Goal: Information Seeking & Learning: Learn about a topic

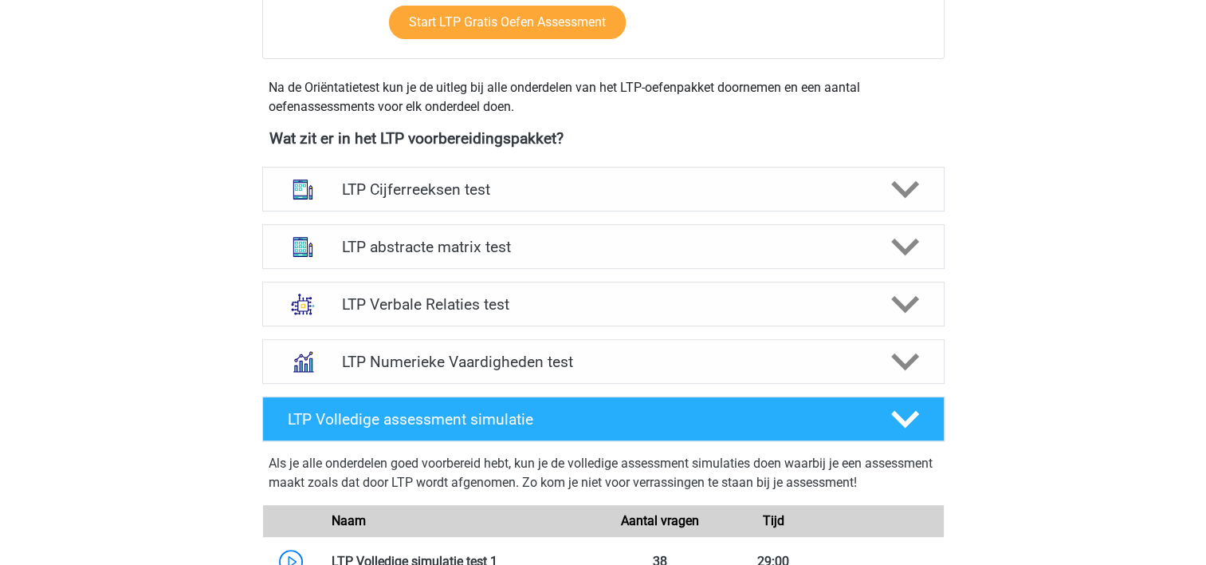
scroll to position [516, 0]
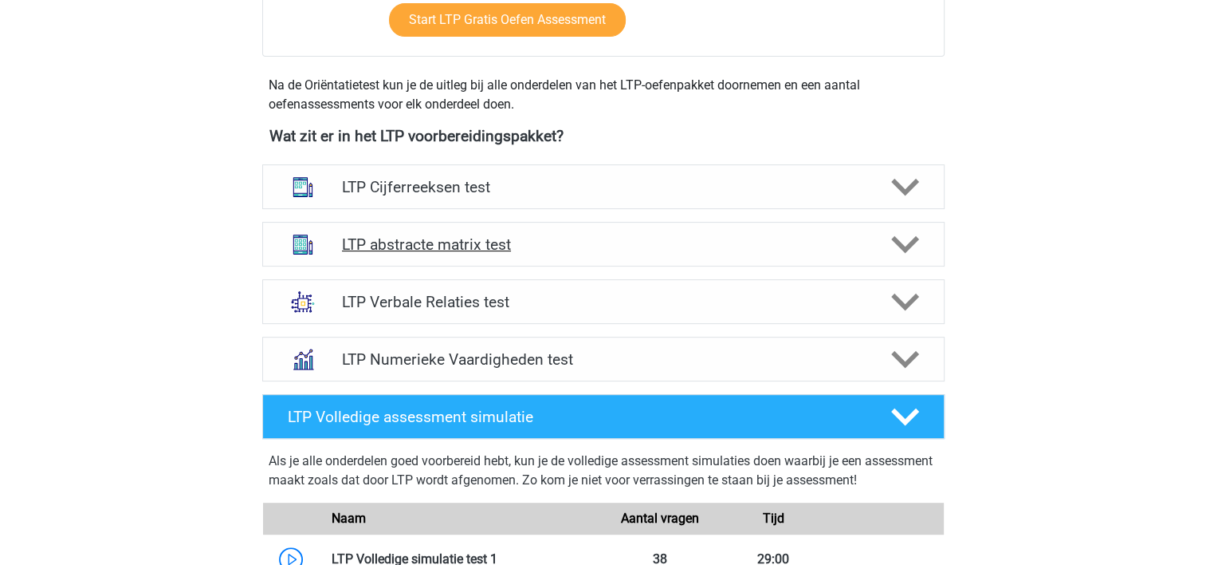
click at [708, 249] on h4 "LTP abstracte matrix test" at bounding box center [603, 244] width 522 height 18
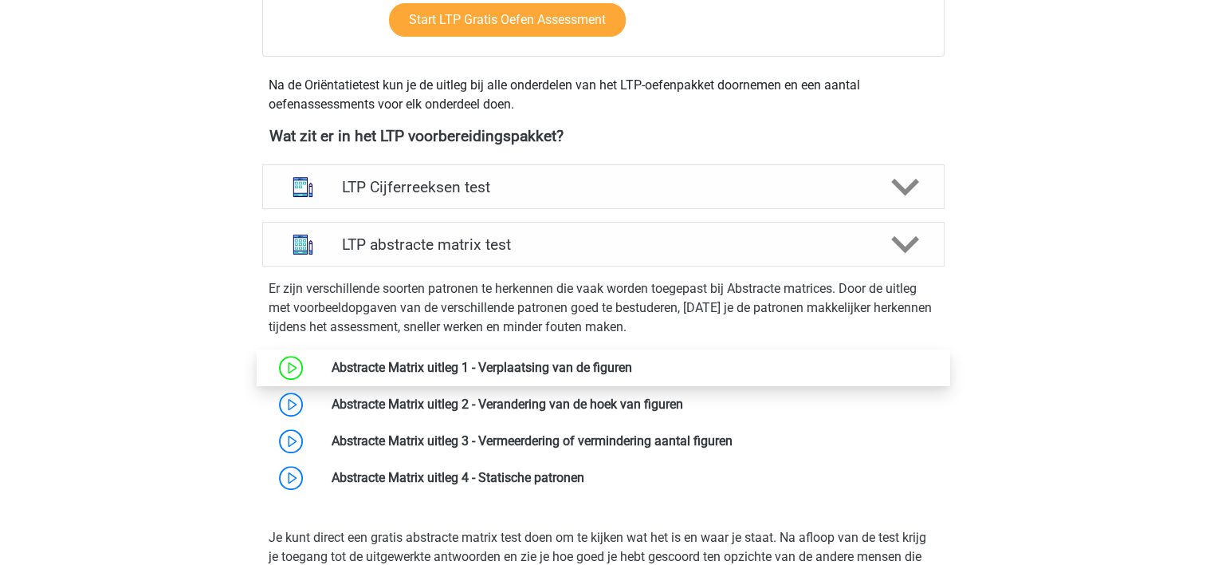
click at [632, 368] on link at bounding box center [632, 367] width 0 height 15
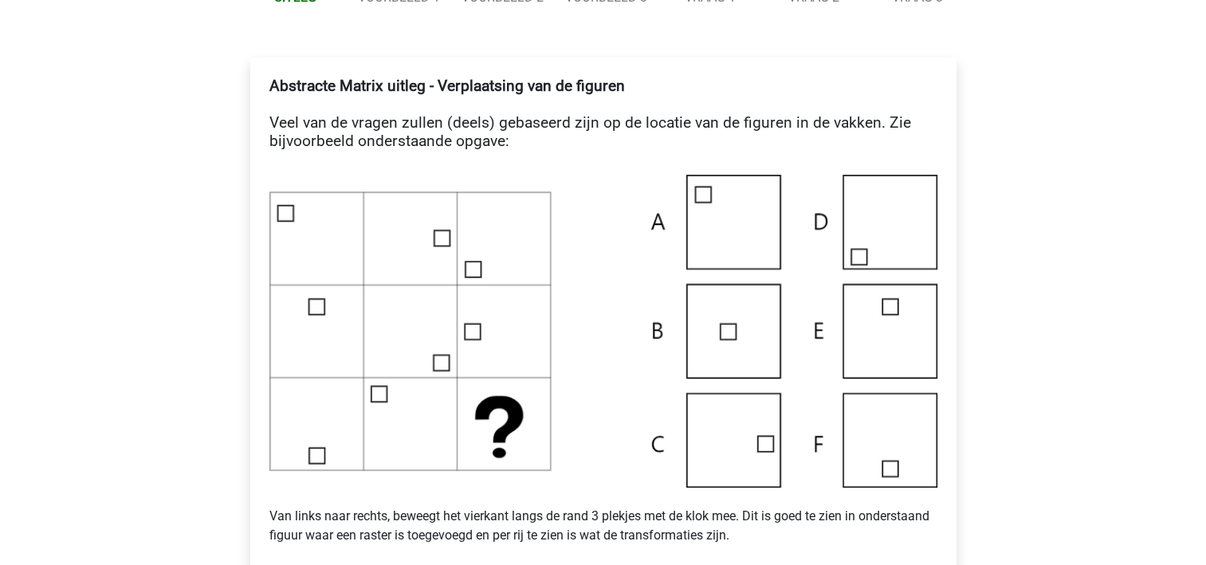
scroll to position [287, 0]
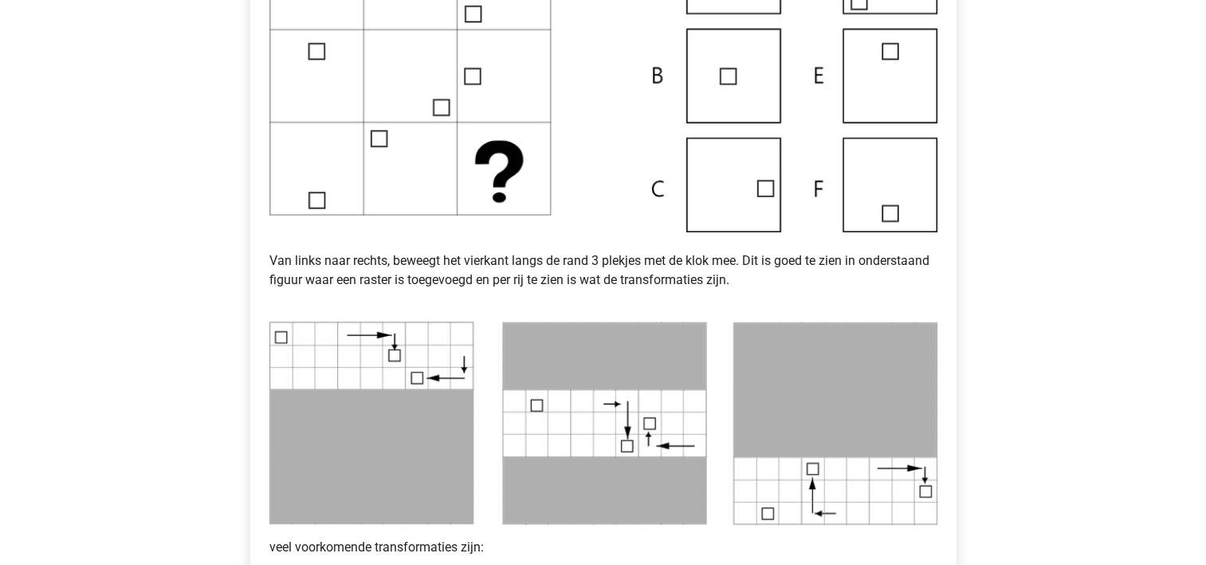
scroll to position [542, 0]
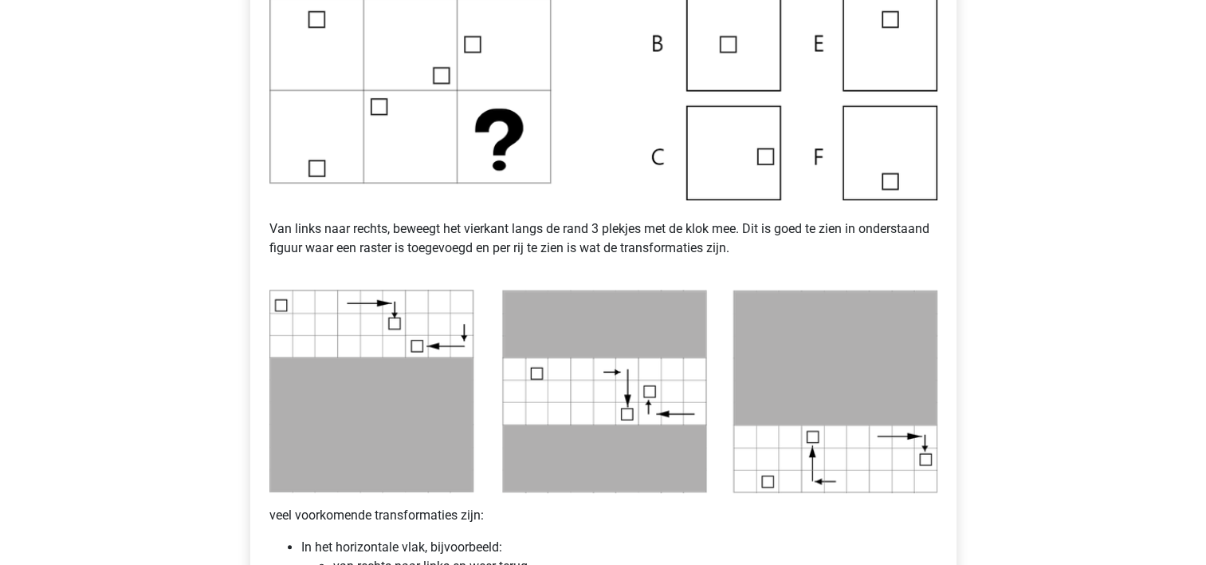
click at [722, 163] on img at bounding box center [604, 44] width 668 height 313
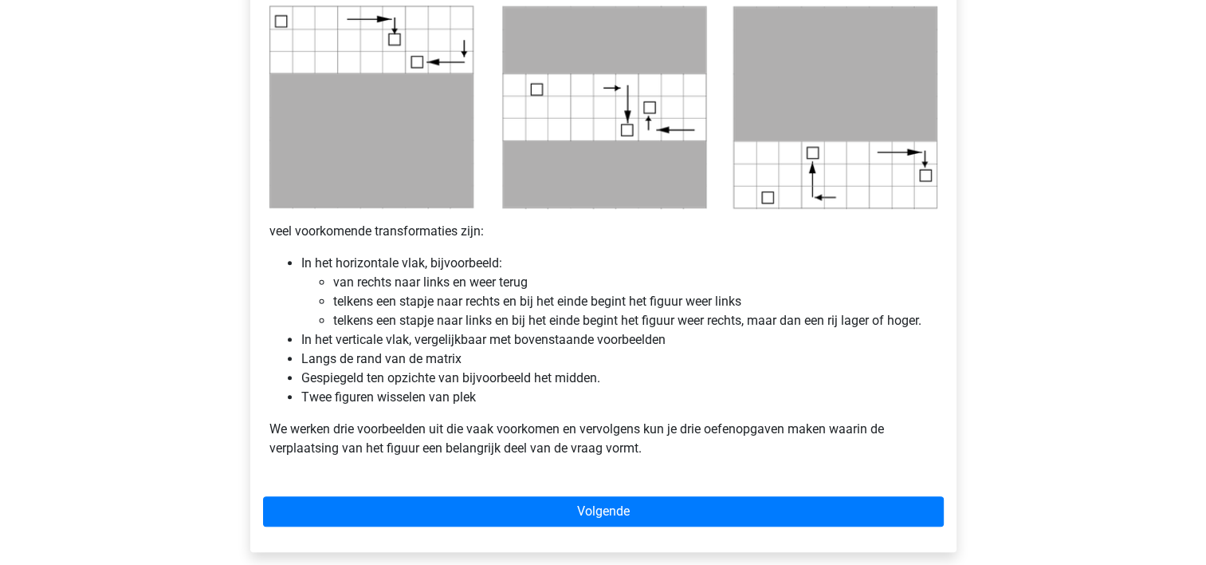
scroll to position [829, 0]
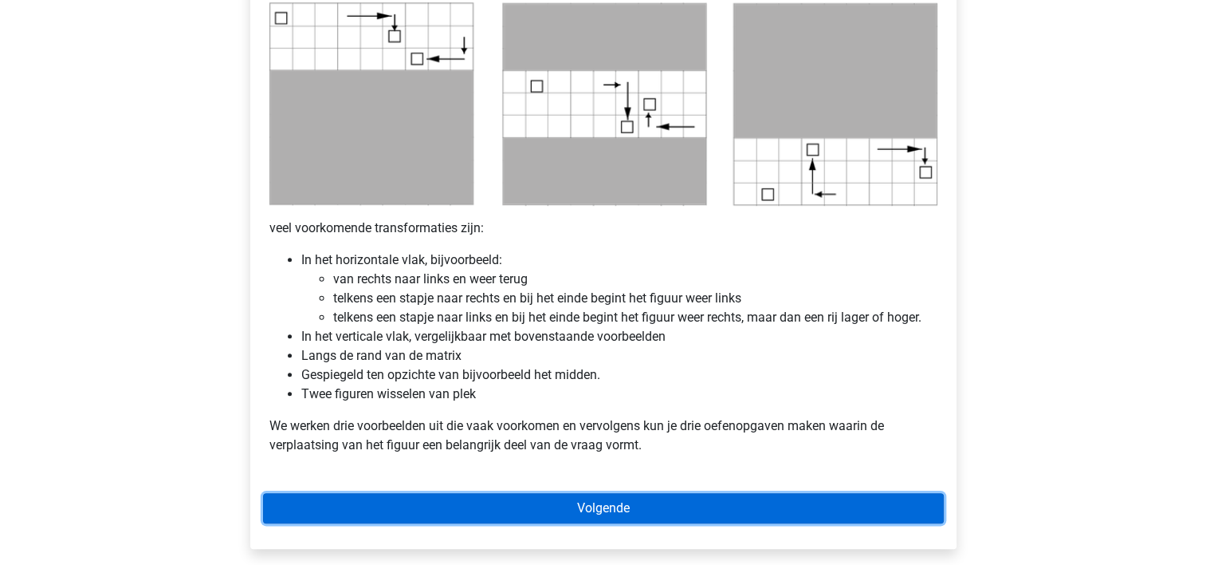
click at [486, 504] on link "Volgende" at bounding box center [603, 508] width 681 height 30
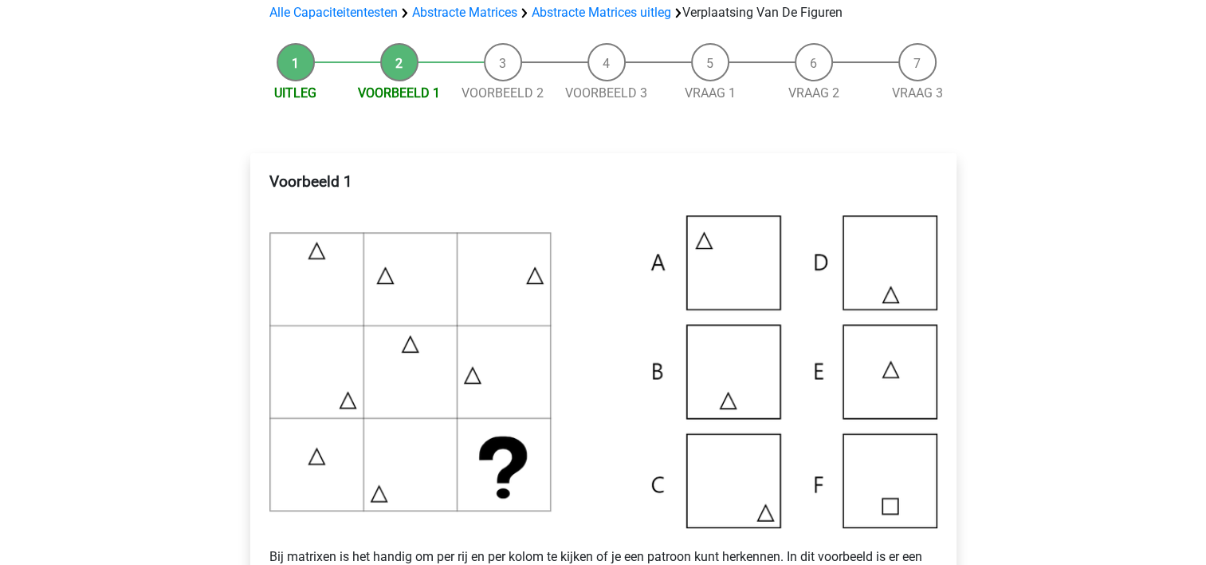
scroll to position [128, 0]
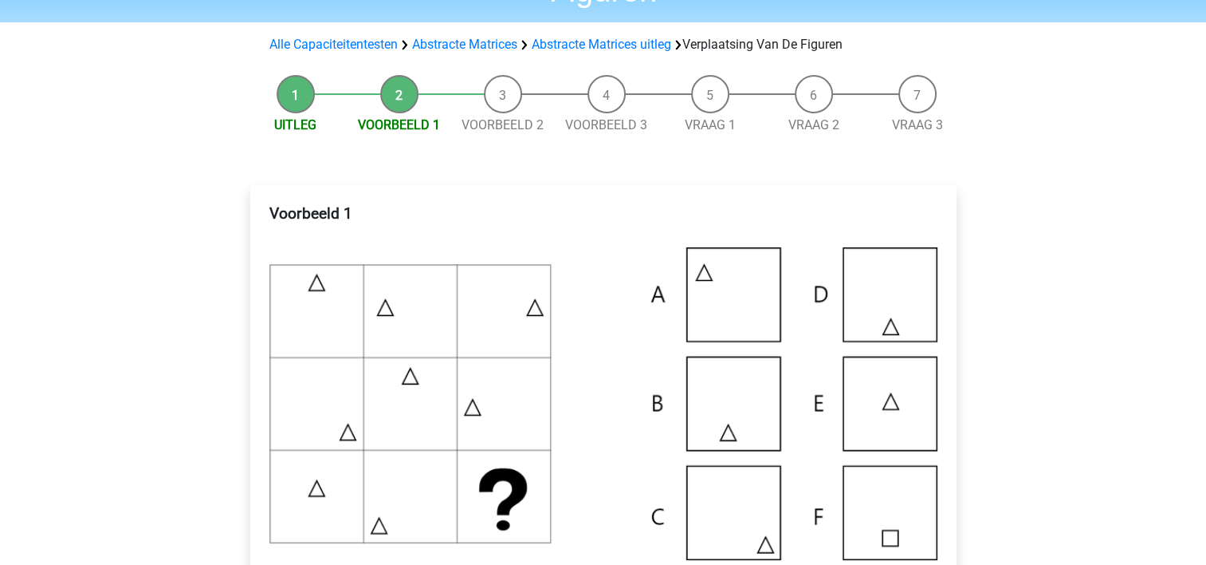
click at [745, 514] on img at bounding box center [604, 403] width 668 height 313
click at [600, 384] on img at bounding box center [604, 403] width 668 height 313
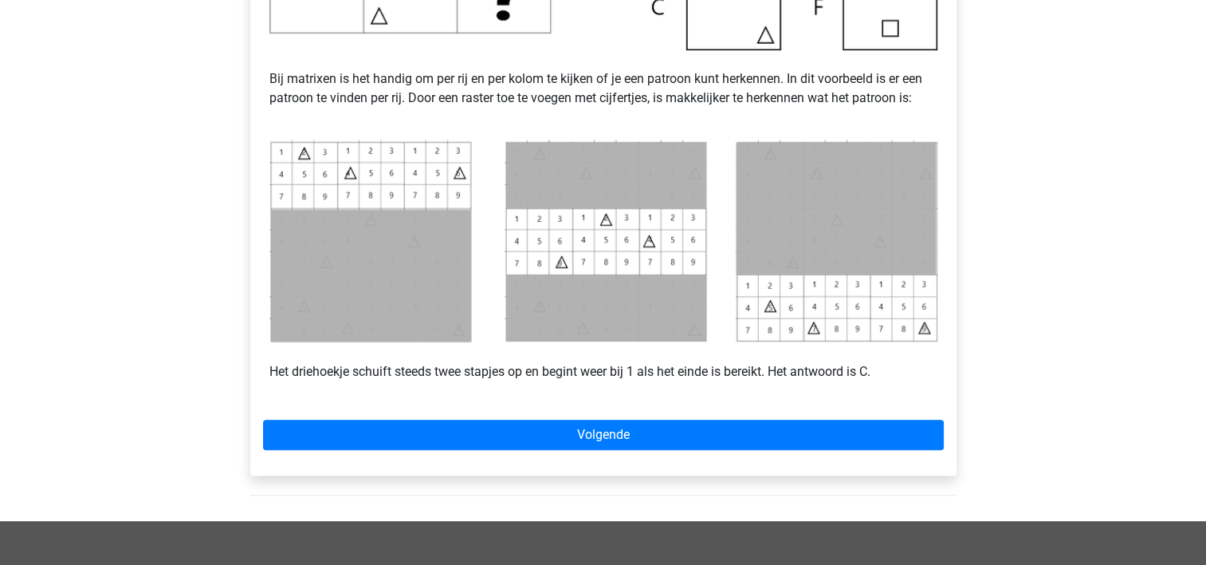
scroll to position [638, 0]
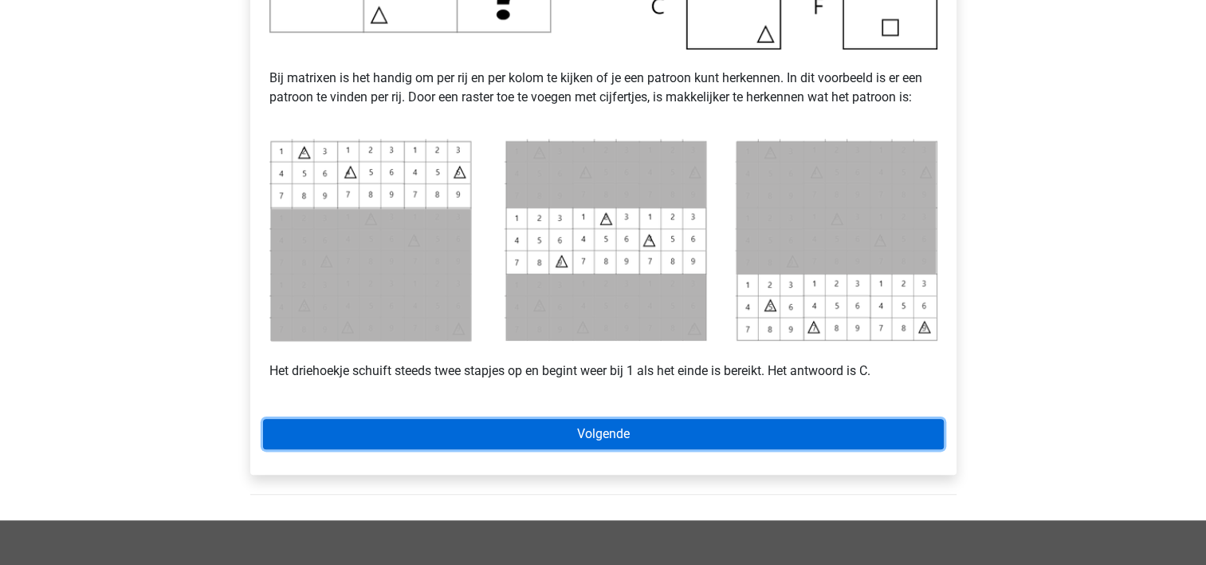
click at [560, 437] on link "Volgende" at bounding box center [603, 434] width 681 height 30
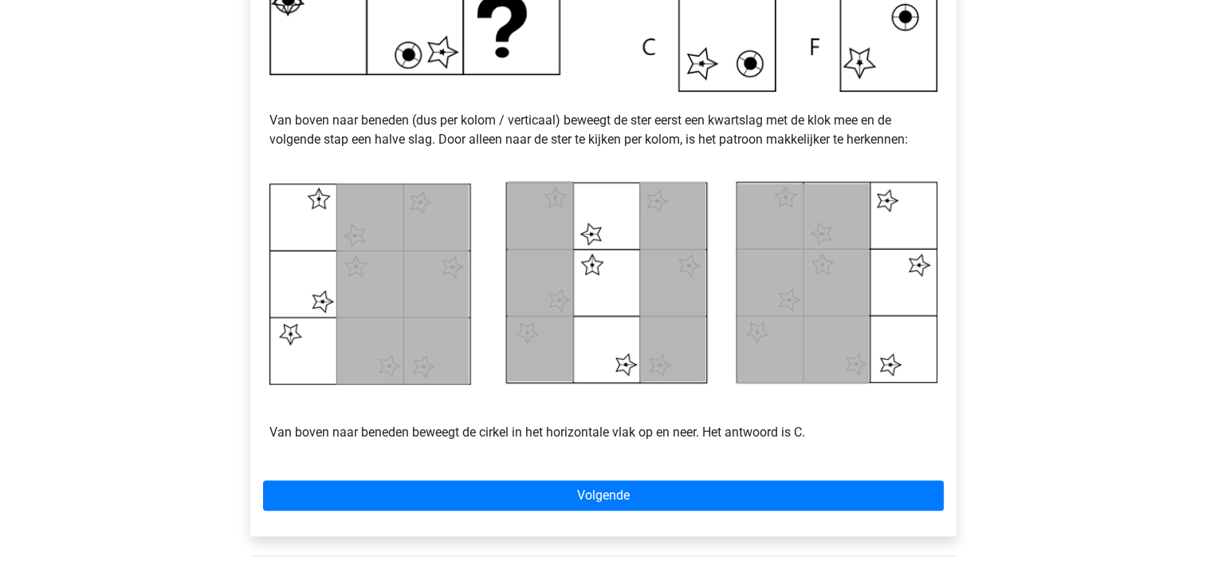
scroll to position [638, 0]
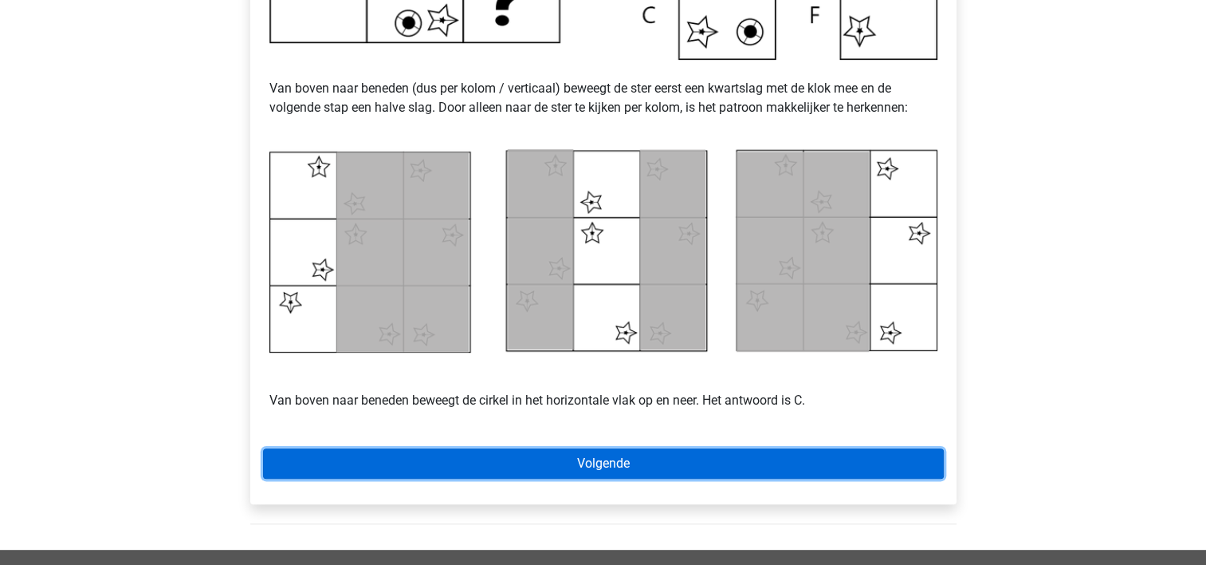
click at [623, 456] on link "Volgende" at bounding box center [603, 463] width 681 height 30
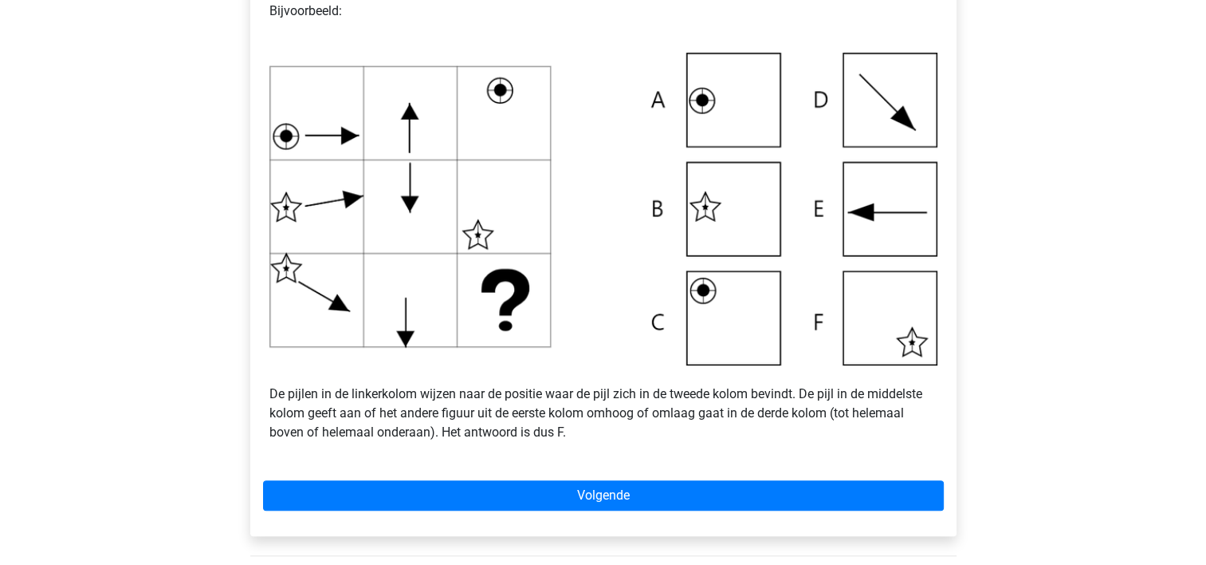
scroll to position [542, 0]
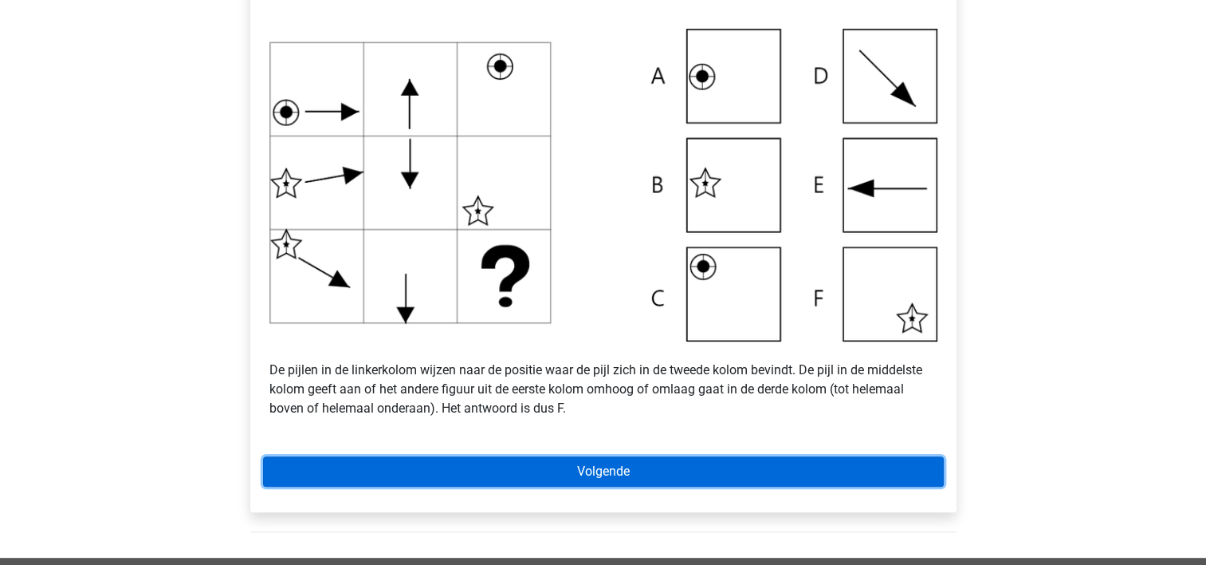
drag, startPoint x: 0, startPoint y: 0, endPoint x: 623, endPoint y: 456, distance: 771.9
click at [623, 456] on link "Volgende" at bounding box center [603, 471] width 681 height 30
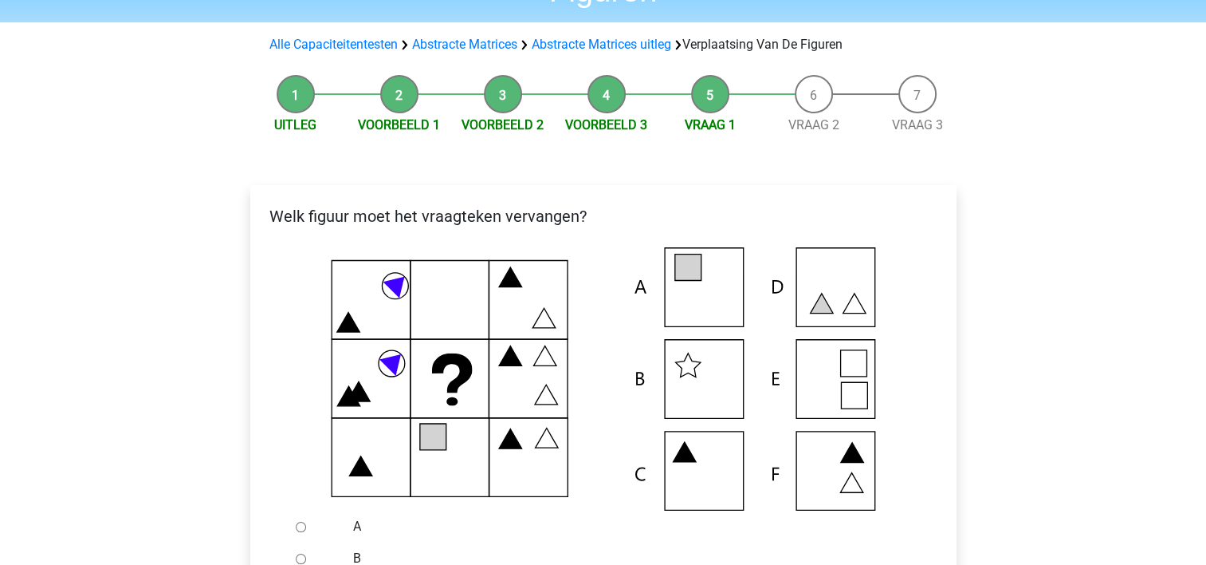
scroll to position [159, 0]
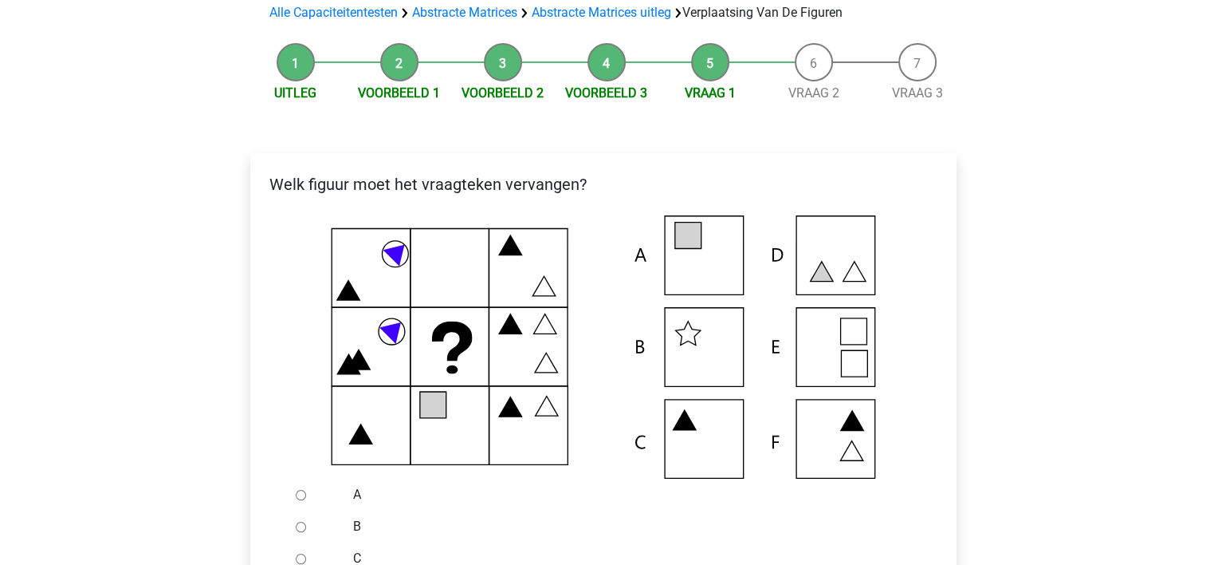
click at [300, 493] on input "A" at bounding box center [301, 495] width 10 height 10
radio input "true"
click at [296, 521] on input "B" at bounding box center [301, 526] width 10 height 10
radio input "true"
click at [296, 490] on input "A" at bounding box center [301, 495] width 10 height 10
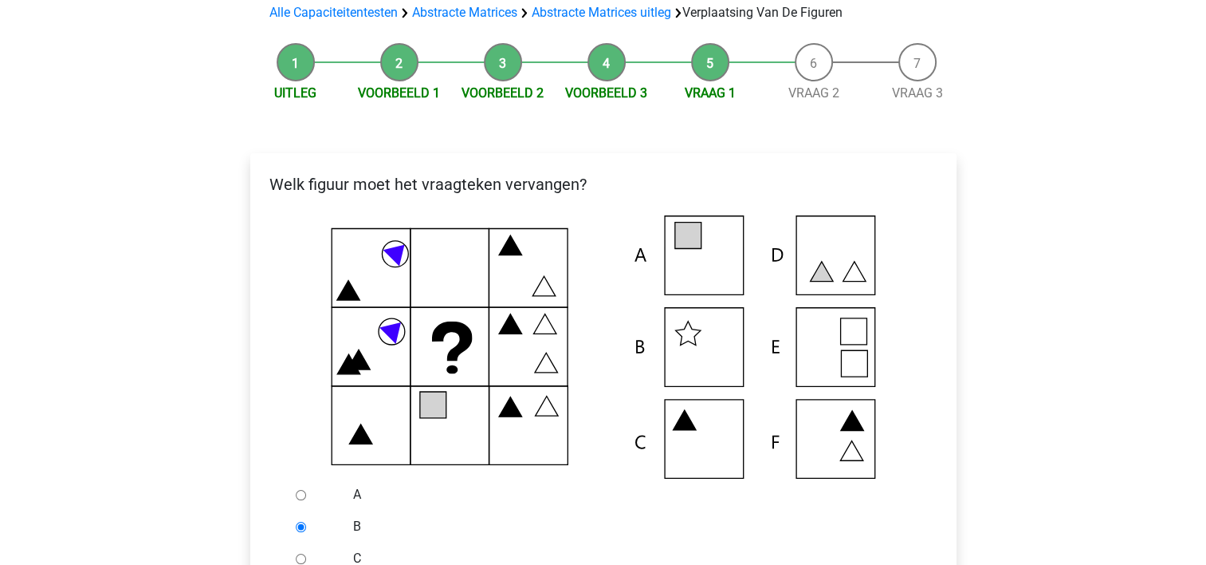
radio input "true"
click at [695, 504] on div "A" at bounding box center [629, 494] width 576 height 32
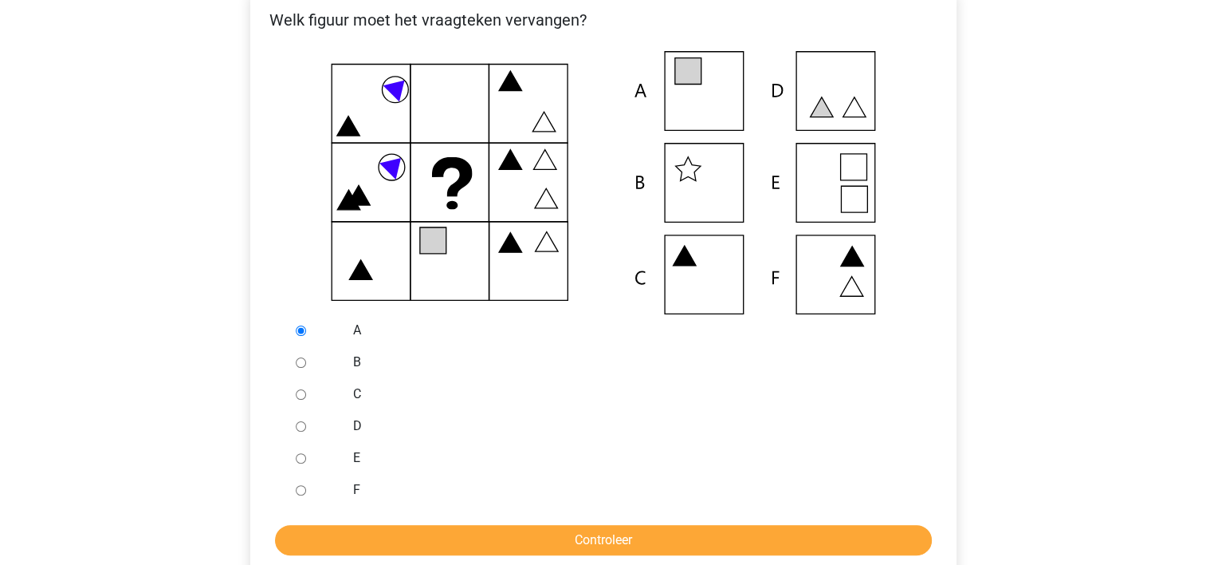
scroll to position [351, 0]
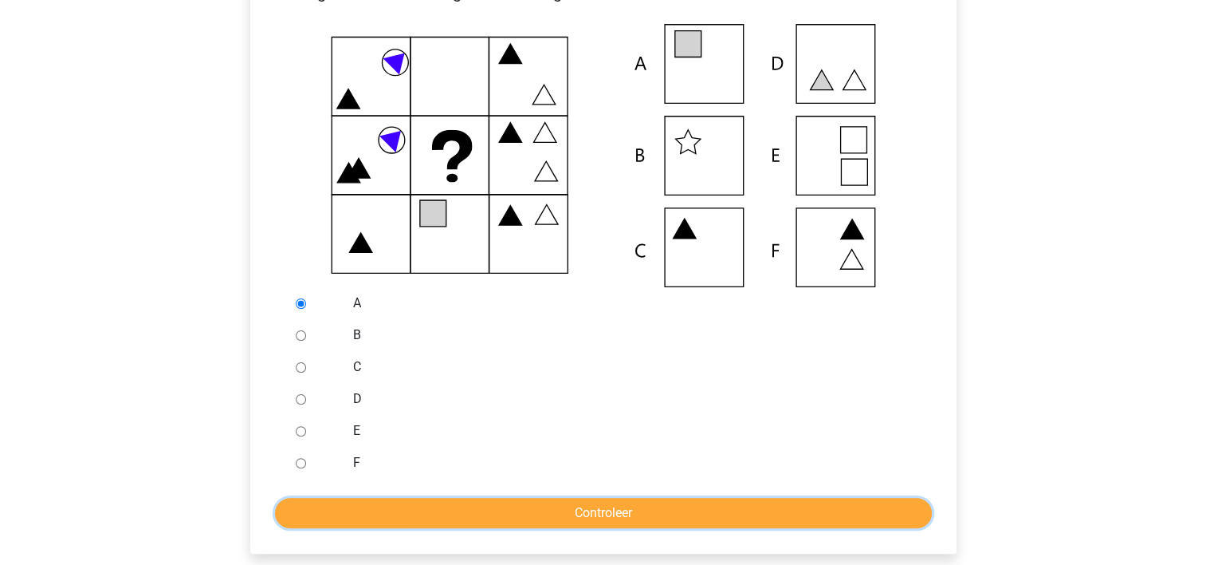
click at [695, 504] on input "Controleer" at bounding box center [603, 513] width 657 height 30
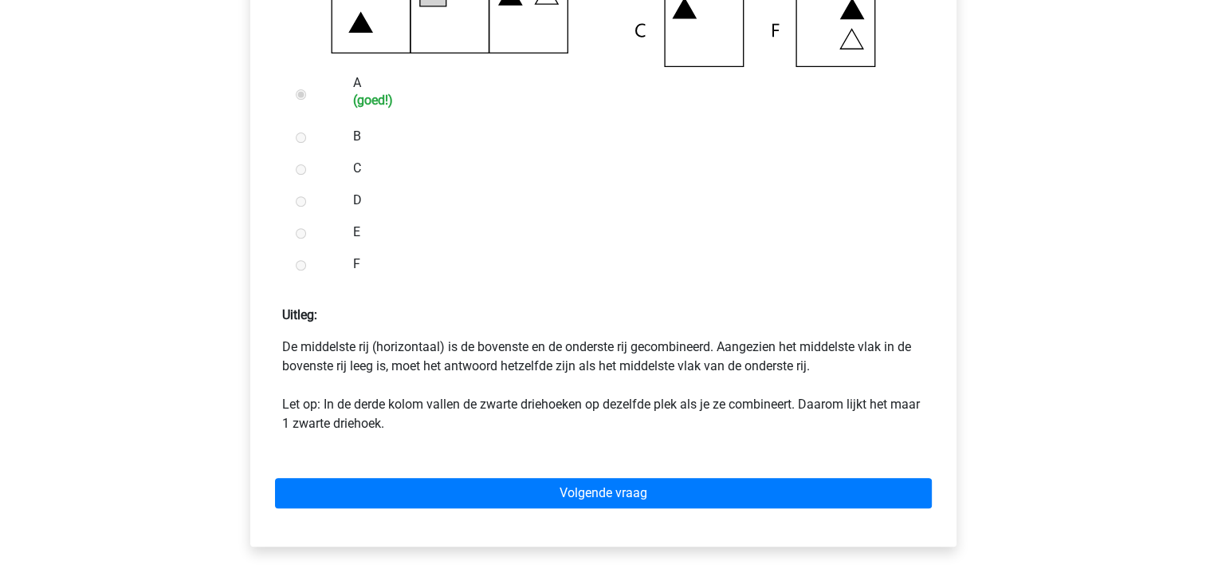
scroll to position [574, 0]
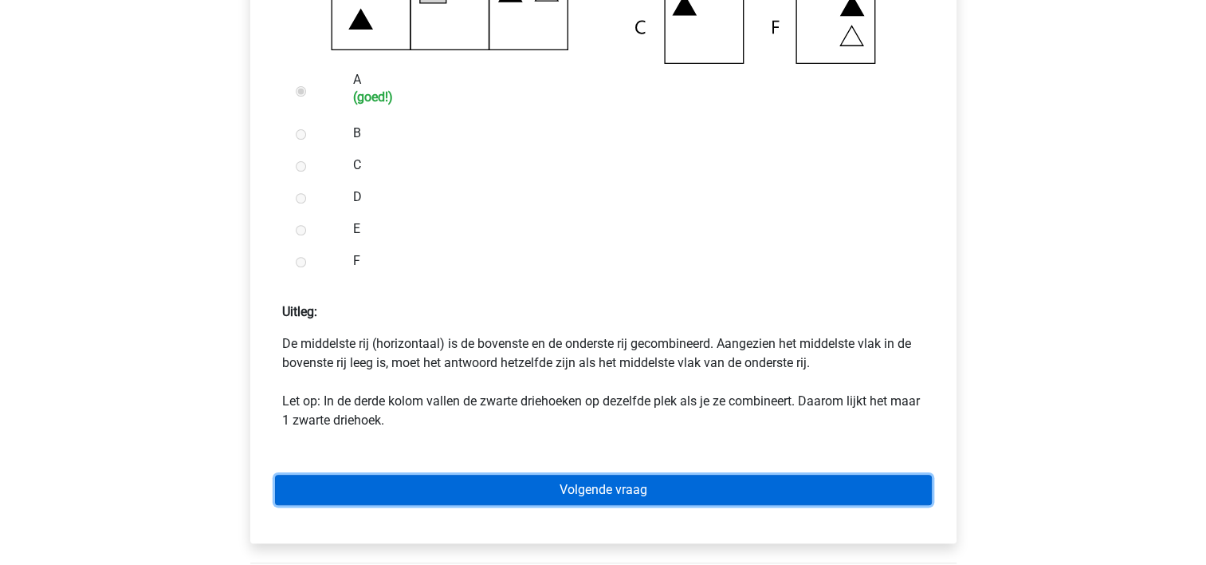
click at [670, 492] on link "Volgende vraag" at bounding box center [603, 489] width 657 height 30
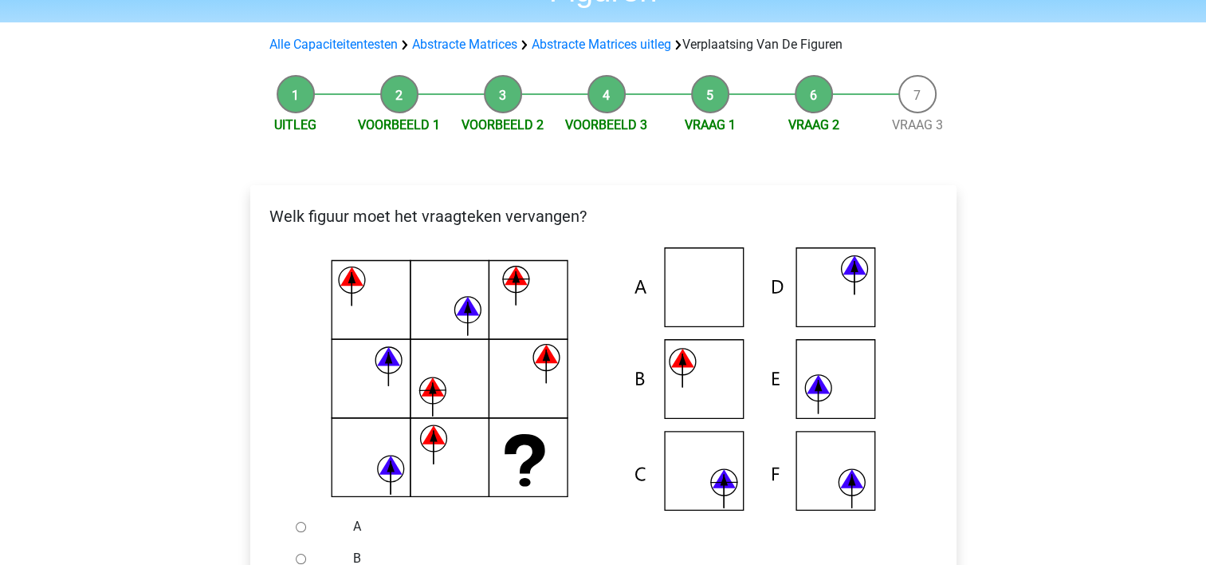
scroll to position [159, 0]
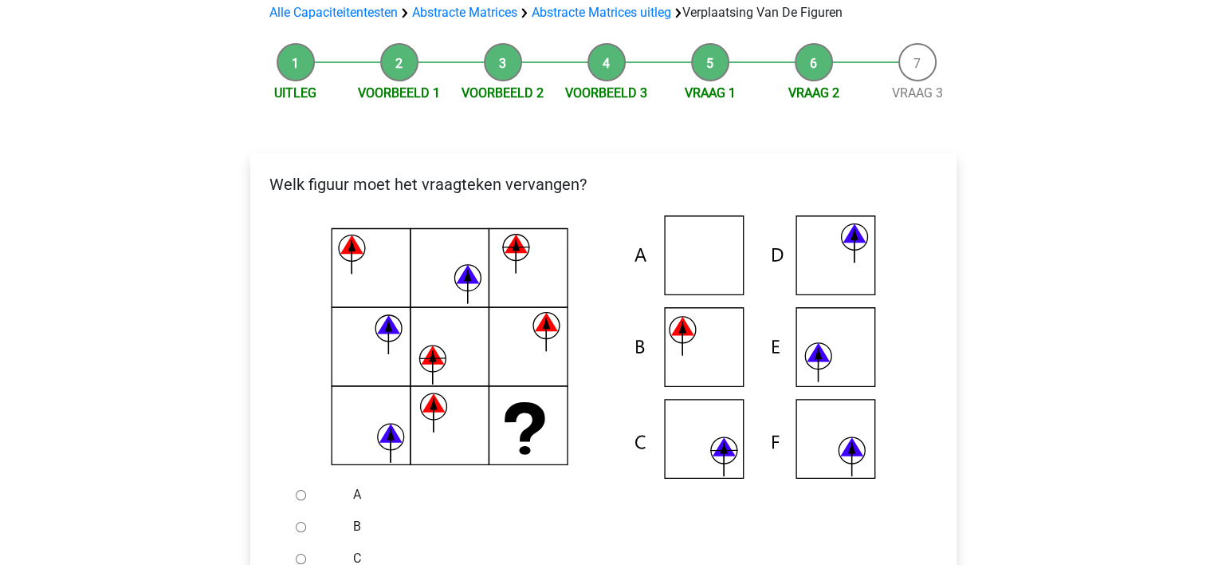
click at [301, 557] on input "C" at bounding box center [301, 558] width 10 height 10
radio input "true"
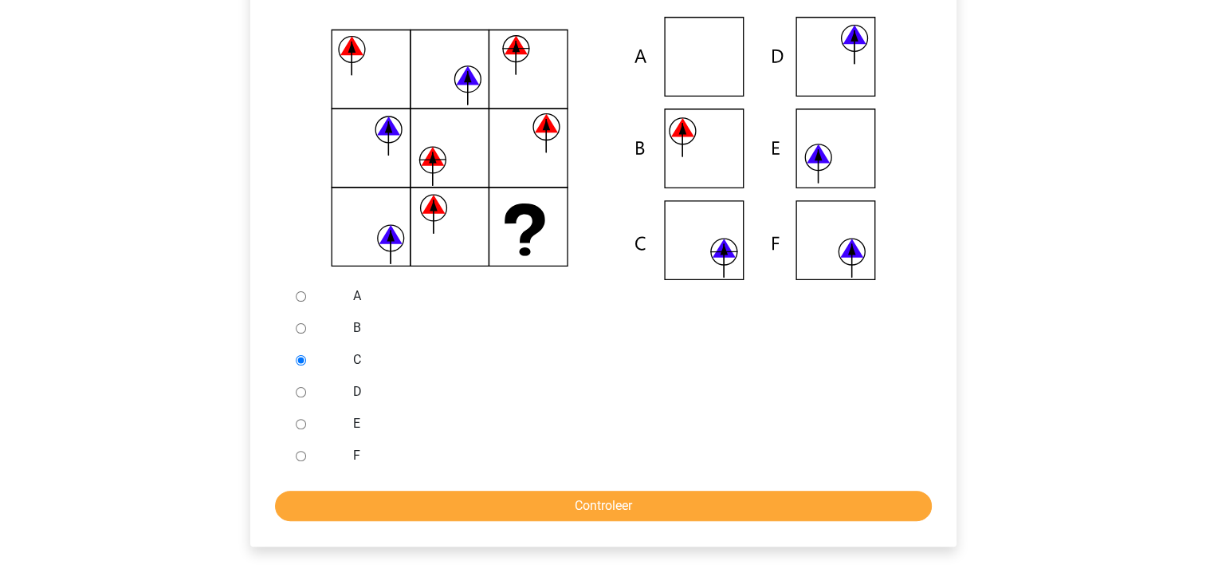
scroll to position [360, 0]
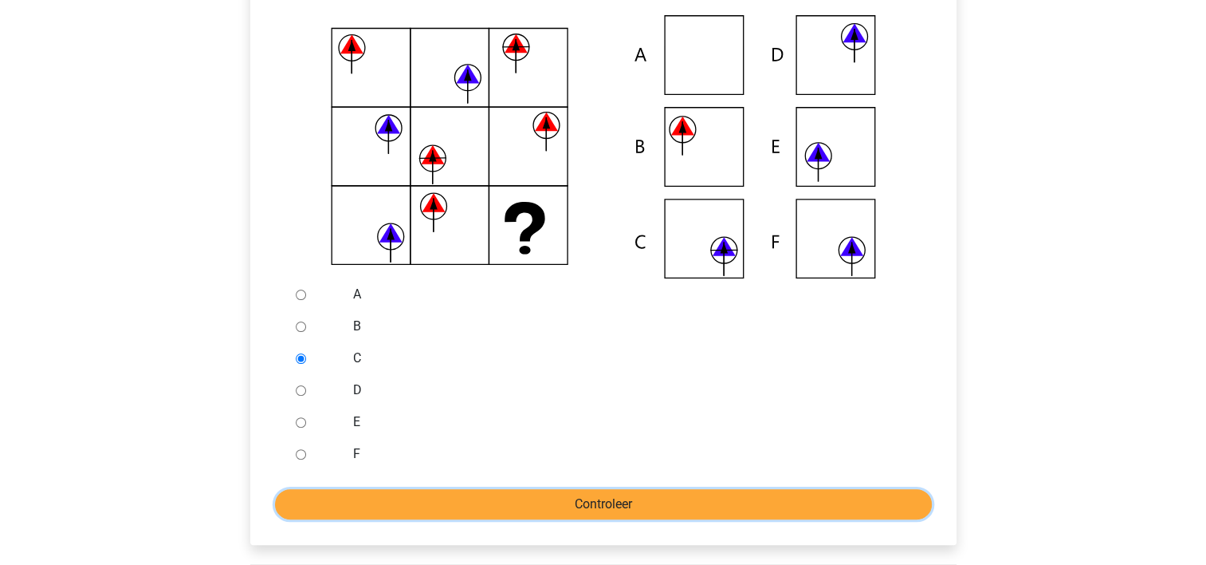
click at [625, 512] on input "Controleer" at bounding box center [603, 504] width 657 height 30
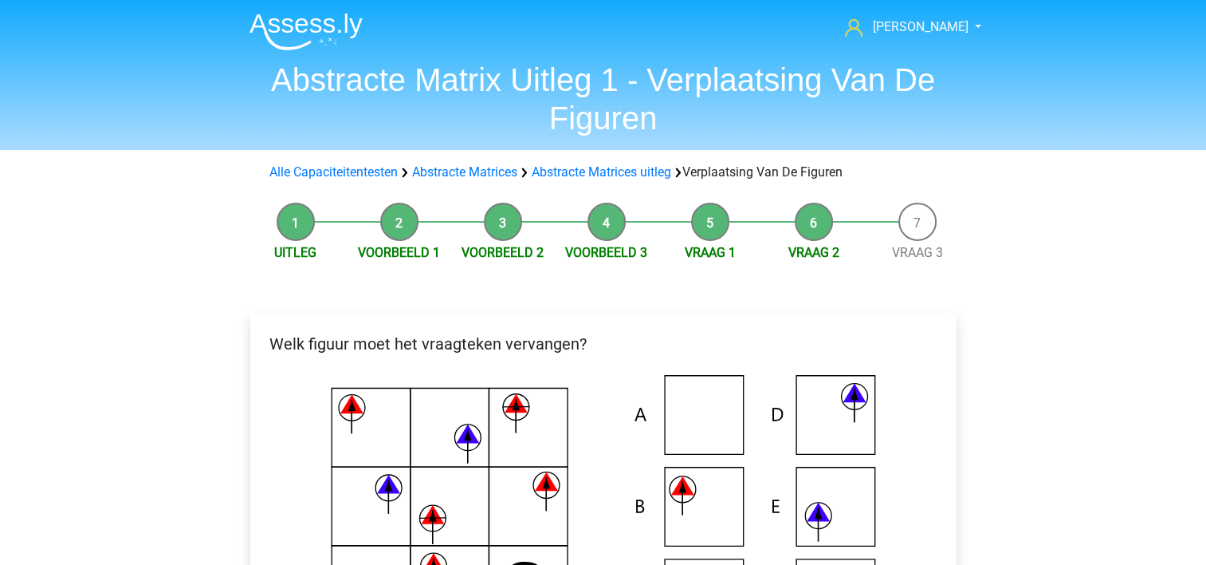
click at [607, 419] on icon at bounding box center [603, 506] width 655 height 263
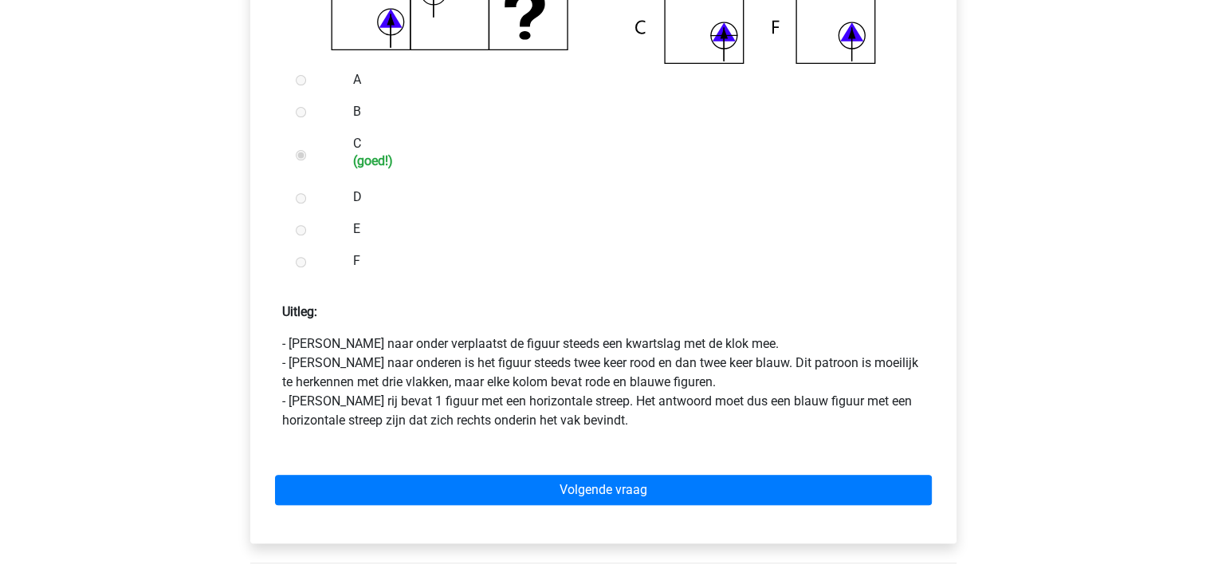
scroll to position [606, 0]
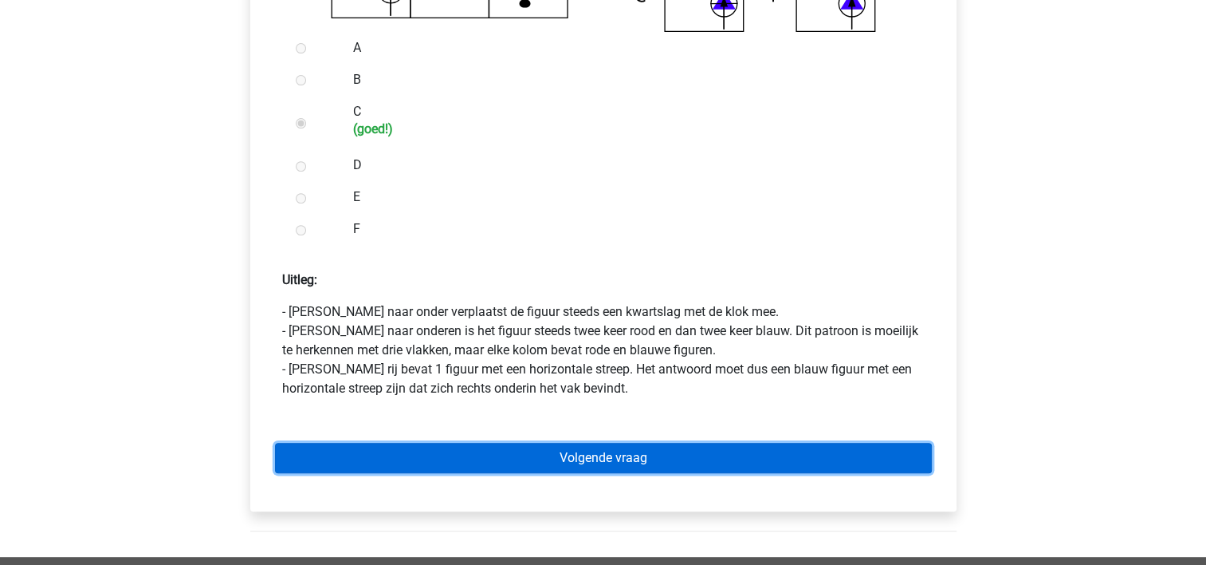
click at [599, 445] on link "Volgende vraag" at bounding box center [603, 458] width 657 height 30
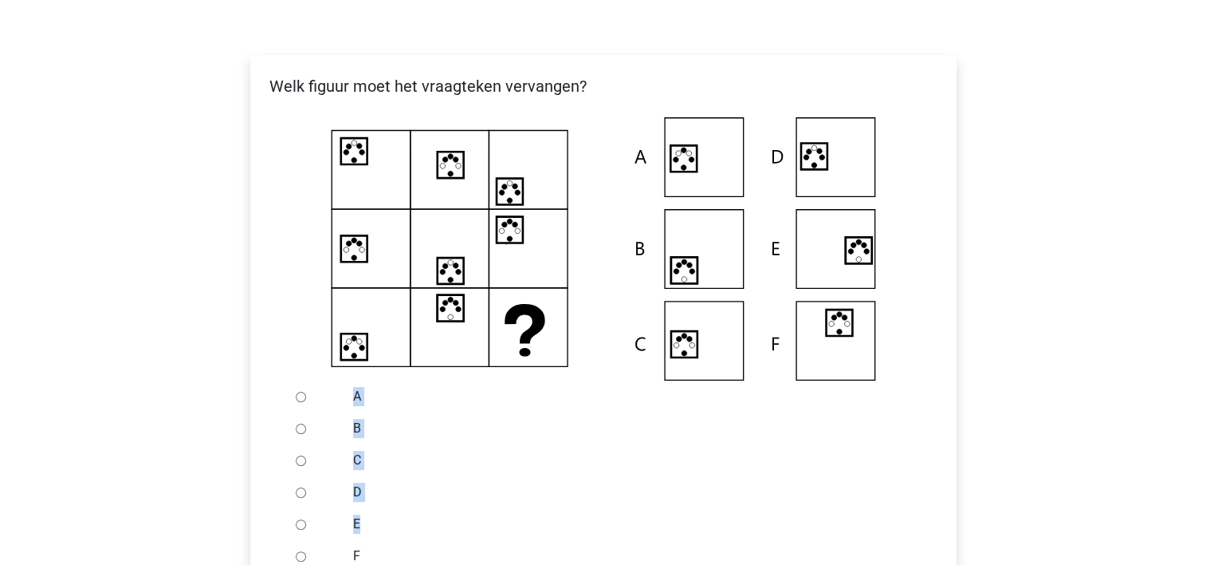
scroll to position [354, 0]
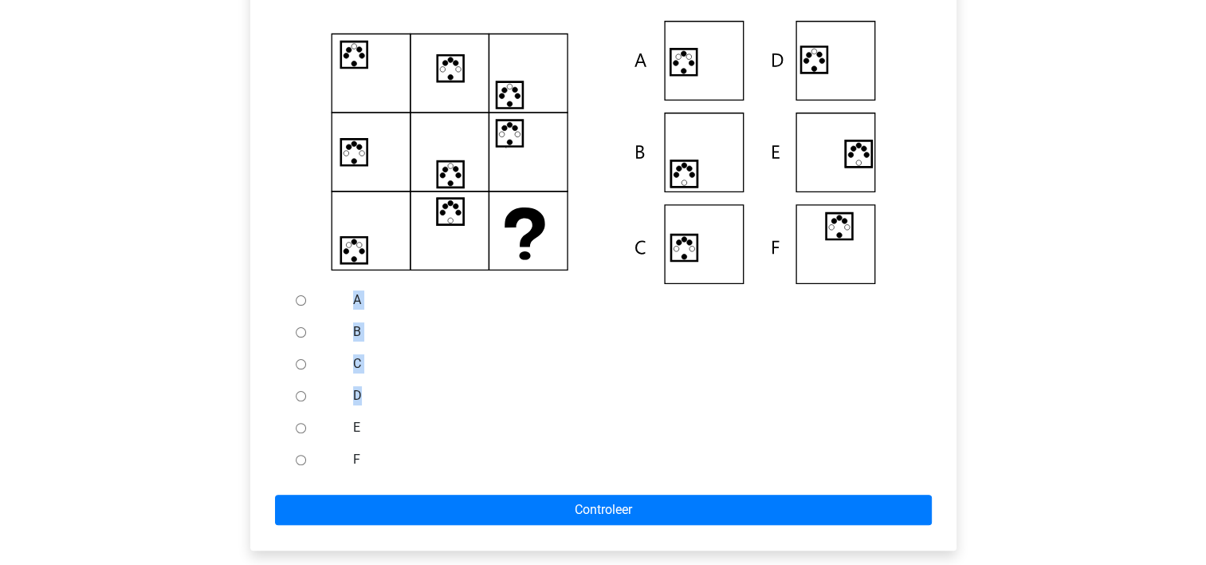
drag, startPoint x: 161, startPoint y: 402, endPoint x: 297, endPoint y: 415, distance: 137.0
click at [297, 415] on div "[PERSON_NAME] [EMAIL_ADDRESS][DOMAIN_NAME] Nederlands English" at bounding box center [603, 331] width 1206 height 1371
click at [297, 415] on div at bounding box center [315, 427] width 53 height 32
click at [304, 433] on input "E" at bounding box center [301, 428] width 10 height 10
radio input "true"
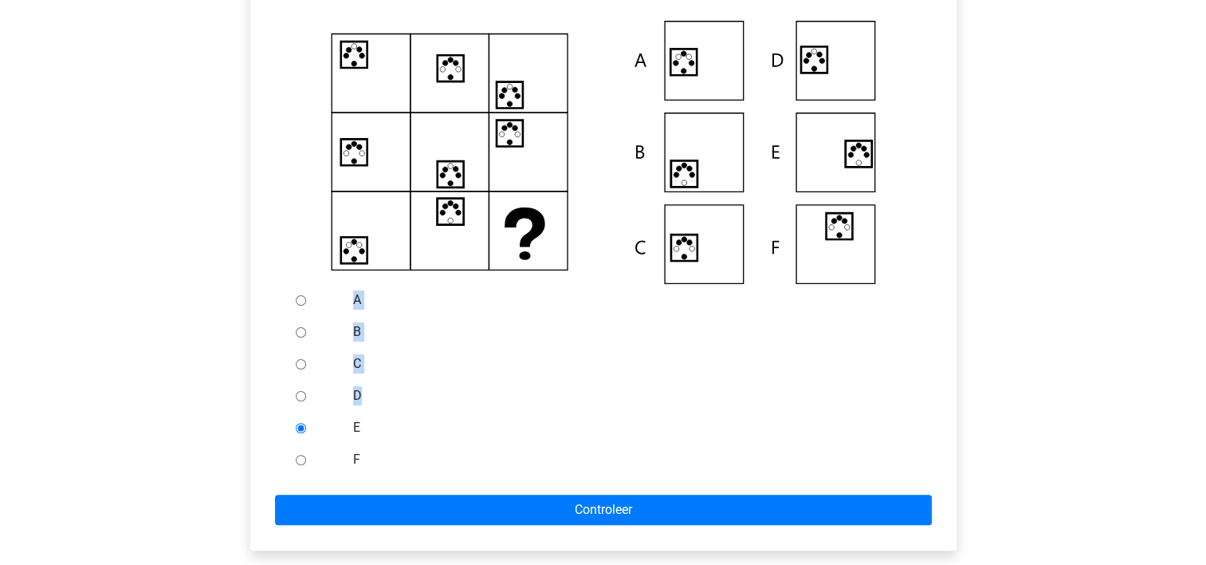
click at [305, 365] on input "C" at bounding box center [301, 364] width 10 height 10
radio input "true"
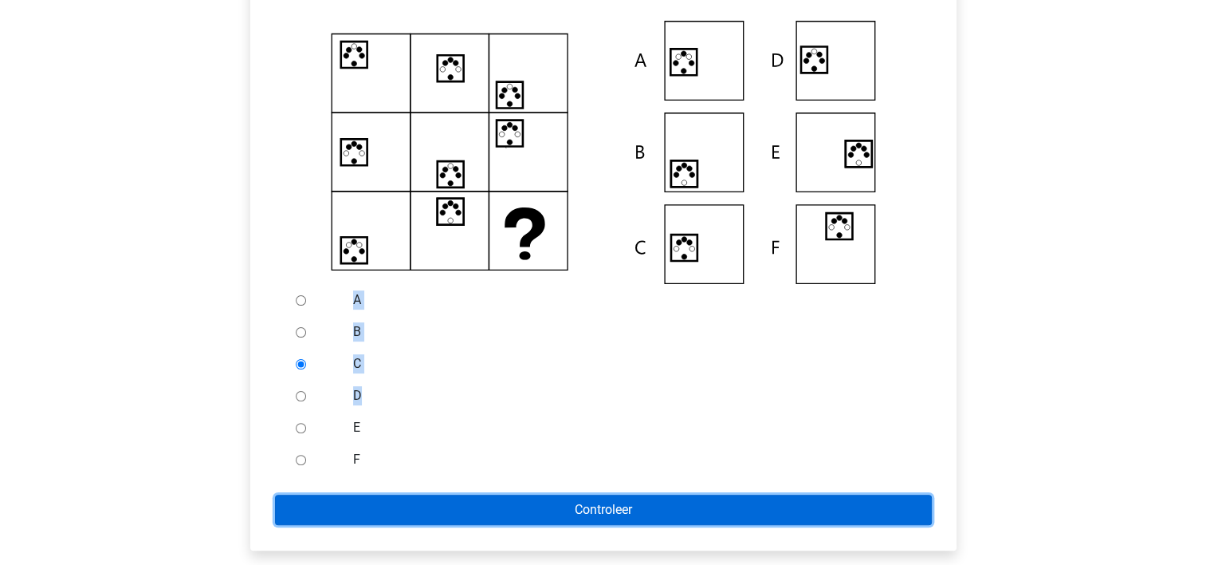
click at [506, 499] on input "Controleer" at bounding box center [603, 509] width 657 height 30
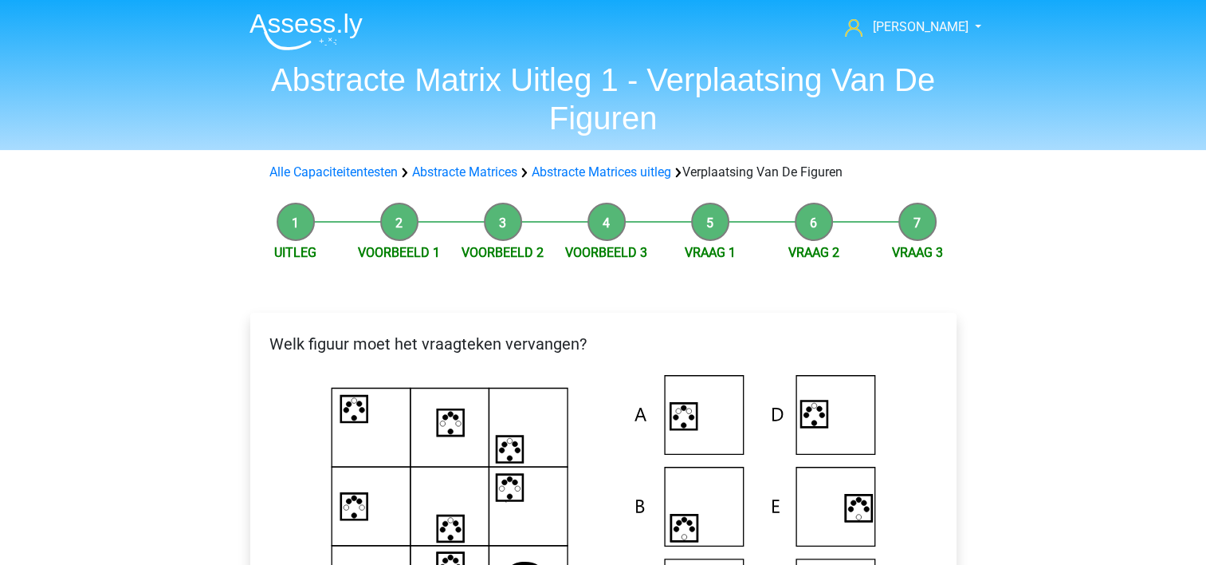
click at [603, 429] on icon at bounding box center [603, 506] width 655 height 263
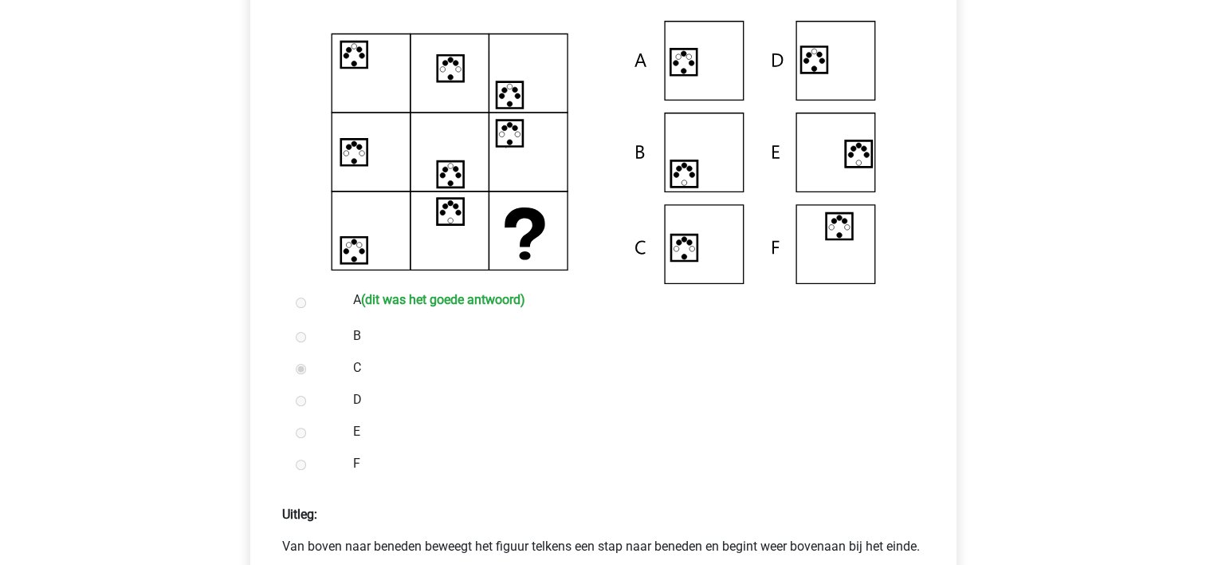
scroll to position [351, 0]
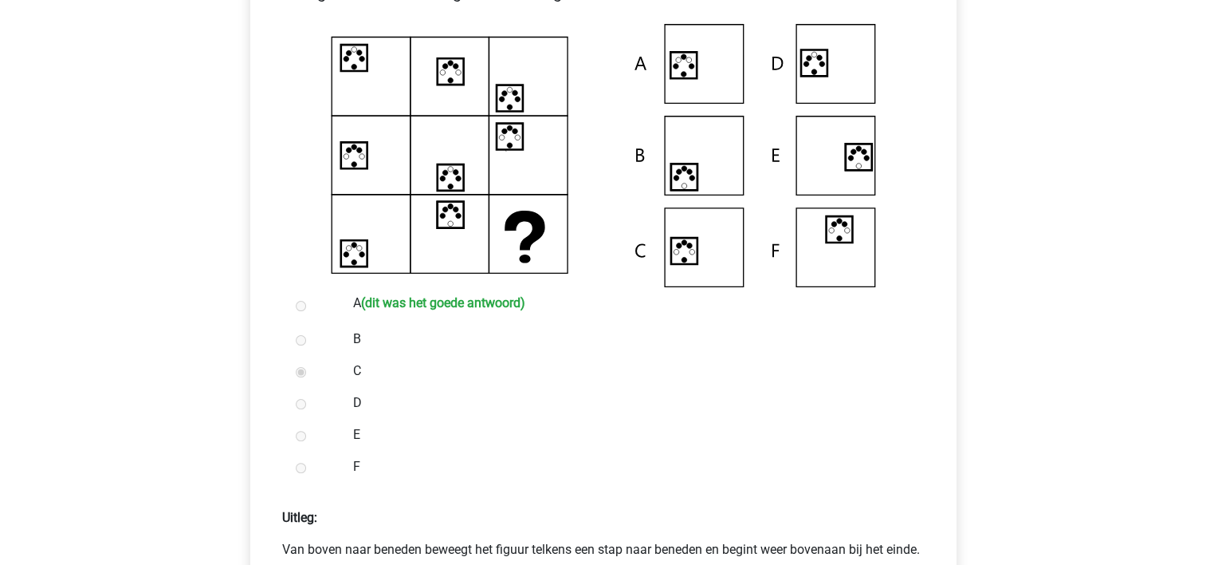
click at [535, 392] on div "D" at bounding box center [629, 403] width 576 height 32
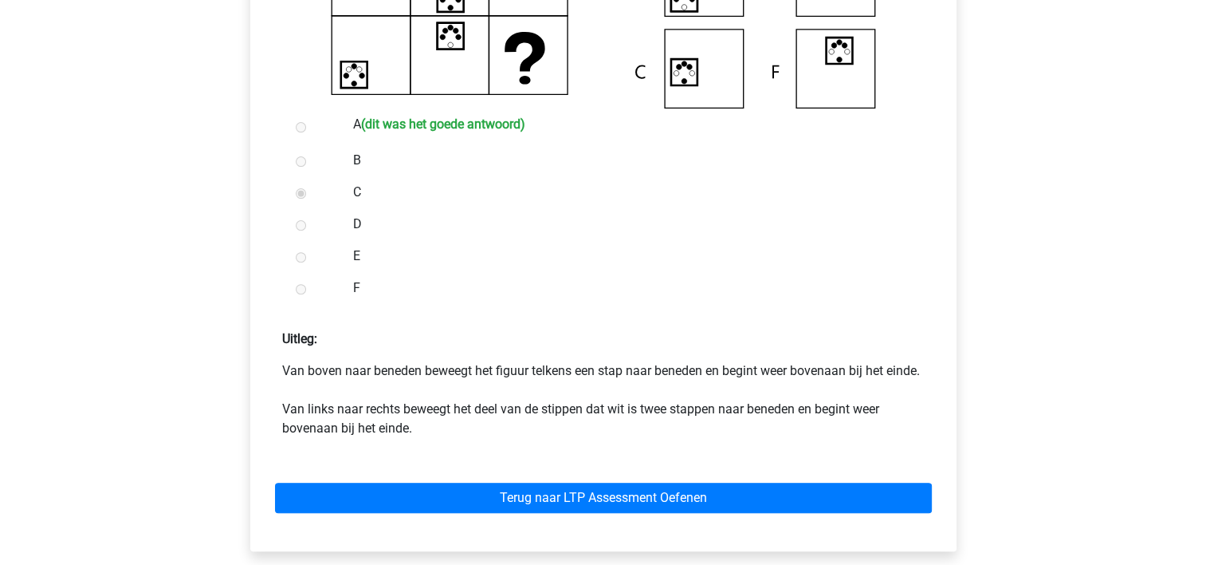
scroll to position [542, 0]
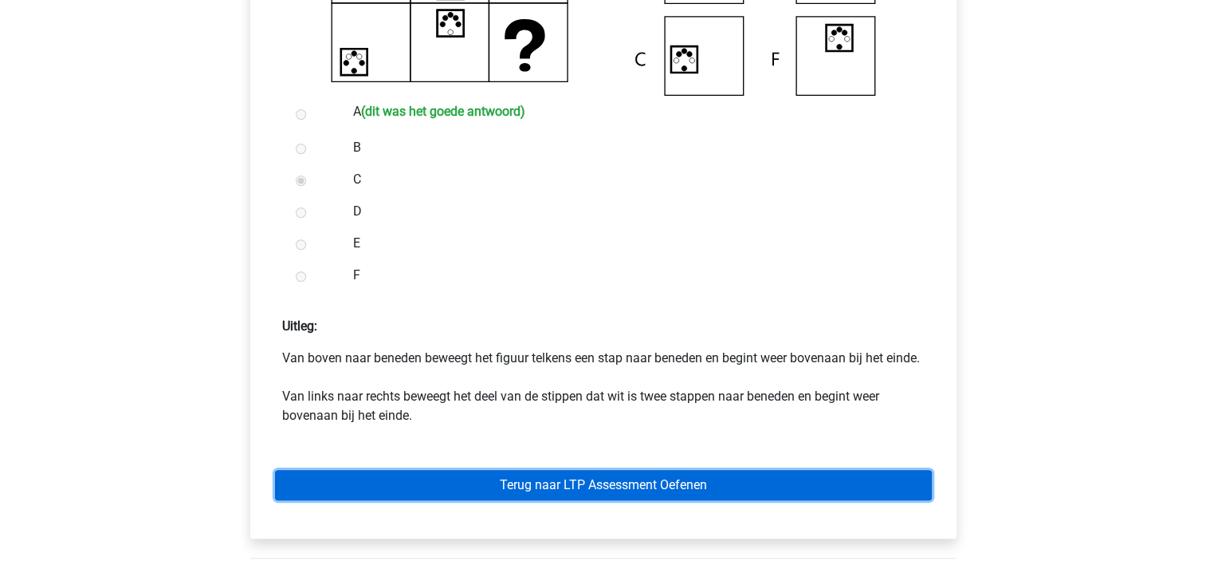
click at [547, 492] on link "Terug naar LTP Assessment Oefenen" at bounding box center [603, 485] width 657 height 30
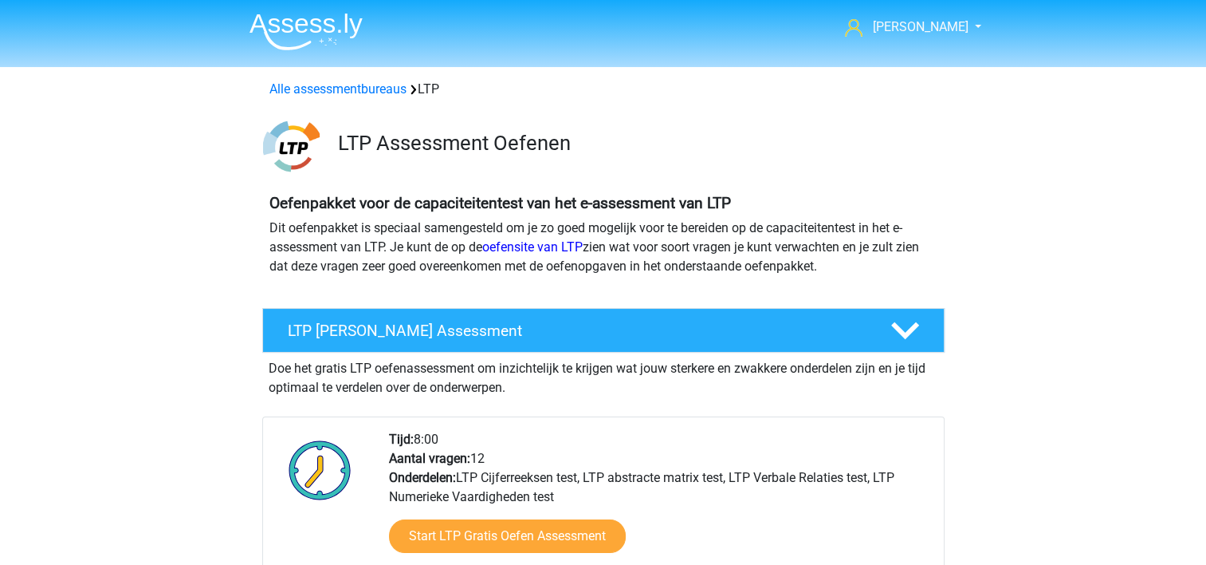
click at [627, 374] on div "Doe het gratis LTP oefenassessment om inzichtelijk te krijgen wat jouw sterkere…" at bounding box center [603, 374] width 683 height 45
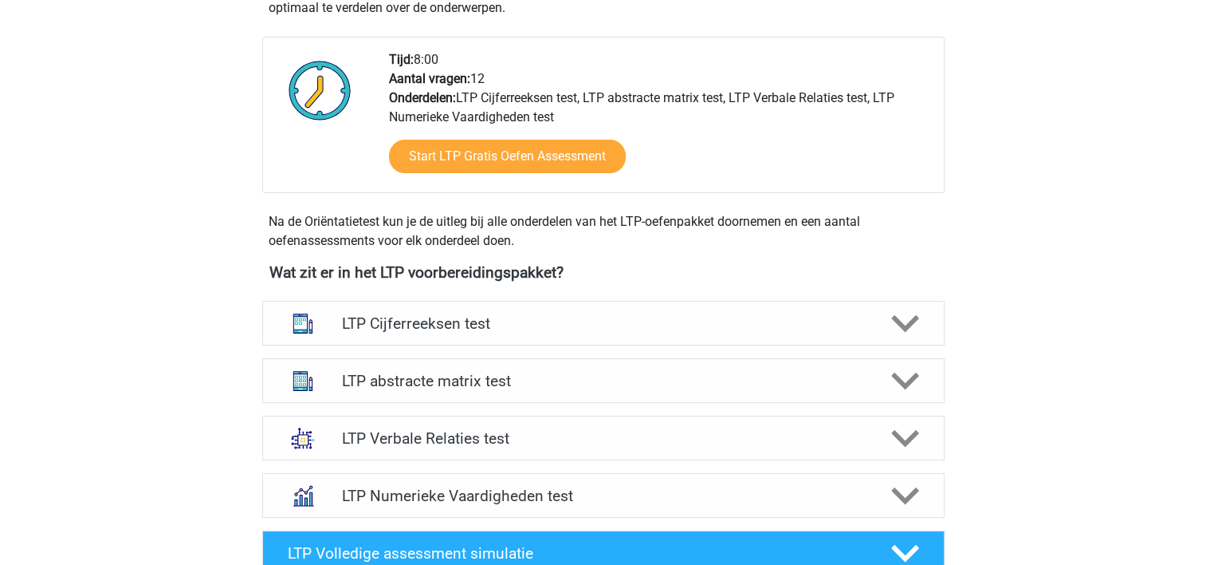
scroll to position [383, 0]
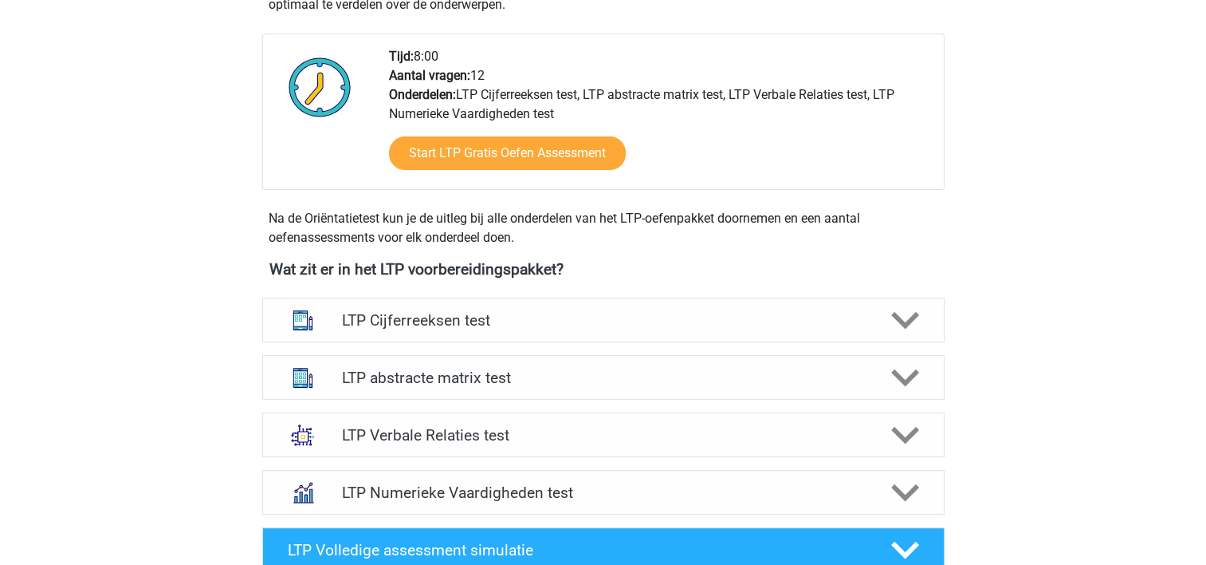
click at [627, 374] on h4 "LTP abstracte matrix test" at bounding box center [603, 377] width 522 height 18
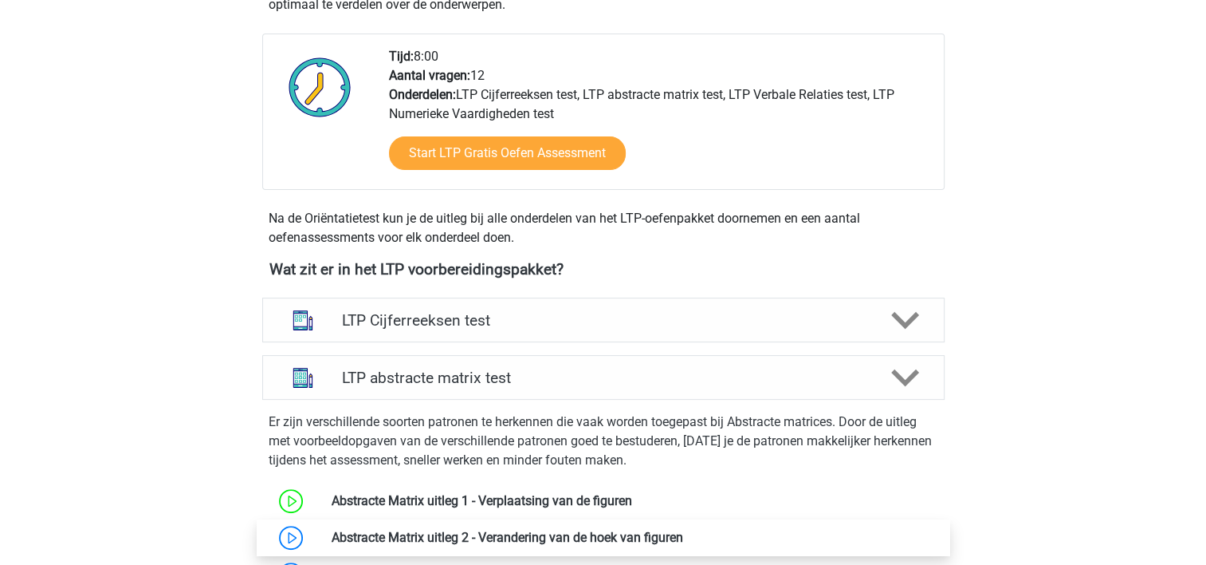
click at [683, 531] on link at bounding box center [683, 536] width 0 height 15
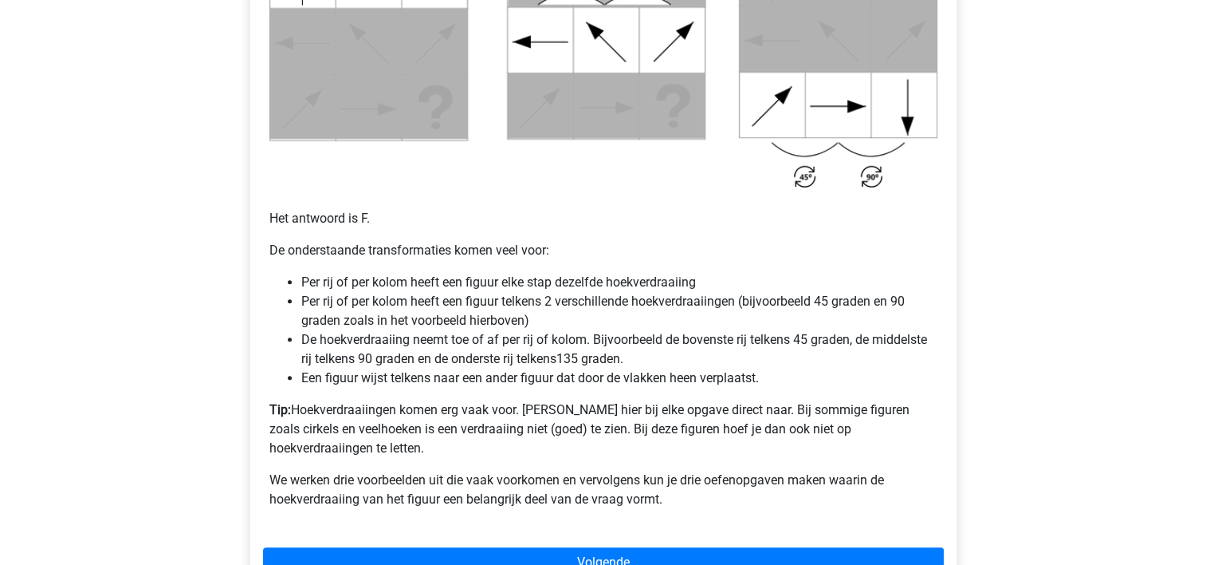
scroll to position [925, 0]
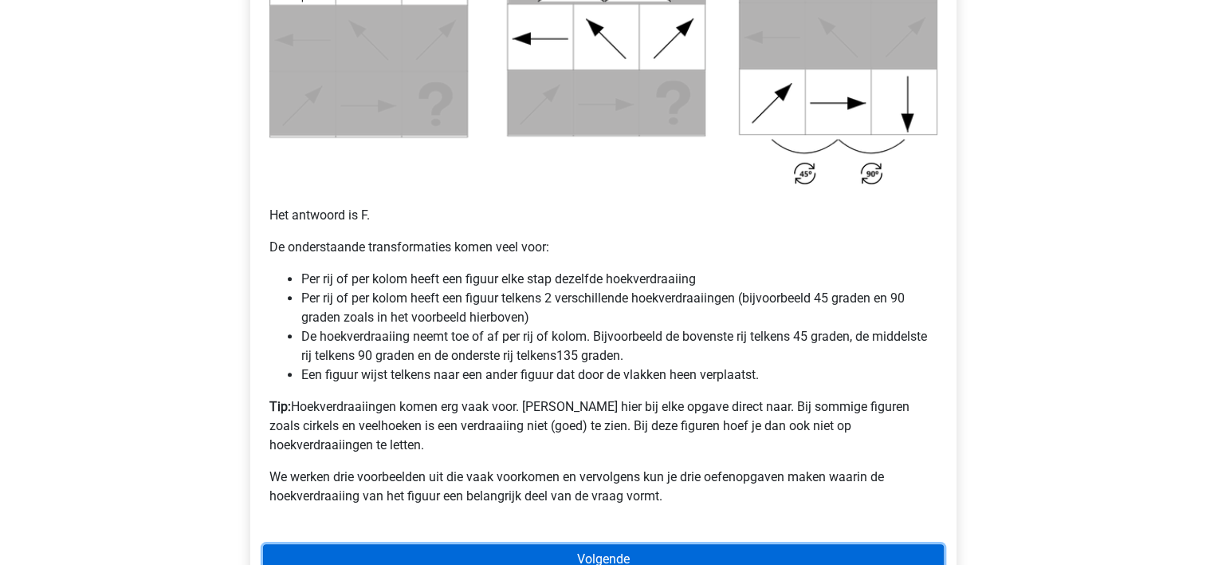
click at [550, 544] on link "Volgende" at bounding box center [603, 559] width 681 height 30
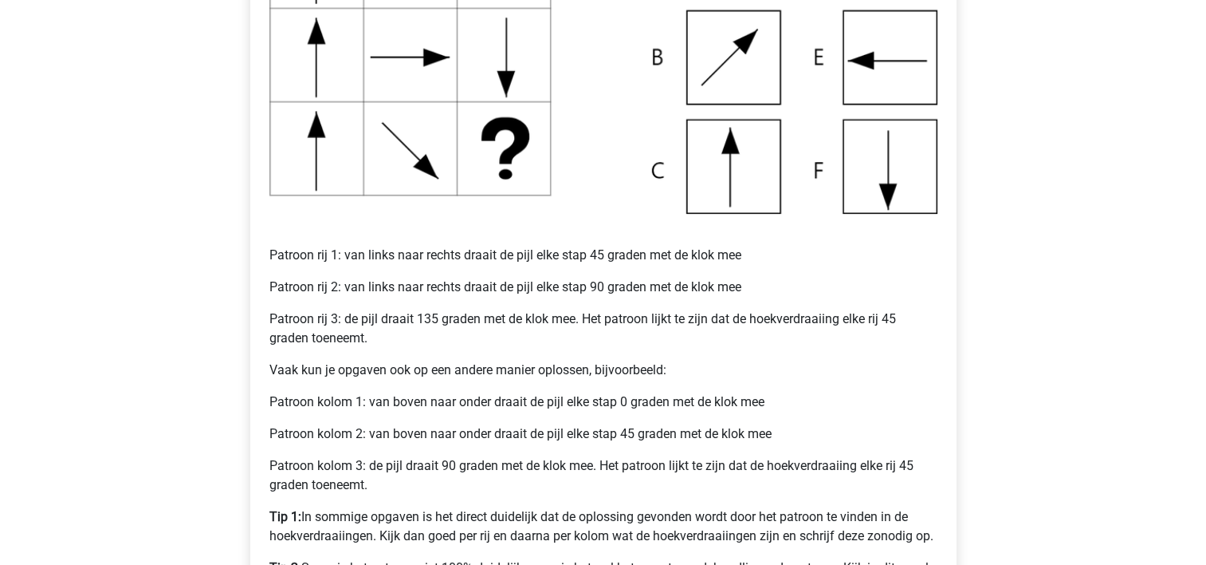
scroll to position [478, 0]
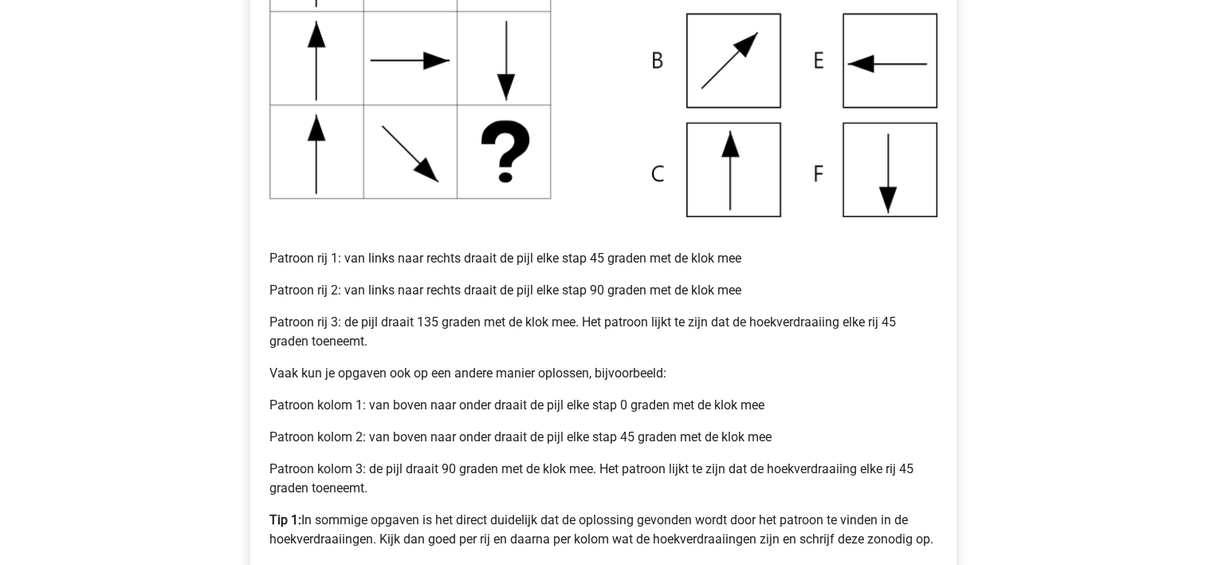
click at [862, 77] on img at bounding box center [604, 60] width 668 height 313
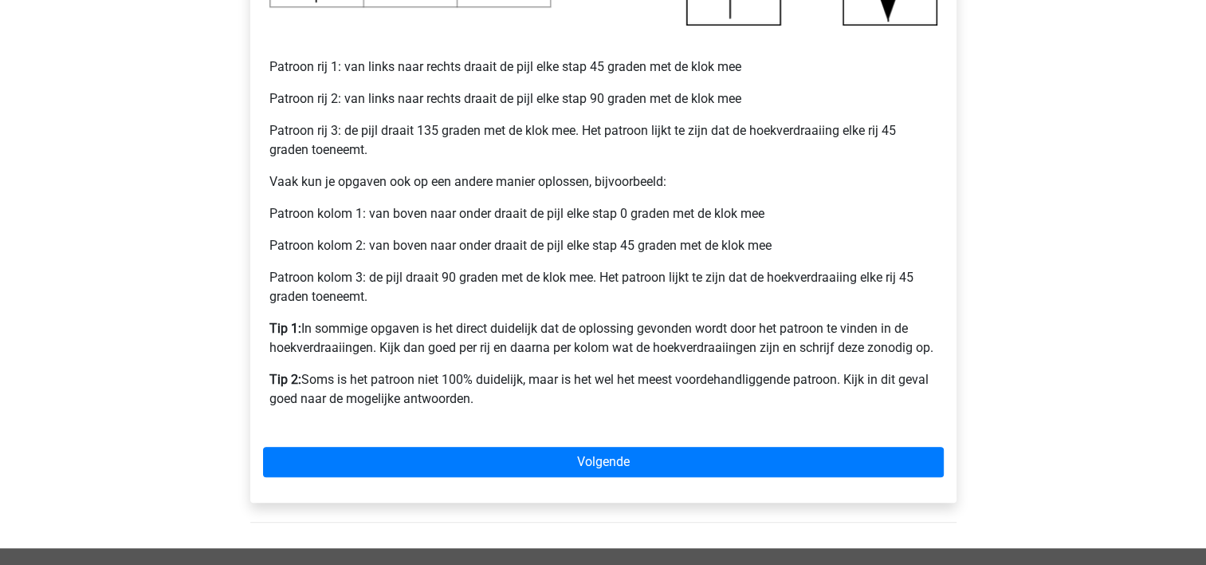
scroll to position [702, 0]
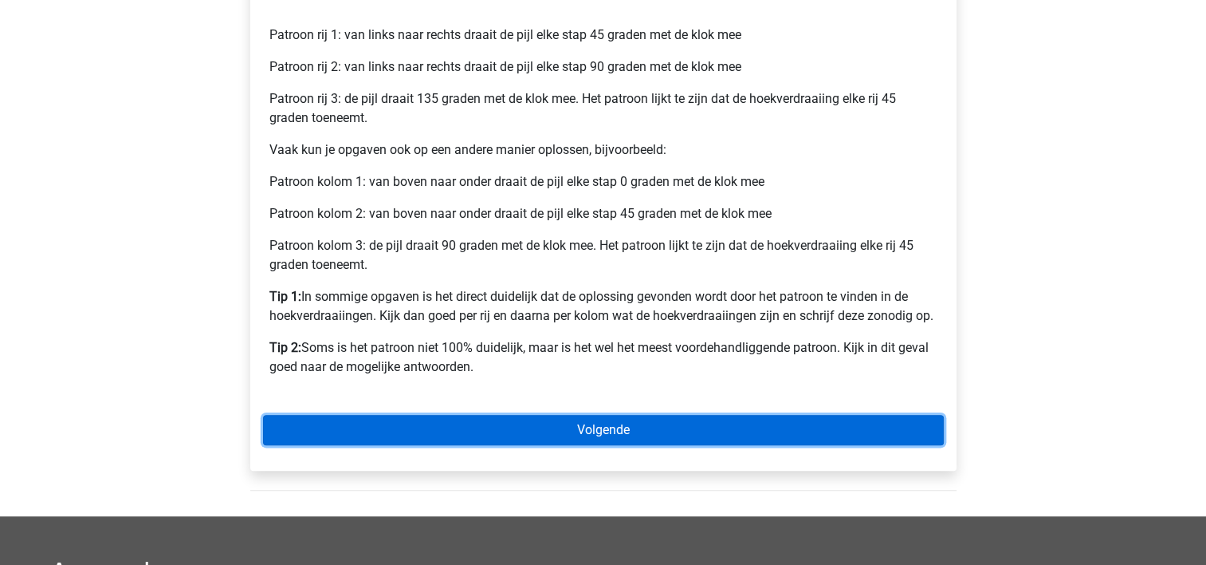
click at [616, 425] on link "Volgende" at bounding box center [603, 430] width 681 height 30
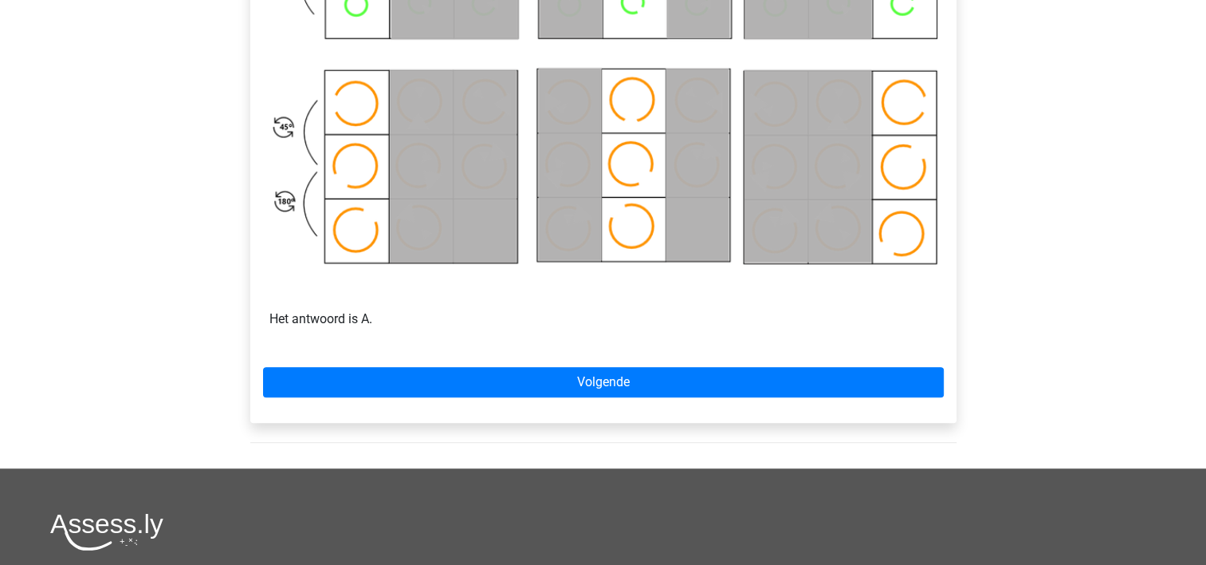
scroll to position [989, 0]
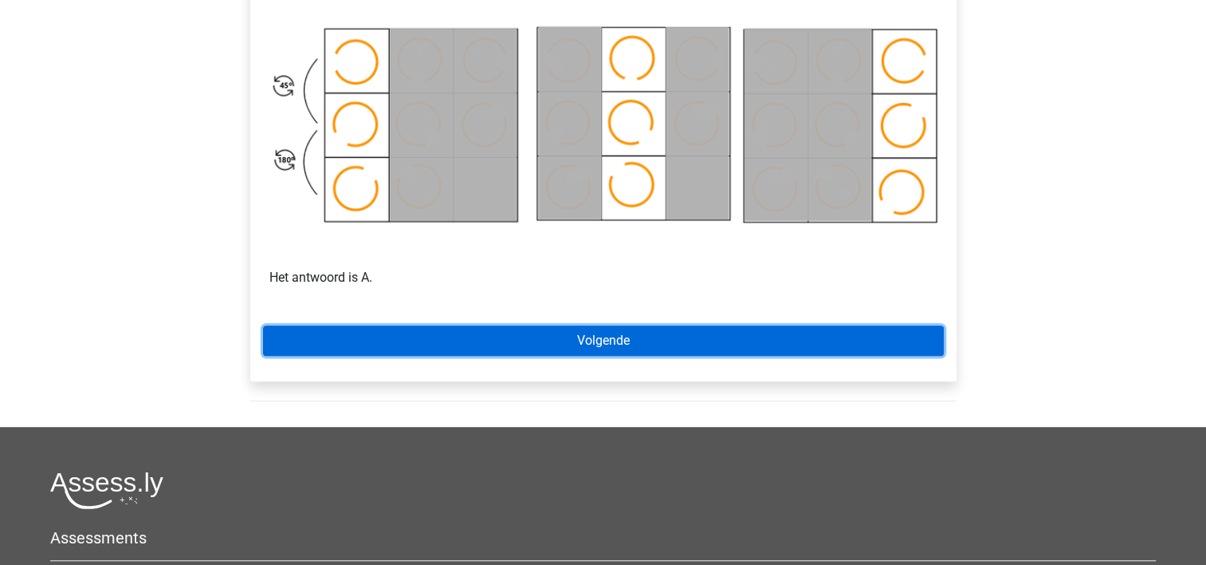
click at [549, 342] on link "Volgende" at bounding box center [603, 340] width 681 height 30
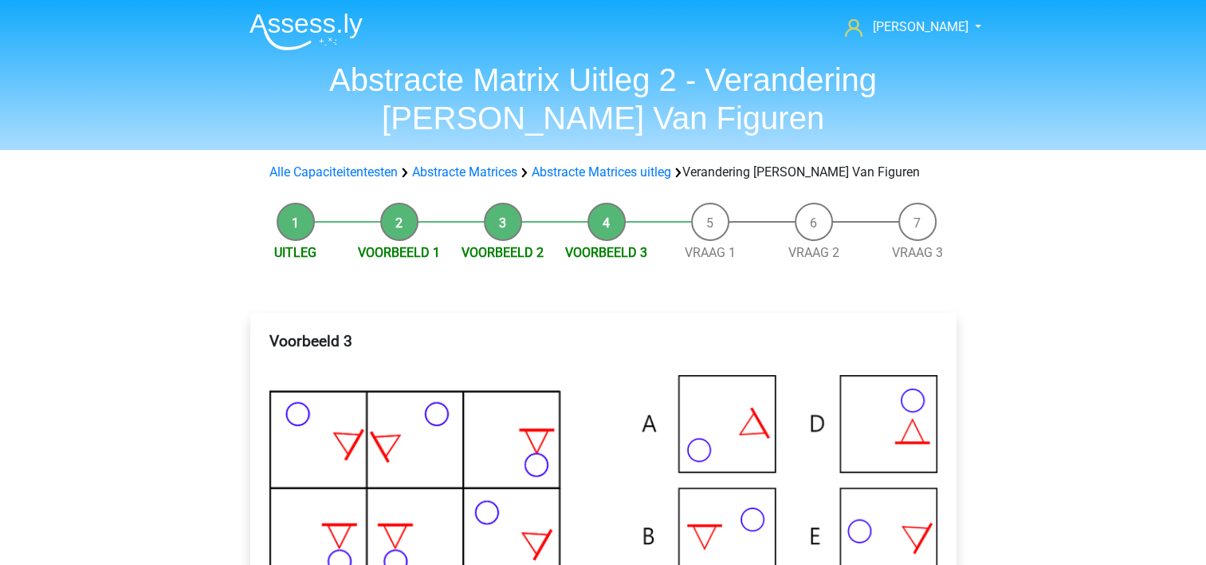
click at [552, 332] on h4 "Voorbeeld 3" at bounding box center [604, 350] width 668 height 37
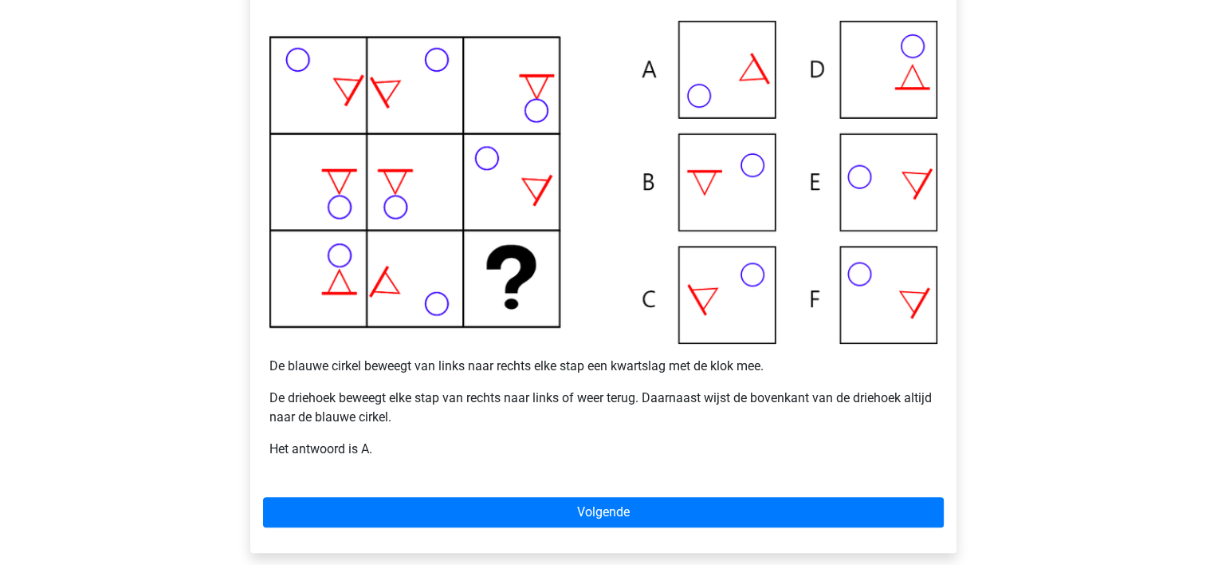
scroll to position [383, 0]
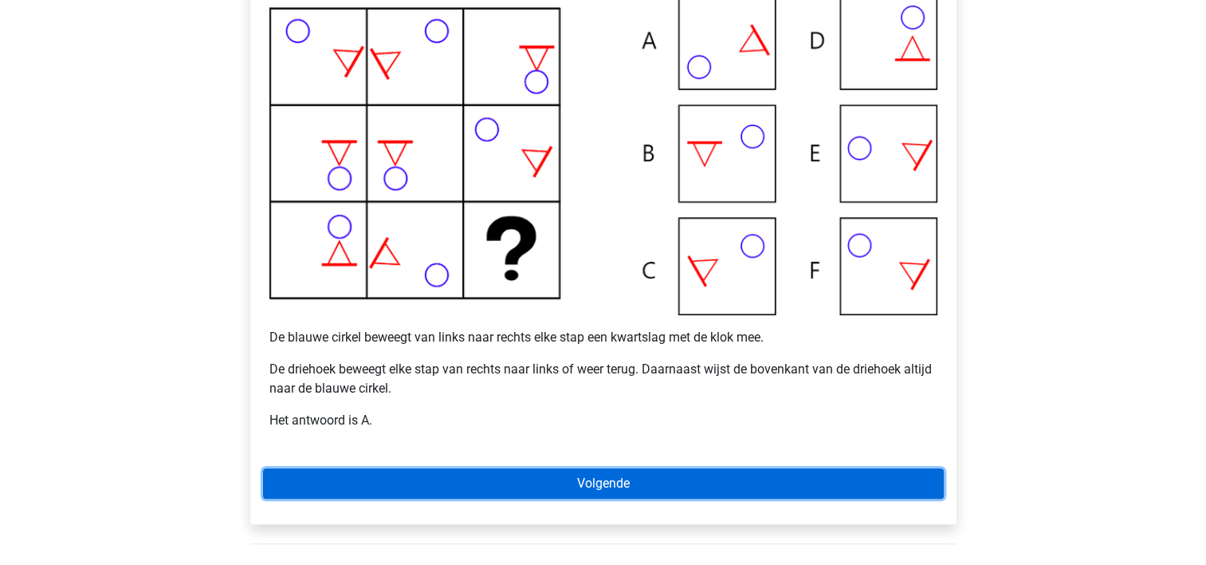
click at [576, 482] on link "Volgende" at bounding box center [603, 483] width 681 height 30
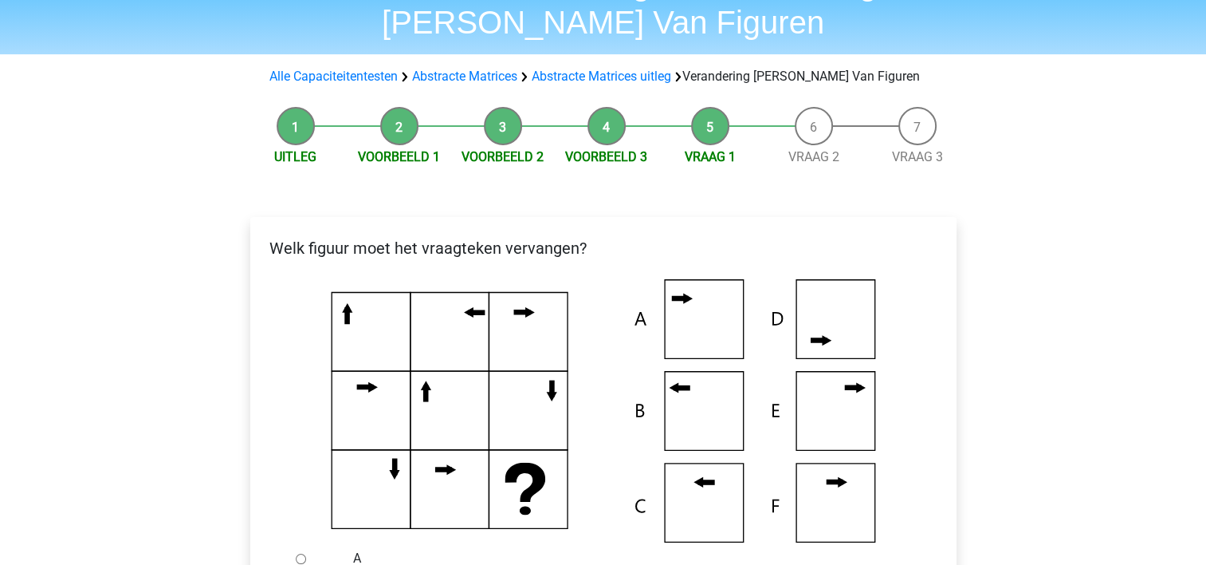
scroll to position [128, 0]
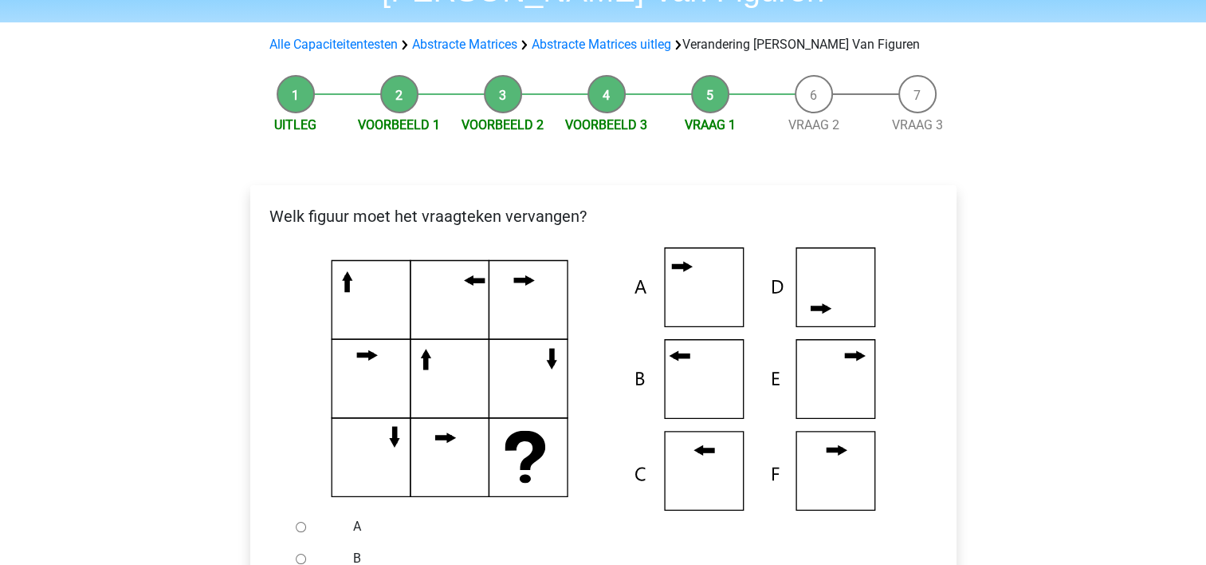
click at [297, 554] on input "B" at bounding box center [301, 558] width 10 height 10
radio input "true"
click at [459, 489] on icon at bounding box center [603, 378] width 655 height 263
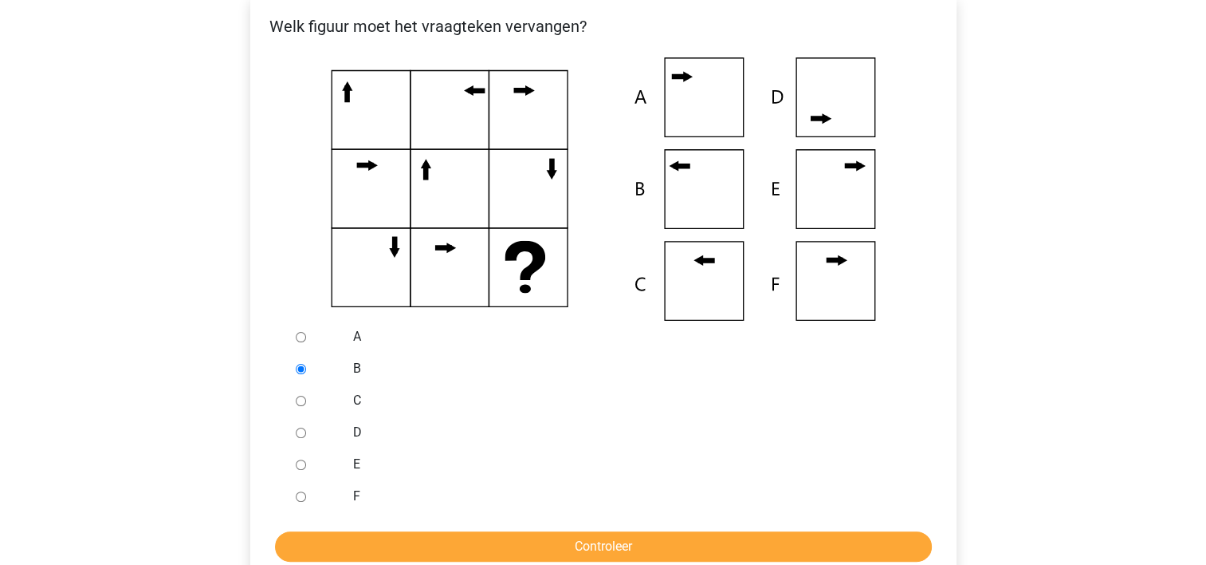
scroll to position [319, 0]
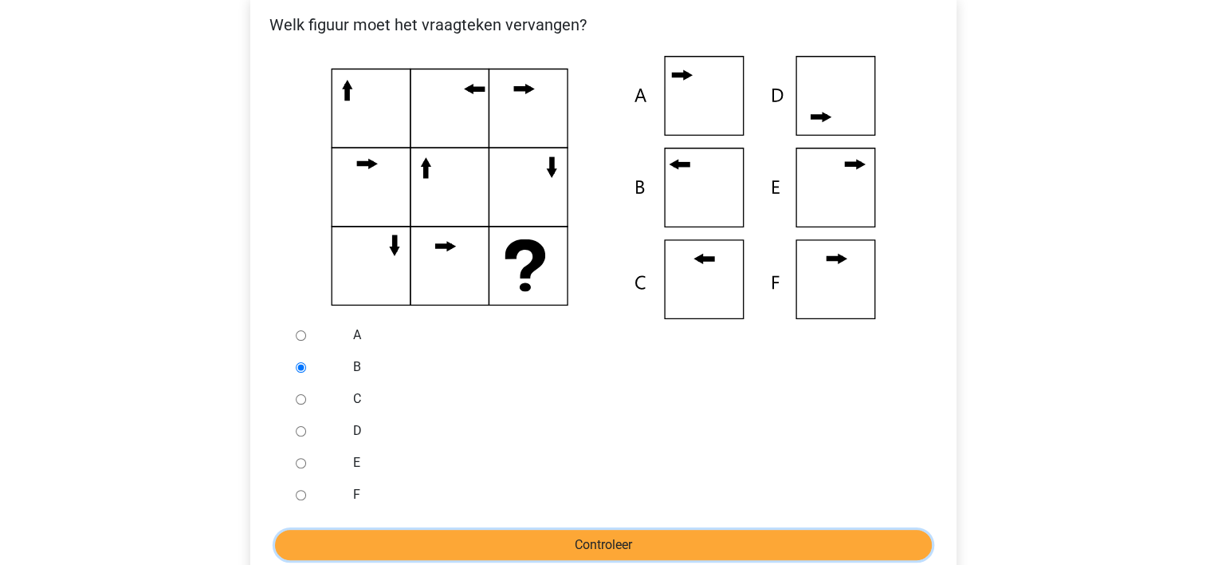
click at [486, 545] on input "Controleer" at bounding box center [603, 544] width 657 height 30
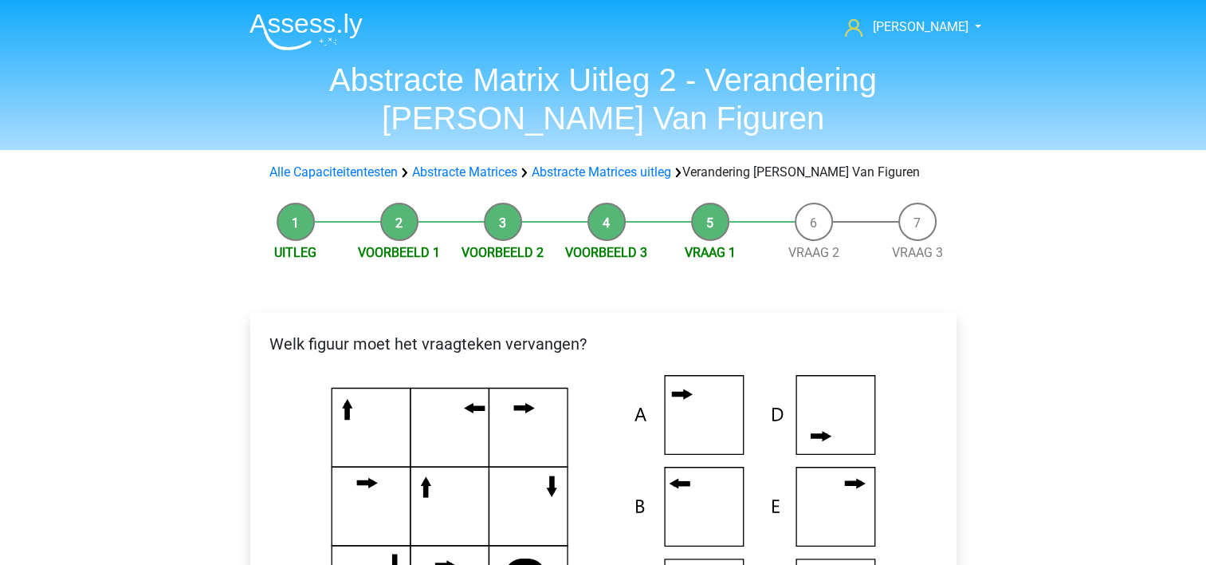
click at [578, 447] on icon at bounding box center [603, 506] width 655 height 263
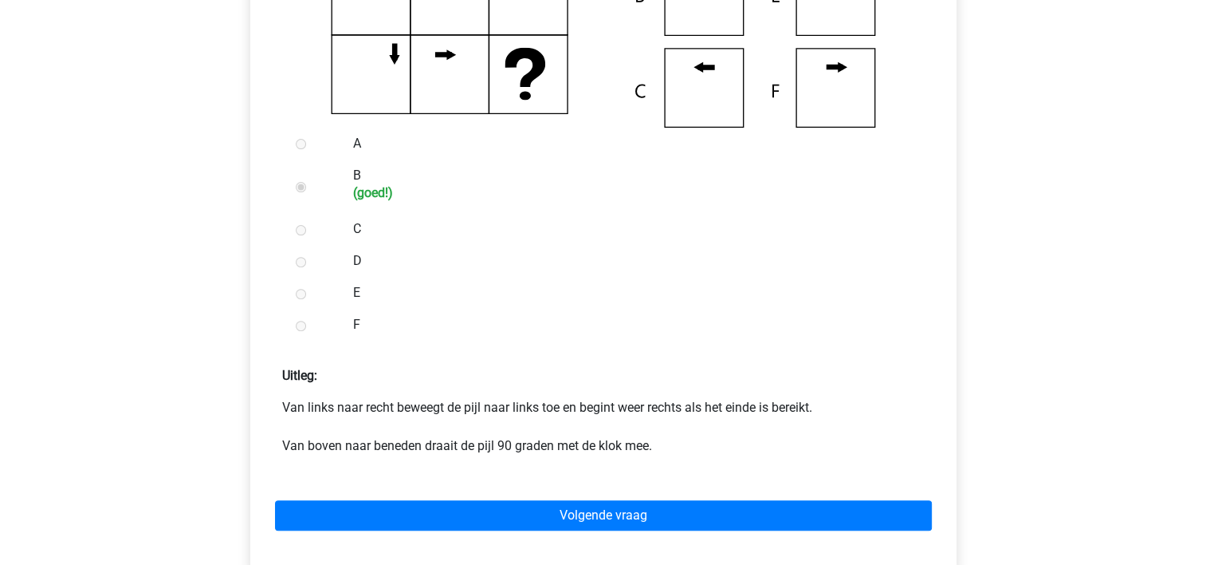
scroll to position [542, 0]
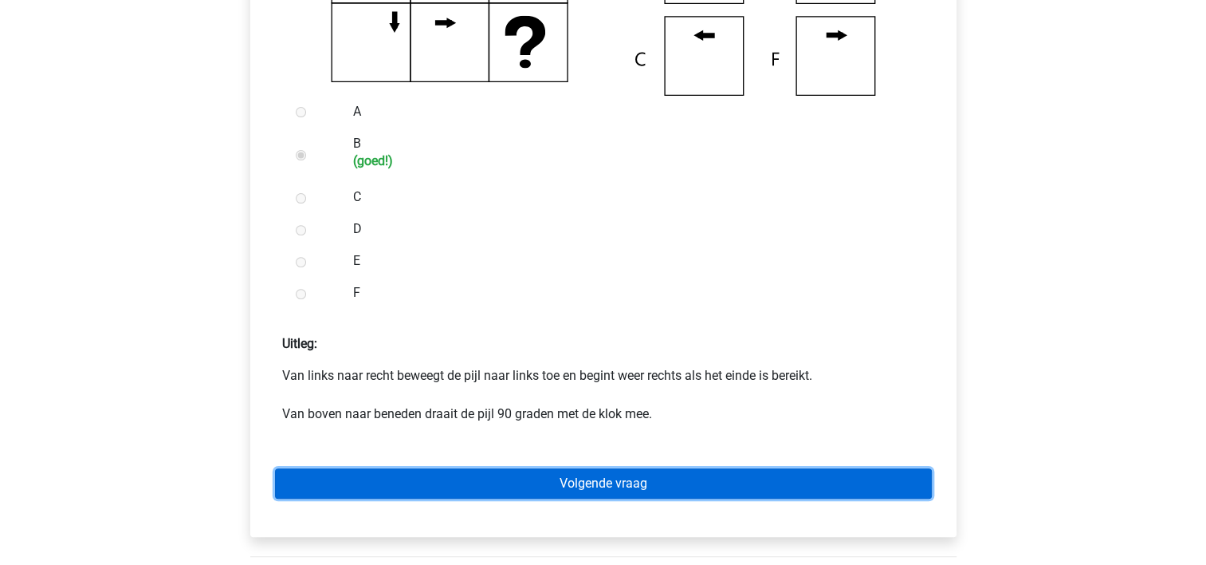
click at [590, 486] on link "Volgende vraag" at bounding box center [603, 483] width 657 height 30
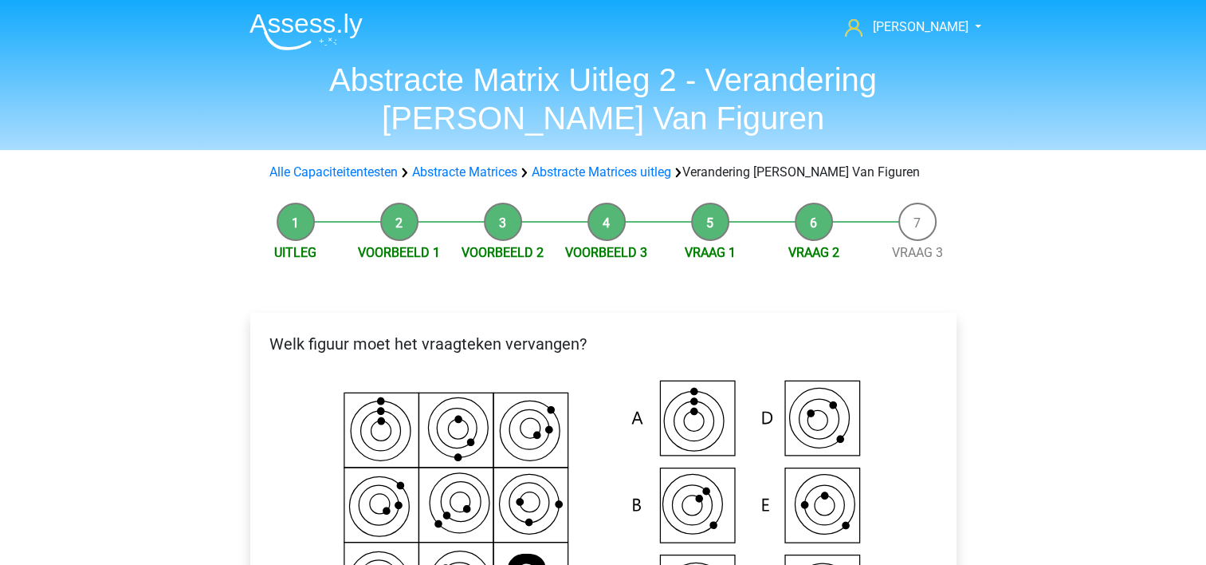
click at [602, 339] on p "Welk figuur moet het vraagteken vervangen?" at bounding box center [603, 344] width 681 height 24
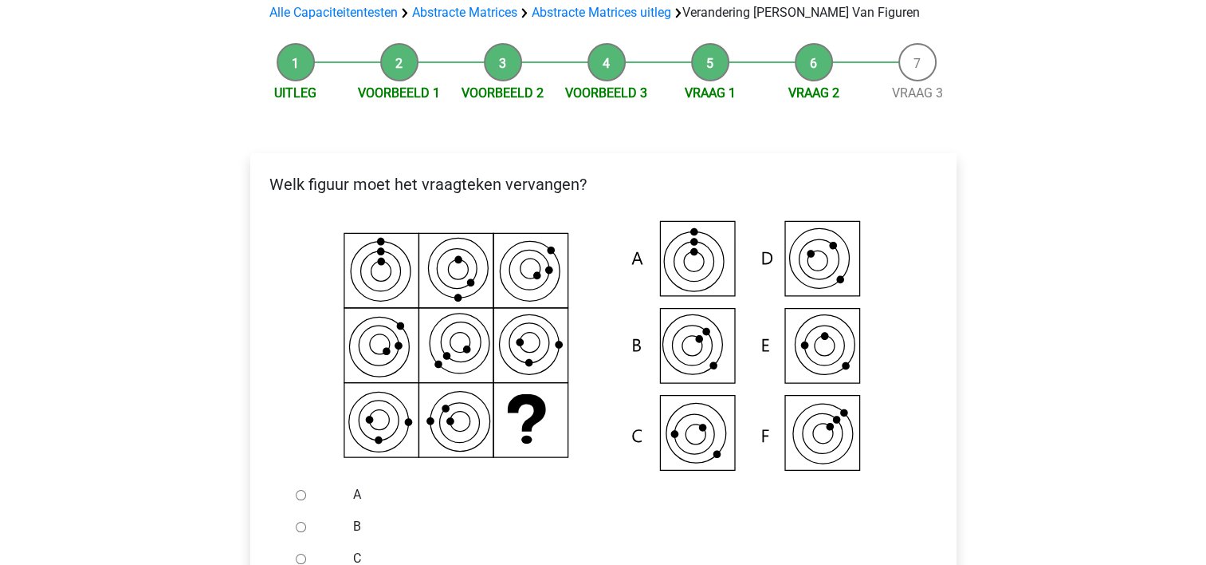
scroll to position [128, 0]
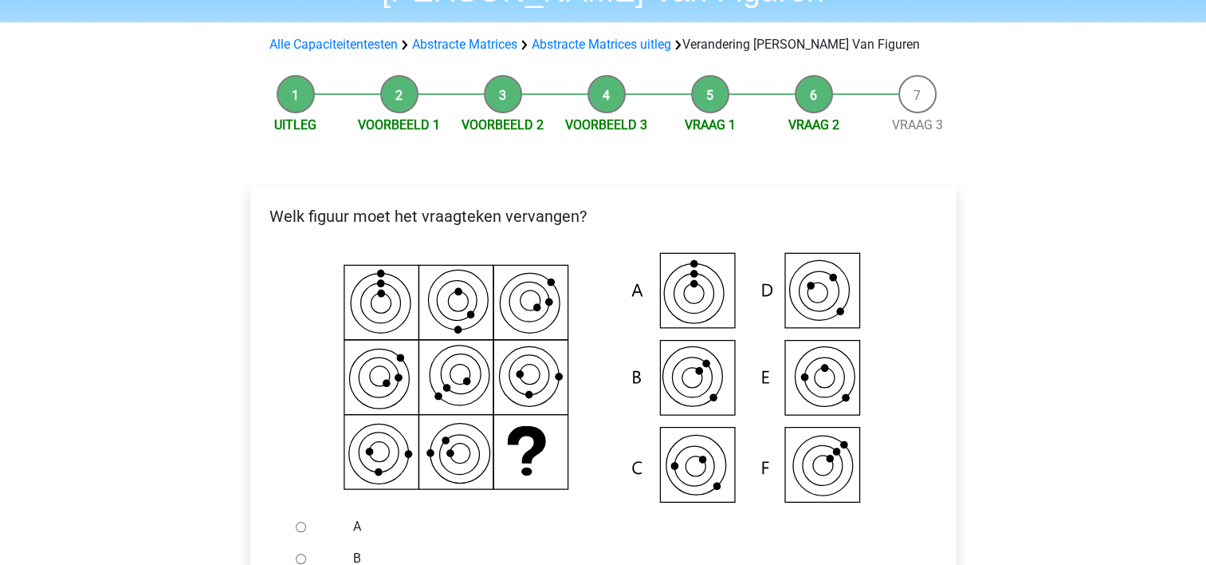
click at [297, 557] on input "B" at bounding box center [301, 558] width 10 height 10
radio input "true"
click at [482, 538] on div "A" at bounding box center [629, 526] width 576 height 32
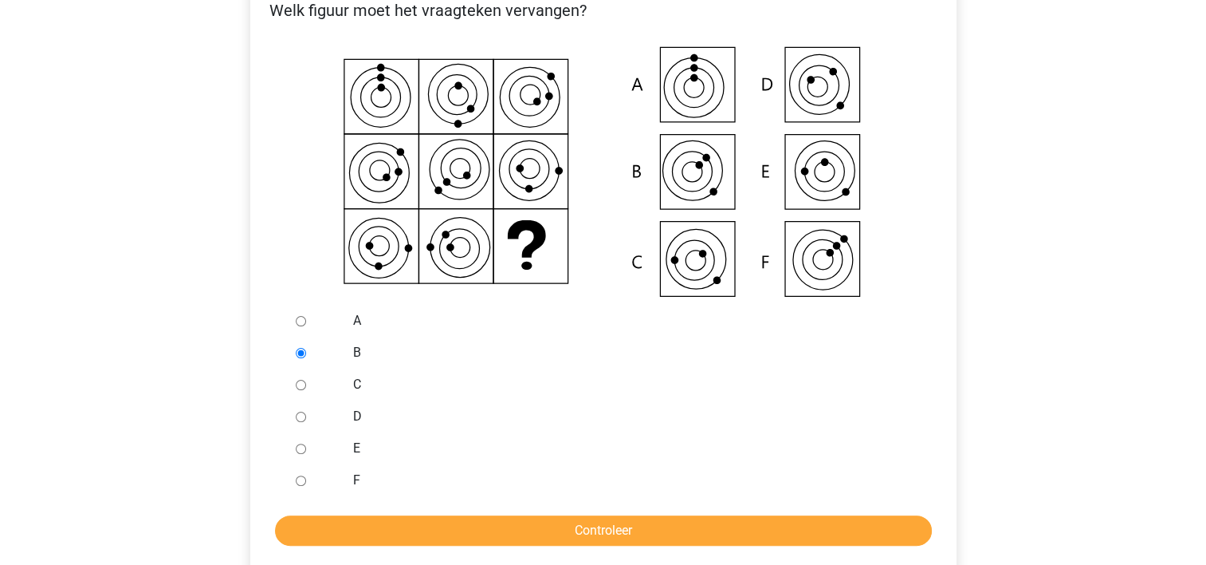
scroll to position [383, 0]
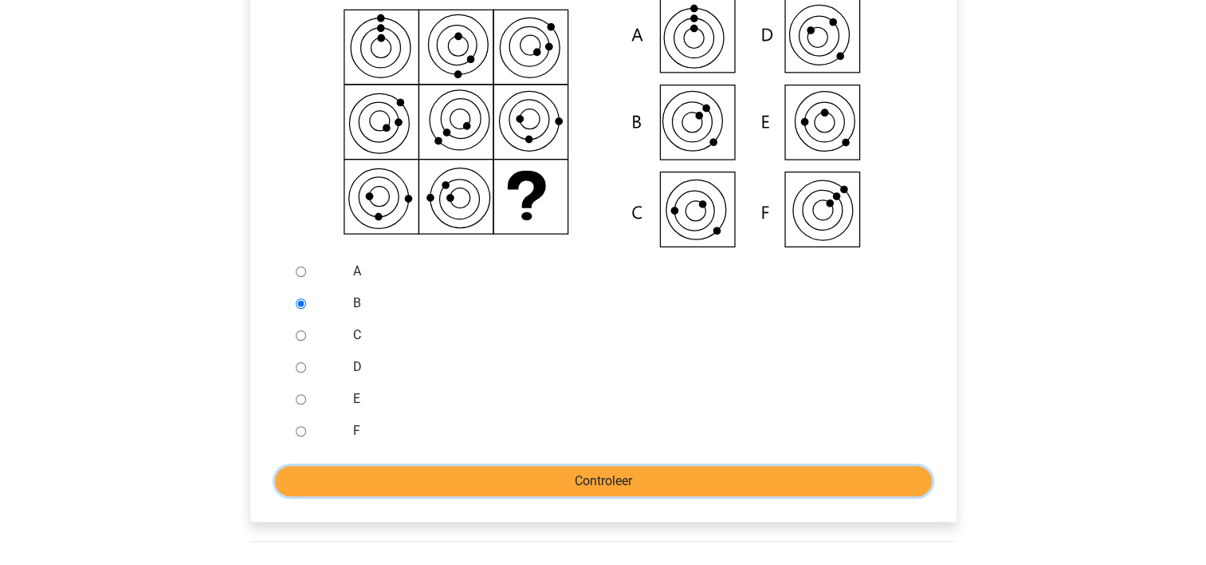
click at [536, 485] on input "Controleer" at bounding box center [603, 481] width 657 height 30
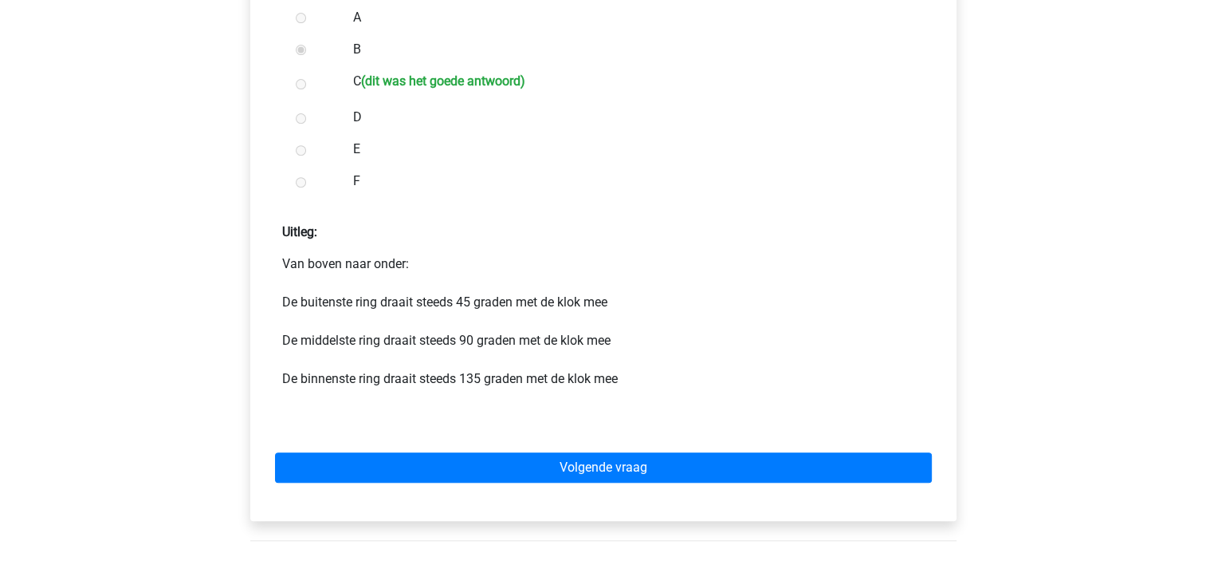
scroll to position [638, 0]
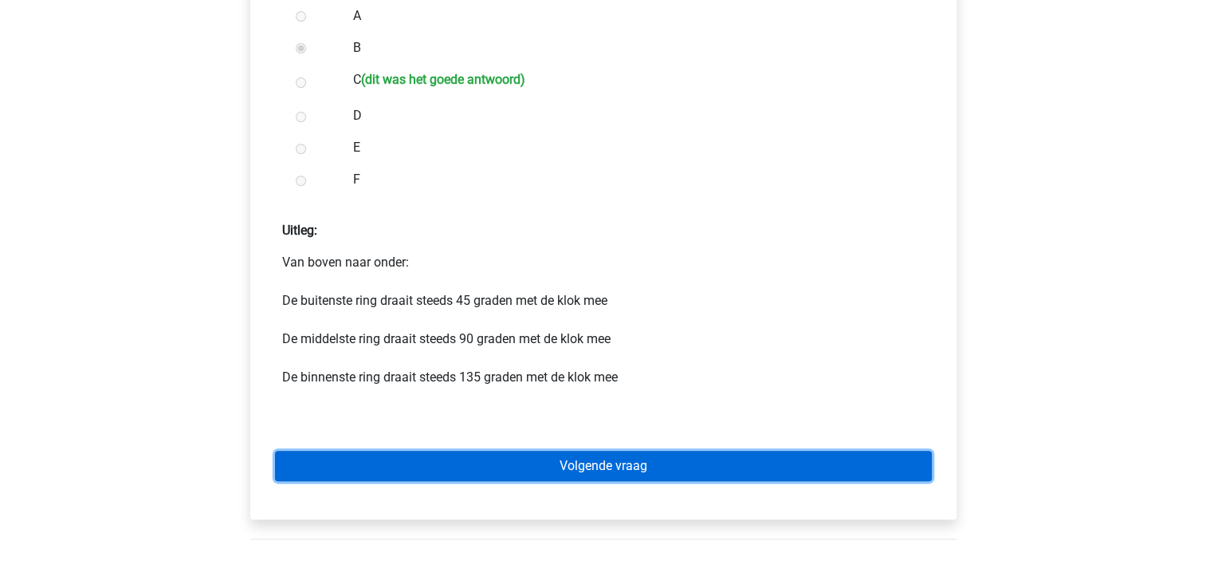
click at [593, 469] on link "Volgende vraag" at bounding box center [603, 466] width 657 height 30
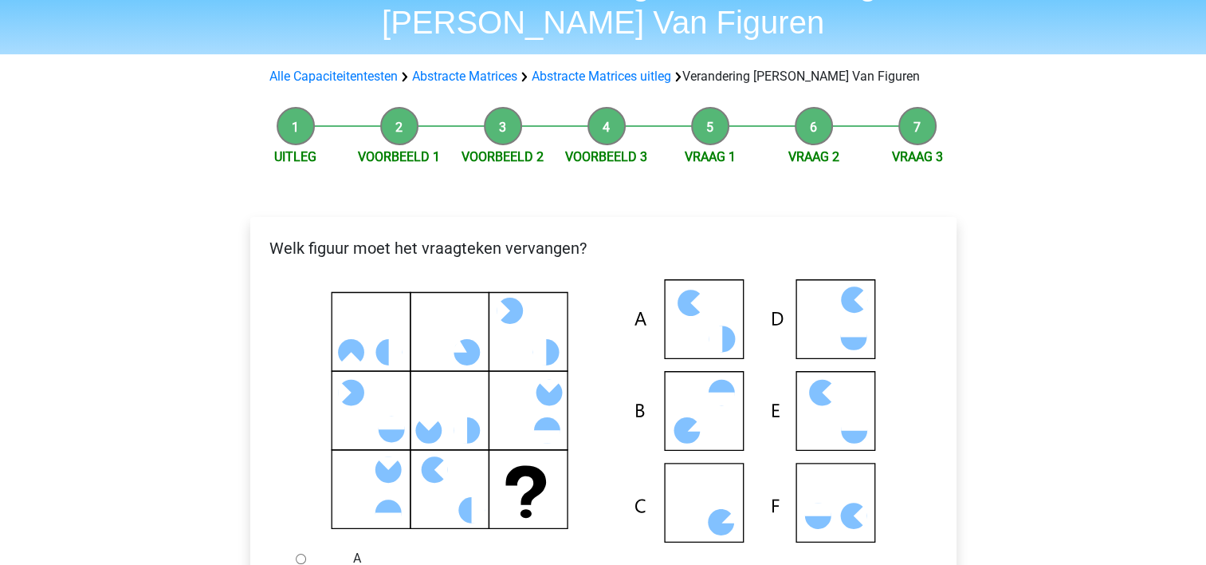
scroll to position [128, 0]
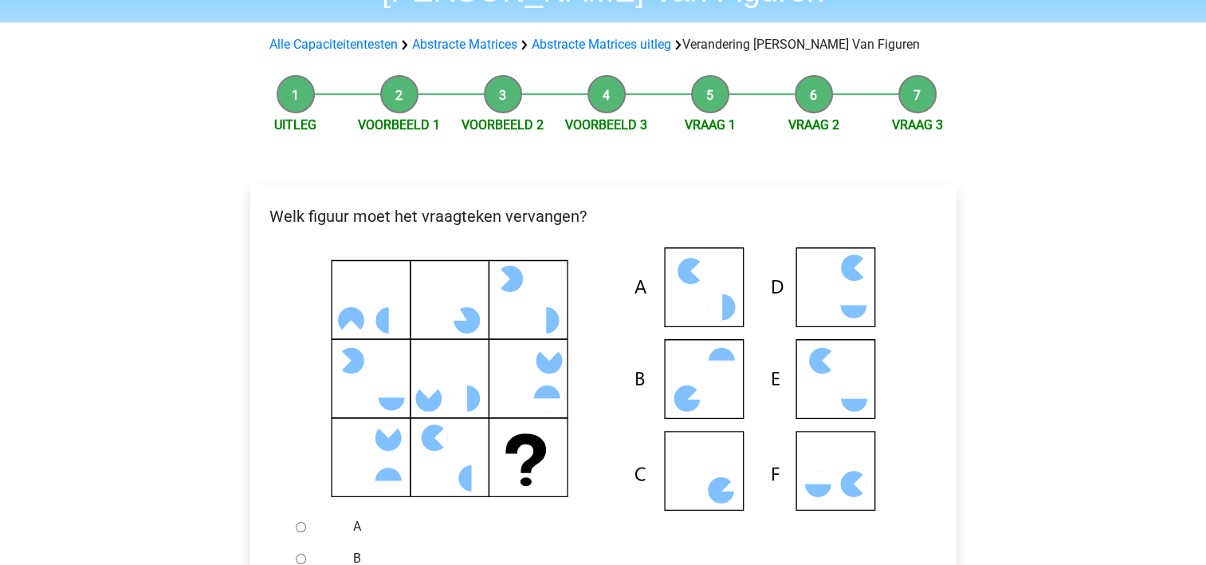
click at [423, 517] on label "A" at bounding box center [629, 526] width 552 height 19
click at [306, 521] on input "A" at bounding box center [301, 526] width 10 height 10
radio input "true"
click at [296, 553] on input "B" at bounding box center [301, 558] width 10 height 10
radio input "true"
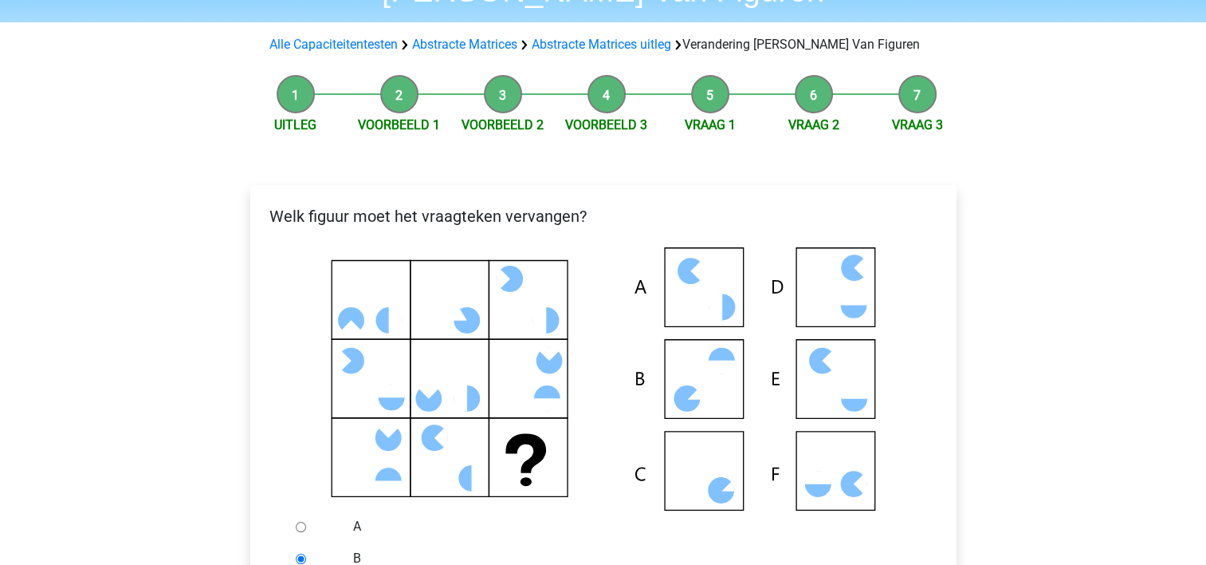
radio input "true"
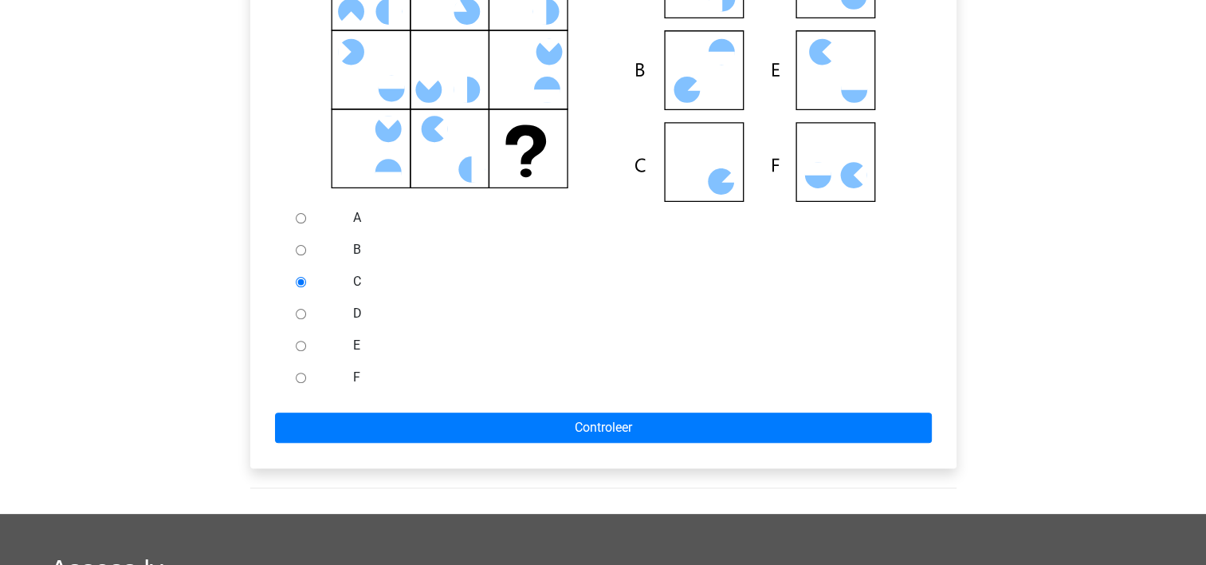
click at [296, 309] on input "D" at bounding box center [301, 314] width 10 height 10
radio input "true"
click at [303, 373] on input "F" at bounding box center [301, 377] width 10 height 10
radio input "true"
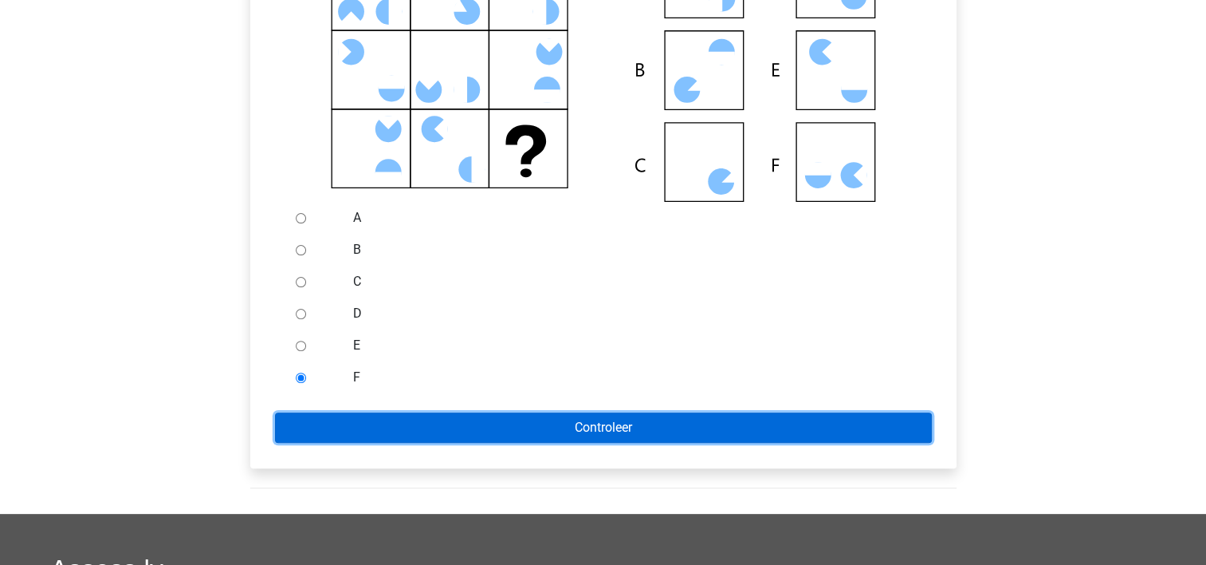
click at [348, 428] on input "Controleer" at bounding box center [603, 427] width 657 height 30
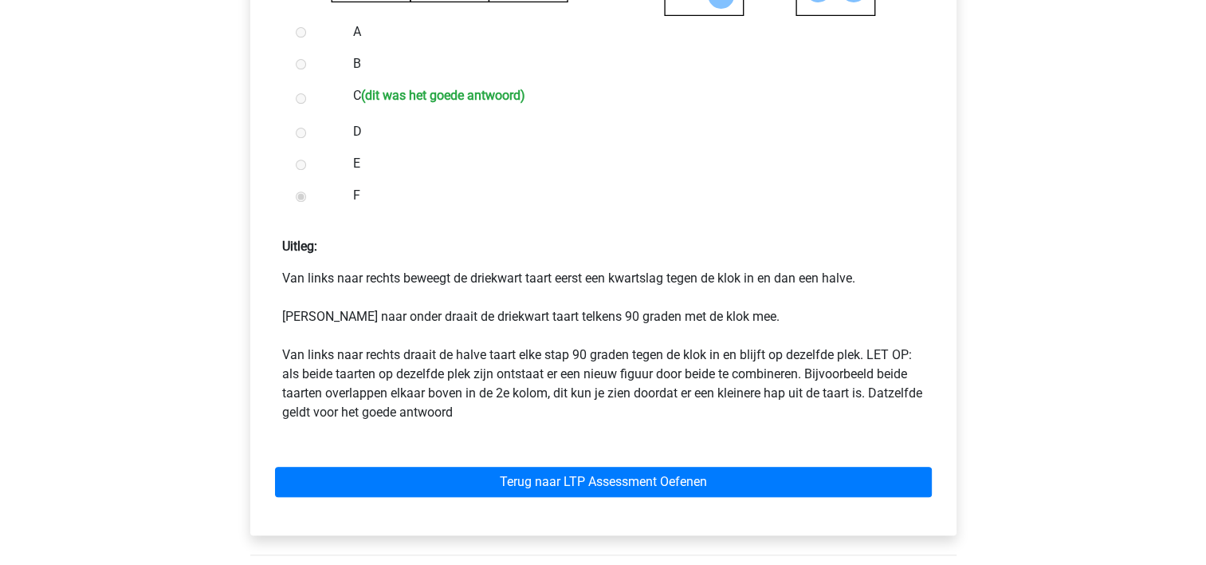
scroll to position [670, 0]
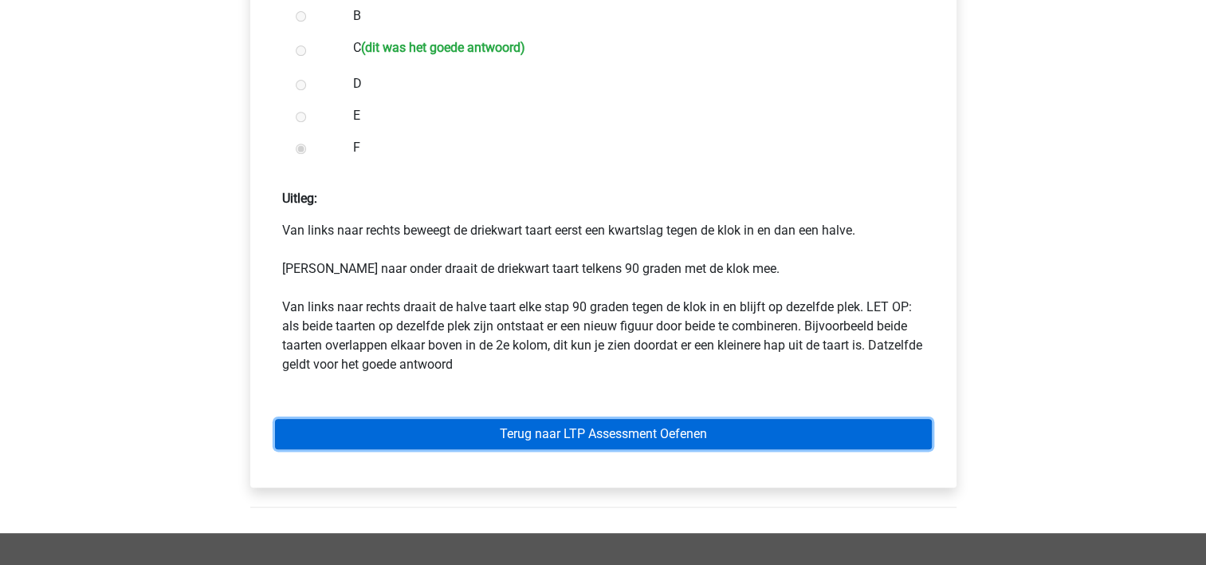
click at [626, 432] on link "Terug naar LTP Assessment Oefenen" at bounding box center [603, 434] width 657 height 30
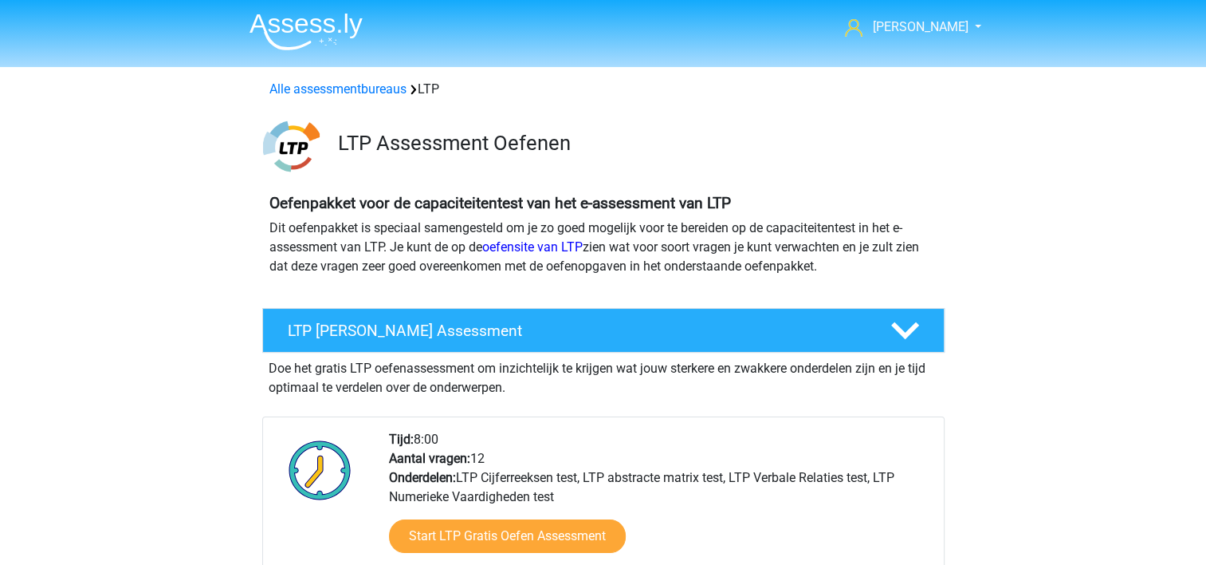
click at [696, 399] on div "Doe het gratis LTP oefenassessment om inzichtelijk te krijgen wat jouw sterkere…" at bounding box center [603, 494] width 683 height 284
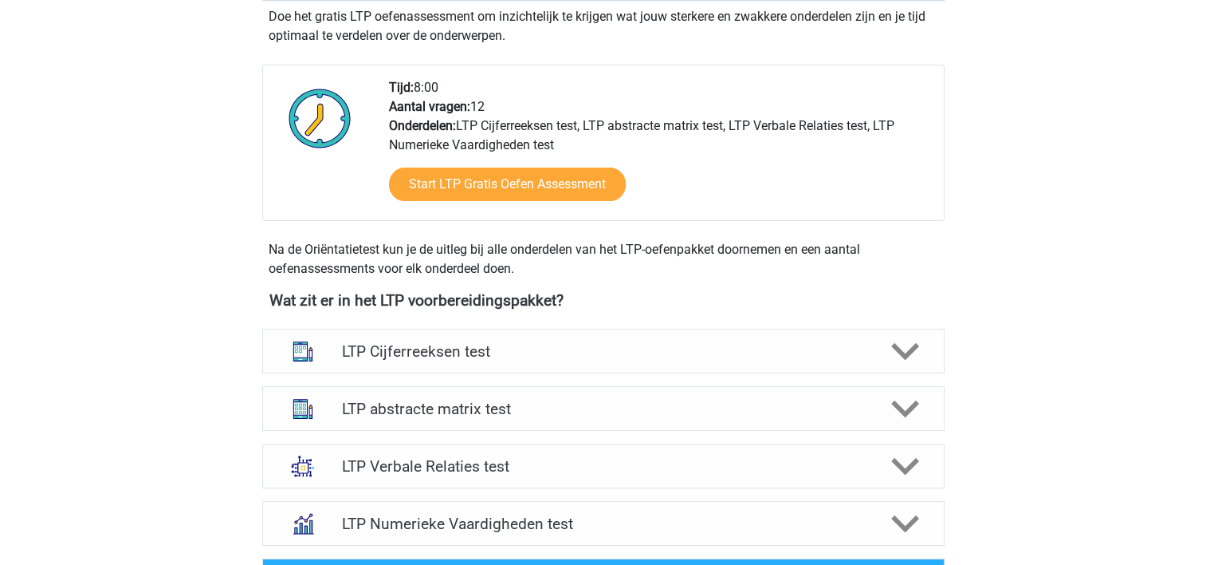
scroll to position [383, 0]
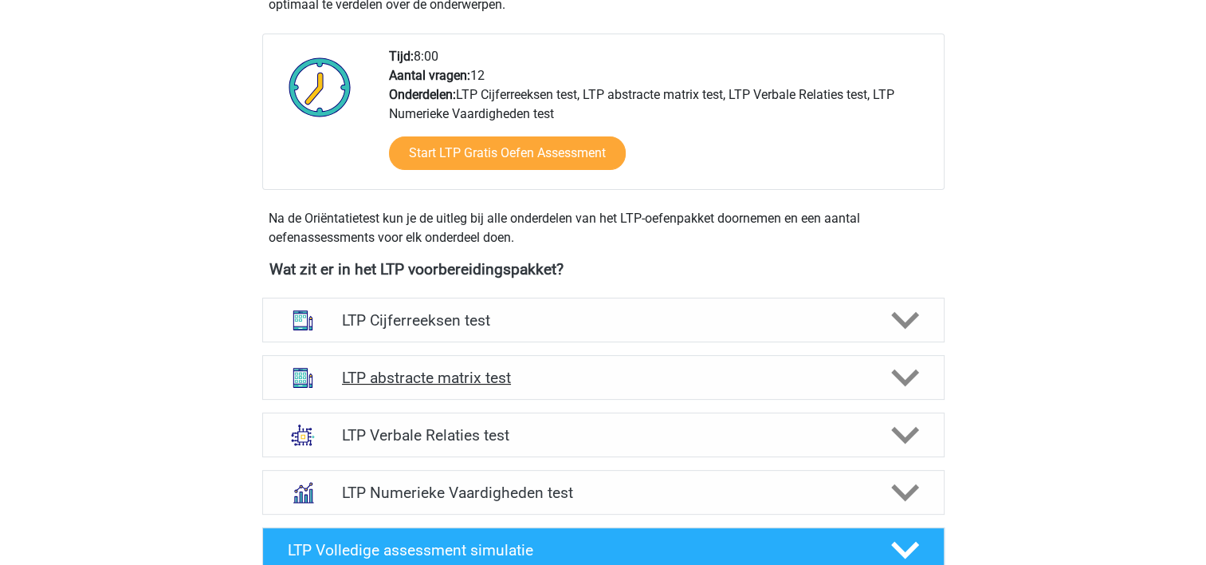
click at [724, 390] on div "LTP abstracte matrix test" at bounding box center [603, 377] width 683 height 45
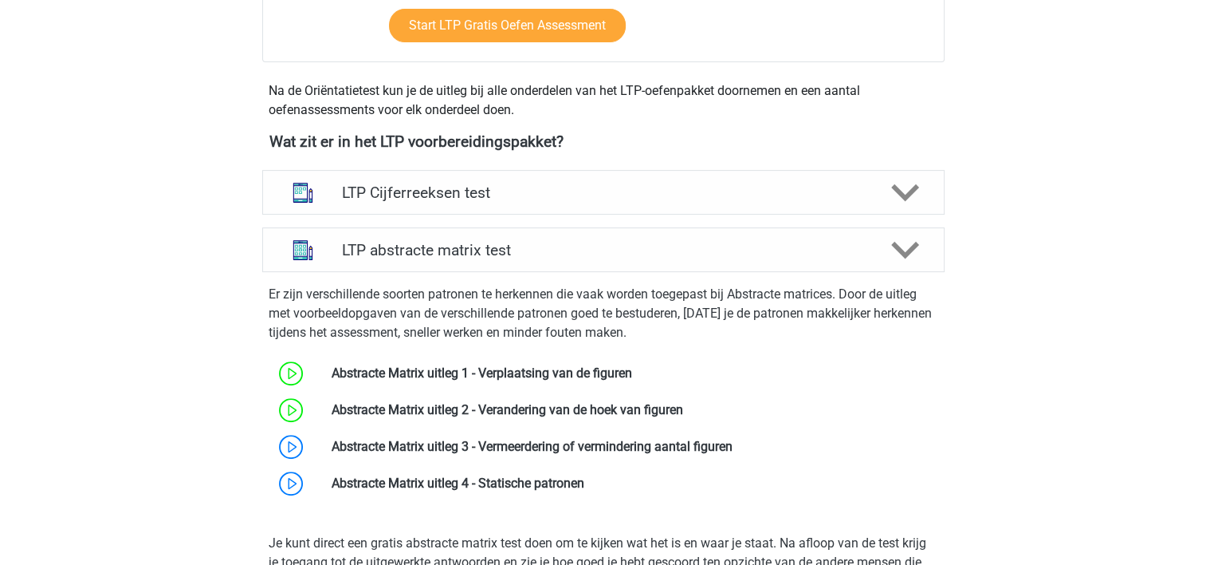
scroll to position [542, 0]
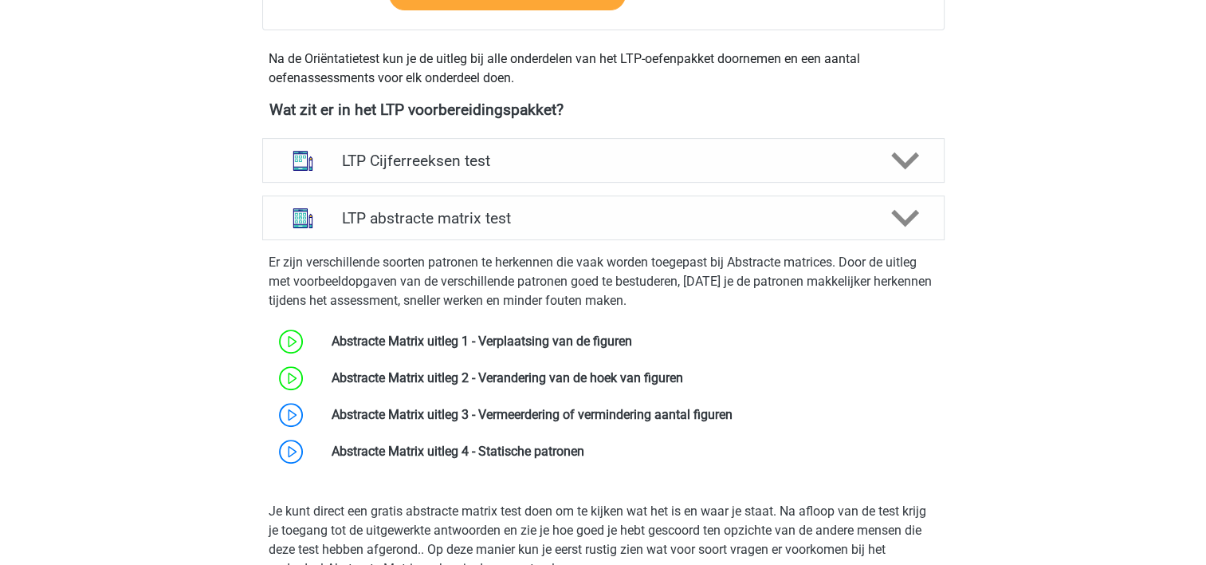
click at [733, 408] on link at bounding box center [733, 414] width 0 height 15
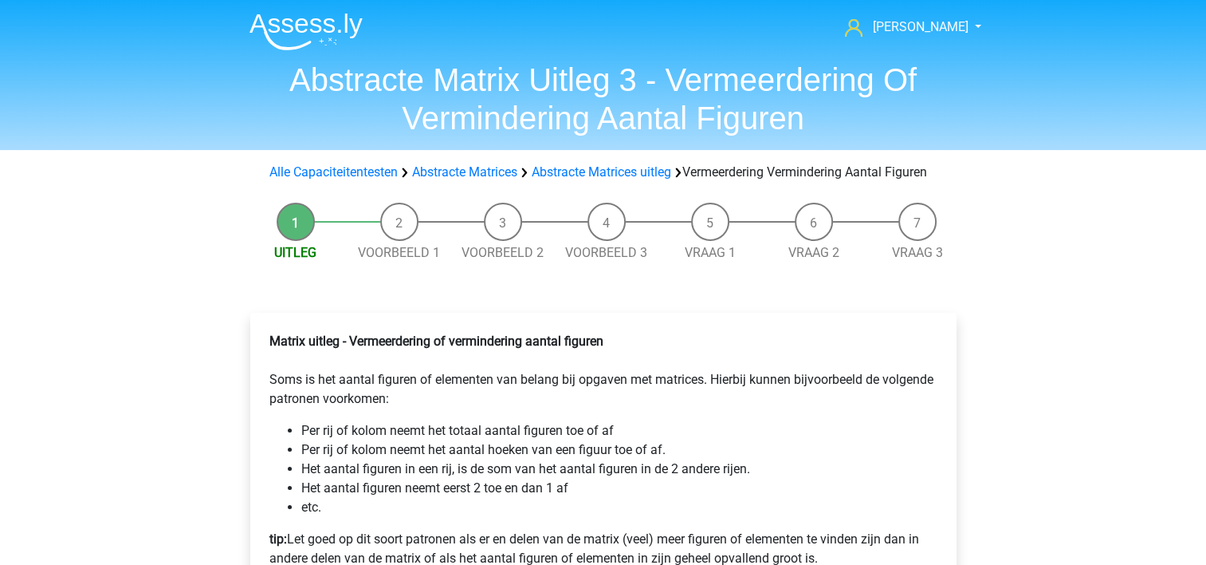
click at [675, 408] on p "Matrix uitleg - Vermeerdering of vermindering aantal figuren Soms is het aantal…" at bounding box center [604, 370] width 668 height 77
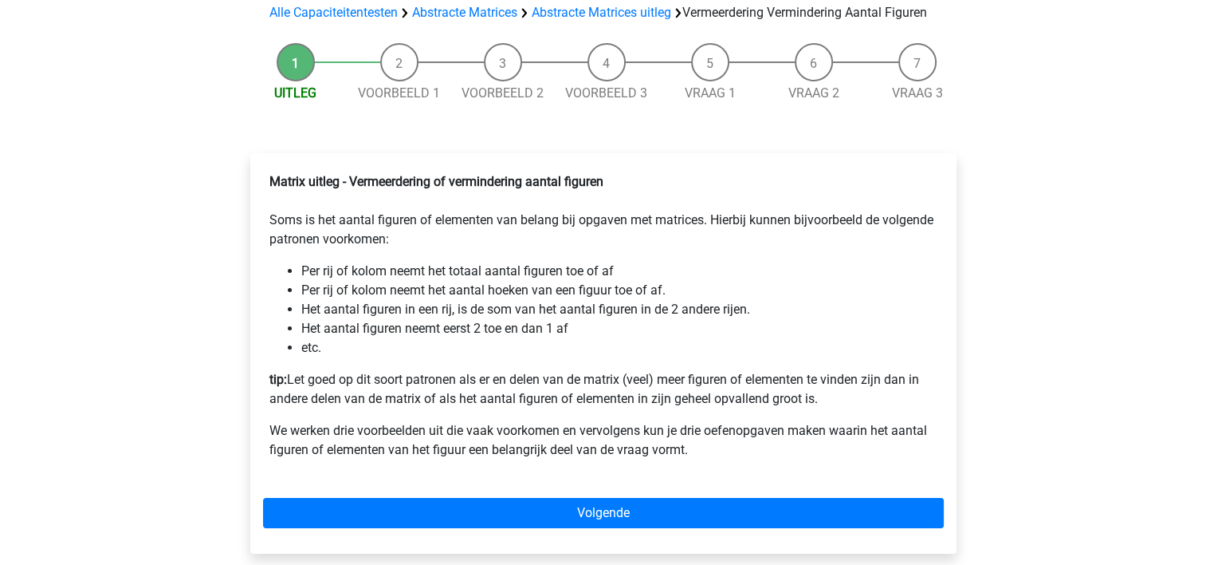
scroll to position [191, 0]
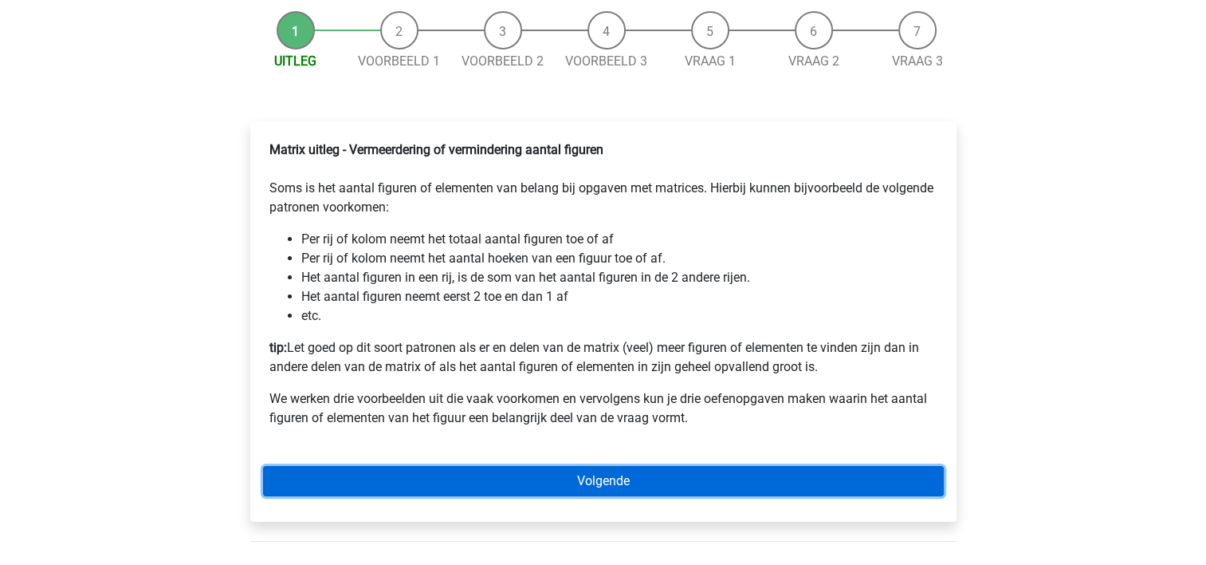
click at [620, 488] on link "Volgende" at bounding box center [603, 481] width 681 height 30
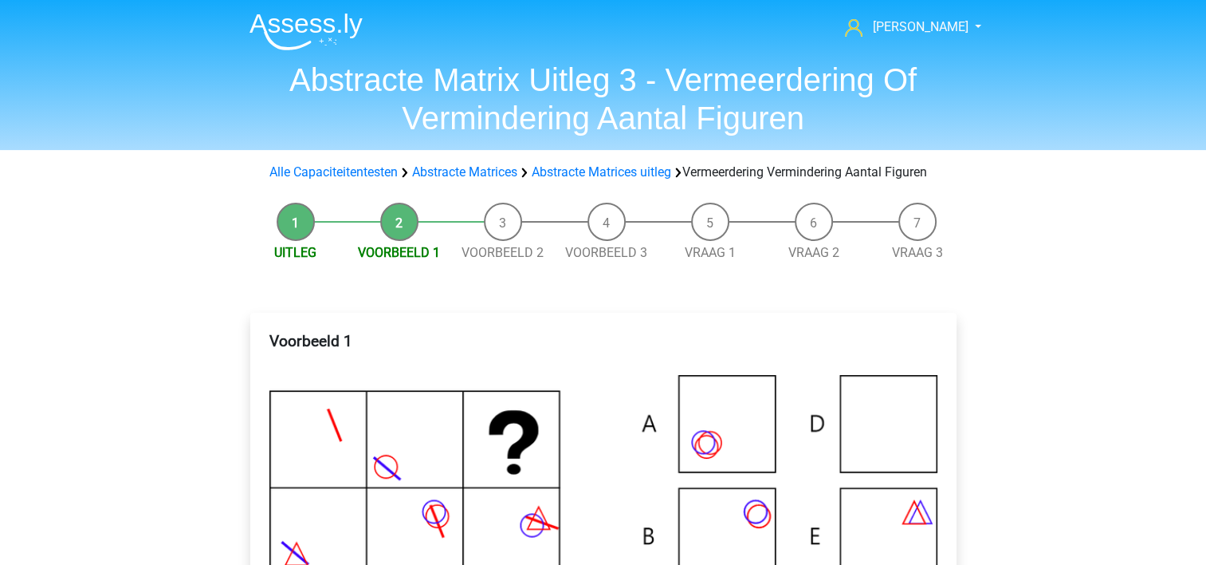
click at [576, 351] on h4 "Voorbeeld 1" at bounding box center [604, 350] width 668 height 37
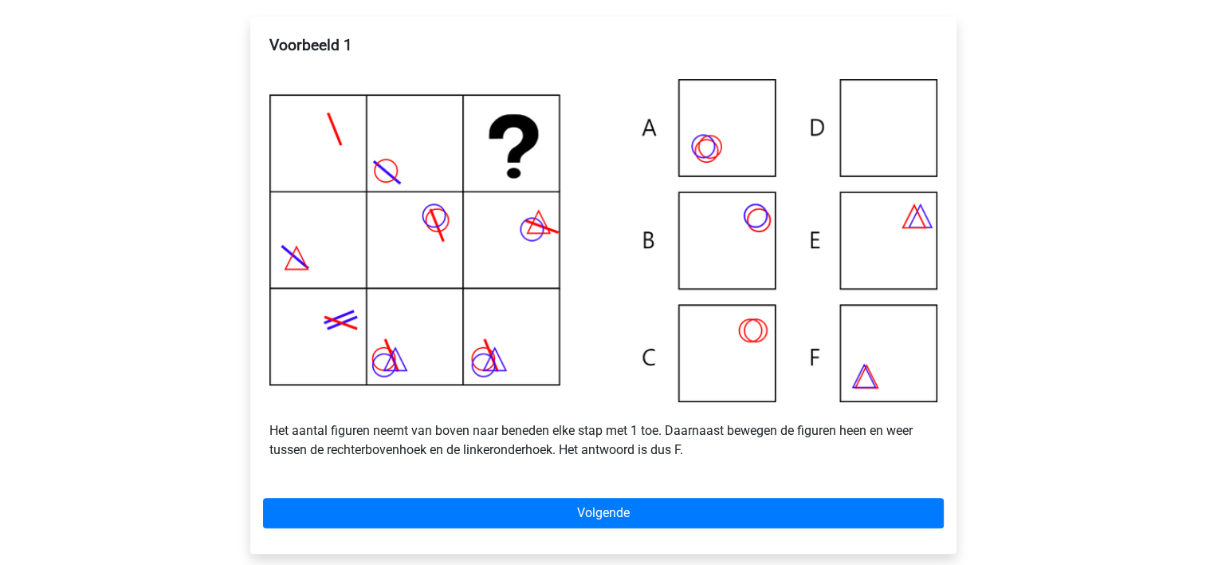
scroll to position [319, 0]
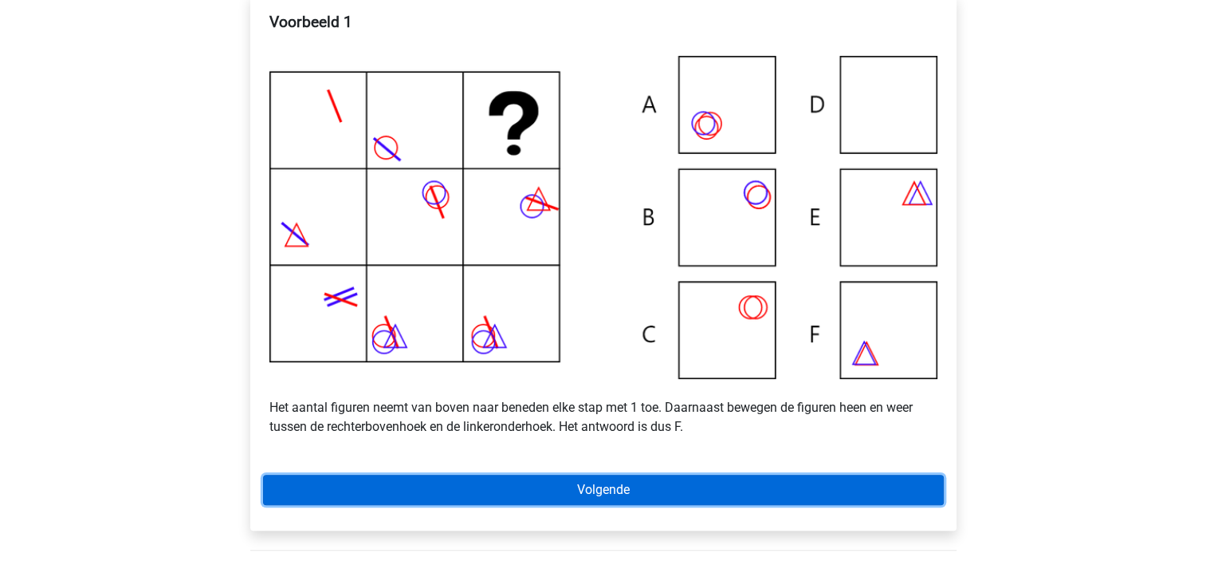
click at [613, 505] on link "Volgende" at bounding box center [603, 489] width 681 height 30
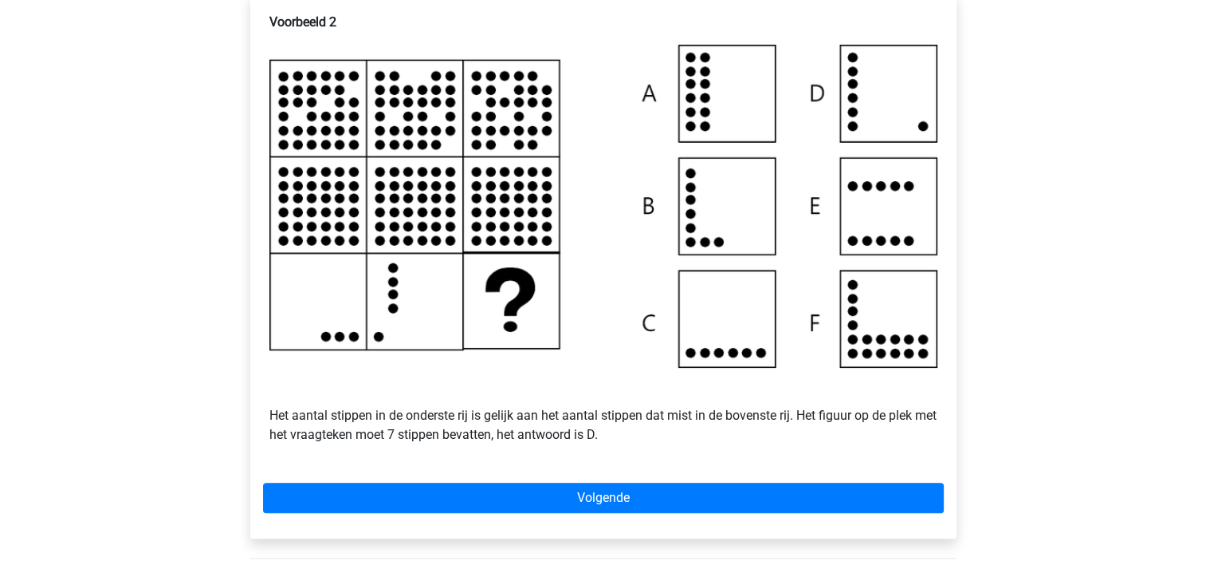
scroll to position [287, 0]
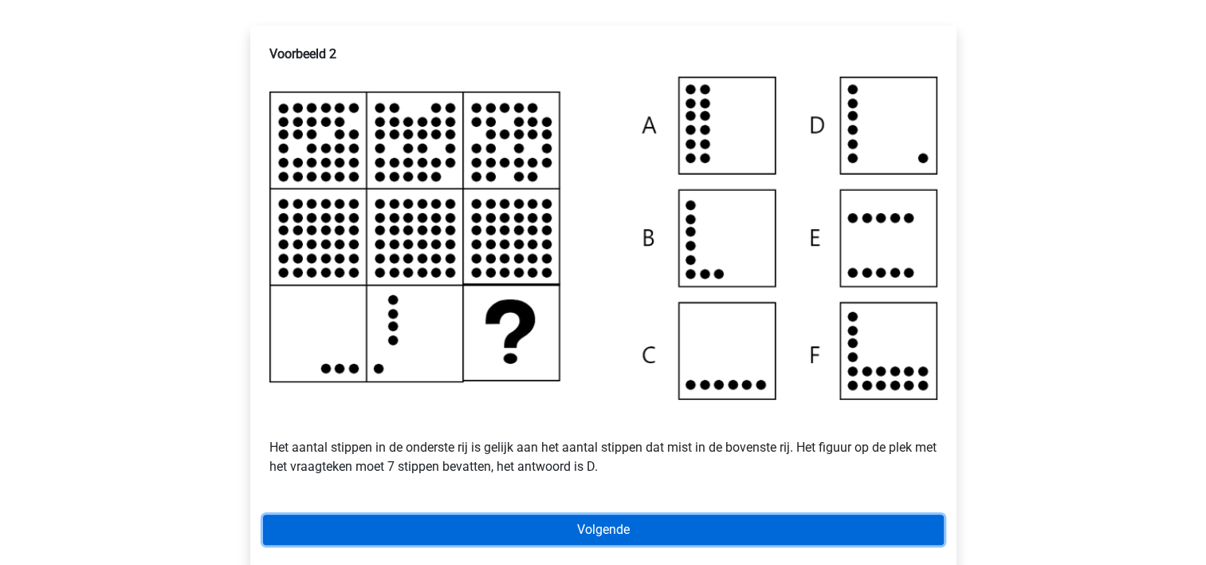
click at [553, 537] on link "Volgende" at bounding box center [603, 529] width 681 height 30
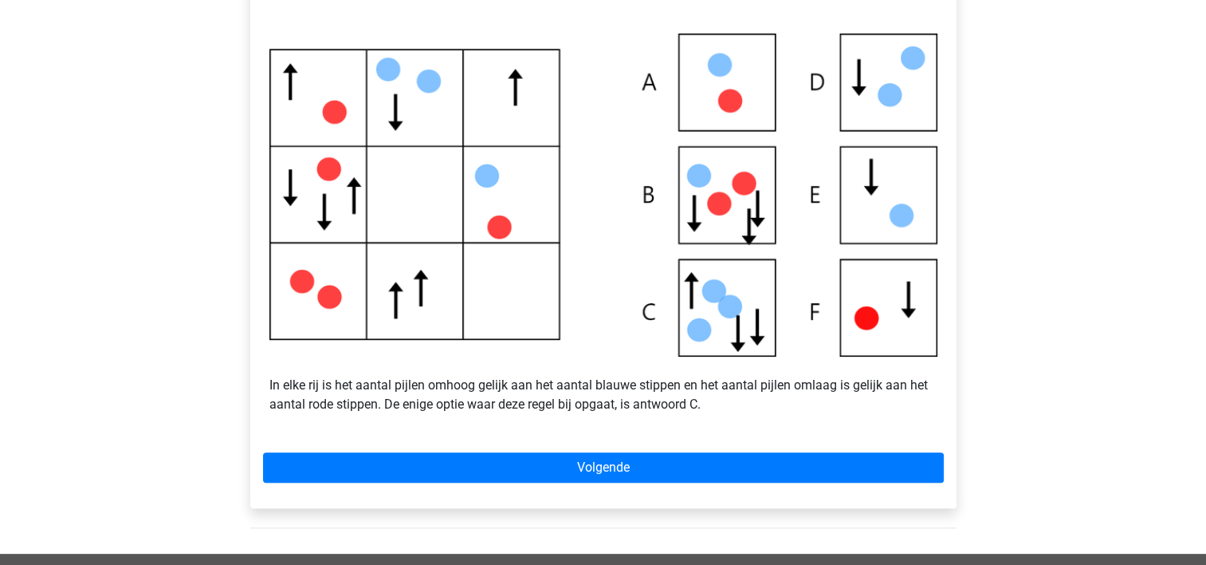
scroll to position [351, 0]
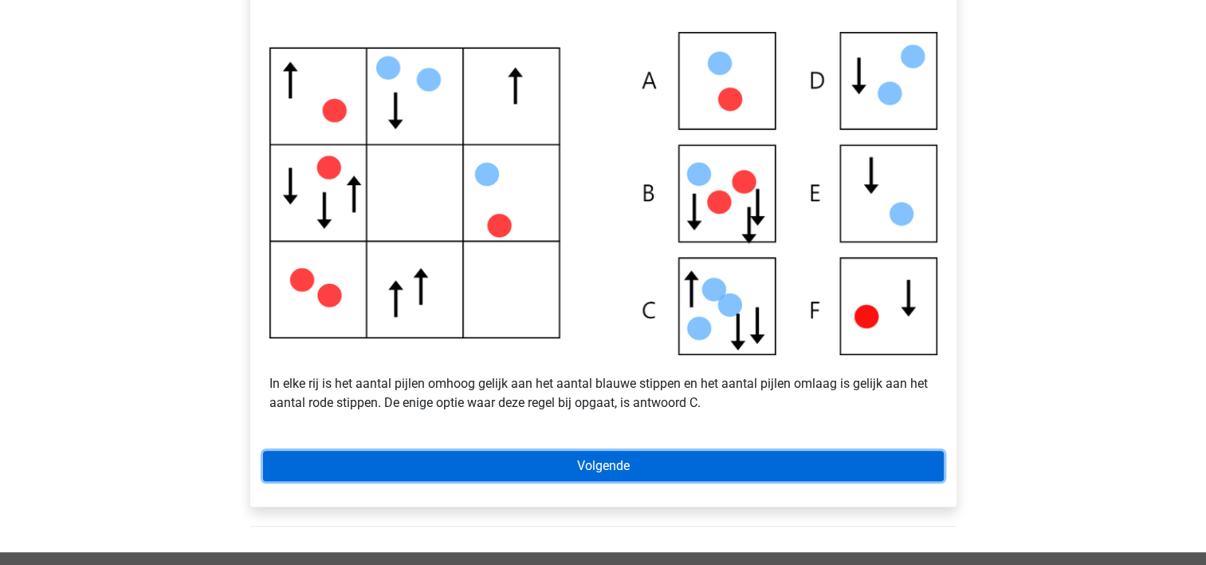
click at [573, 481] on link "Volgende" at bounding box center [603, 466] width 681 height 30
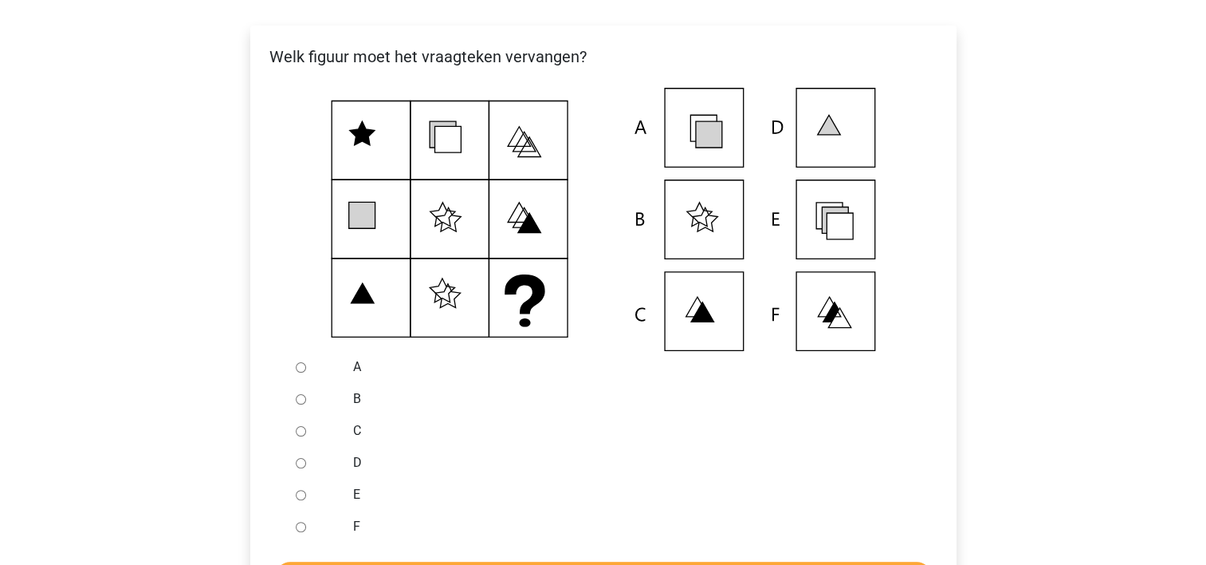
scroll to position [319, 0]
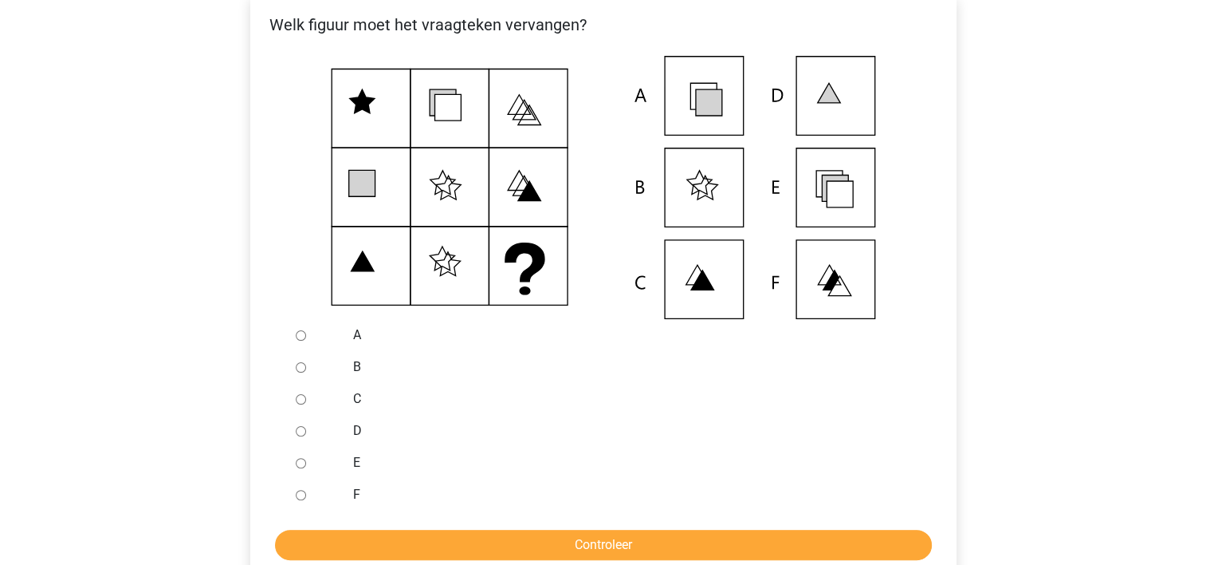
click at [298, 500] on input "F" at bounding box center [301, 495] width 10 height 10
radio input "true"
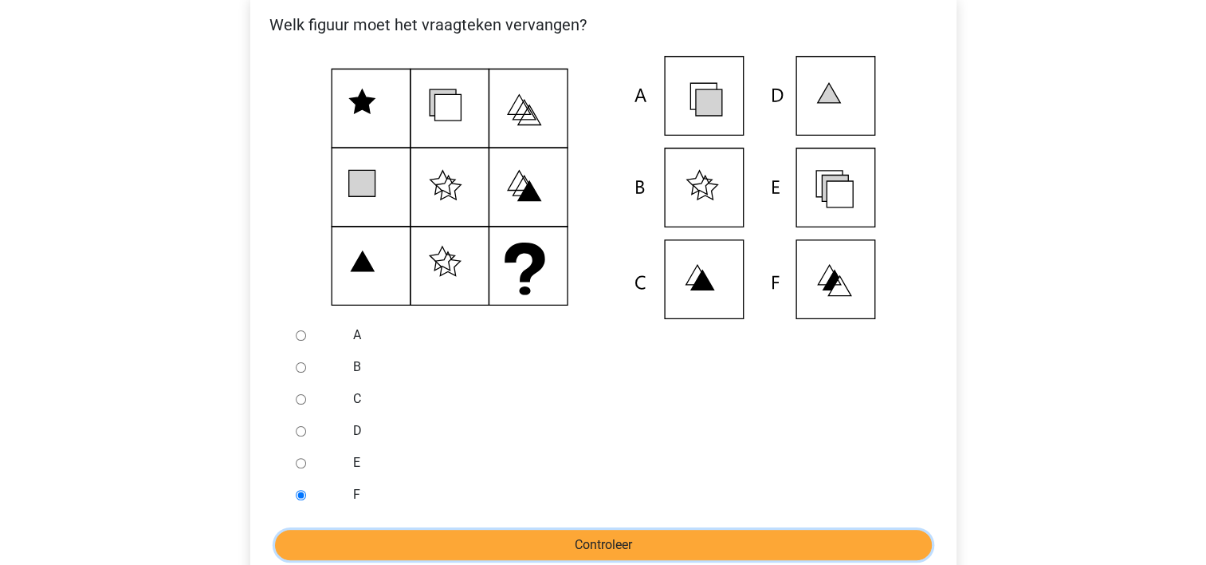
click at [348, 553] on input "Controleer" at bounding box center [603, 544] width 657 height 30
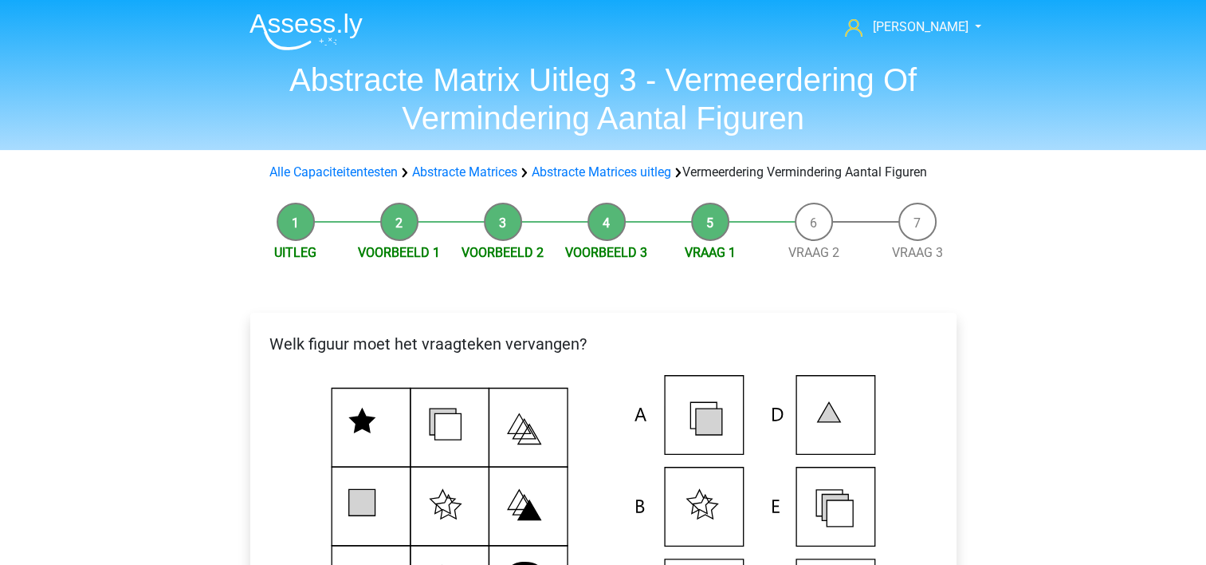
click at [424, 479] on icon at bounding box center [603, 506] width 655 height 263
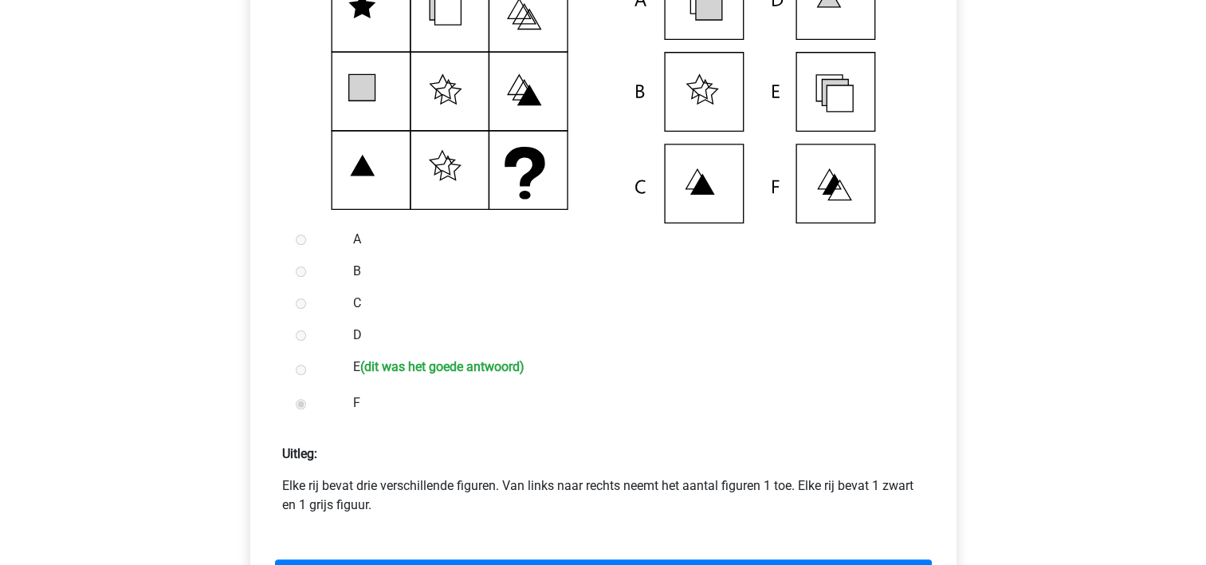
scroll to position [383, 0]
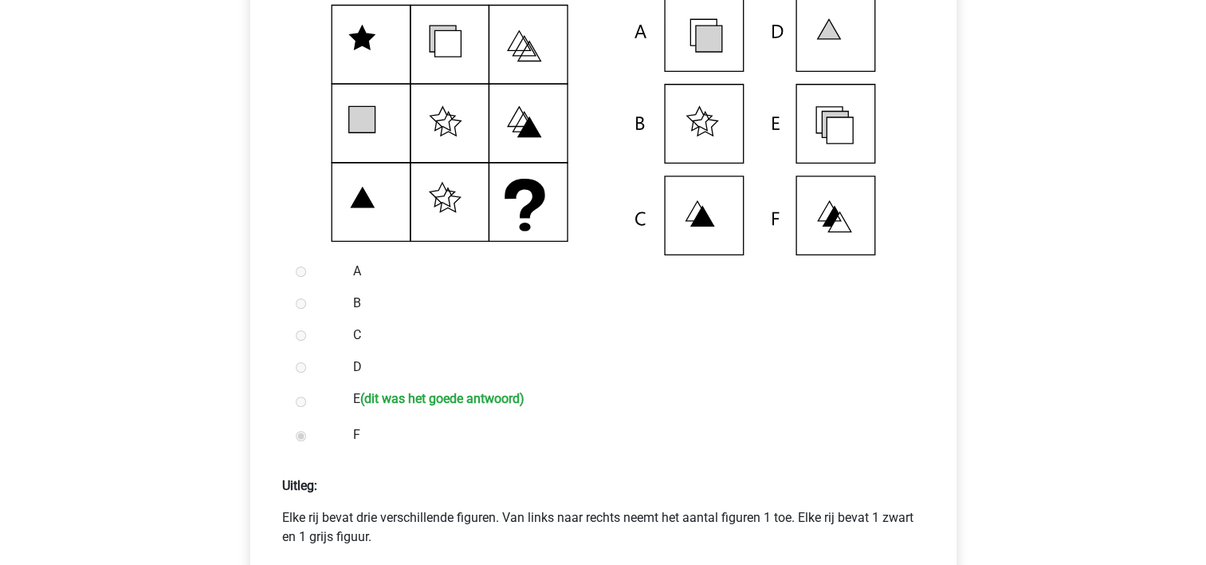
click at [424, 479] on form "A B C D E (dit was het goede antwoord) F Uitleg:" at bounding box center [603, 451] width 681 height 392
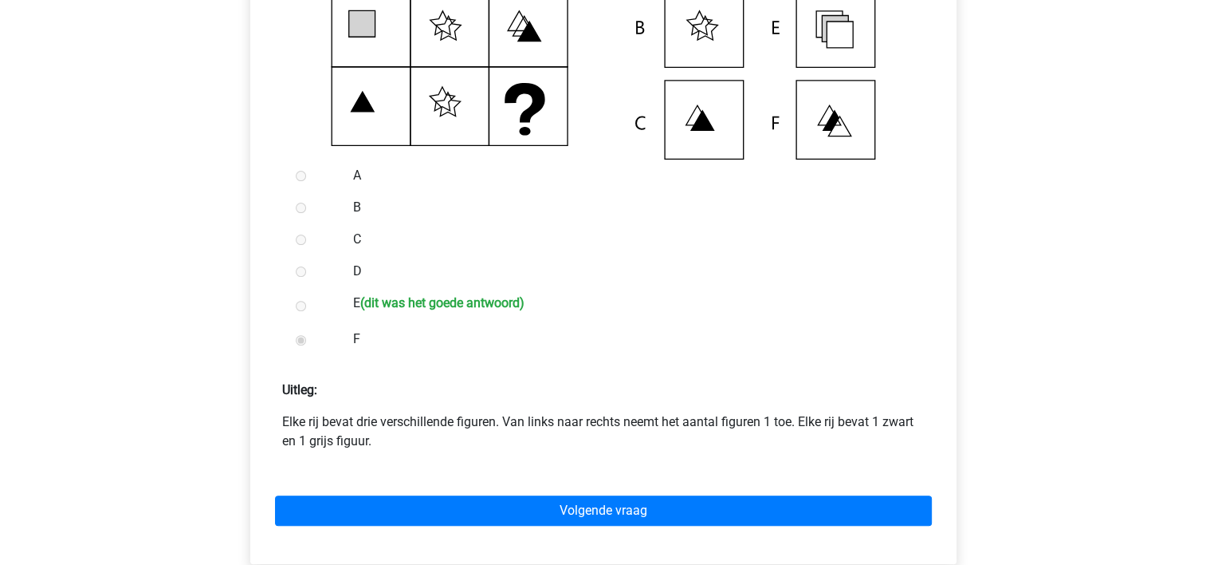
scroll to position [510, 0]
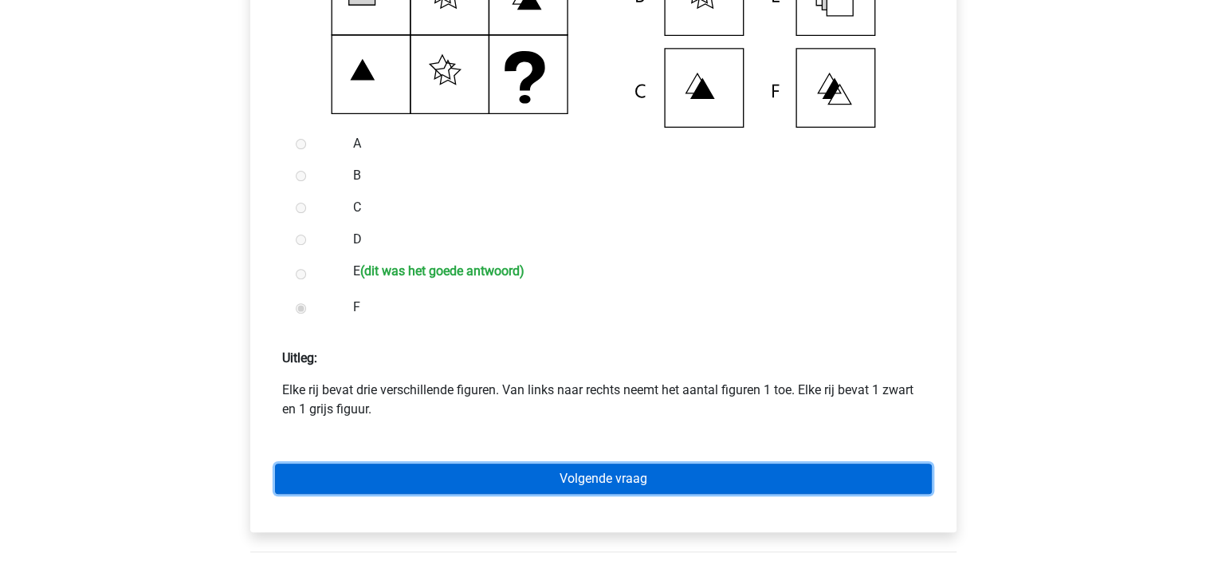
click at [443, 493] on link "Volgende vraag" at bounding box center [603, 478] width 657 height 30
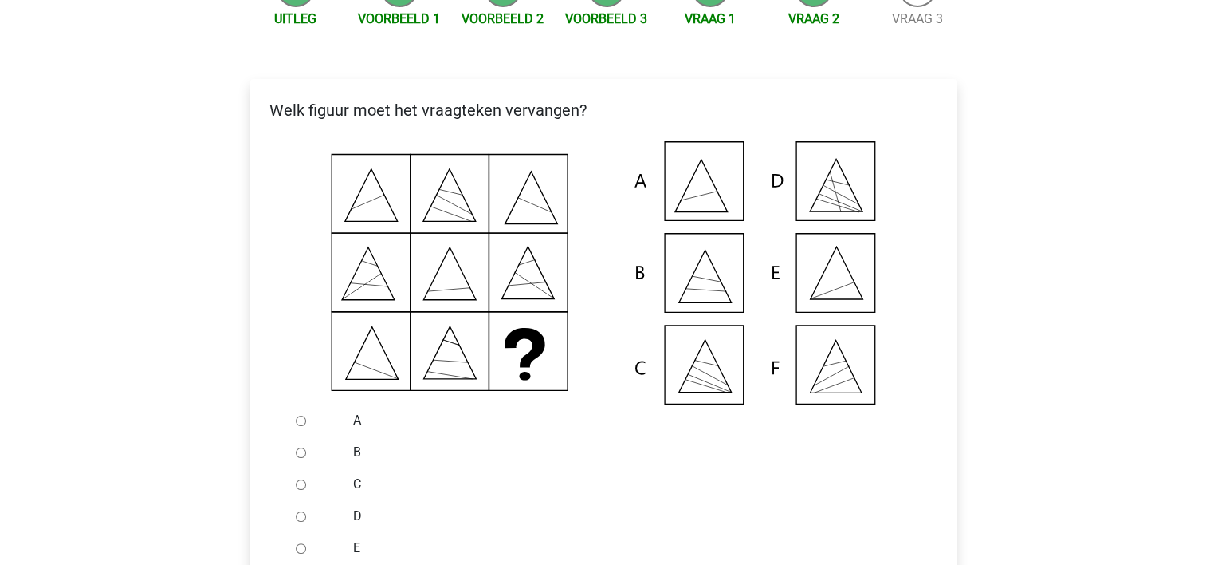
scroll to position [255, 0]
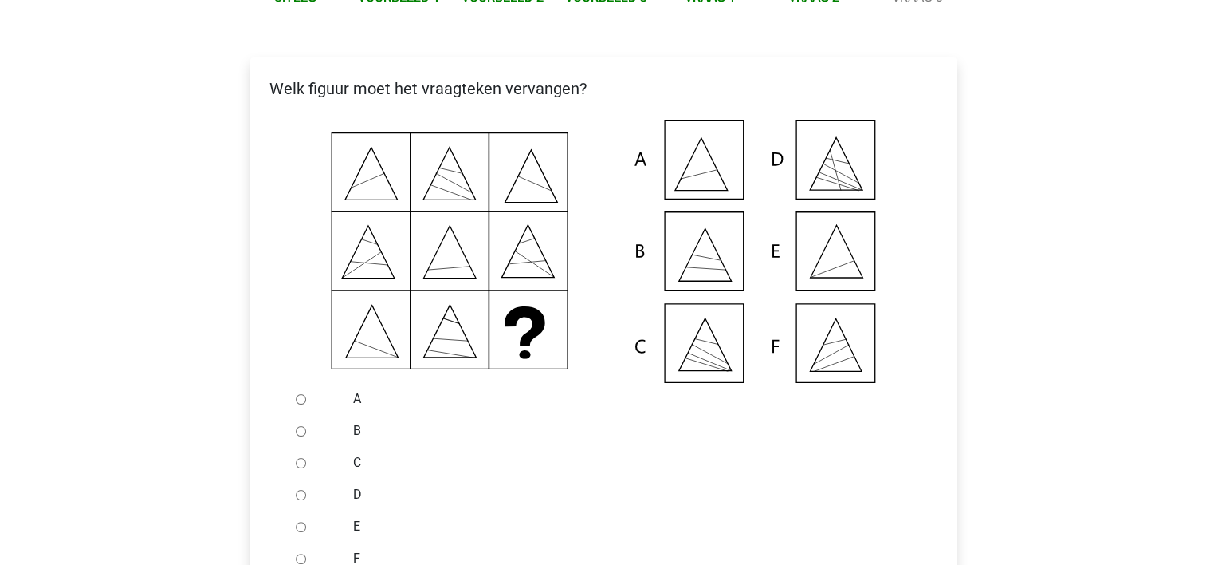
click at [296, 532] on input "E" at bounding box center [301, 526] width 10 height 10
radio input "true"
click at [517, 472] on label "C" at bounding box center [629, 462] width 552 height 19
click at [306, 468] on input "C" at bounding box center [301, 463] width 10 height 10
radio input "true"
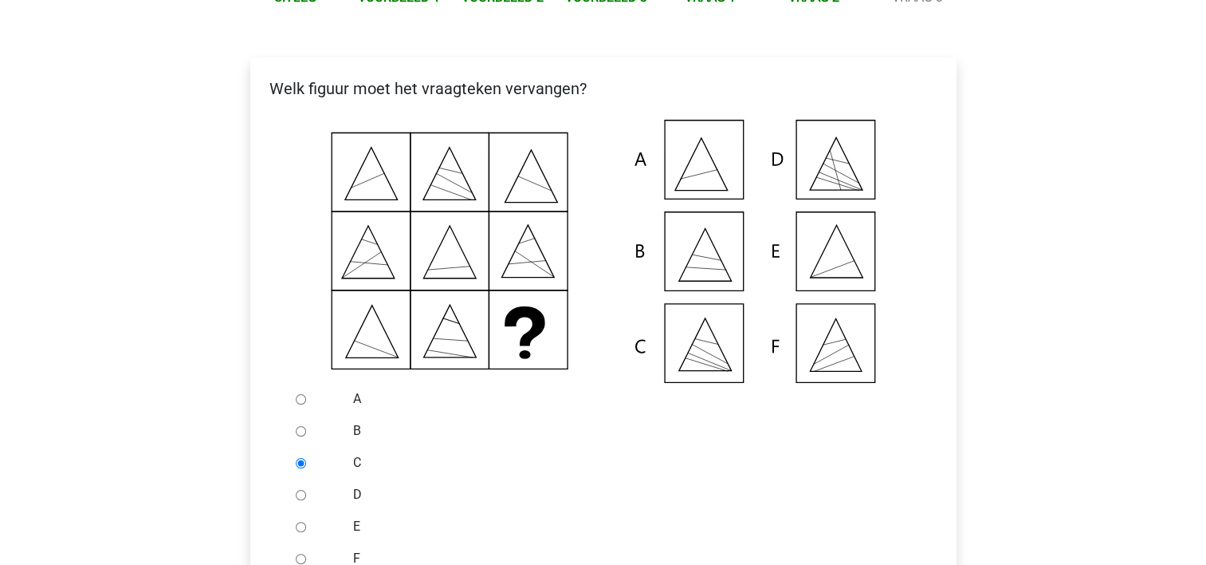
click at [296, 490] on input "D" at bounding box center [301, 495] width 10 height 10
radio input "true"
click at [296, 521] on input "E" at bounding box center [301, 526] width 10 height 10
radio input "true"
click at [296, 553] on input "F" at bounding box center [301, 558] width 10 height 10
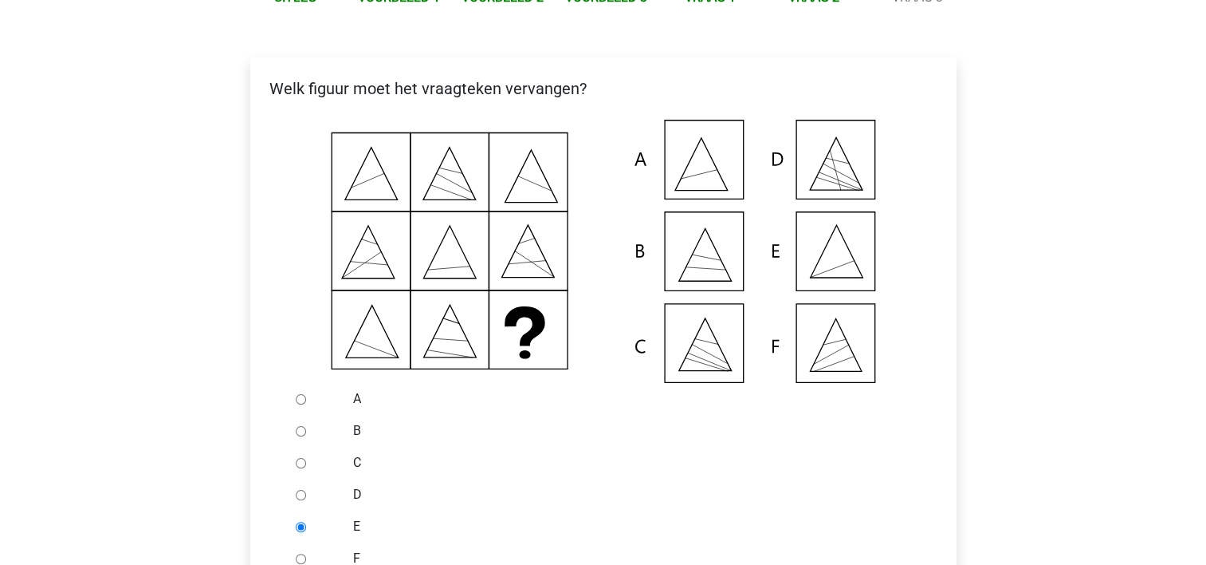
radio input "true"
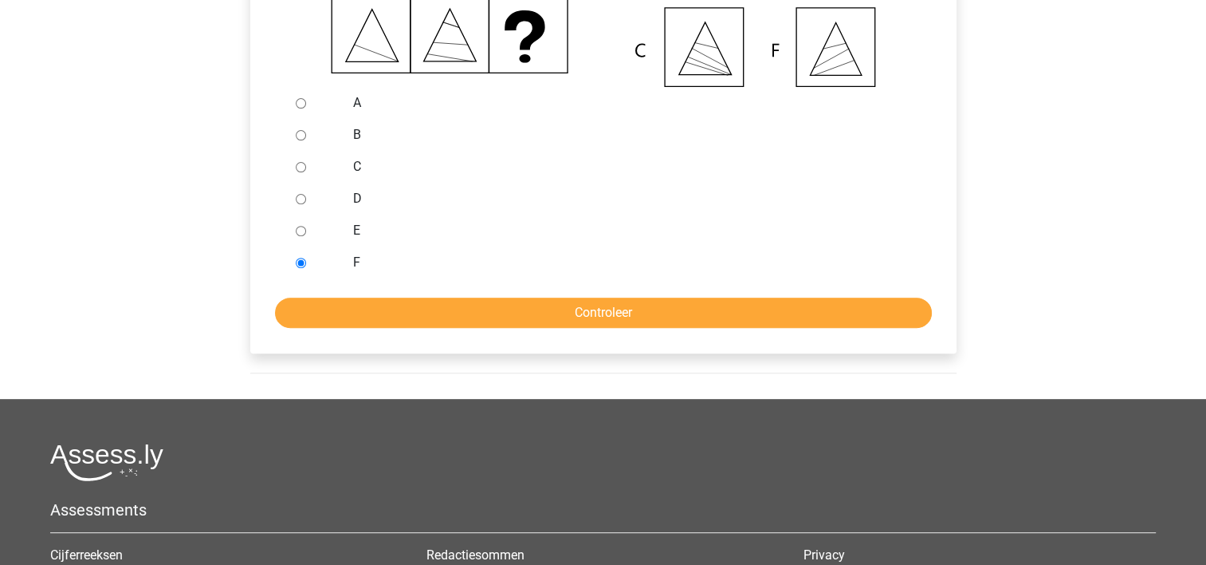
click at [299, 236] on input "E" at bounding box center [301, 231] width 10 height 10
radio input "true"
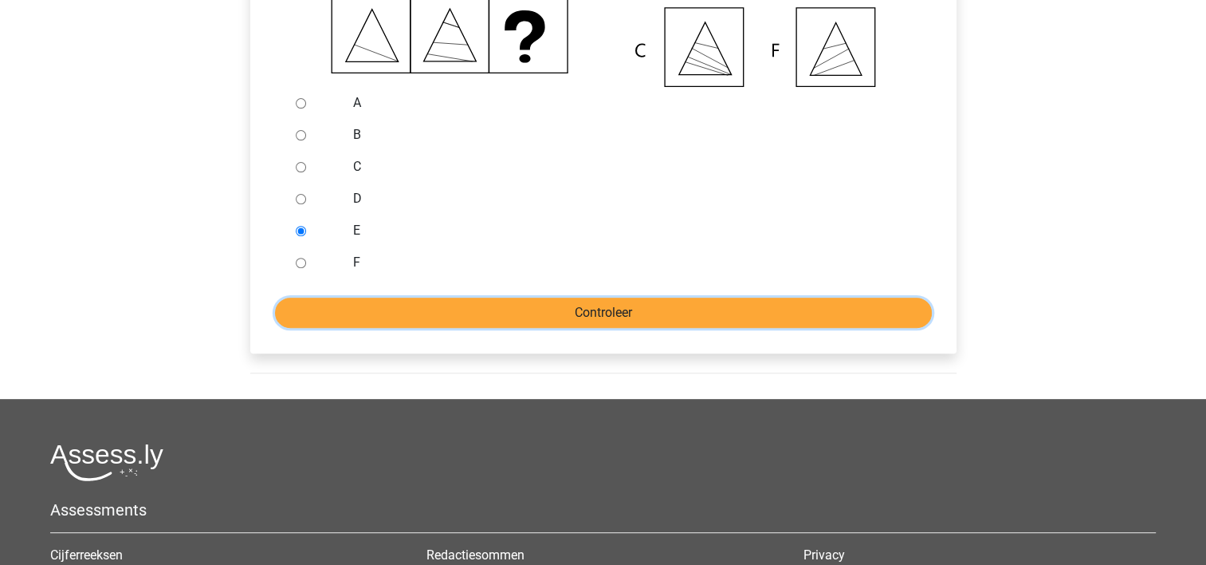
click at [560, 328] on input "Controleer" at bounding box center [603, 312] width 657 height 30
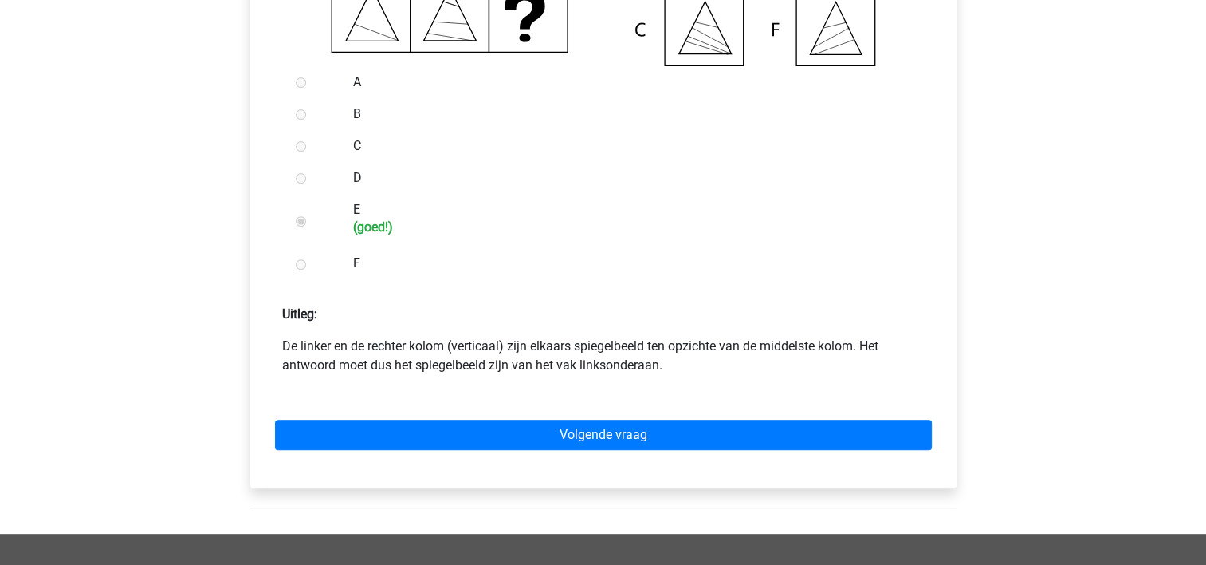
scroll to position [574, 0]
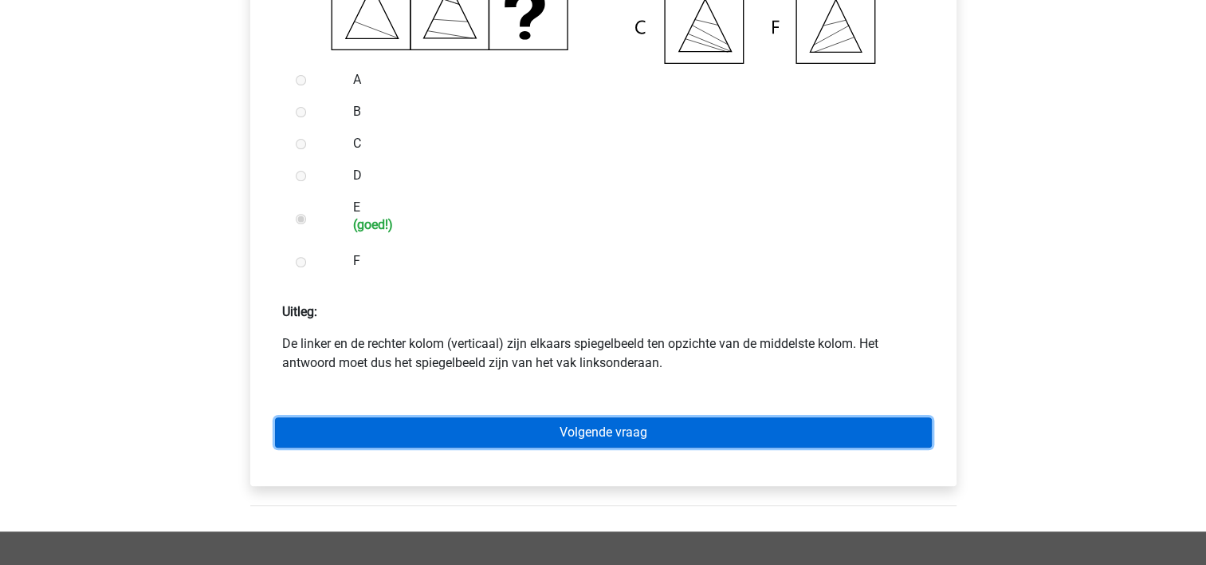
click at [594, 445] on link "Volgende vraag" at bounding box center [603, 432] width 657 height 30
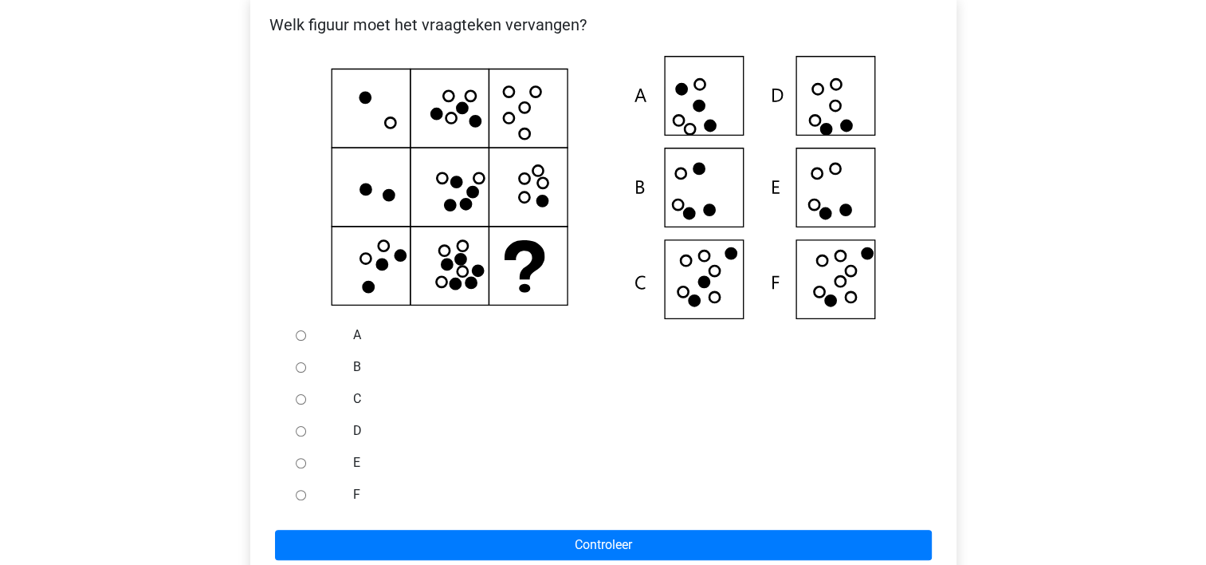
scroll to position [351, 0]
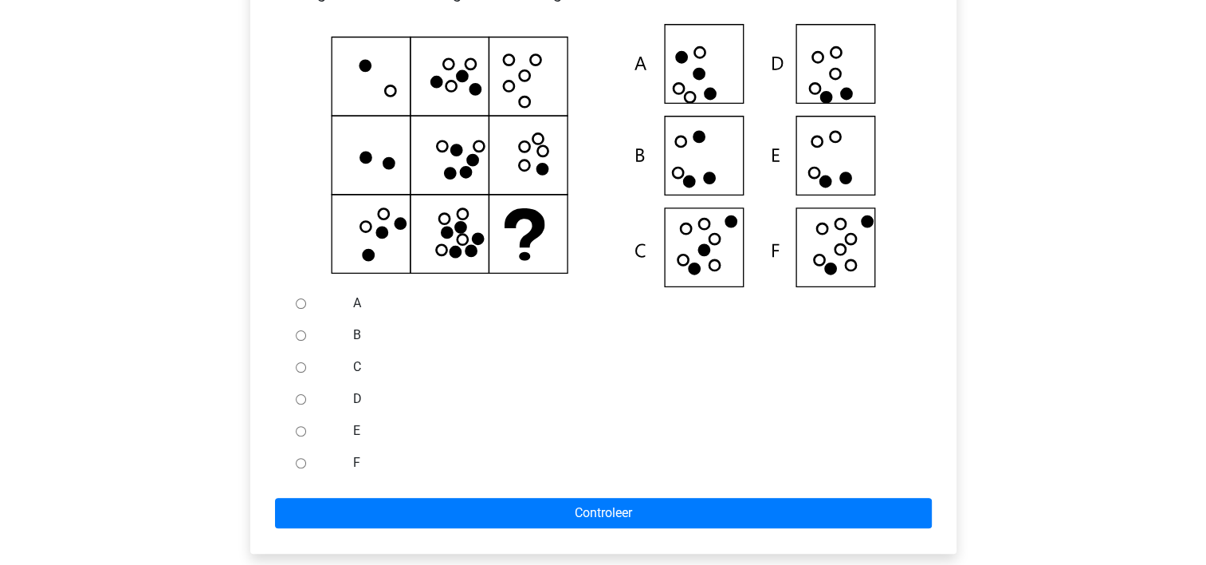
click at [300, 468] on input "F" at bounding box center [301, 463] width 10 height 10
radio input "true"
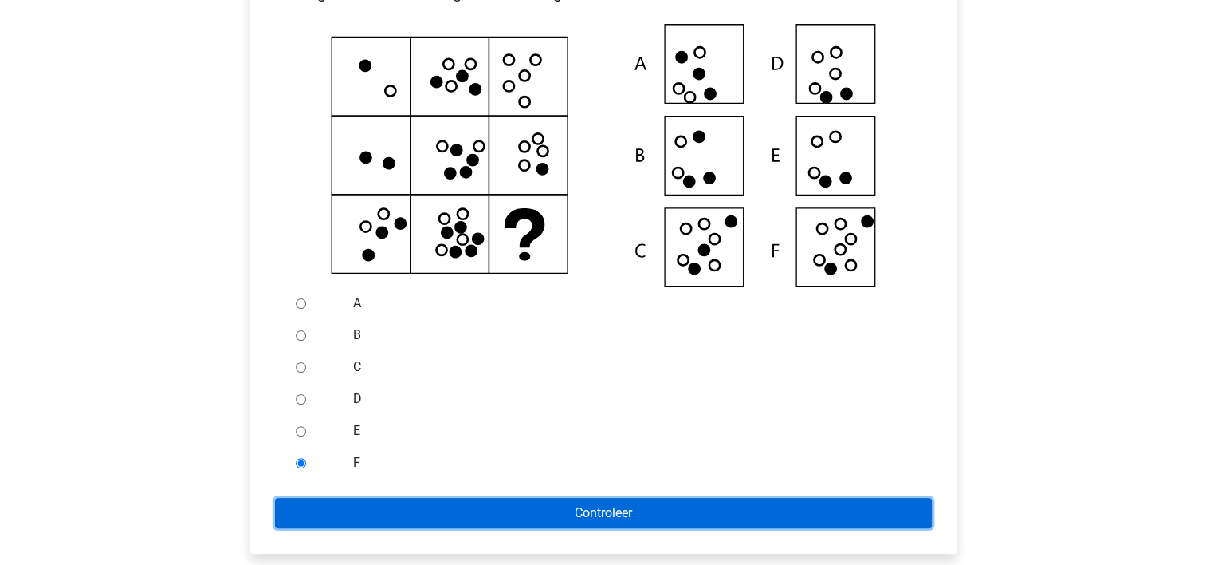
click at [352, 528] on input "Controleer" at bounding box center [603, 513] width 657 height 30
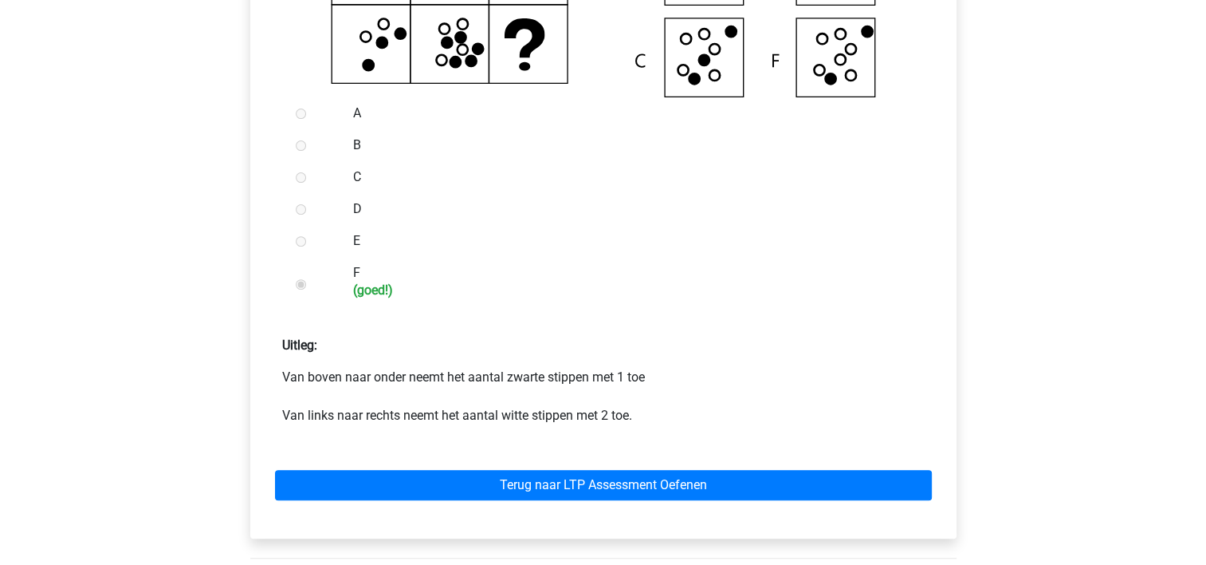
scroll to position [542, 0]
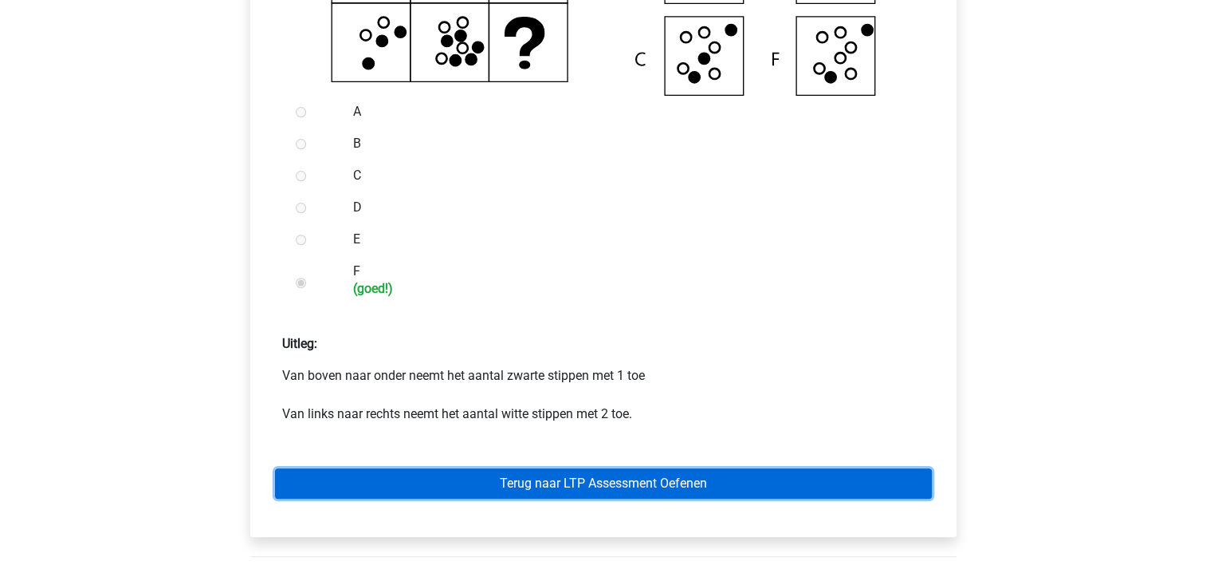
click at [533, 498] on link "Terug naar LTP Assessment Oefenen" at bounding box center [603, 483] width 657 height 30
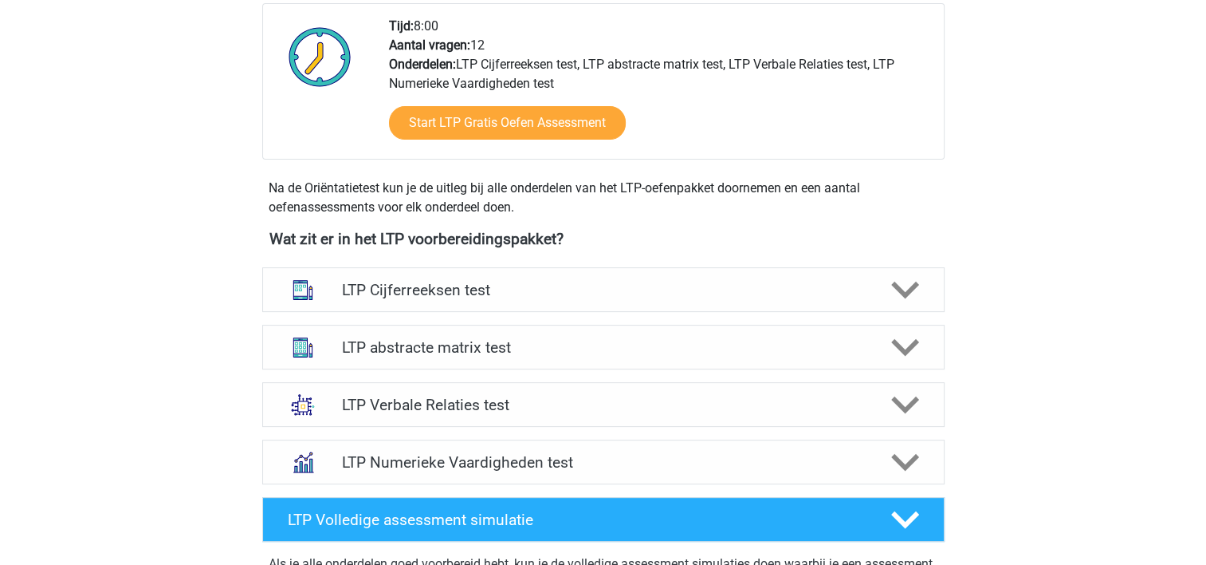
scroll to position [415, 0]
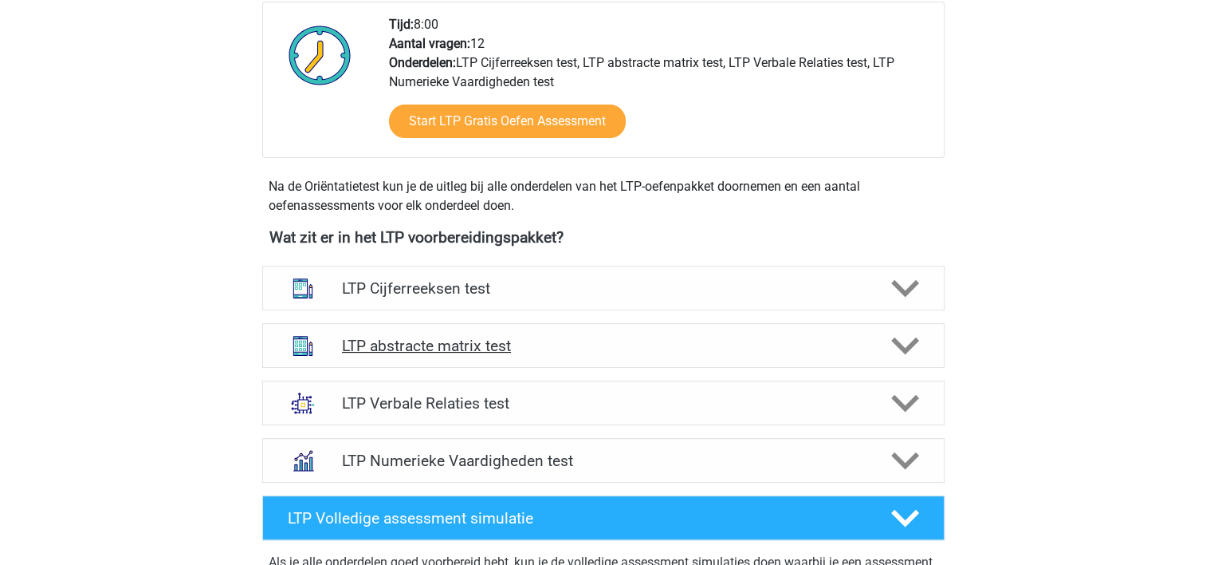
click at [663, 341] on h4 "LTP abstracte matrix test" at bounding box center [603, 345] width 522 height 18
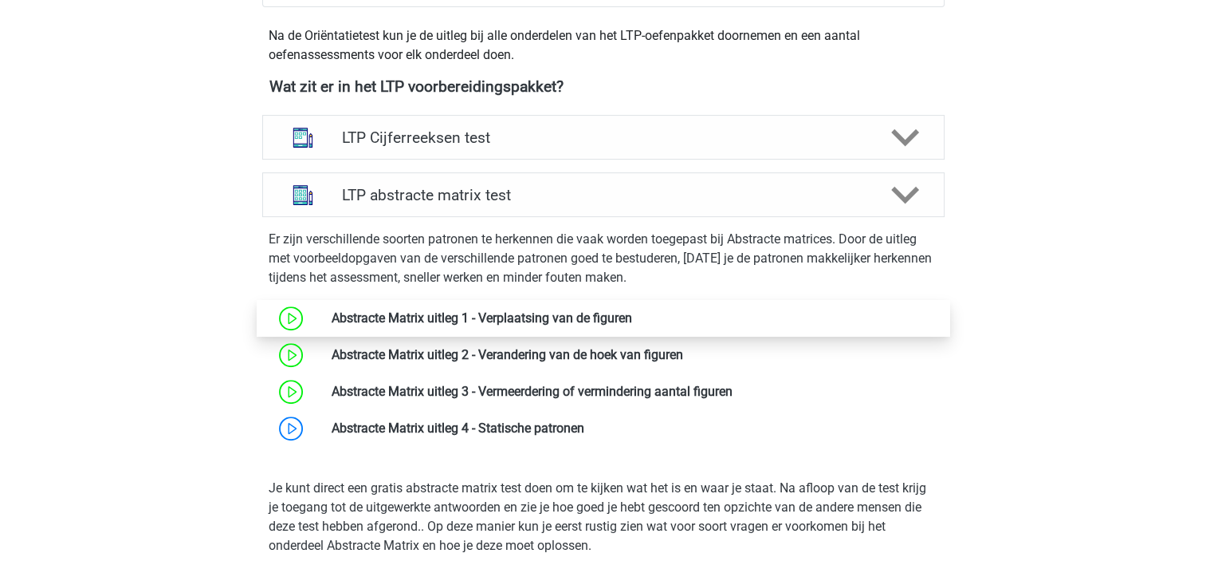
scroll to position [638, 0]
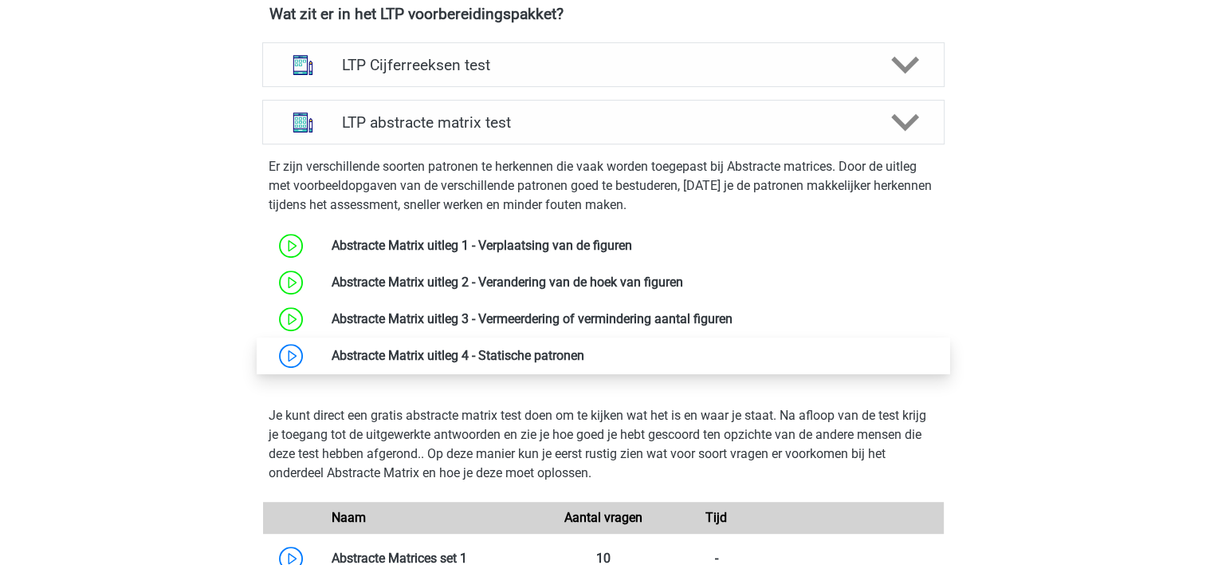
click at [584, 363] on link at bounding box center [584, 355] width 0 height 15
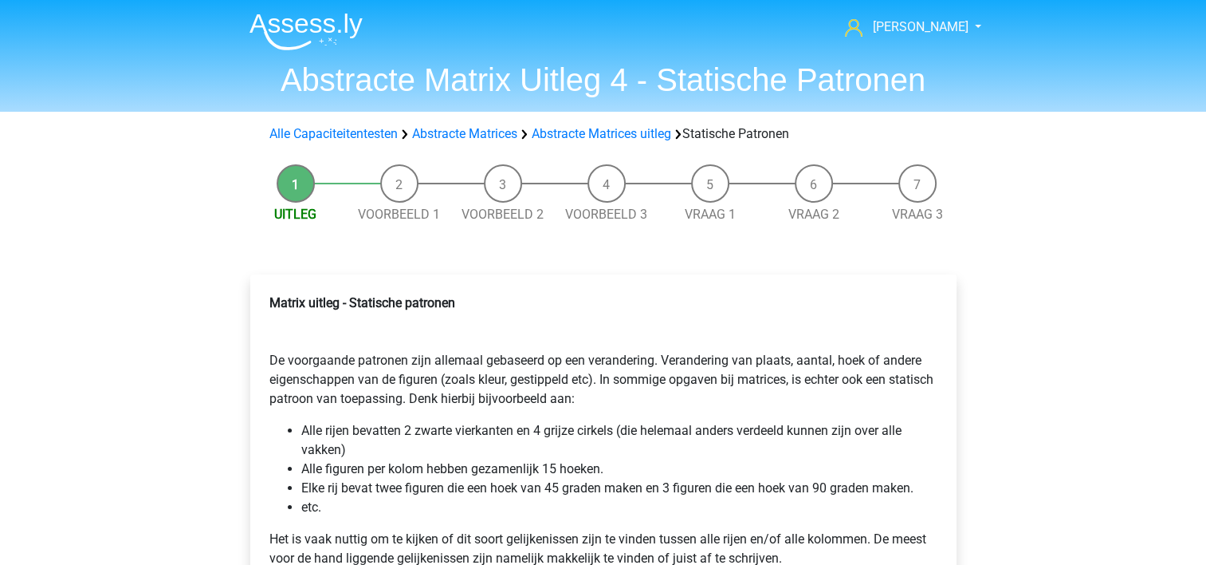
click at [420, 367] on p "Matrix uitleg - Statische patronen De voorgaande patronen zijn allemaal gebasee…" at bounding box center [604, 350] width 668 height 115
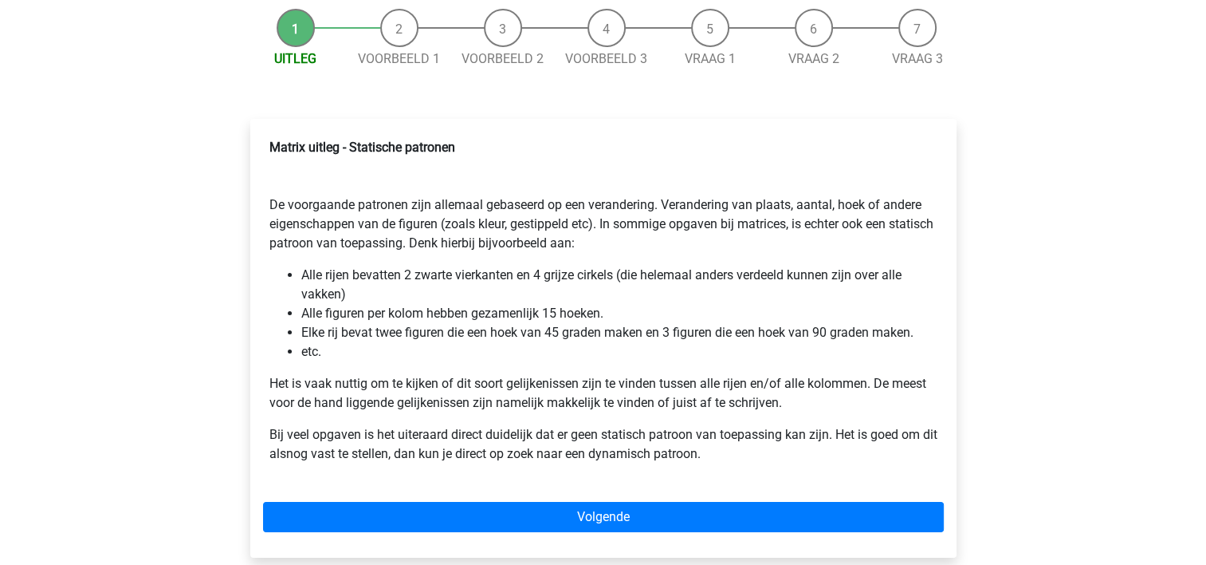
scroll to position [159, 0]
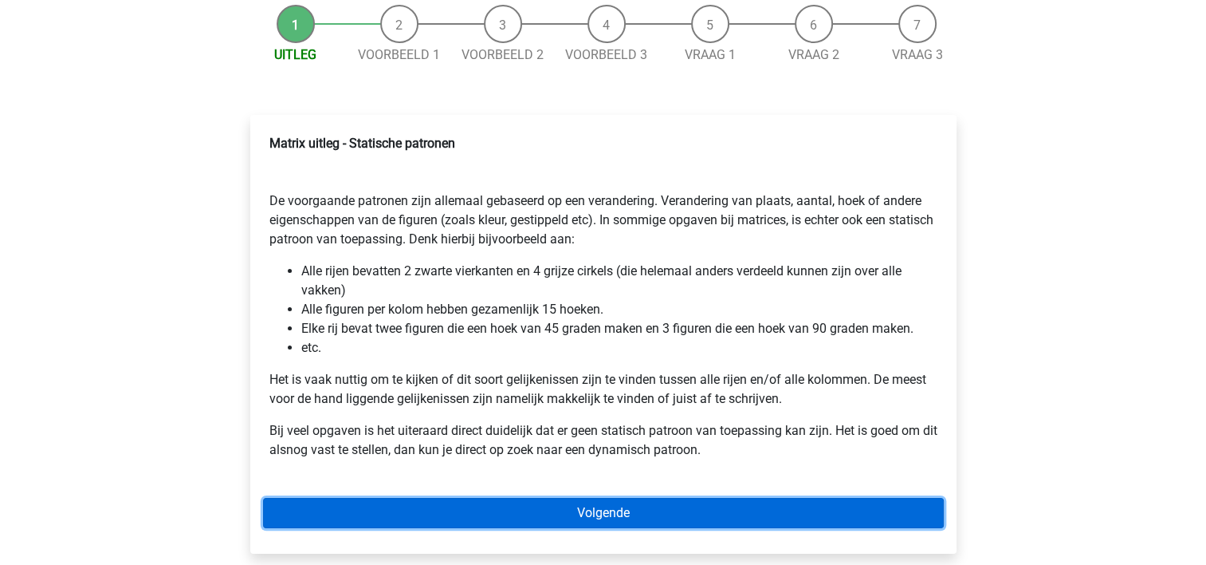
click at [593, 507] on link "Volgende" at bounding box center [603, 513] width 681 height 30
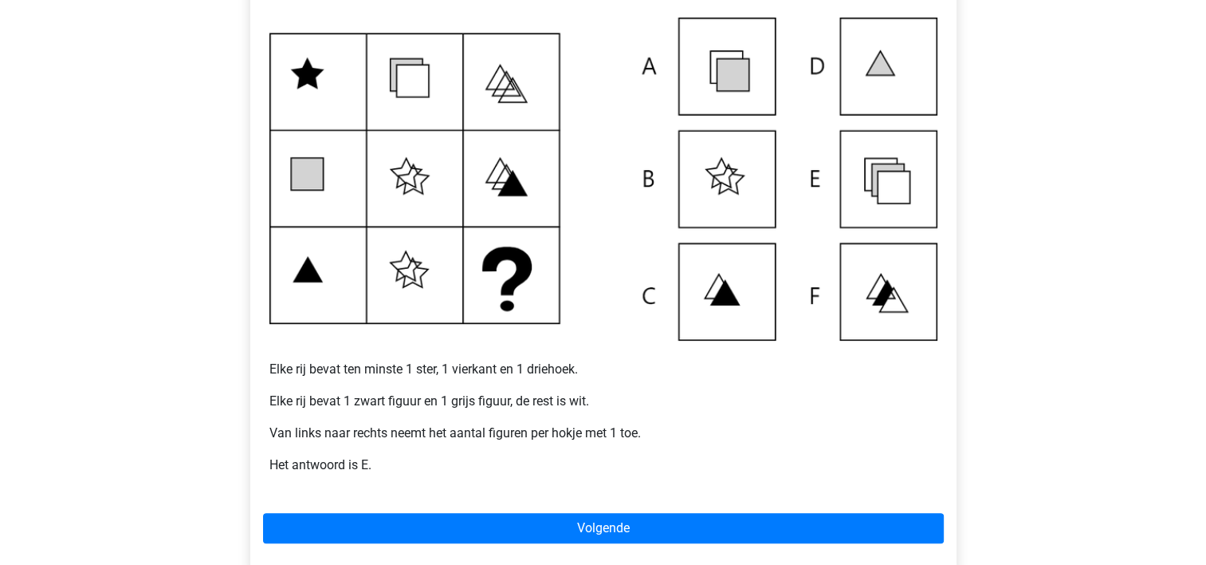
scroll to position [351, 0]
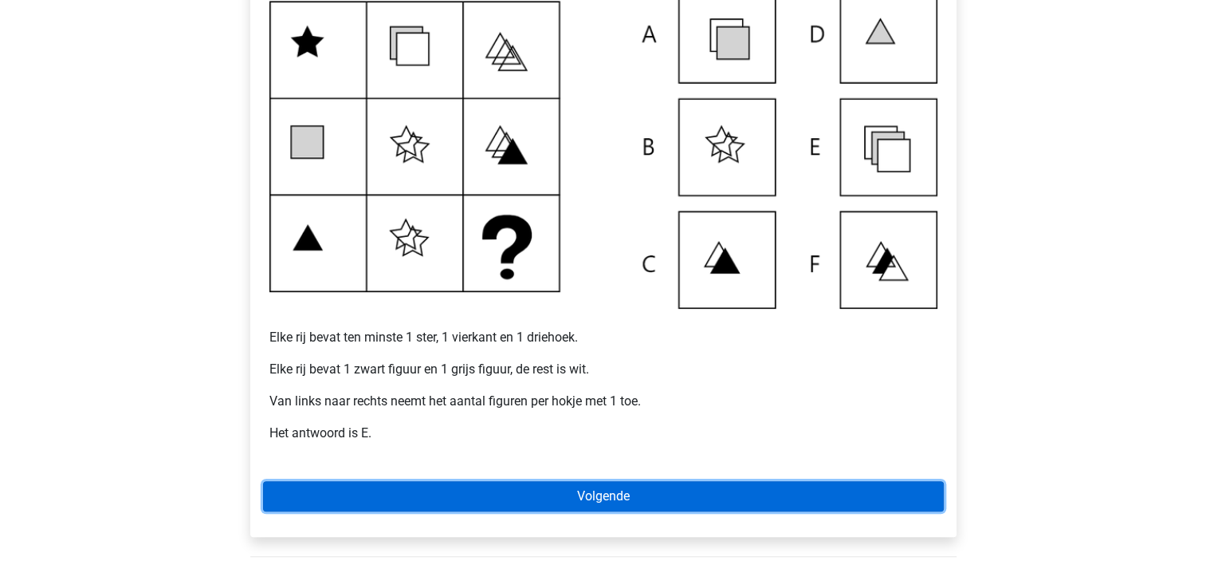
click at [575, 490] on link "Volgende" at bounding box center [603, 496] width 681 height 30
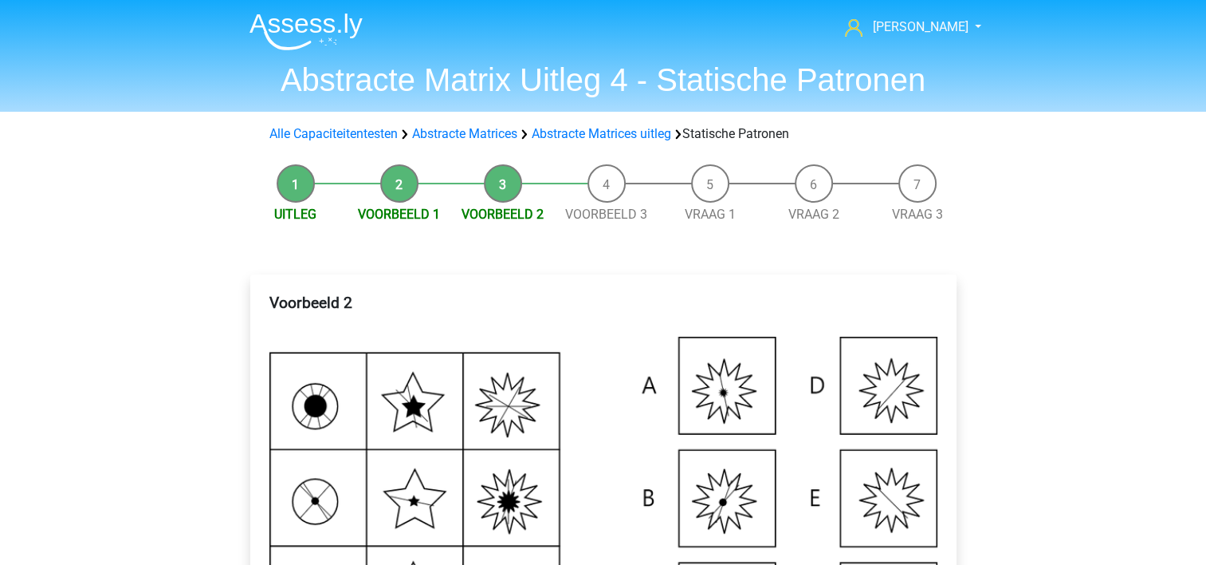
click at [573, 311] on h4 "Voorbeeld 2" at bounding box center [604, 311] width 668 height 37
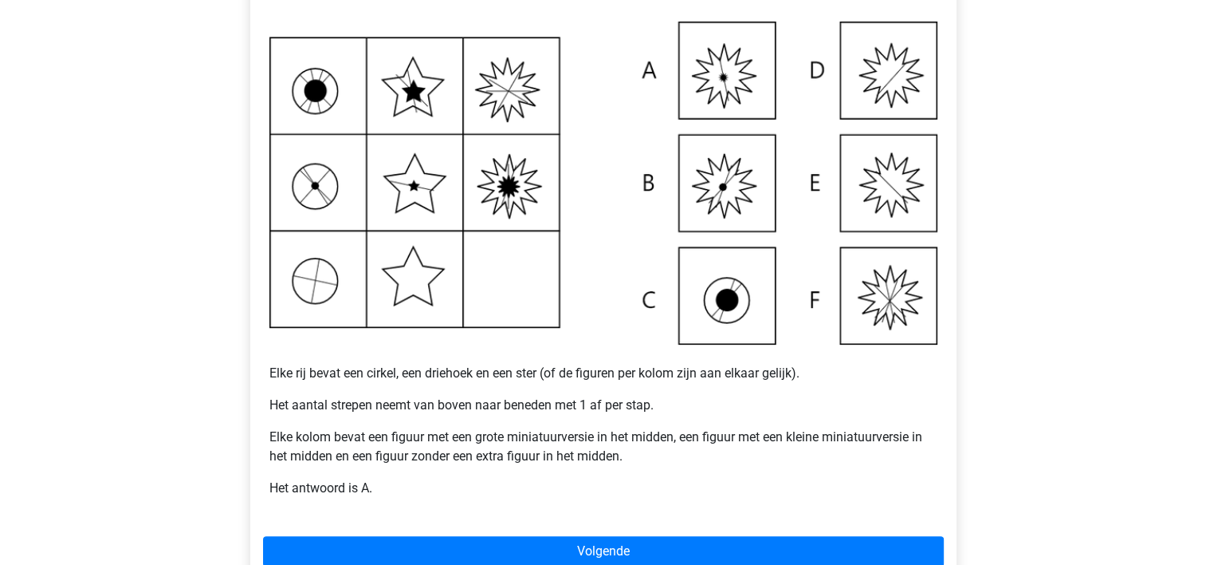
scroll to position [319, 0]
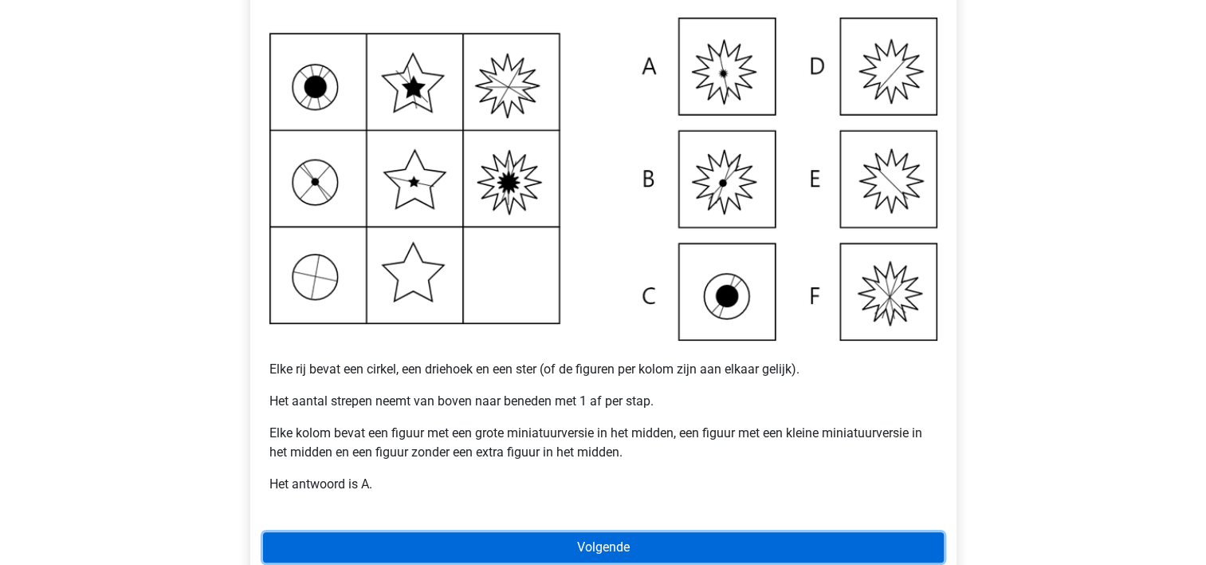
click at [711, 541] on link "Volgende" at bounding box center [603, 547] width 681 height 30
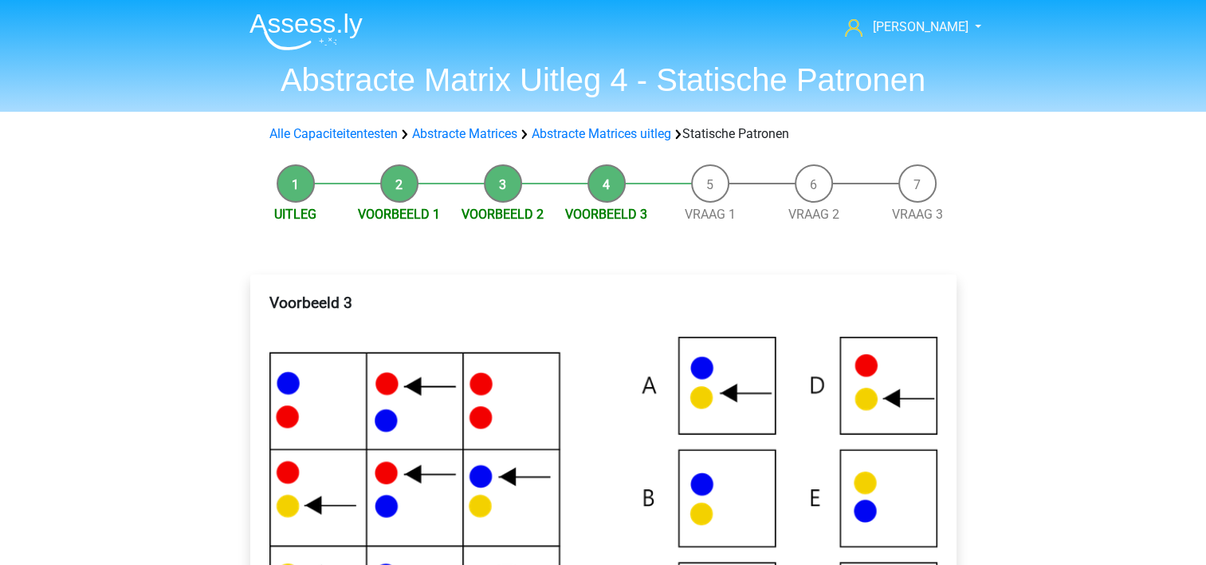
click at [586, 410] on img at bounding box center [604, 497] width 668 height 322
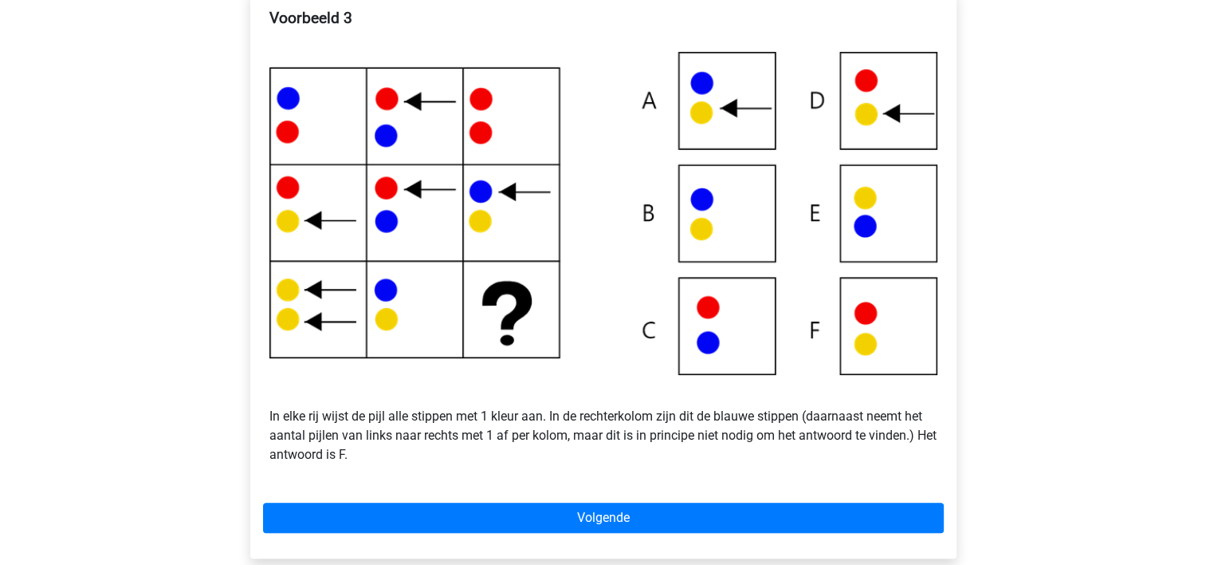
scroll to position [287, 0]
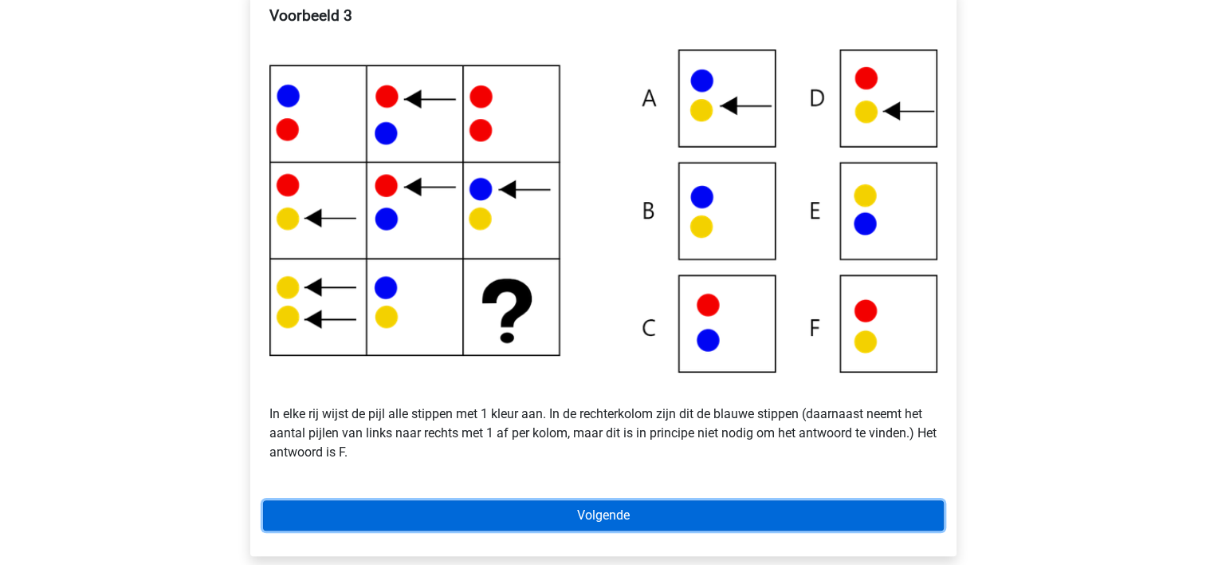
click at [463, 506] on link "Volgende" at bounding box center [603, 515] width 681 height 30
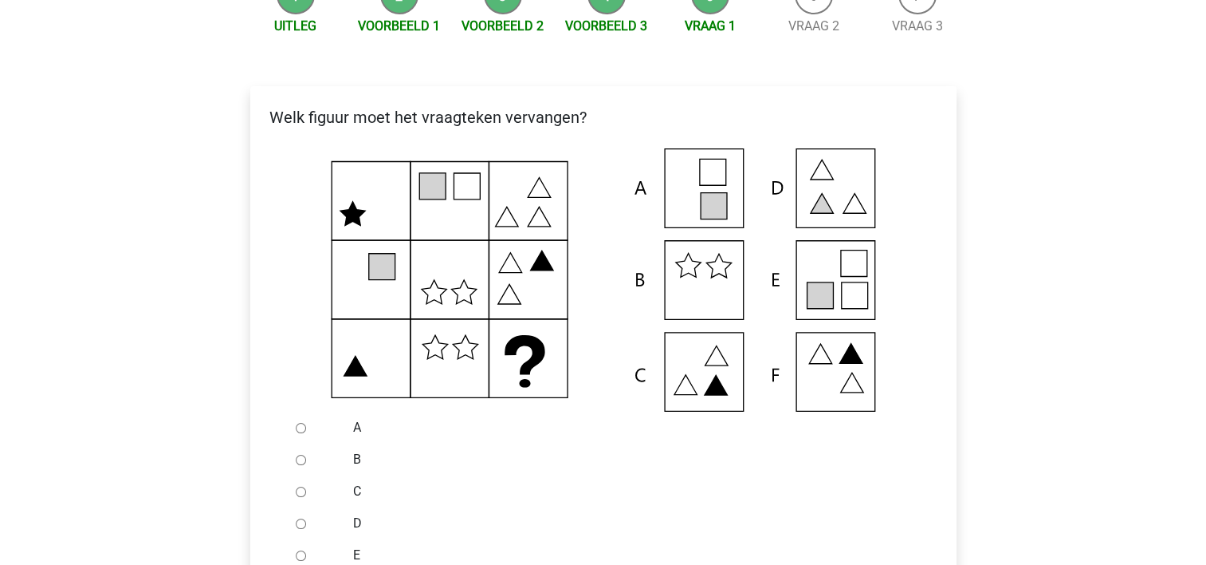
scroll to position [191, 0]
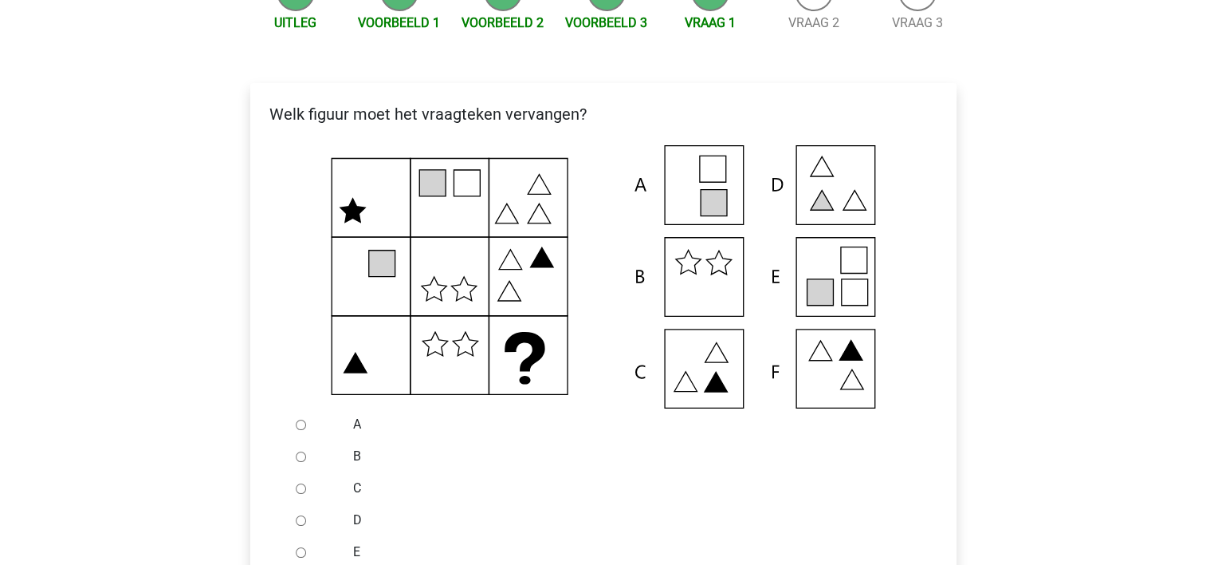
click at [296, 549] on input "E" at bounding box center [301, 552] width 10 height 10
radio input "true"
click at [619, 443] on div "B" at bounding box center [629, 456] width 576 height 32
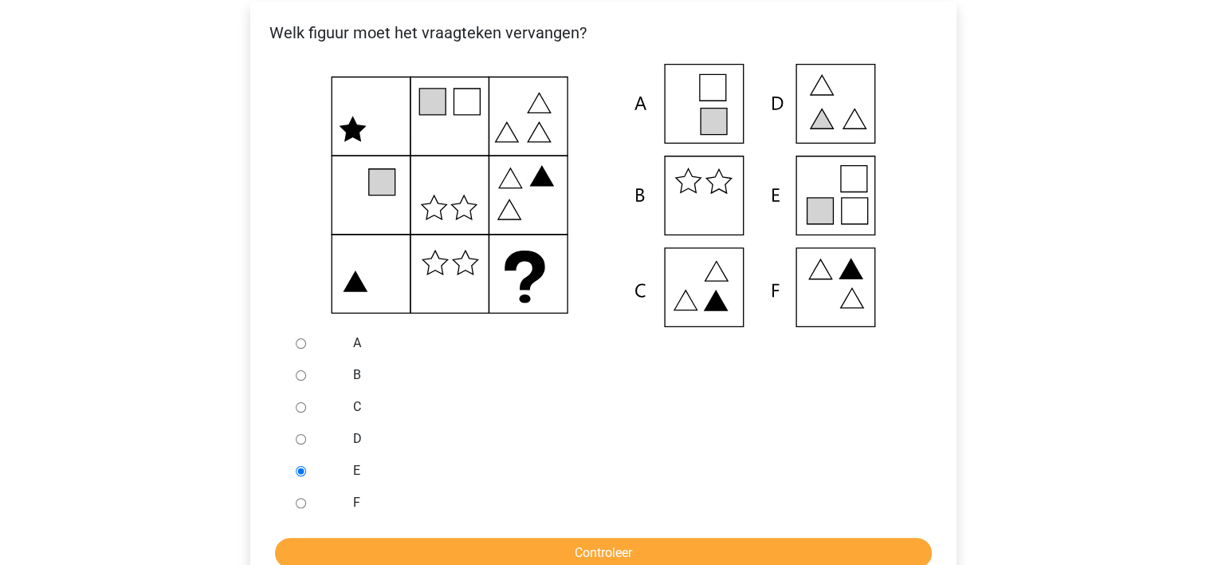
scroll to position [287, 0]
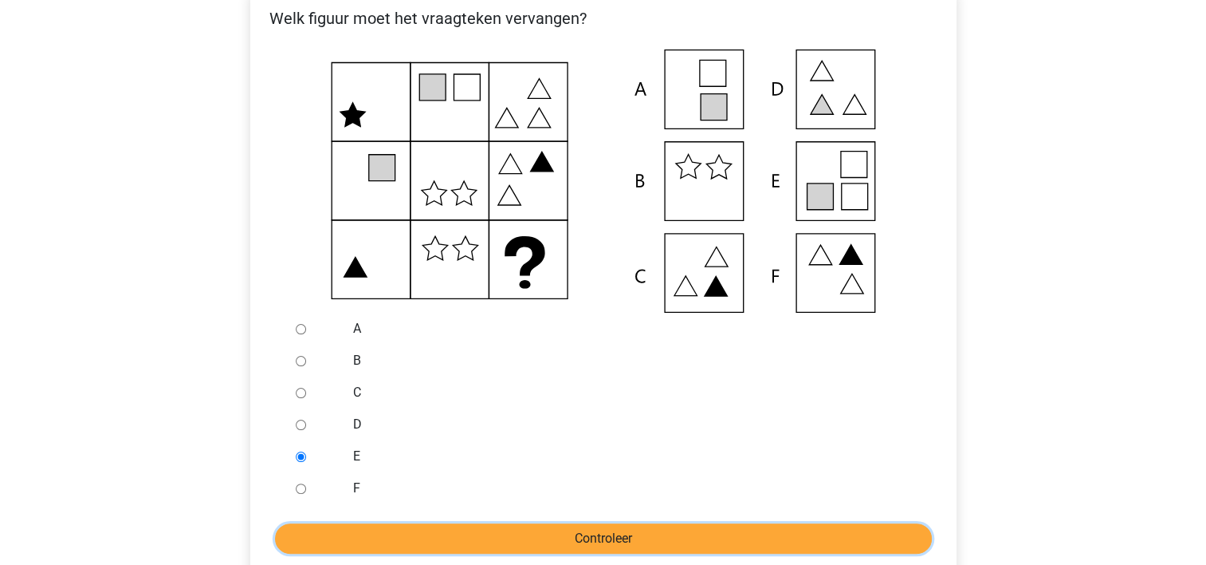
click at [601, 529] on input "Controleer" at bounding box center [603, 538] width 657 height 30
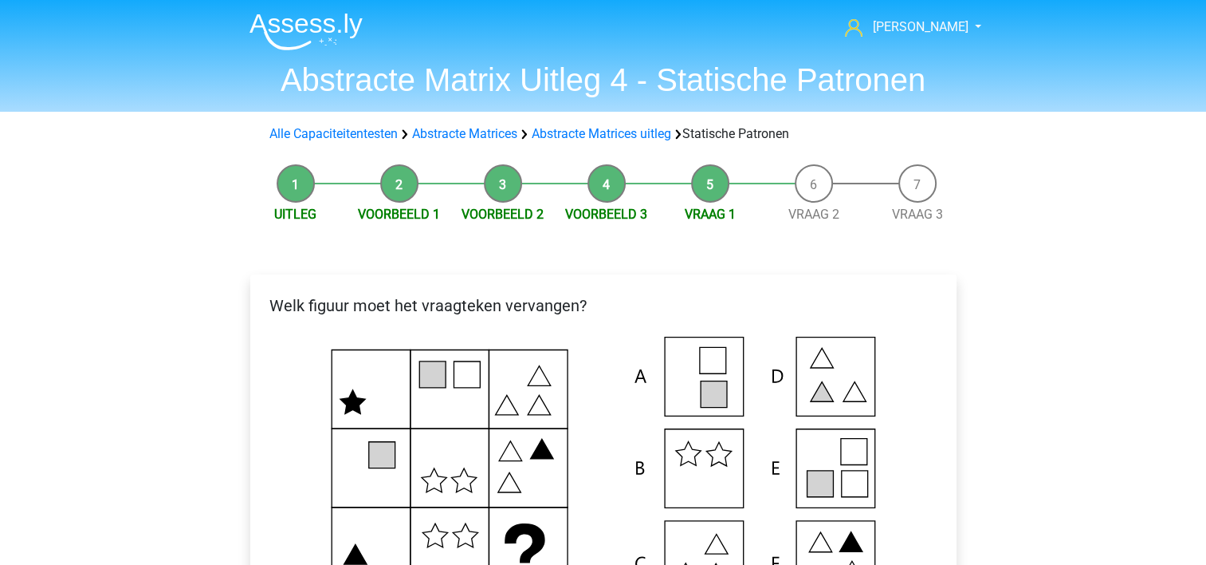
click at [598, 408] on icon at bounding box center [603, 467] width 655 height 263
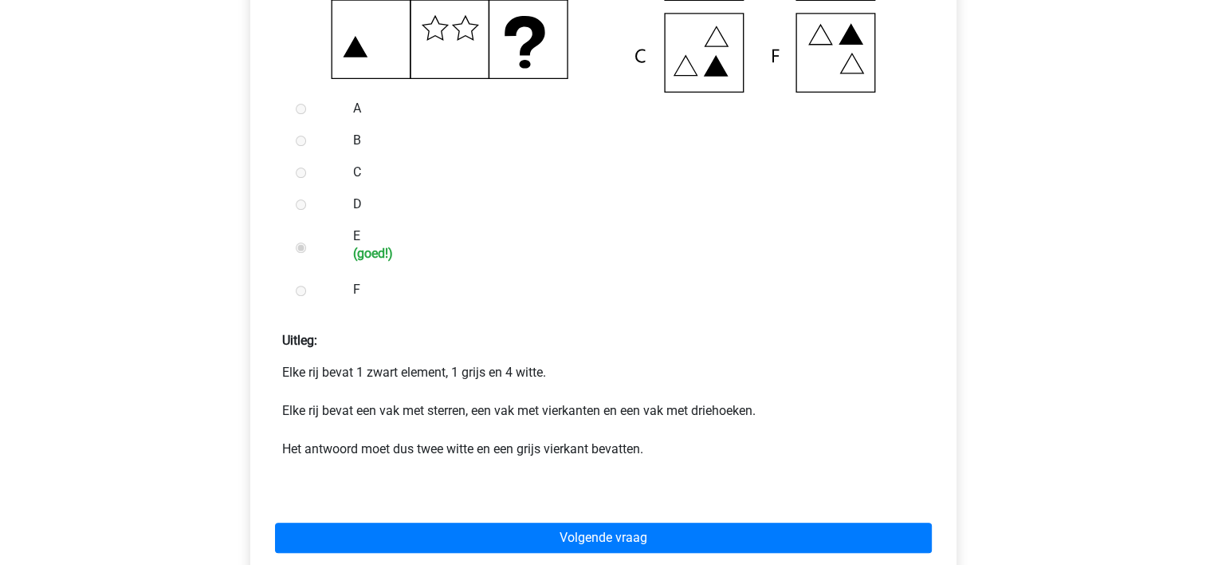
scroll to position [510, 0]
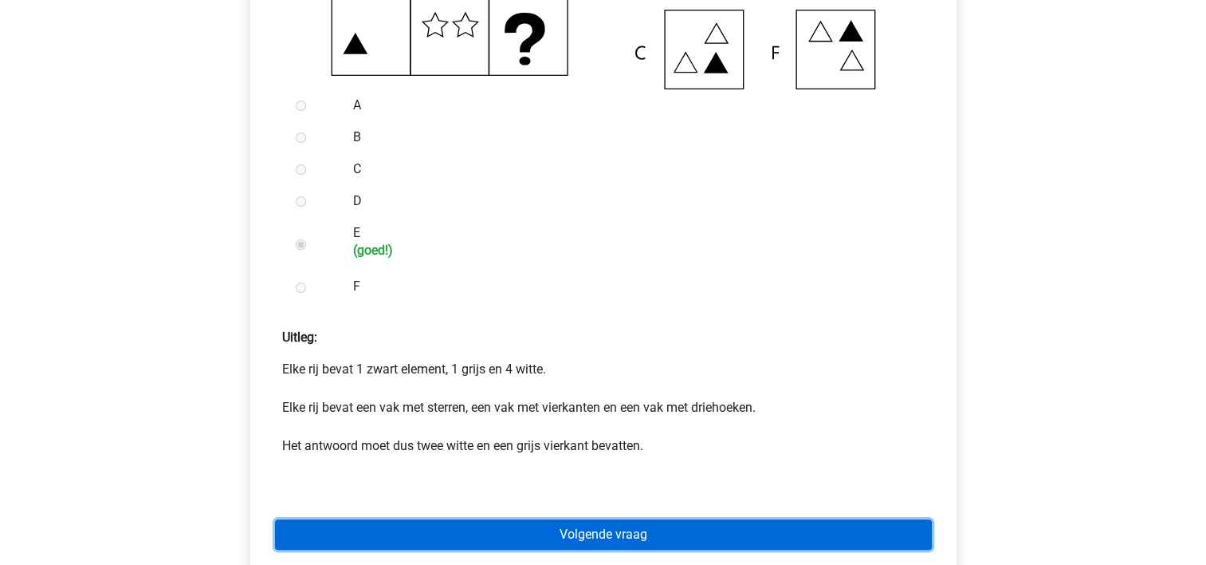
click at [622, 529] on link "Volgende vraag" at bounding box center [603, 534] width 657 height 30
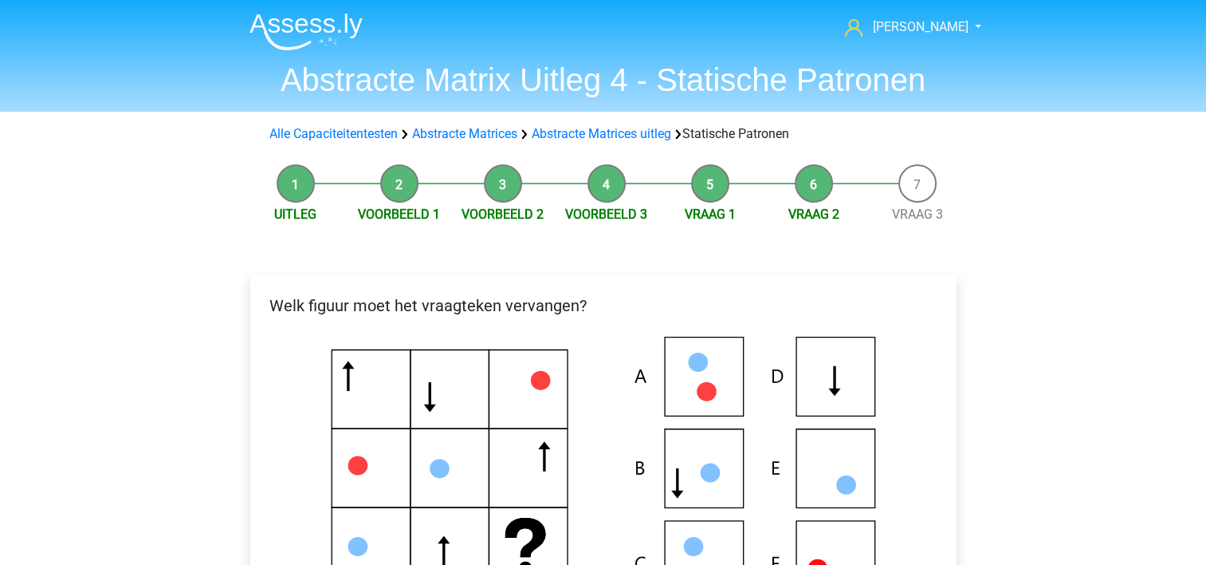
click at [583, 299] on p "Welk figuur moet het vraagteken vervangen?" at bounding box center [603, 305] width 681 height 24
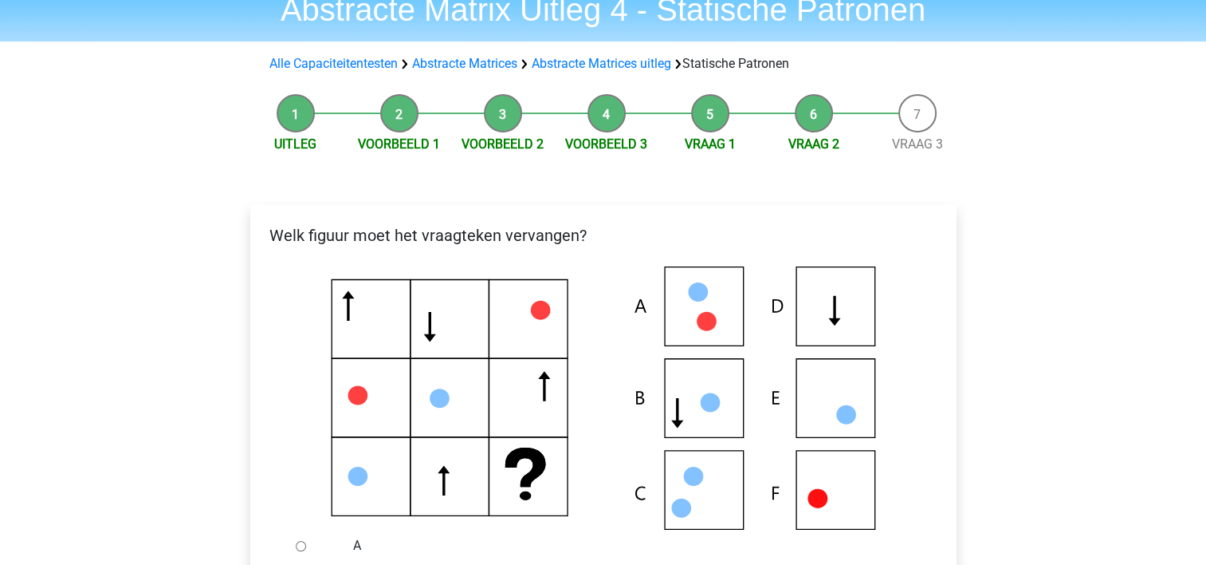
scroll to position [96, 0]
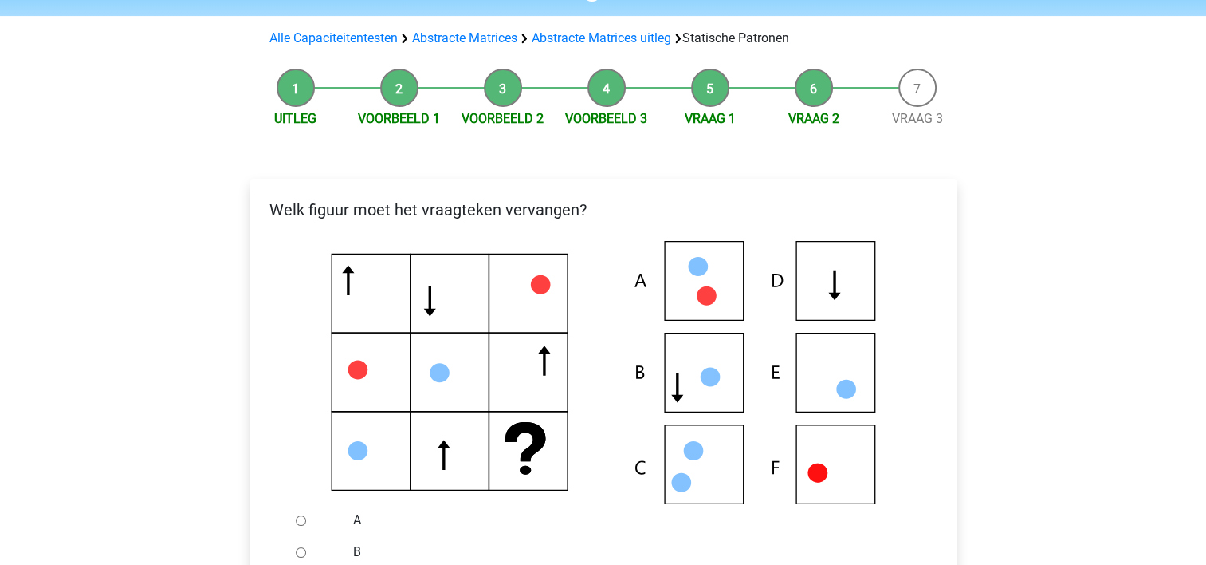
click at [297, 553] on input "B" at bounding box center [301, 552] width 10 height 10
radio input "true"
click at [590, 475] on icon at bounding box center [603, 372] width 655 height 263
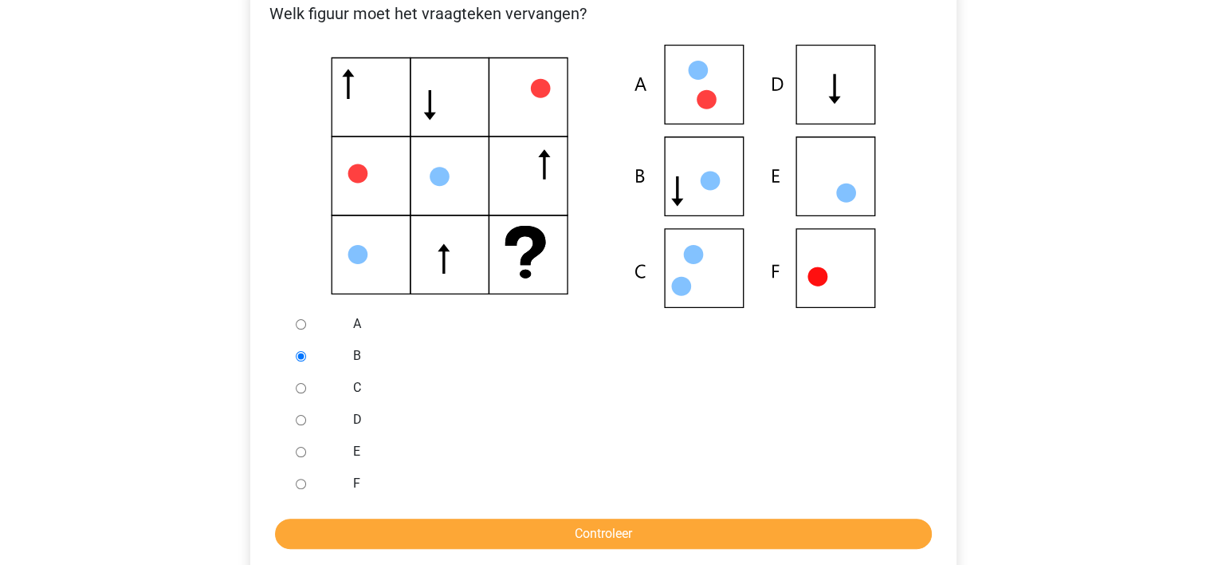
scroll to position [319, 0]
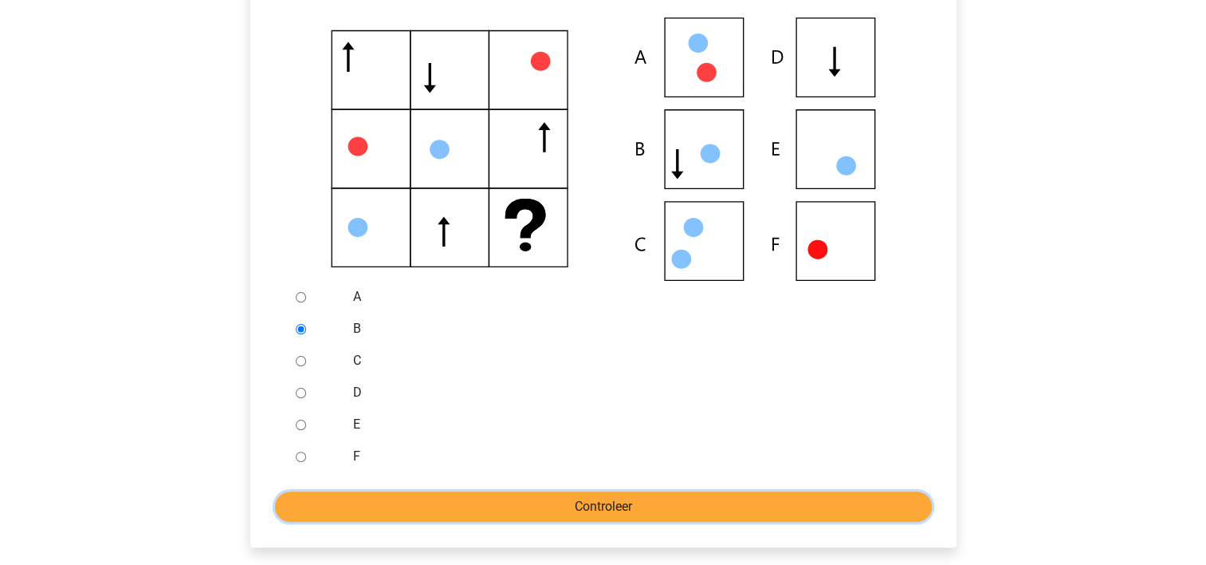
click at [592, 501] on input "Controleer" at bounding box center [603, 506] width 657 height 30
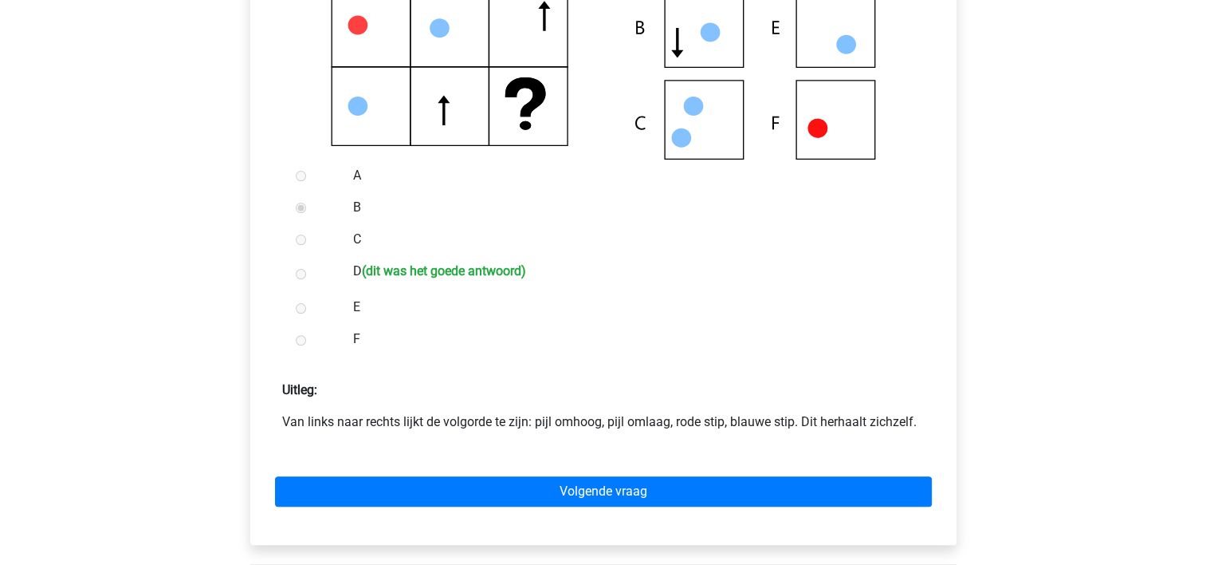
scroll to position [542, 0]
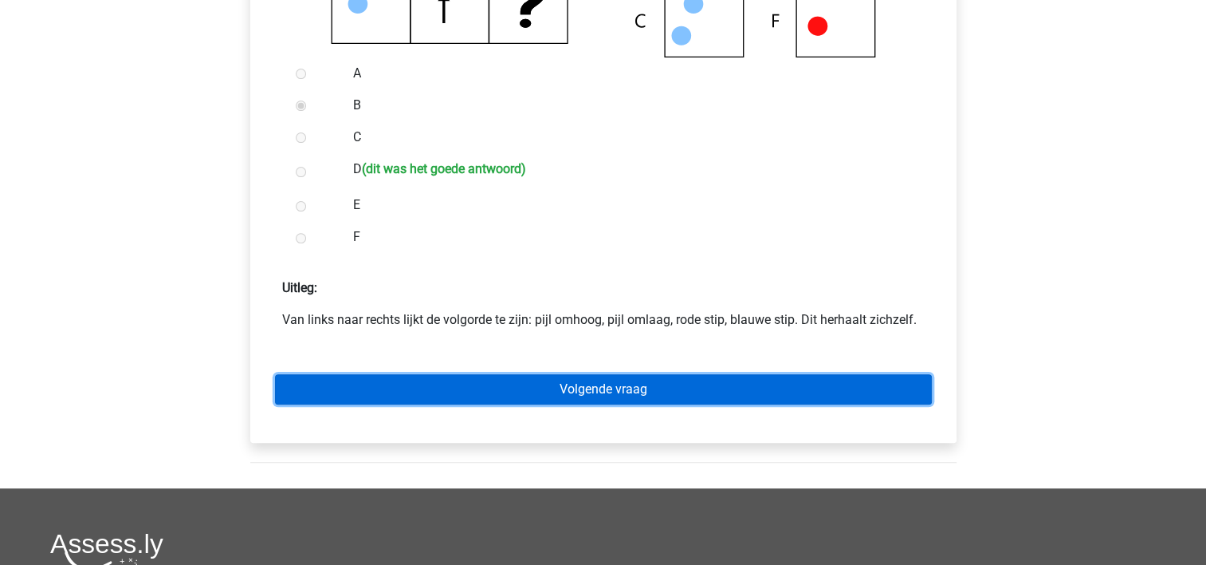
click at [843, 379] on link "Volgende vraag" at bounding box center [603, 389] width 657 height 30
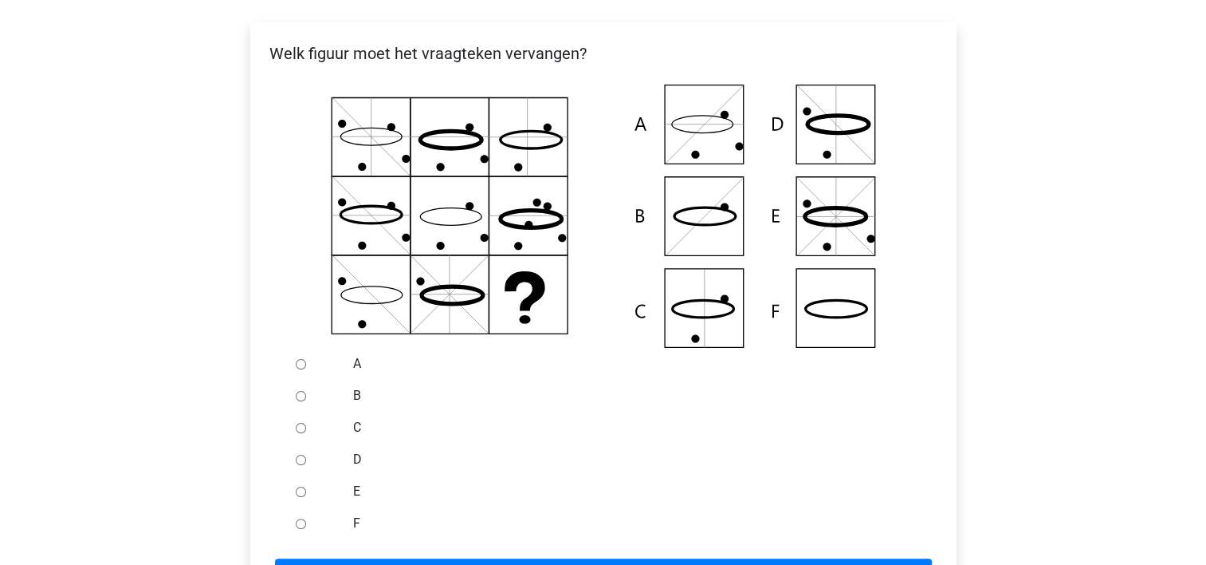
scroll to position [255, 0]
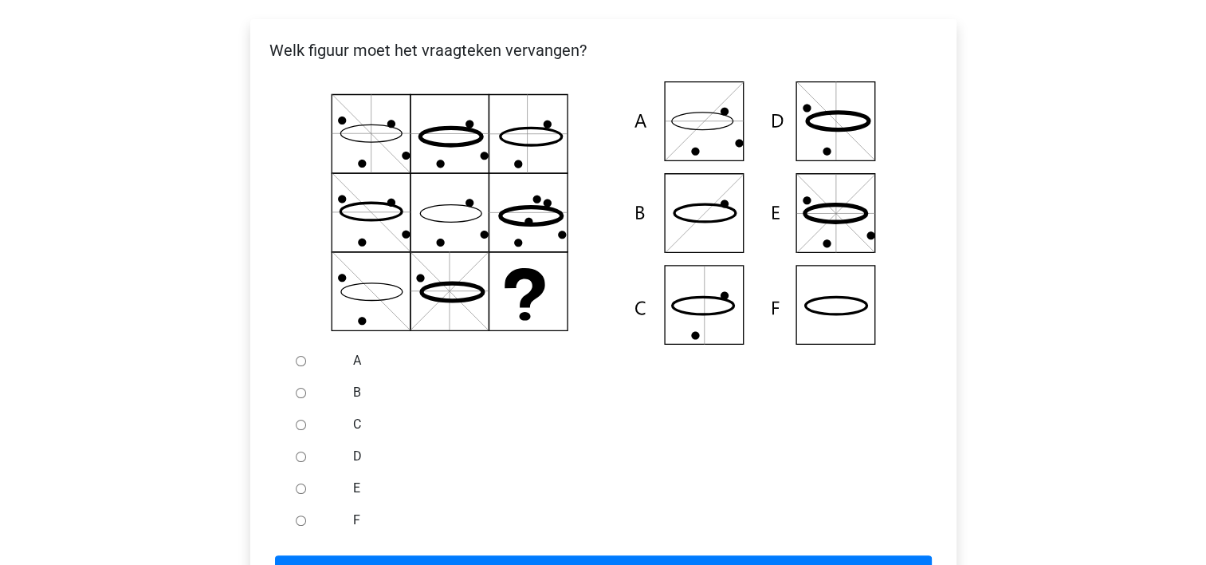
click at [294, 427] on div at bounding box center [315, 424] width 53 height 32
click at [300, 419] on div at bounding box center [315, 424] width 53 height 32
click at [300, 421] on input "C" at bounding box center [301, 424] width 10 height 10
radio input "true"
click at [336, 554] on form "A B C D E F Controleer" at bounding box center [603, 464] width 681 height 241
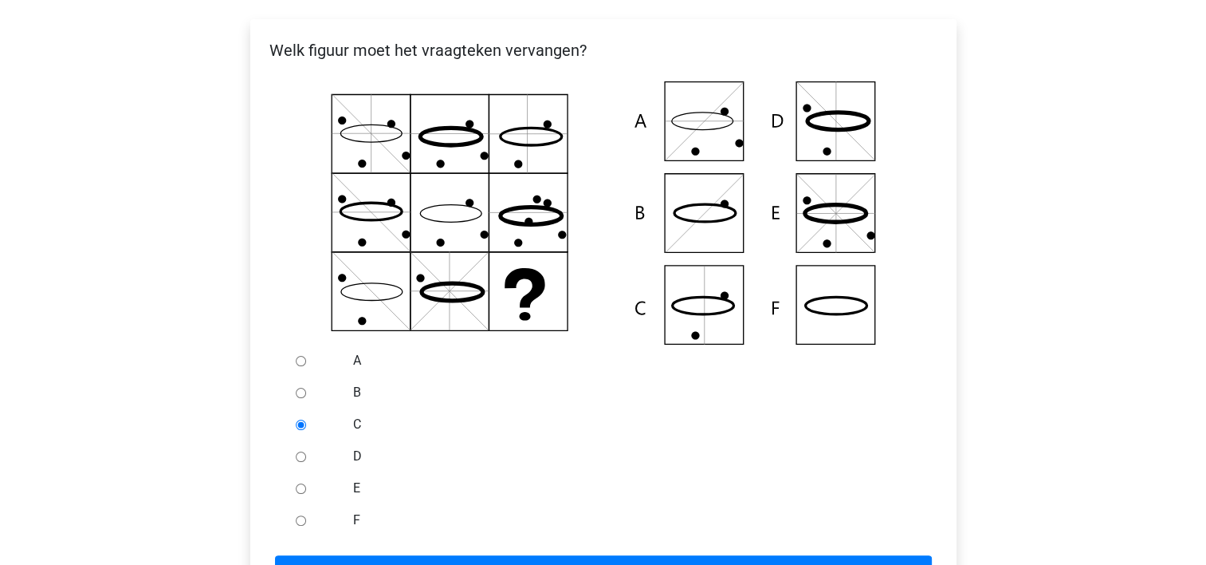
click at [494, 450] on label "D" at bounding box center [629, 456] width 552 height 19
click at [306, 451] on input "D" at bounding box center [301, 456] width 10 height 10
radio input "true"
click at [296, 483] on input "E" at bounding box center [301, 488] width 10 height 10
radio input "true"
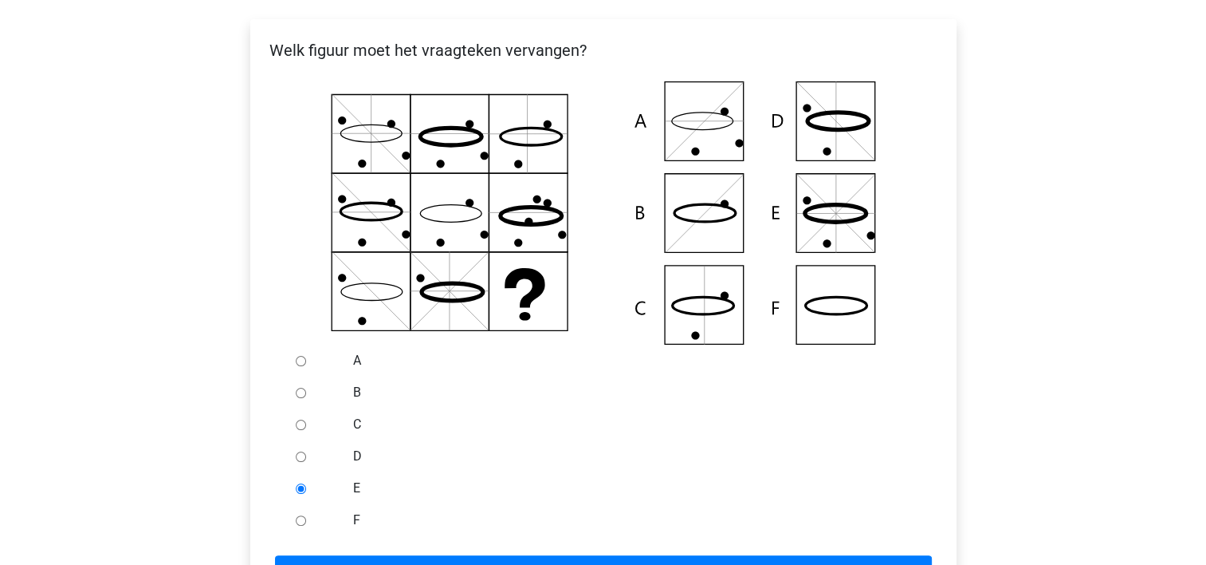
click at [296, 515] on input "F" at bounding box center [301, 520] width 10 height 10
radio input "true"
click at [296, 483] on input "E" at bounding box center [301, 488] width 10 height 10
radio input "true"
click at [296, 451] on input "D" at bounding box center [301, 456] width 10 height 10
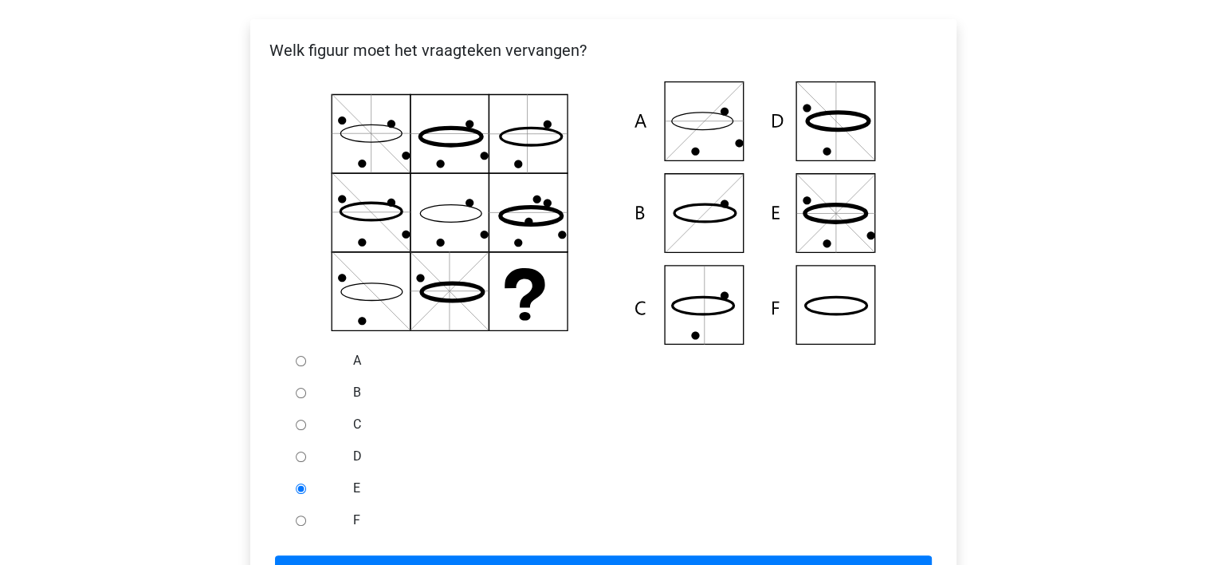
radio input "true"
click at [296, 419] on input "C" at bounding box center [301, 424] width 10 height 10
radio input "true"
click at [494, 450] on label "D" at bounding box center [629, 456] width 552 height 19
click at [306, 451] on input "D" at bounding box center [301, 456] width 10 height 10
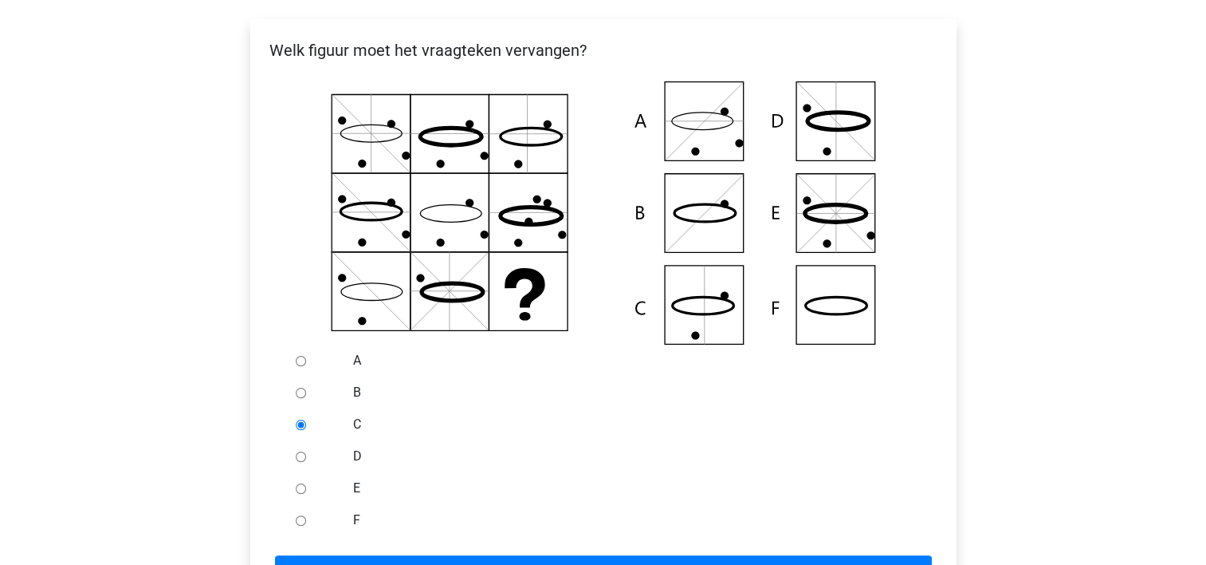
radio input "true"
click at [296, 483] on input "E" at bounding box center [301, 488] width 10 height 10
radio input "true"
click at [296, 515] on input "F" at bounding box center [301, 520] width 10 height 10
radio input "true"
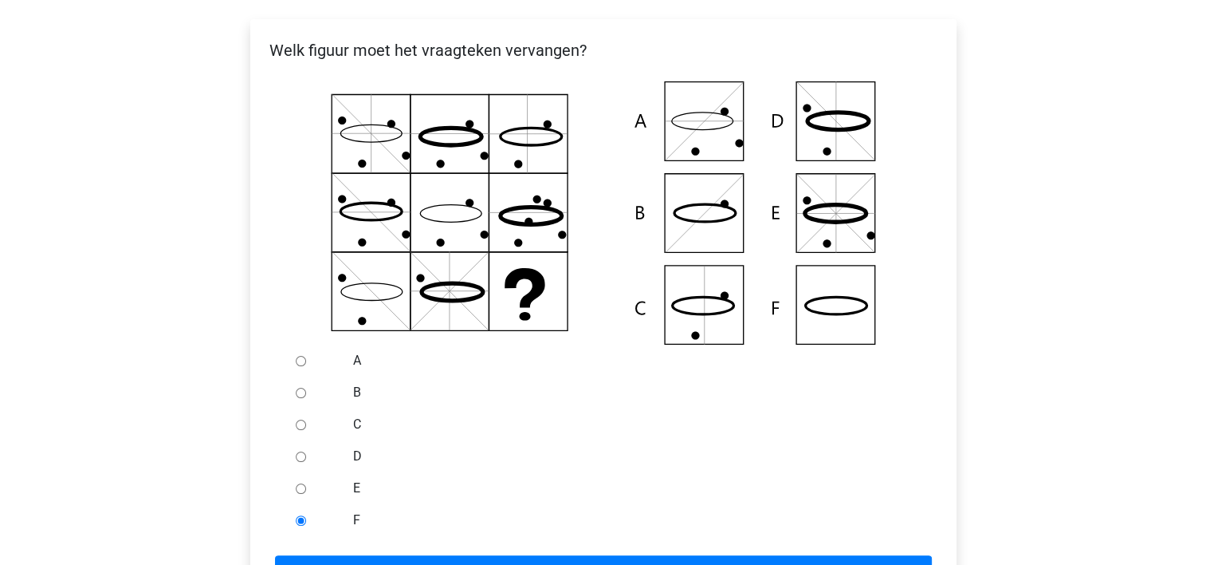
click at [296, 356] on input "A" at bounding box center [301, 361] width 10 height 10
radio input "true"
click at [296, 388] on input "B" at bounding box center [301, 393] width 10 height 10
radio input "true"
click at [296, 419] on input "C" at bounding box center [301, 424] width 10 height 10
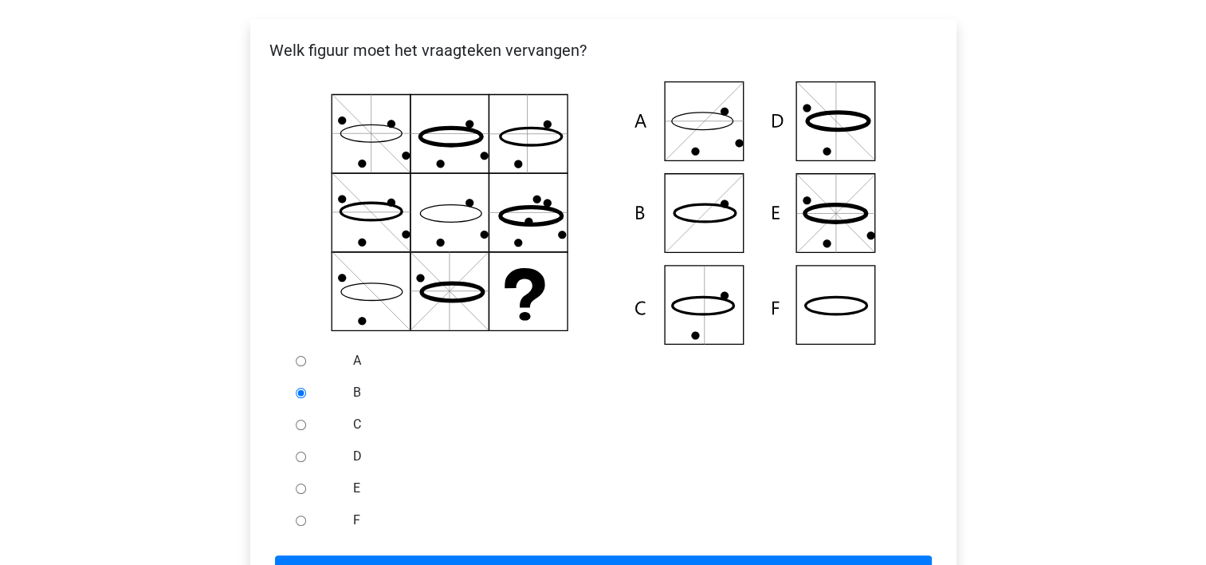
radio input "true"
click at [659, 399] on label "B" at bounding box center [629, 392] width 552 height 19
click at [306, 398] on input "B" at bounding box center [301, 393] width 10 height 10
radio input "true"
click at [298, 422] on div at bounding box center [315, 424] width 53 height 32
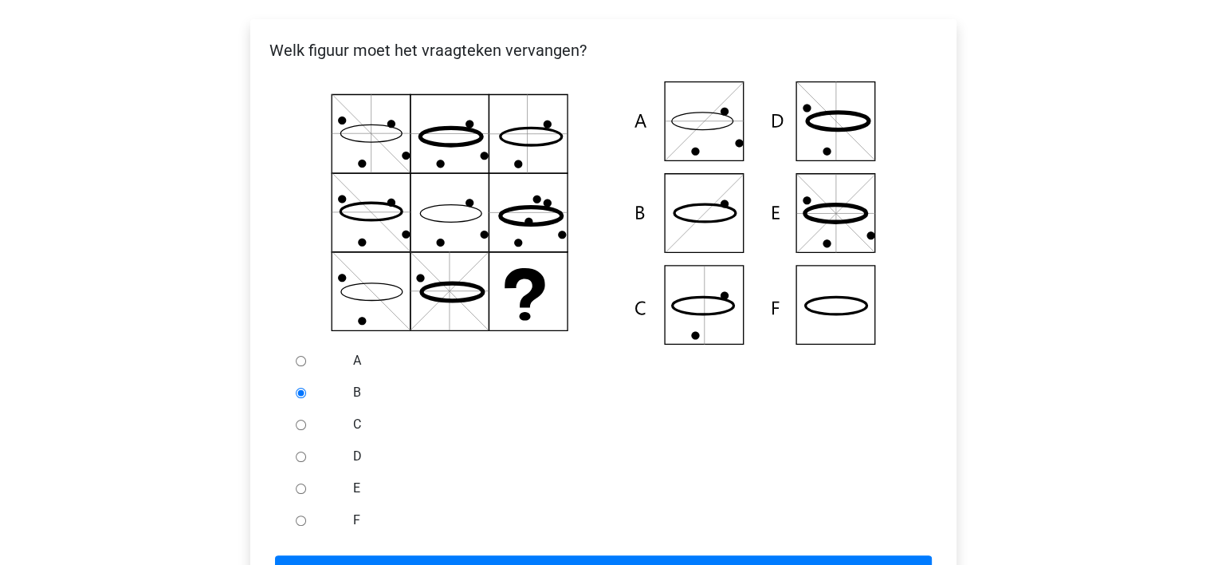
click at [298, 422] on input "C" at bounding box center [301, 424] width 10 height 10
radio input "true"
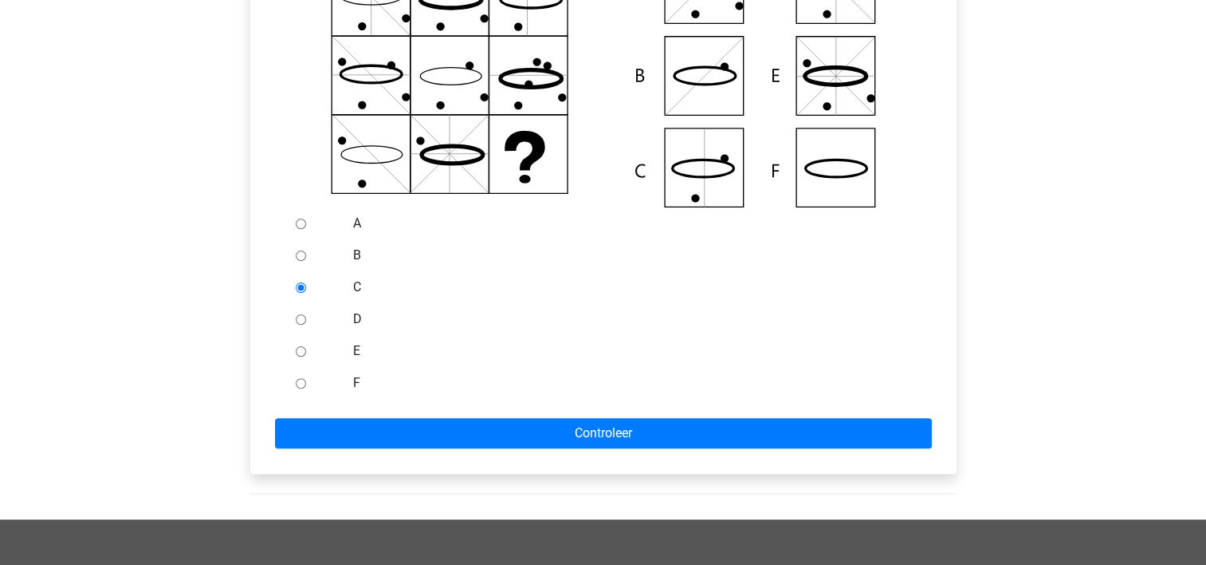
scroll to position [407, 0]
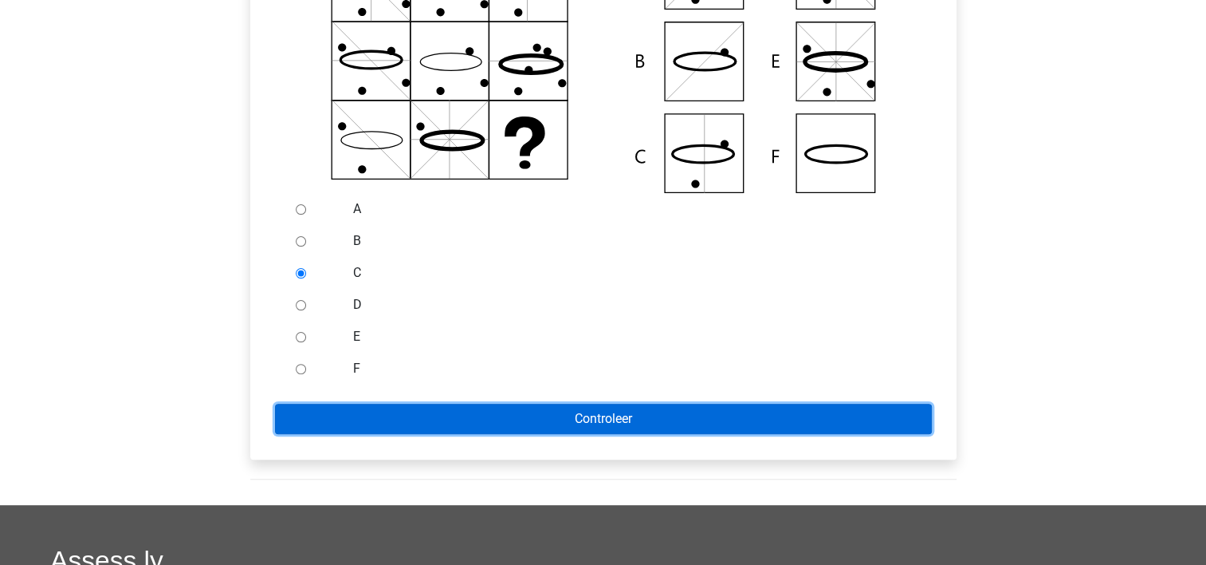
click at [746, 408] on input "Controleer" at bounding box center [603, 418] width 657 height 30
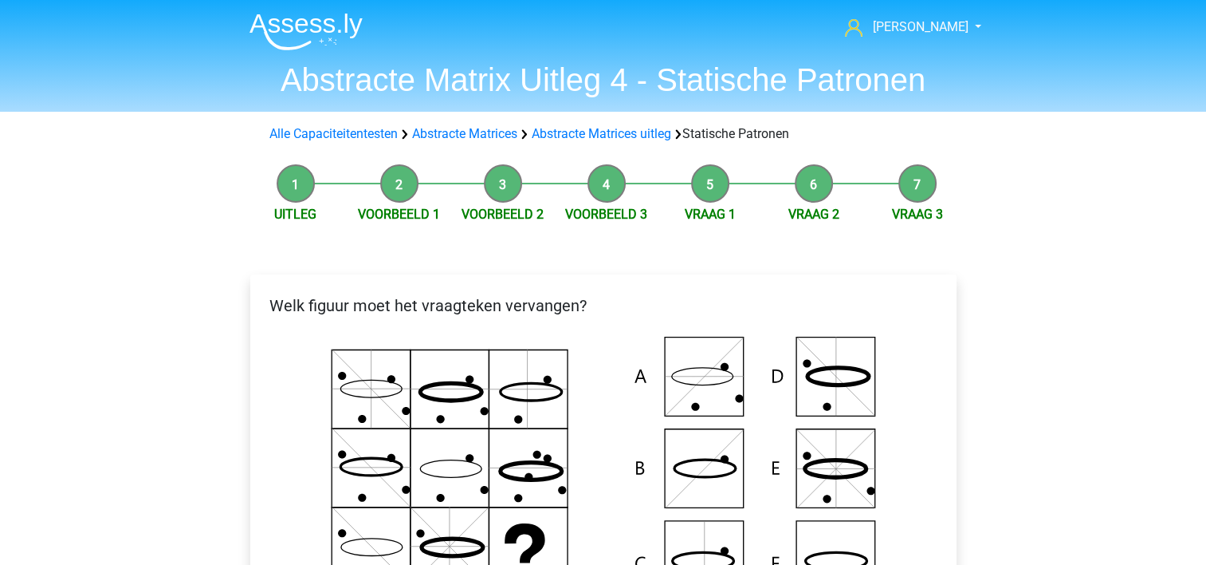
click at [746, 408] on icon at bounding box center [603, 467] width 655 height 263
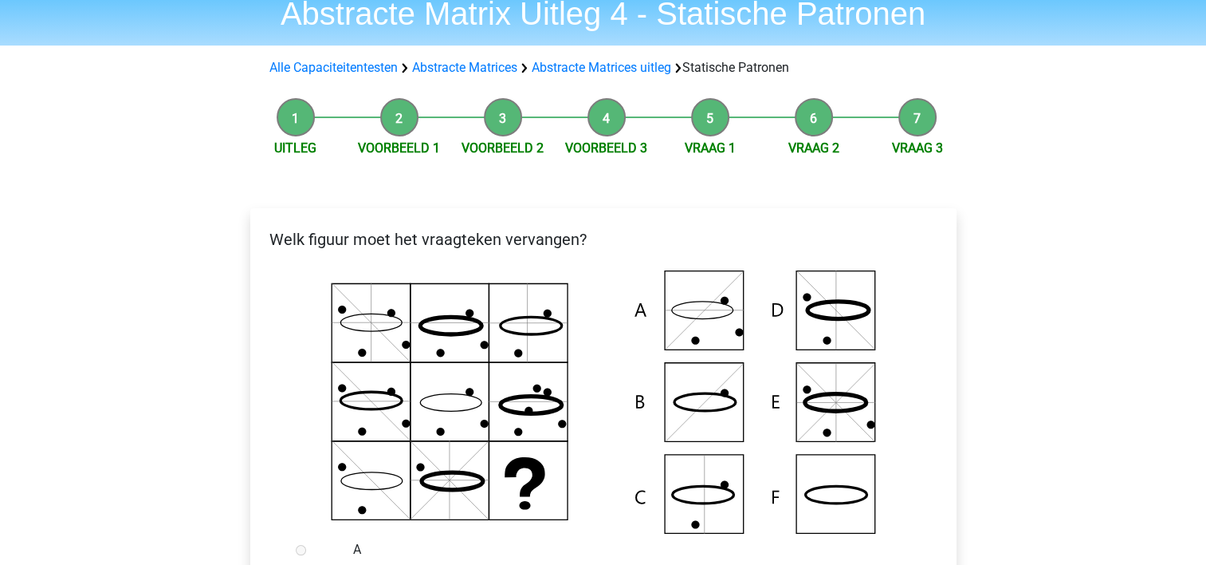
scroll to position [64, 0]
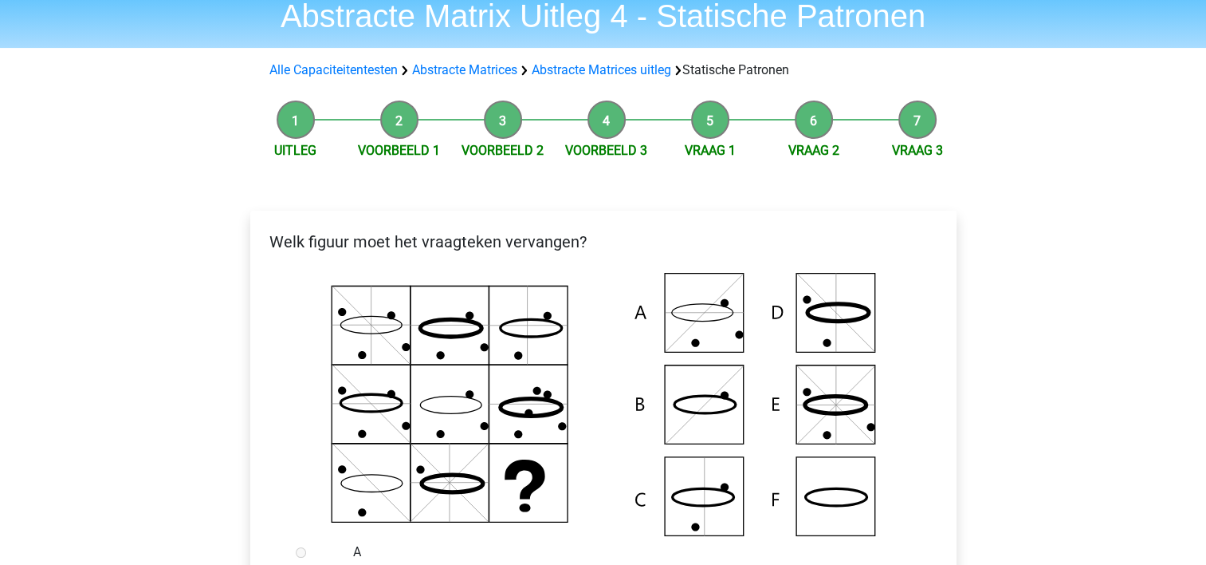
click at [813, 121] on li "Vraag 2" at bounding box center [814, 130] width 104 height 60
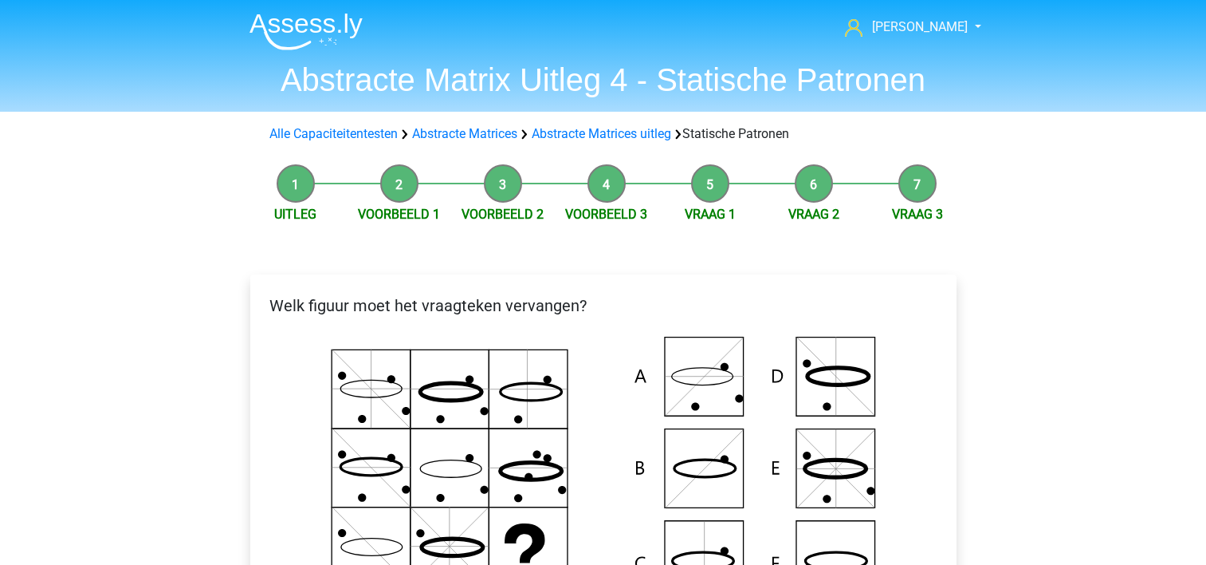
scroll to position [407, 0]
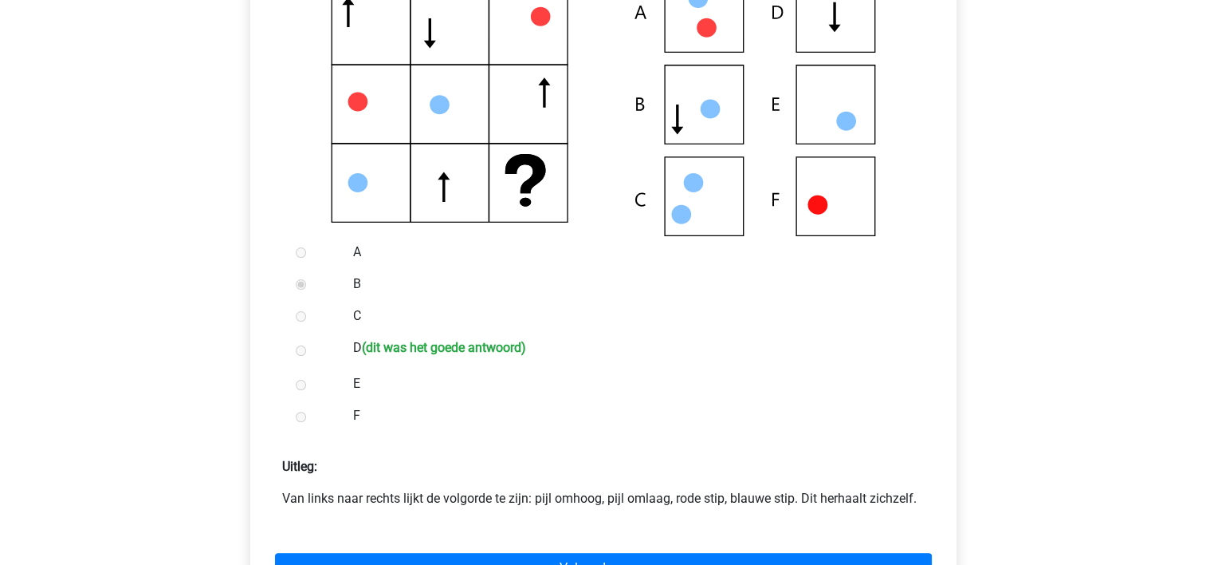
scroll to position [574, 0]
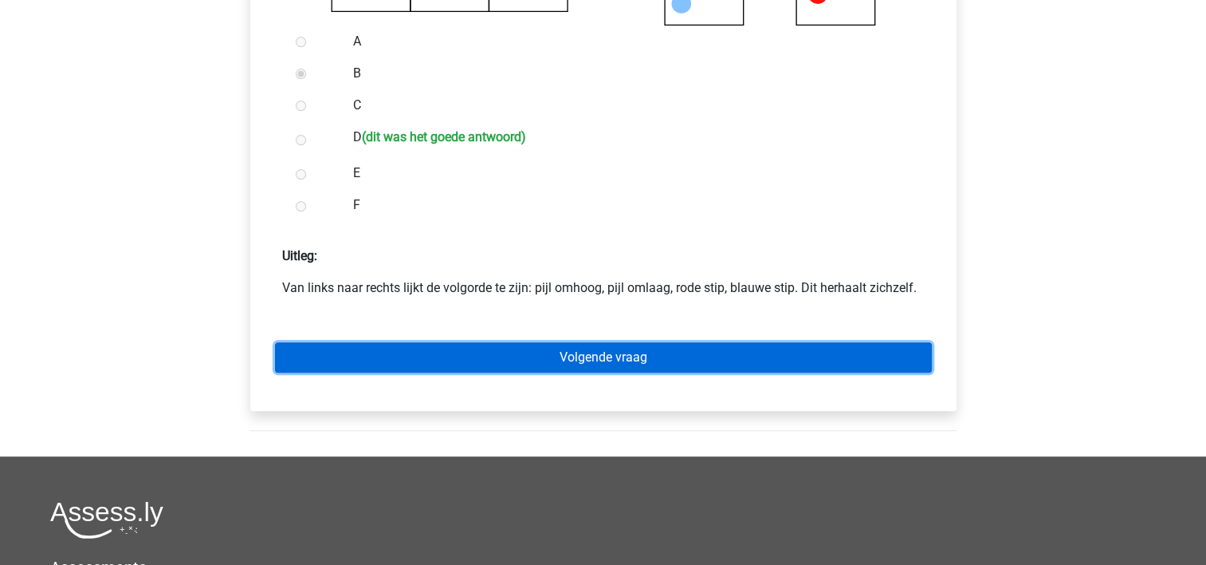
click at [614, 358] on link "Volgende vraag" at bounding box center [603, 357] width 657 height 30
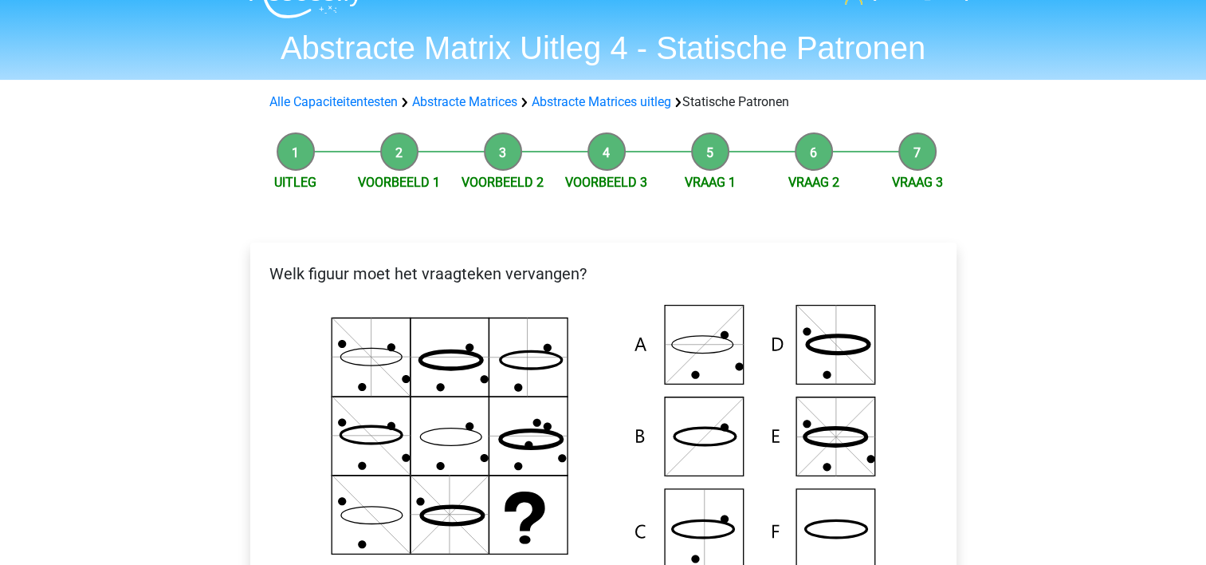
scroll to position [64, 0]
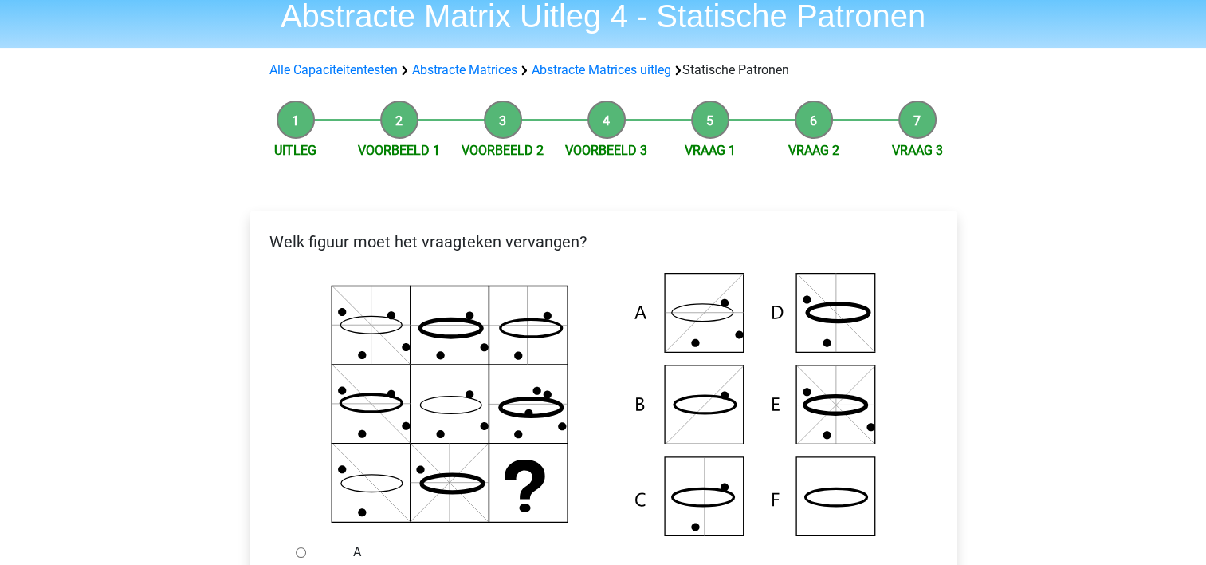
click at [613, 372] on icon at bounding box center [603, 404] width 655 height 263
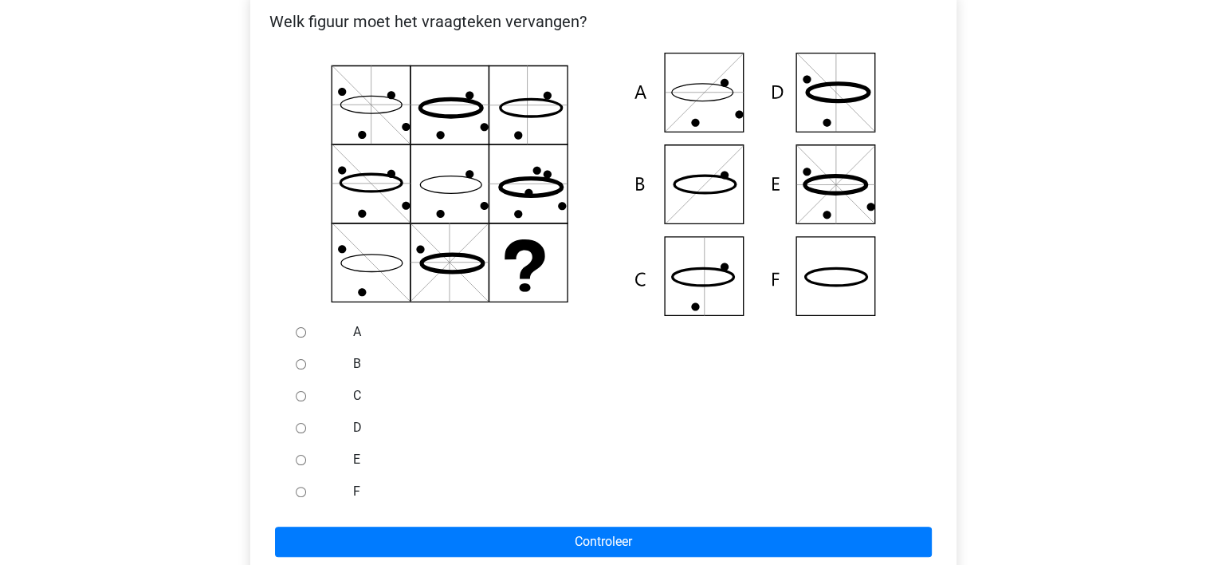
scroll to position [287, 0]
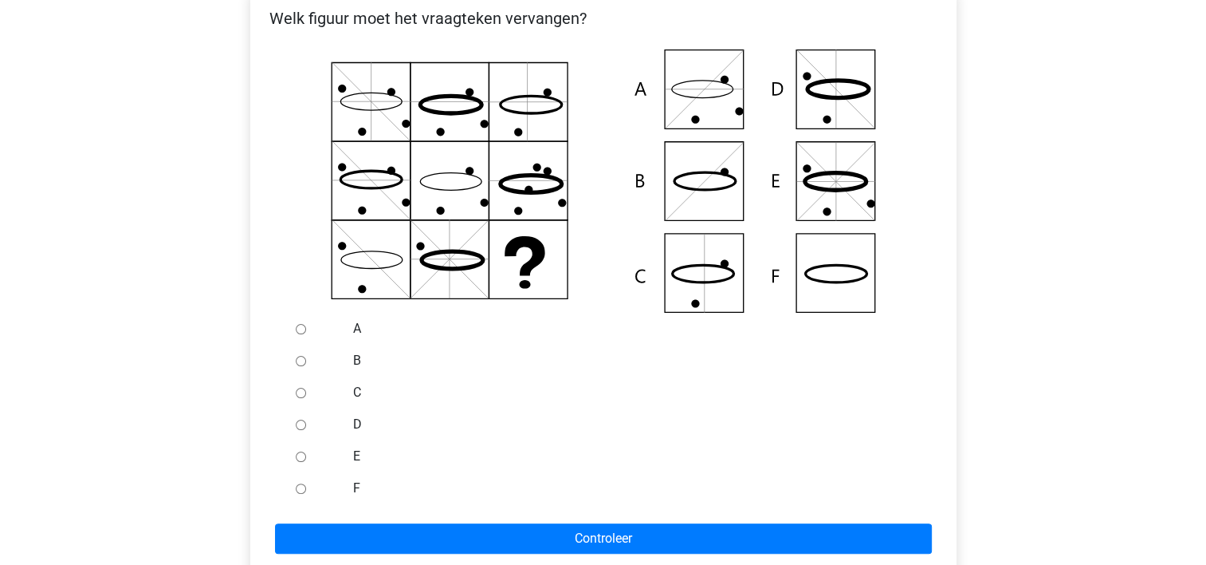
click at [299, 486] on input "F" at bounding box center [301, 488] width 10 height 10
radio input "true"
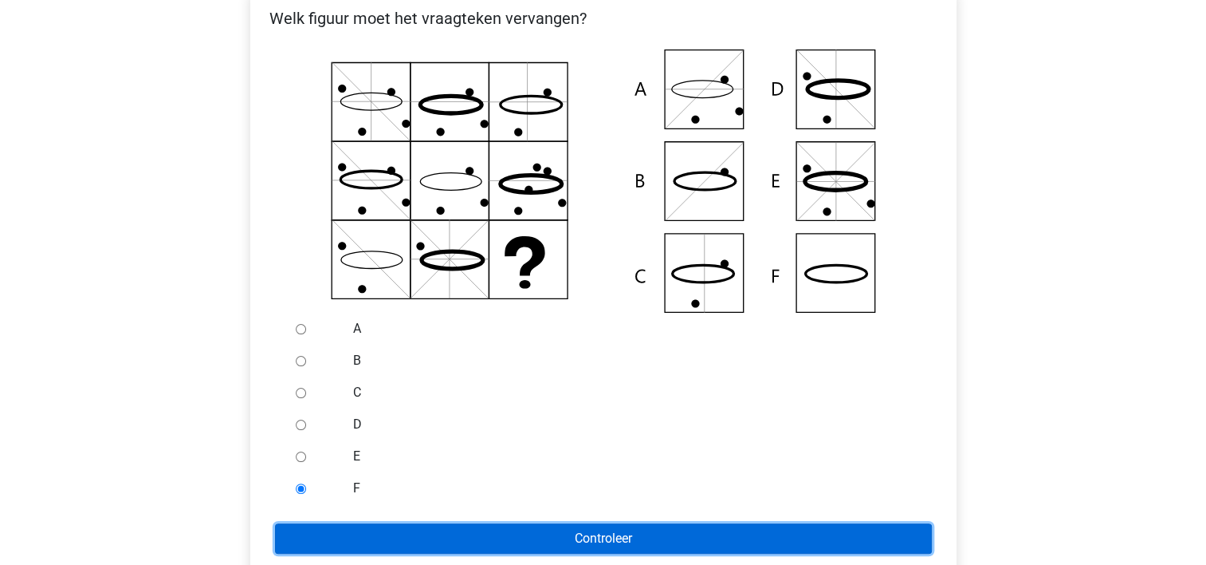
click at [341, 529] on input "Controleer" at bounding box center [603, 538] width 657 height 30
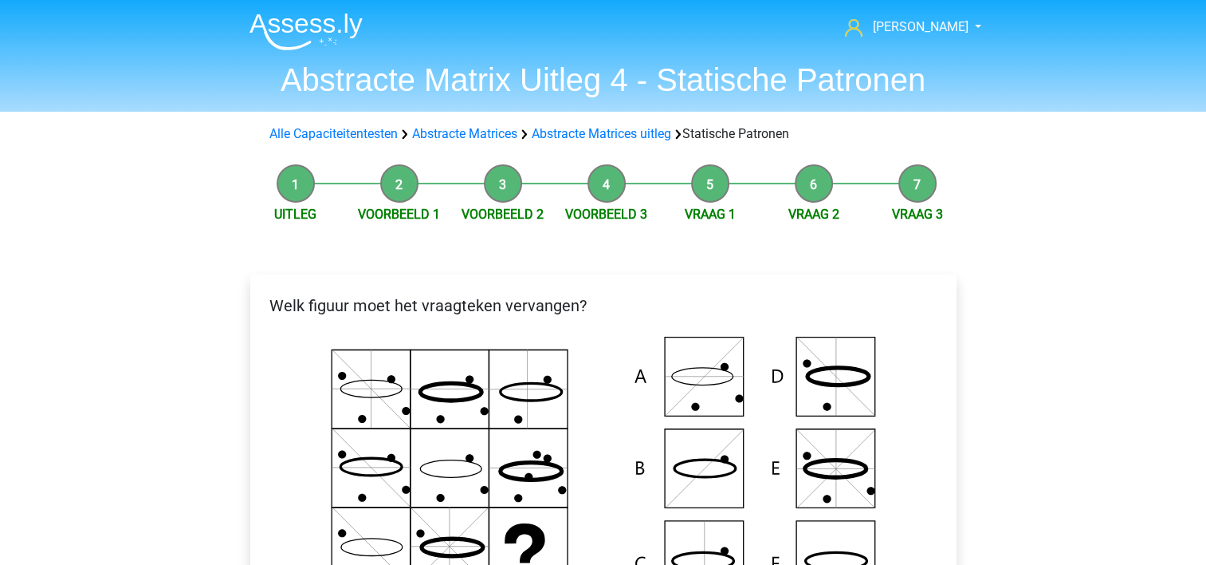
click at [599, 376] on icon at bounding box center [603, 467] width 655 height 263
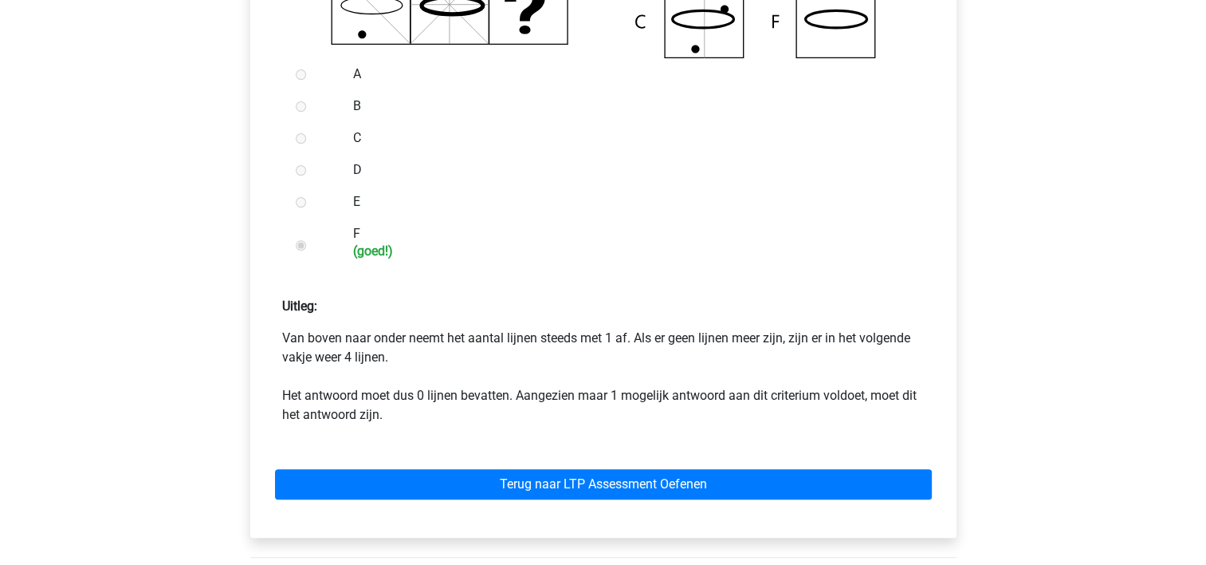
scroll to position [542, 0]
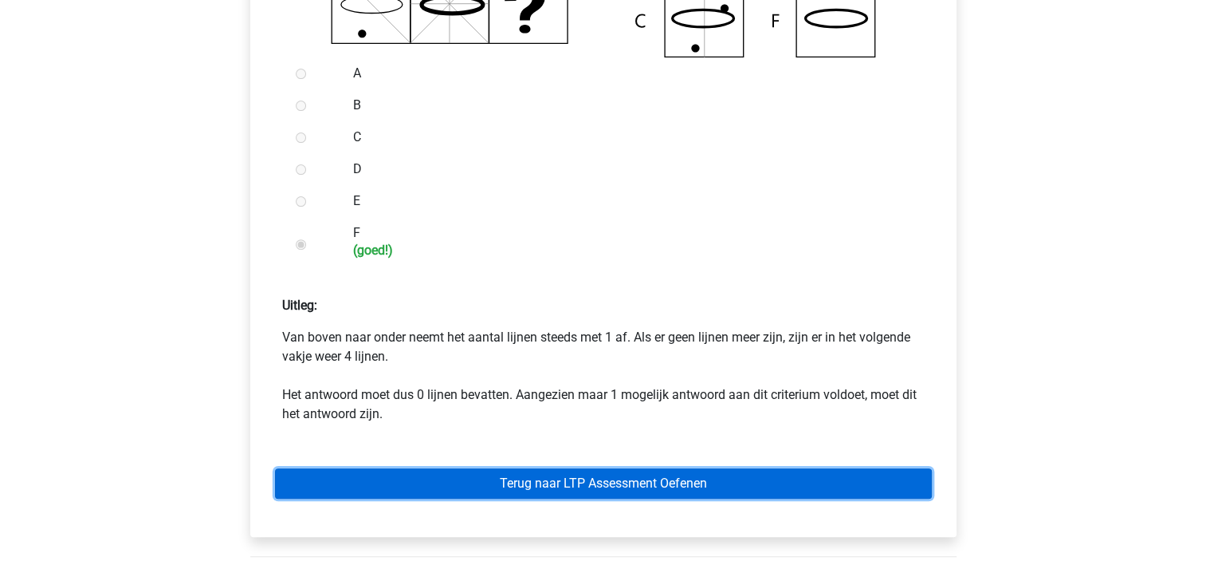
click at [644, 482] on link "Terug naar LTP Assessment Oefenen" at bounding box center [603, 483] width 657 height 30
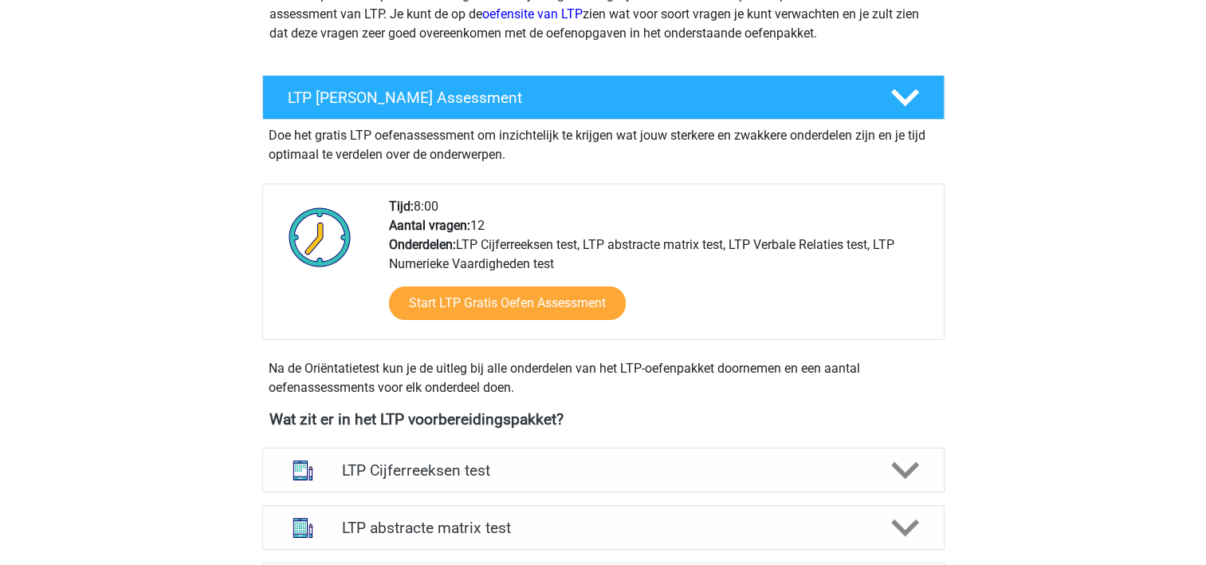
scroll to position [255, 0]
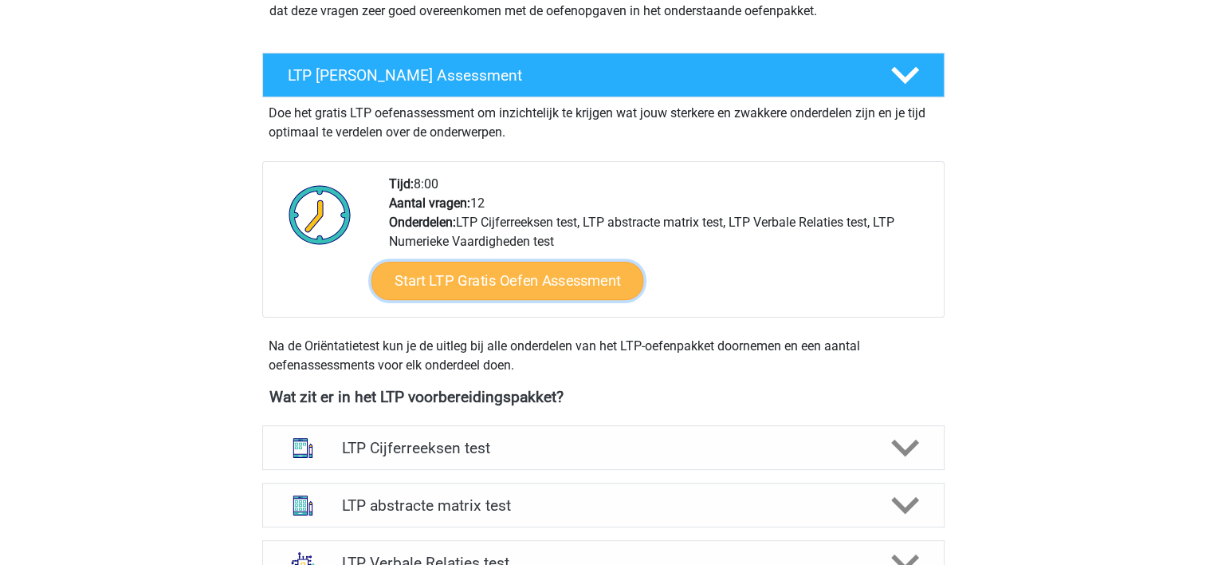
click at [450, 271] on link "Start LTP Gratis Oefen Assessment" at bounding box center [507, 281] width 273 height 38
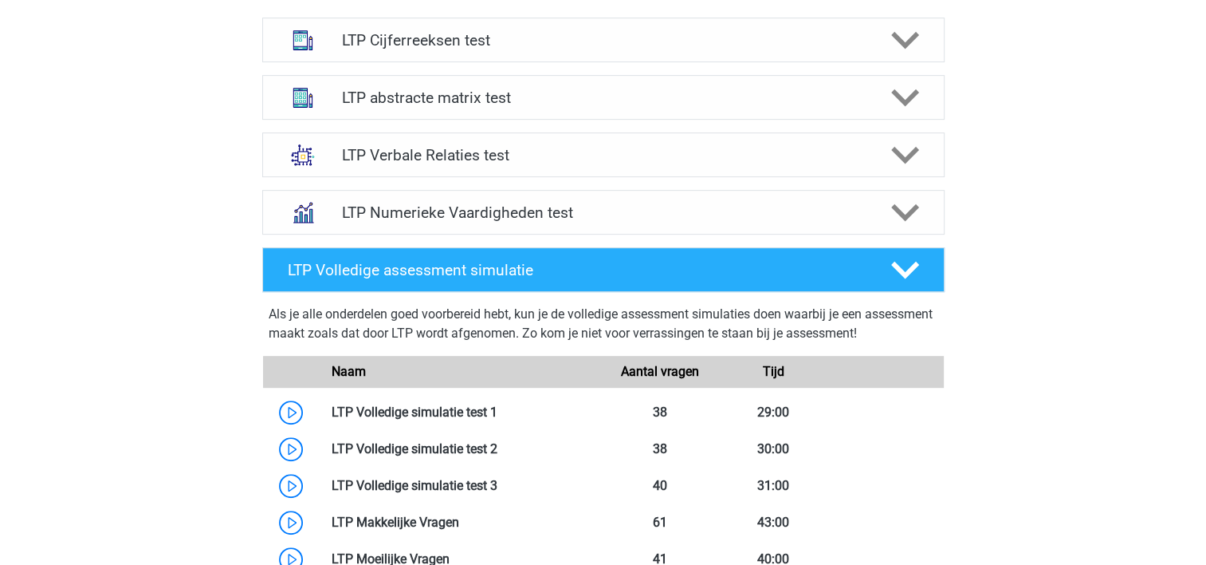
scroll to position [702, 0]
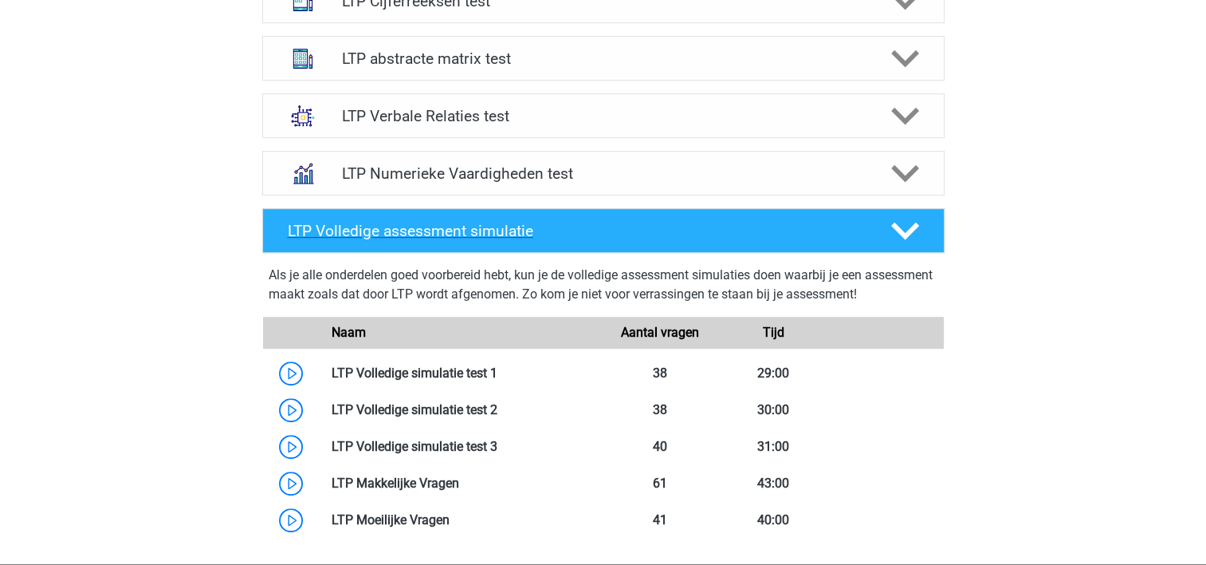
click at [918, 227] on icon at bounding box center [905, 231] width 28 height 28
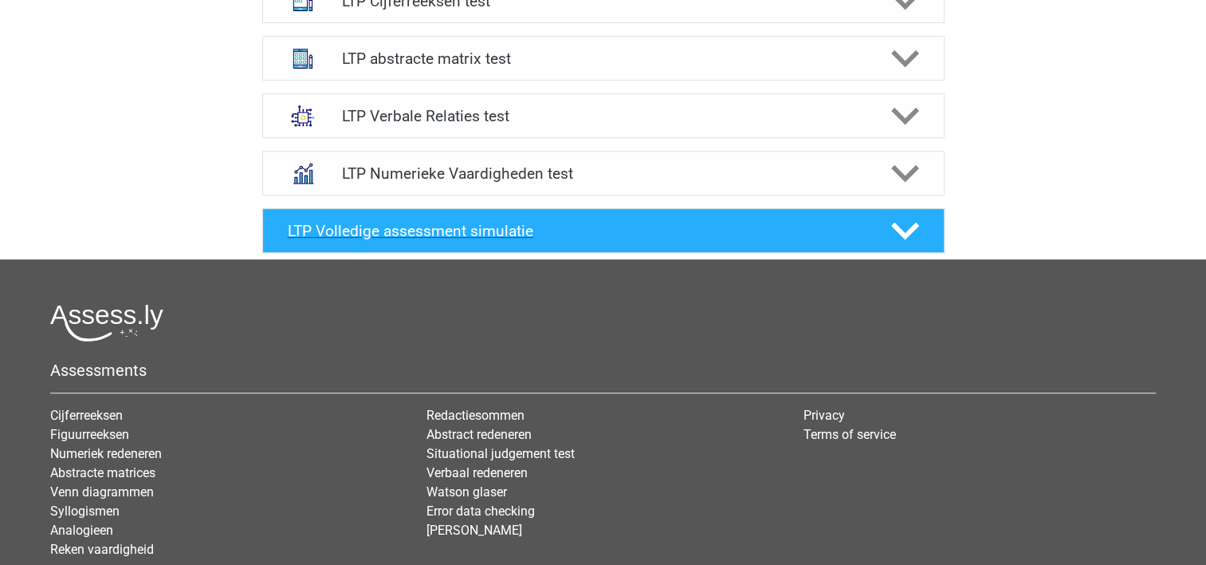
click at [918, 227] on icon at bounding box center [905, 231] width 28 height 28
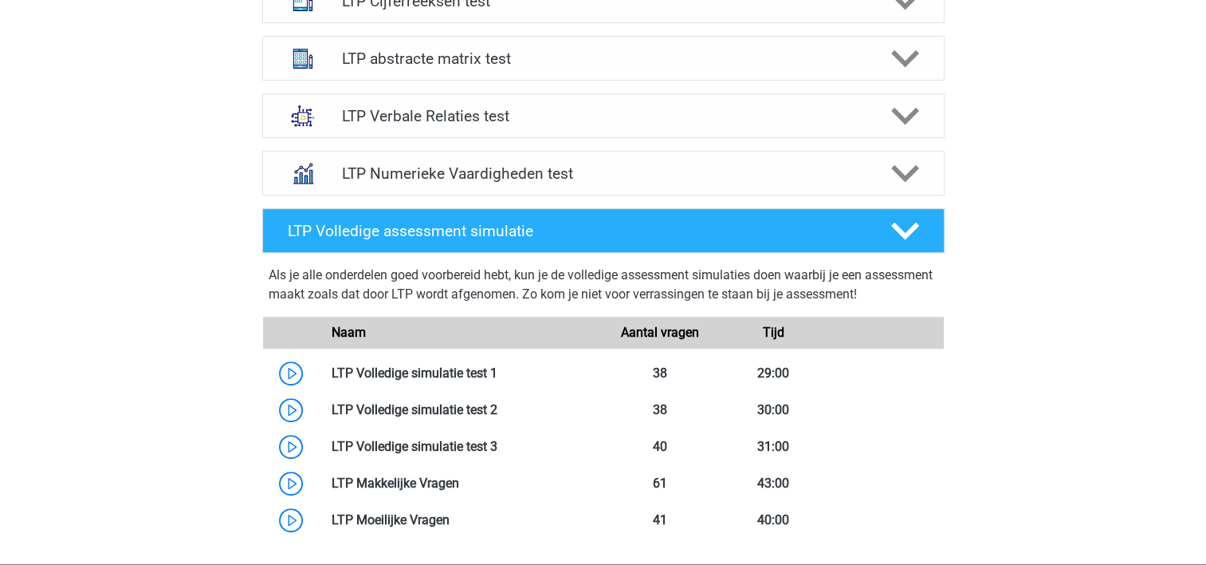
click at [180, 405] on div "Marcia marcia-rovers@hotmail.com Nederlands" at bounding box center [603, 141] width 1206 height 1686
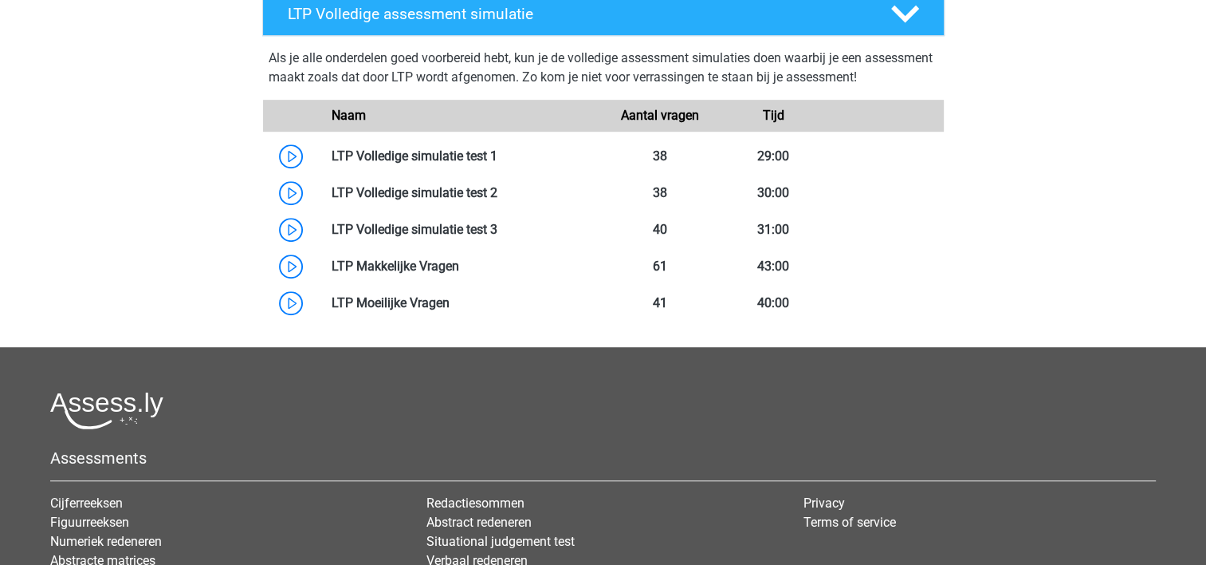
scroll to position [1121, 0]
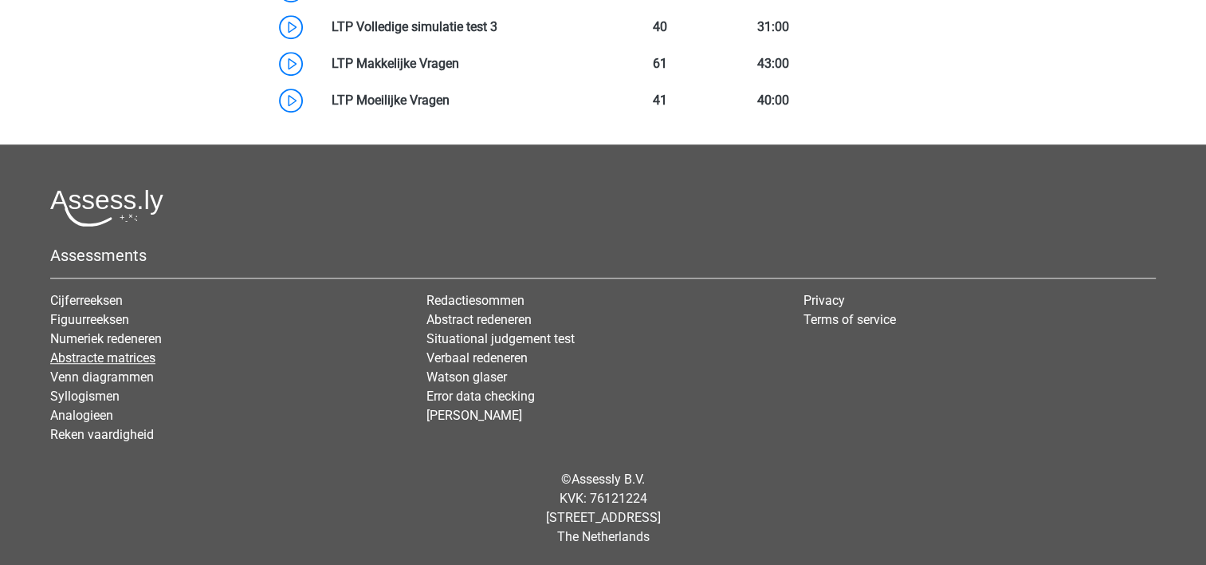
click at [111, 357] on link "Abstracte matrices" at bounding box center [102, 357] width 105 height 15
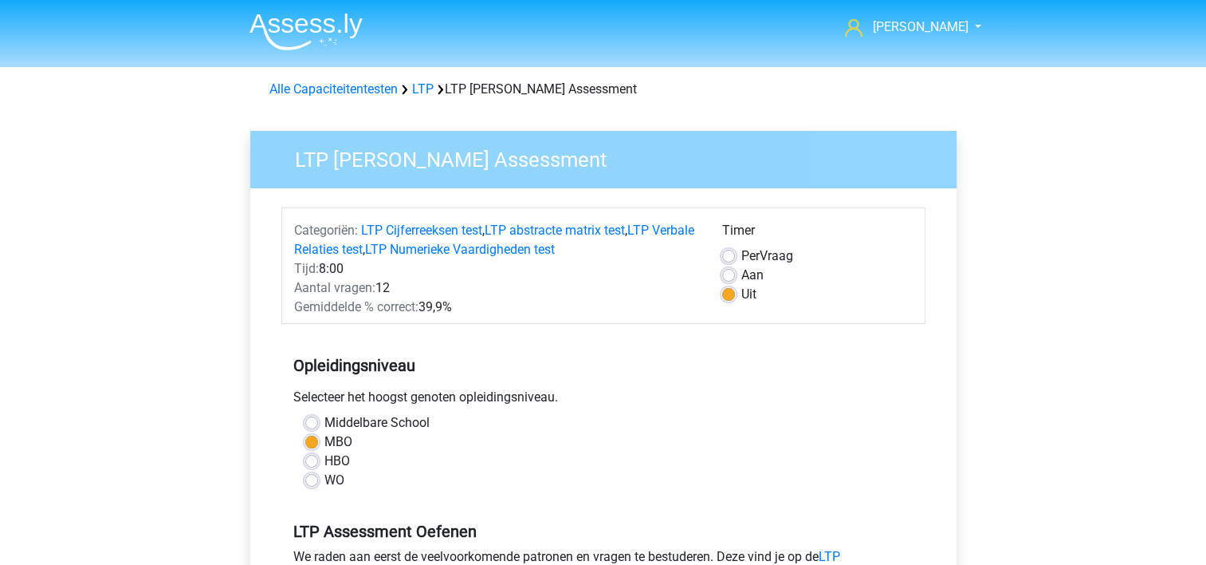
click at [240, 451] on div "LTP Gratis Oefen Assessment Categoriën: LTP Cijferreeksen test , LTP abstracte …" at bounding box center [604, 468] width 732 height 727
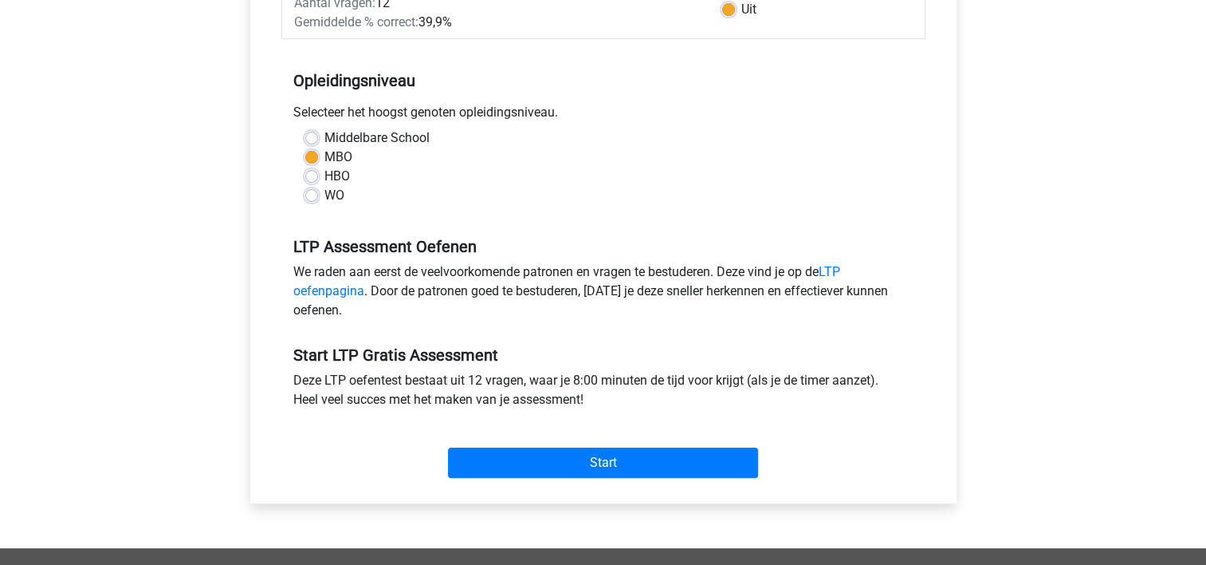
scroll to position [287, 0]
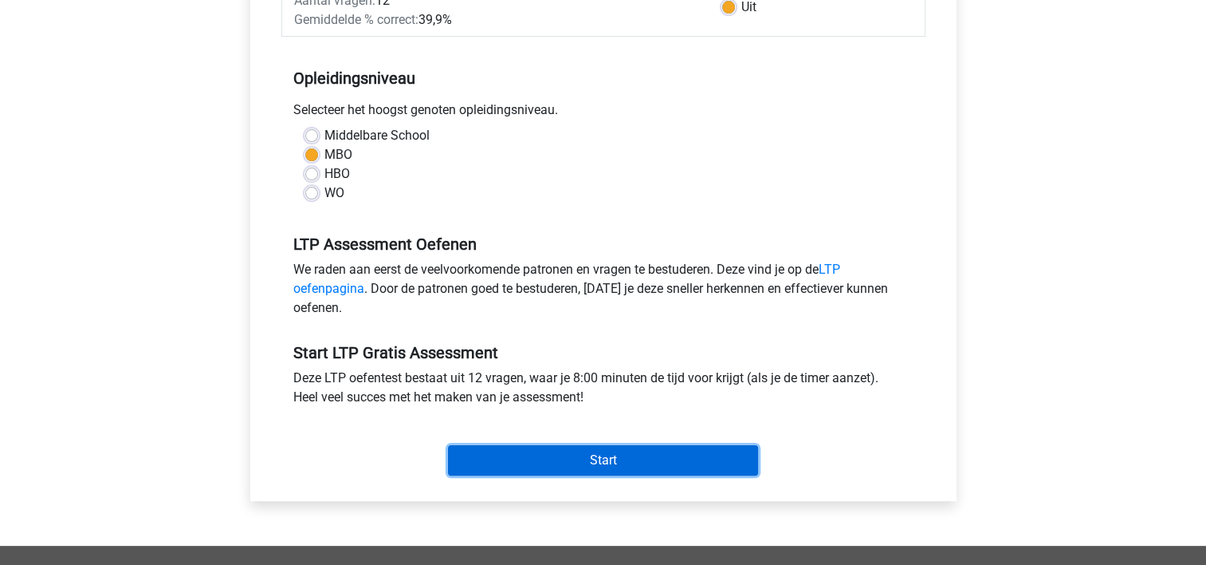
click at [542, 453] on input "Start" at bounding box center [603, 460] width 310 height 30
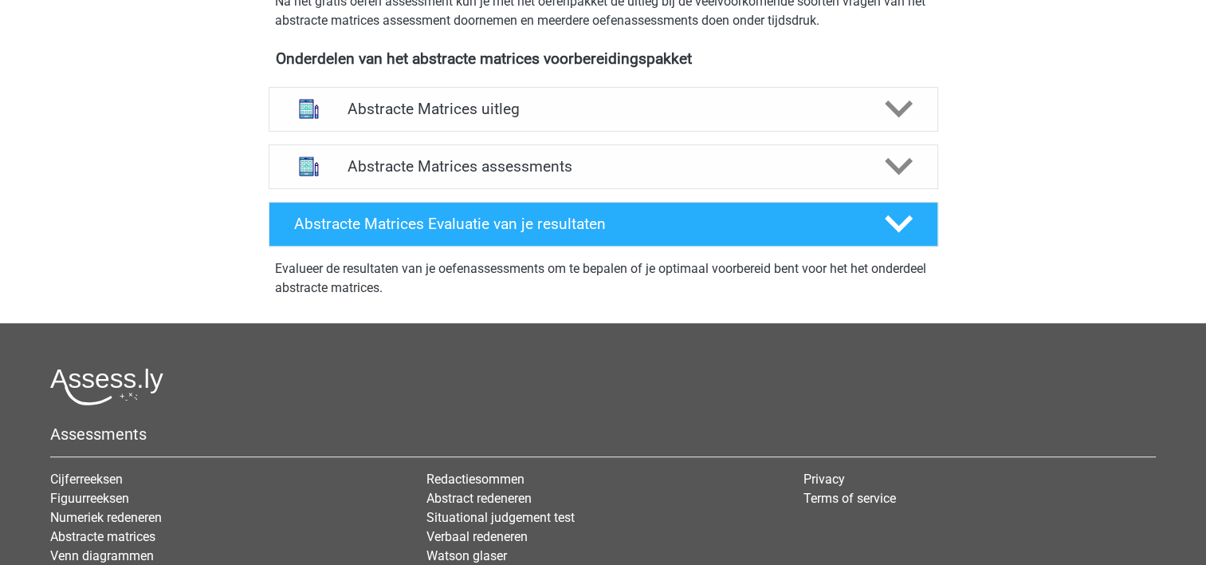
scroll to position [542, 0]
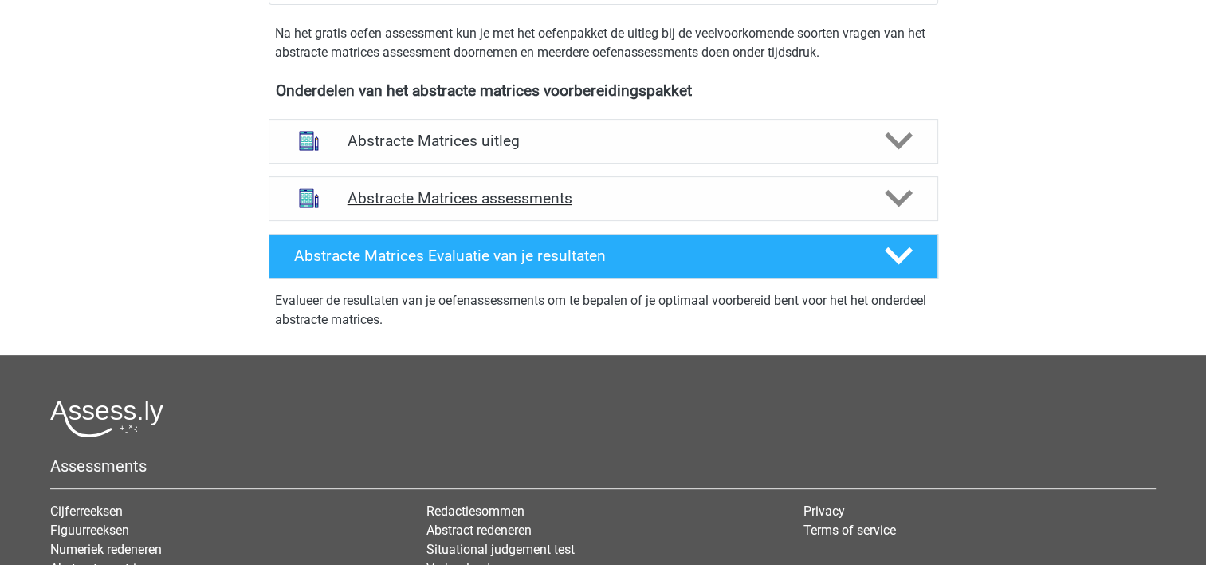
click at [896, 182] on div "Abstracte Matrices assessments" at bounding box center [604, 198] width 670 height 45
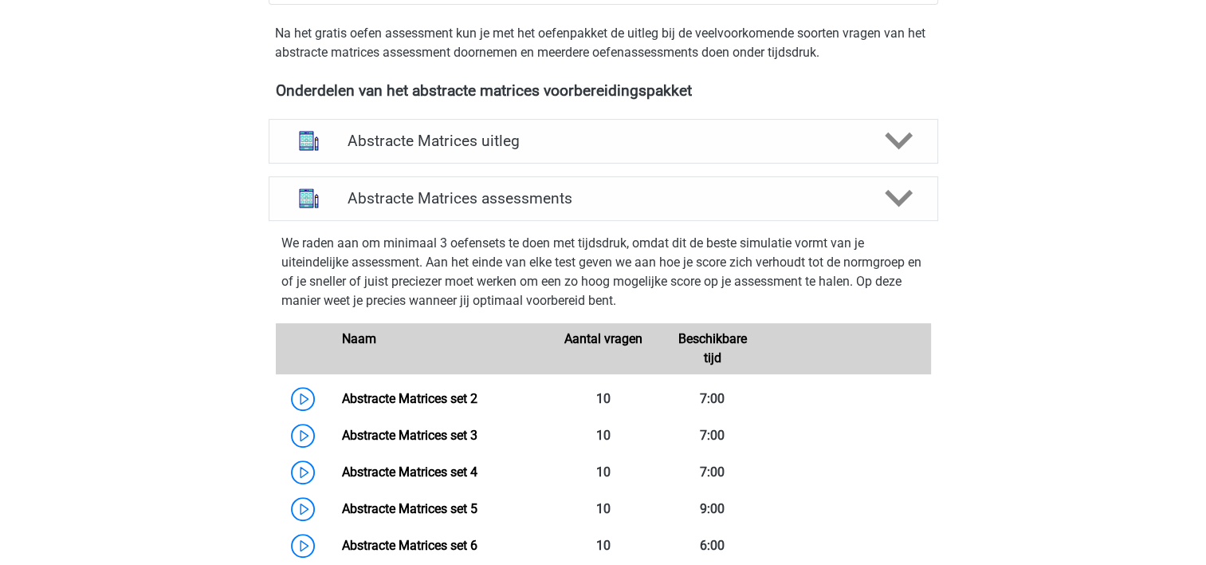
click at [191, 306] on div "[PERSON_NAME] [EMAIL_ADDRESS][DOMAIN_NAME] Nederlands English" at bounding box center [603, 441] width 1206 height 1967
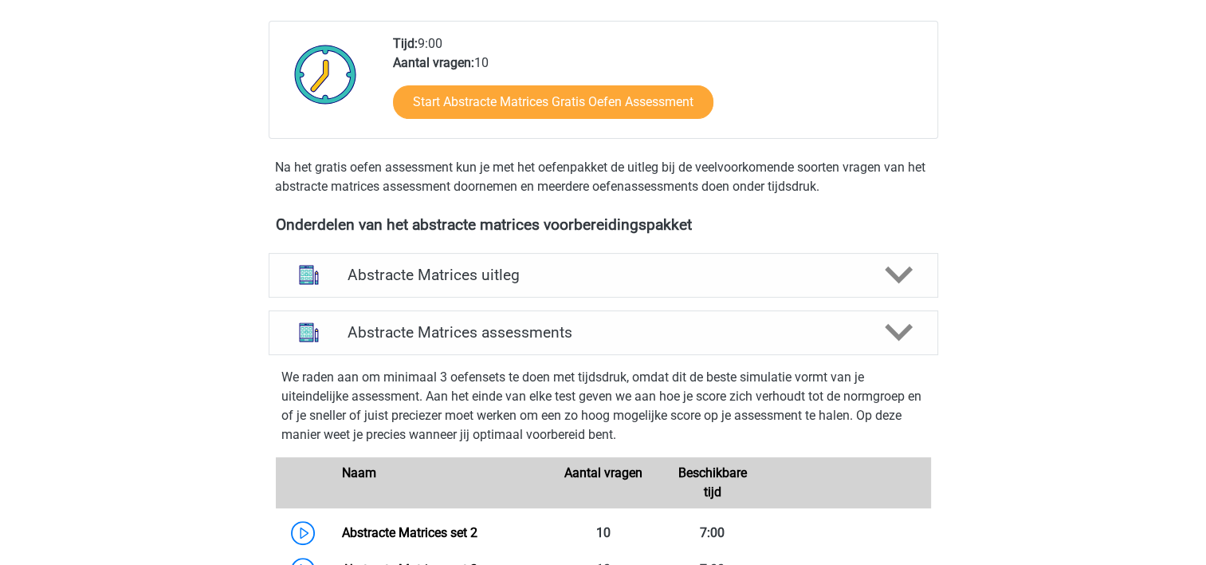
scroll to position [415, 0]
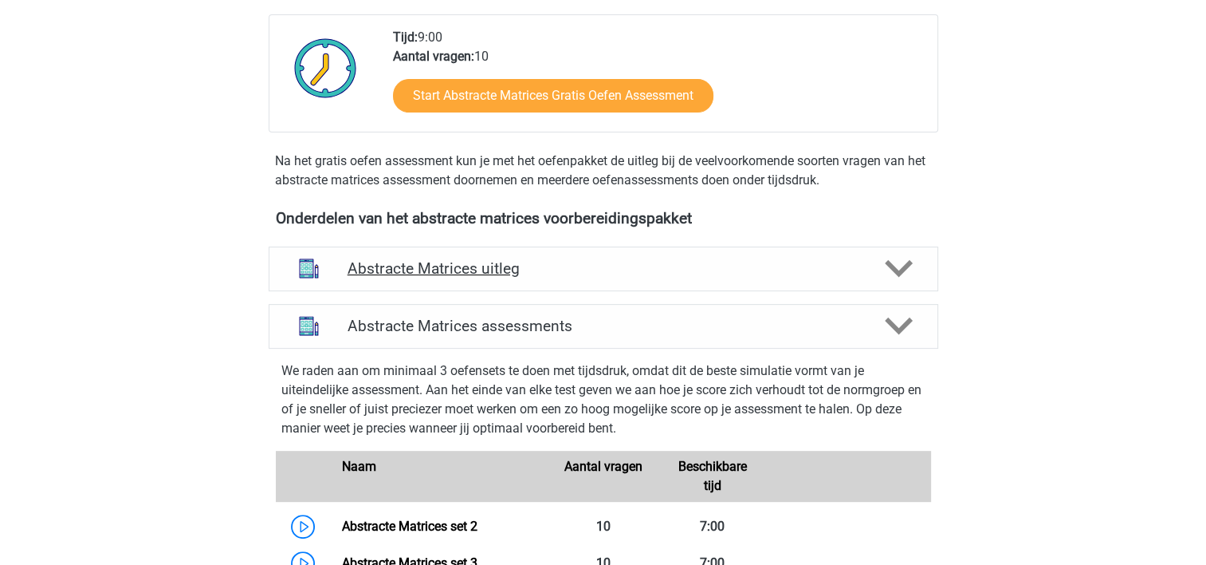
click at [714, 253] on div "Abstracte Matrices uitleg" at bounding box center [604, 268] width 670 height 45
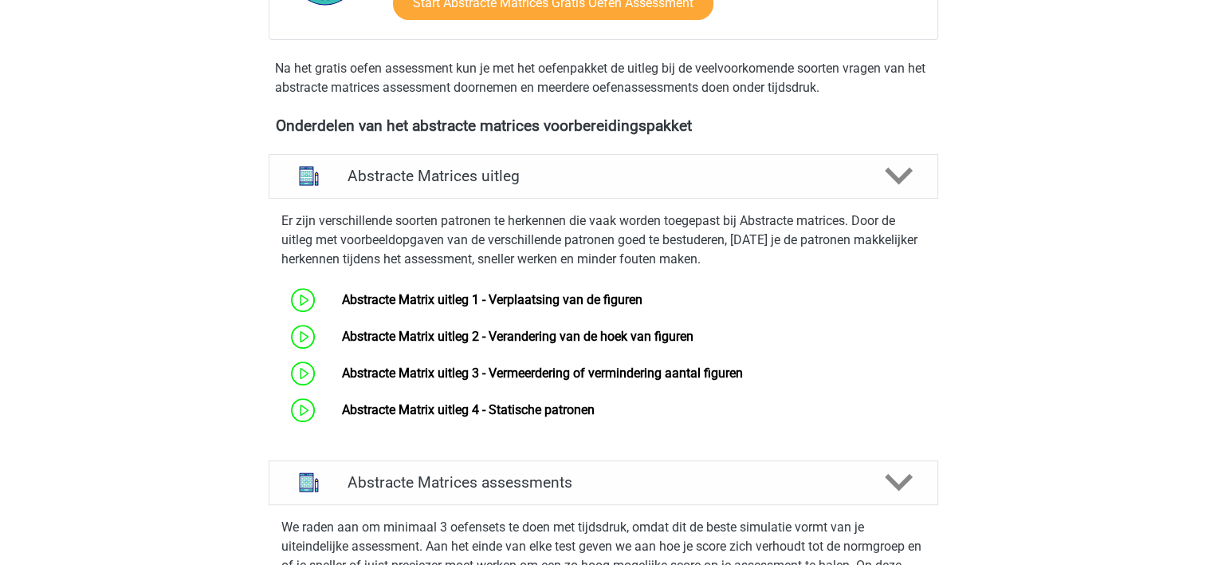
scroll to position [638, 0]
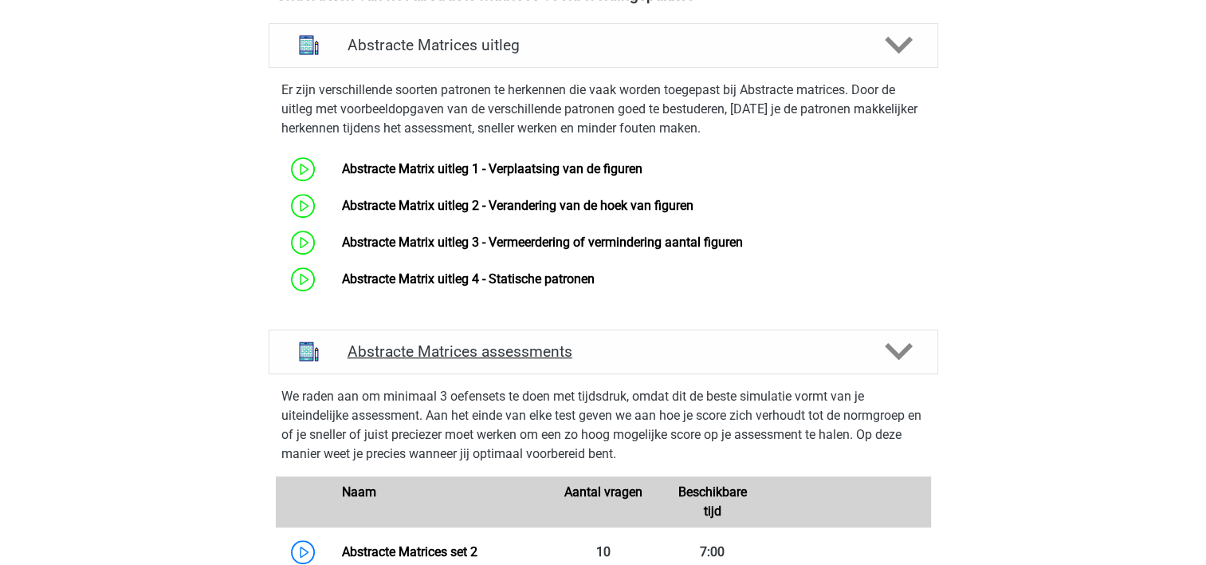
click at [864, 336] on div "Abstracte Matrices assessments" at bounding box center [604, 351] width 670 height 45
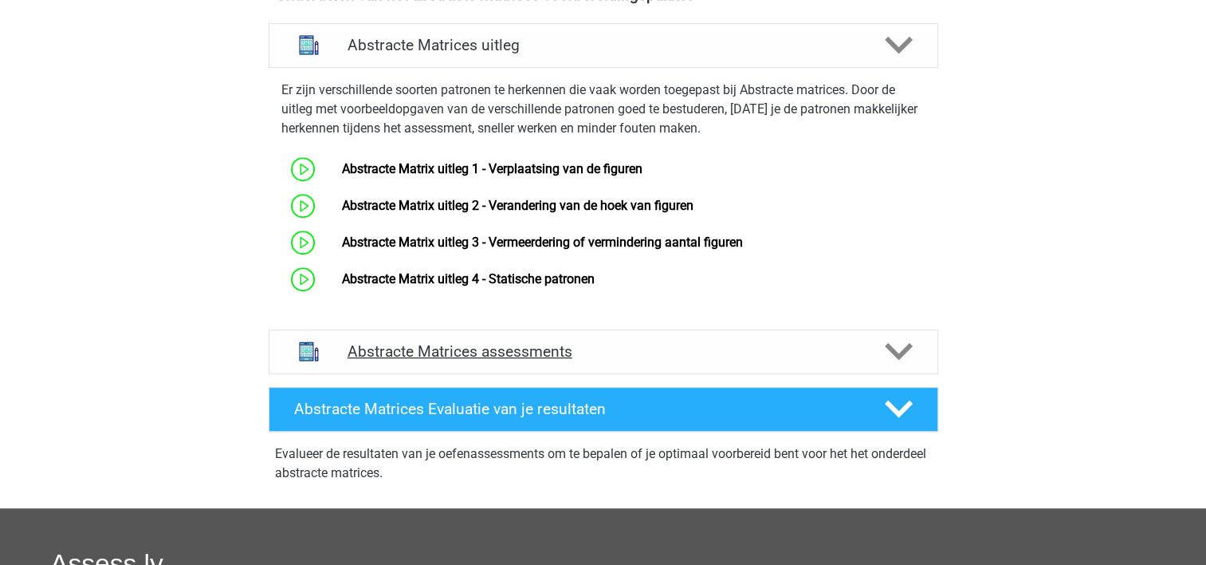
click at [864, 336] on div "Abstracte Matrices assessments" at bounding box center [604, 351] width 670 height 45
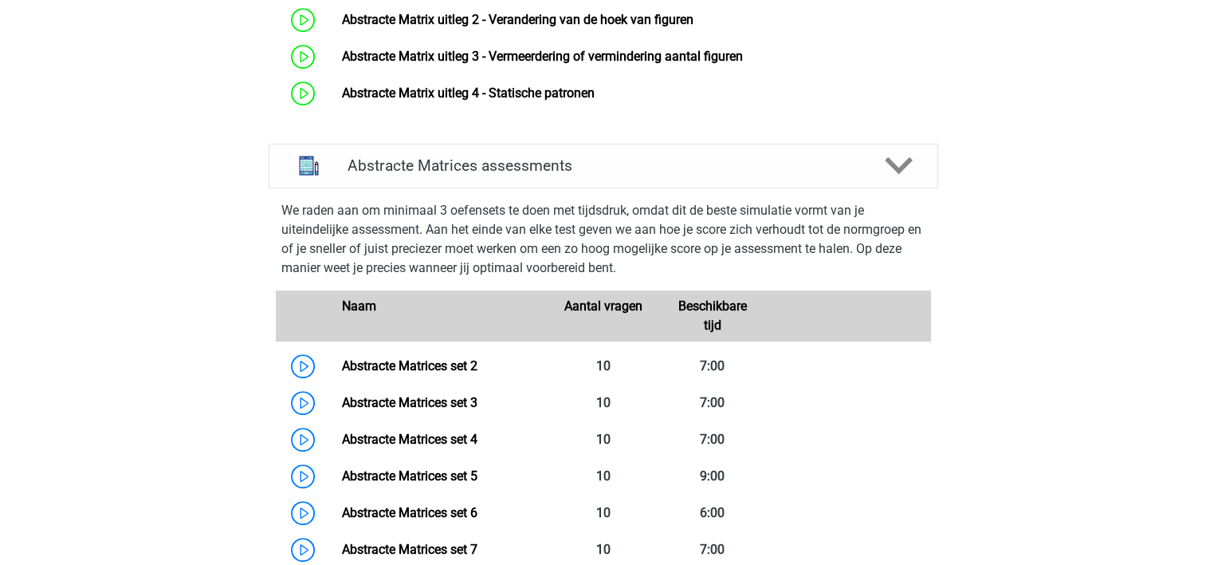
scroll to position [861, 0]
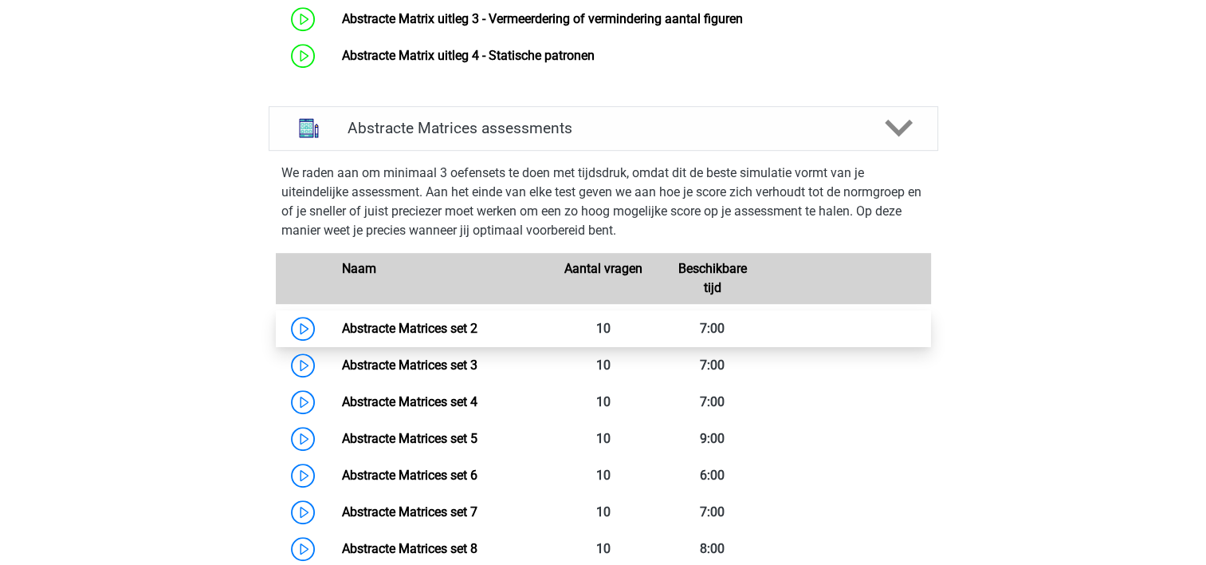
click at [434, 336] on link "Abstracte Matrices set 2" at bounding box center [410, 328] width 136 height 15
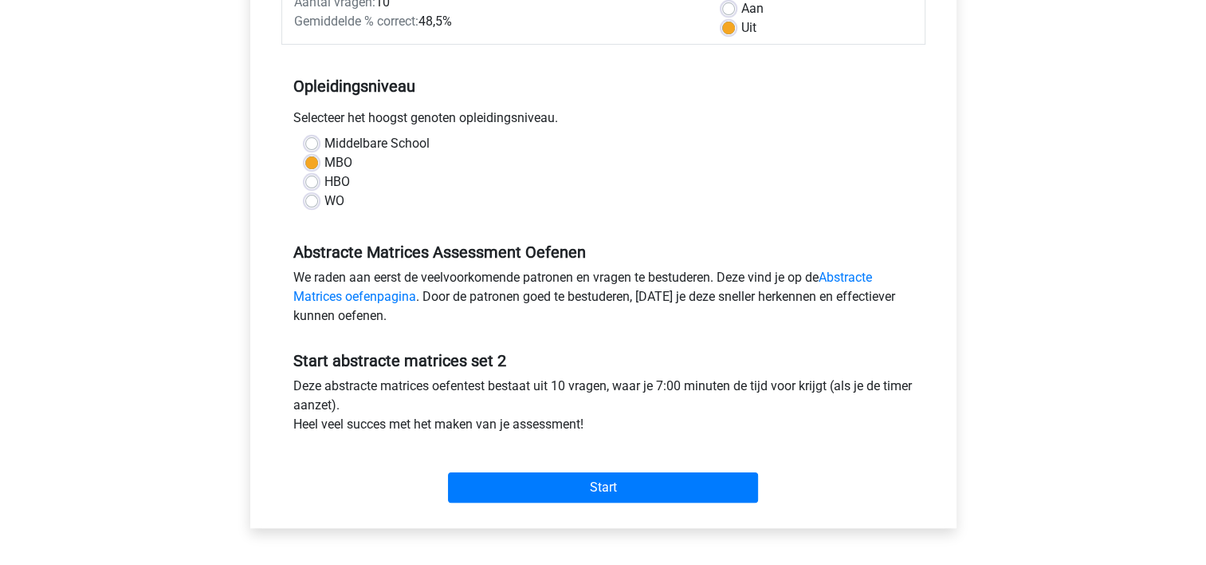
scroll to position [263, 0]
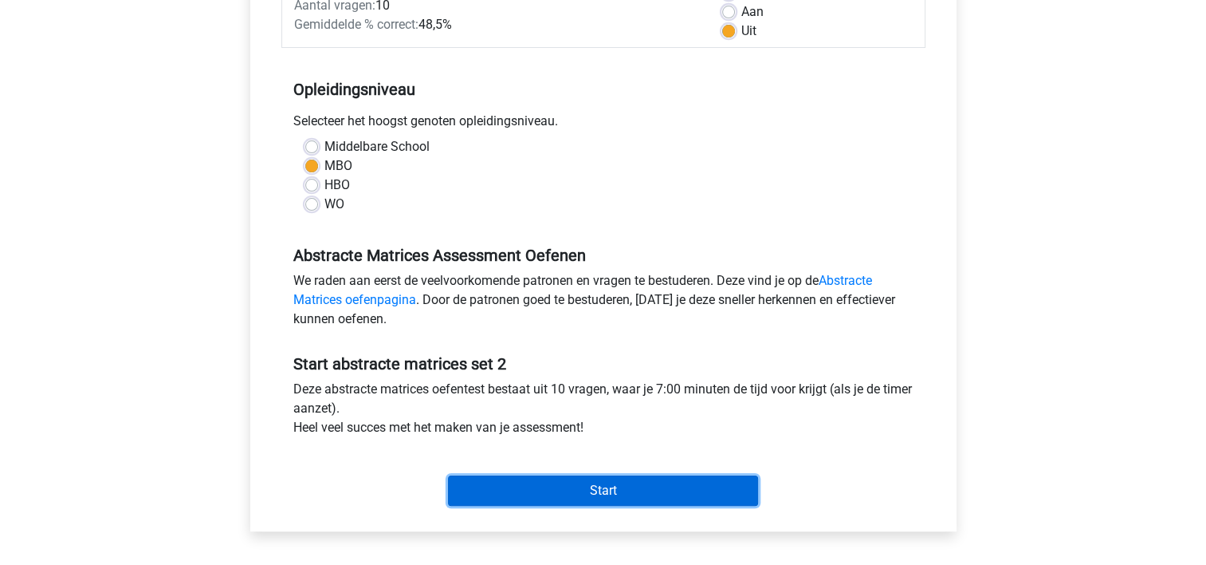
click at [651, 491] on input "Start" at bounding box center [603, 490] width 310 height 30
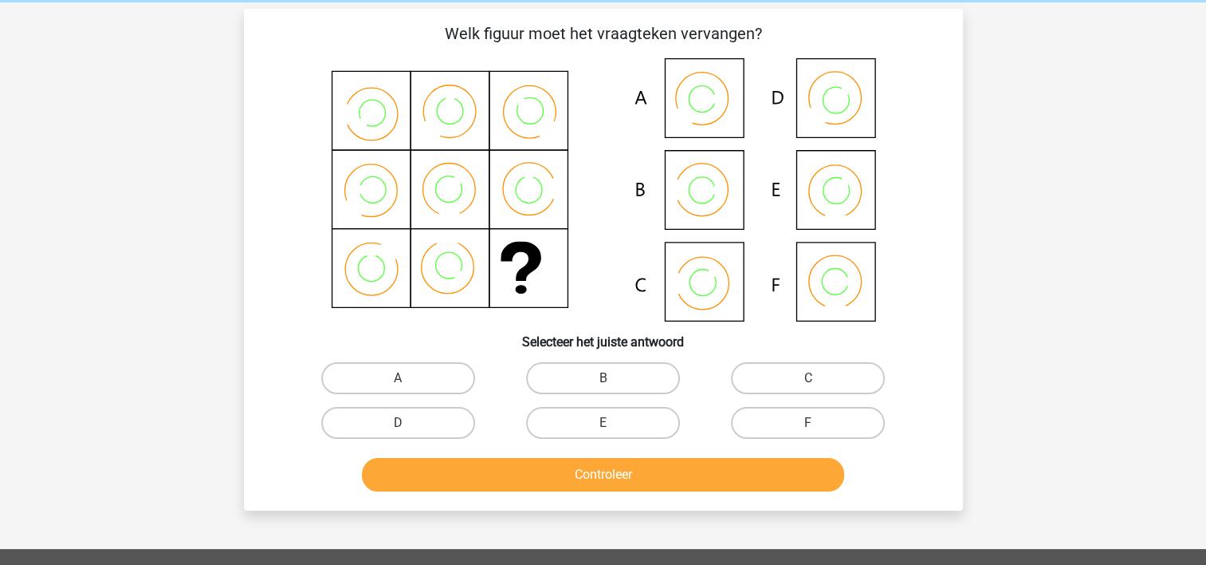
scroll to position [70, 0]
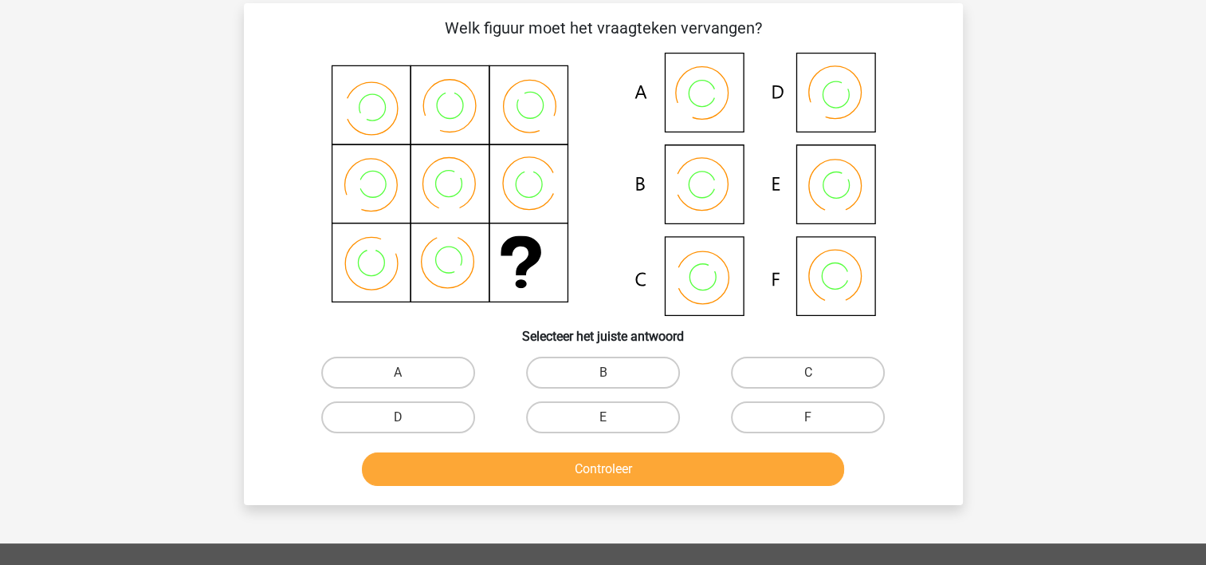
click at [604, 372] on input "B" at bounding box center [608, 377] width 10 height 10
radio input "true"
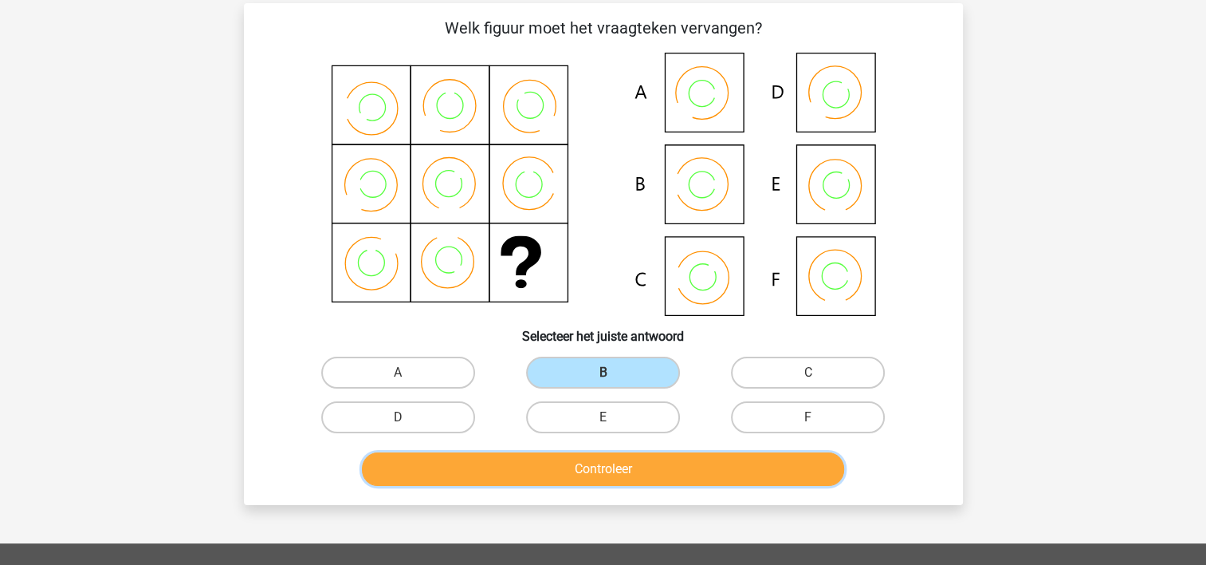
click at [561, 458] on button "Controleer" at bounding box center [603, 468] width 482 height 33
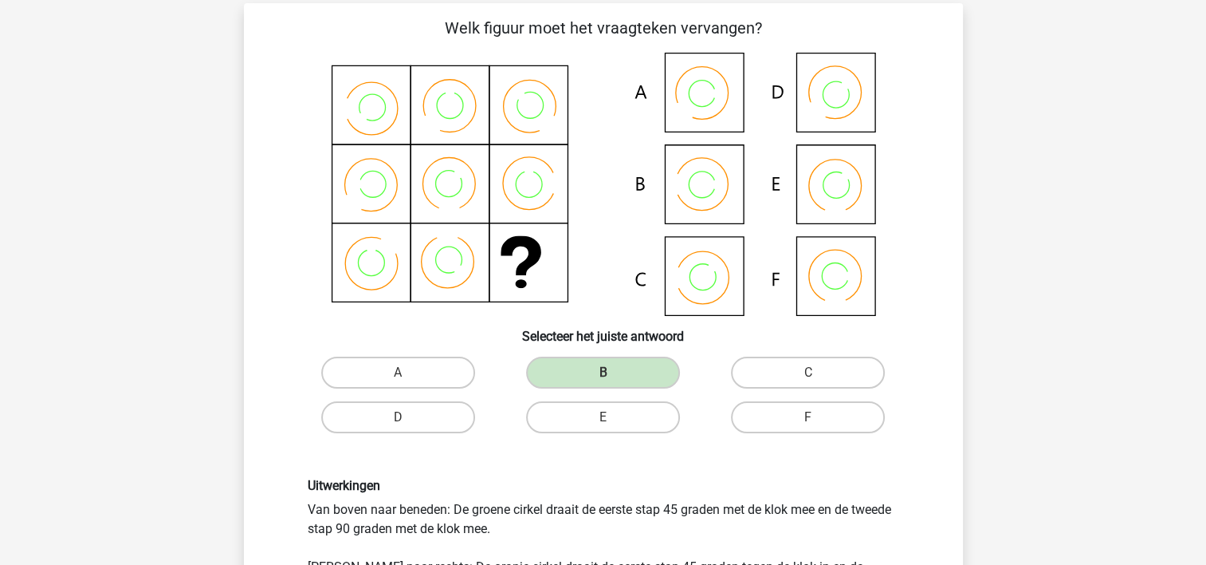
click at [561, 458] on div "Uitwerkingen Van boven naar beneden: De groene cirkel draait de eerste stap 45 …" at bounding box center [604, 536] width 668 height 194
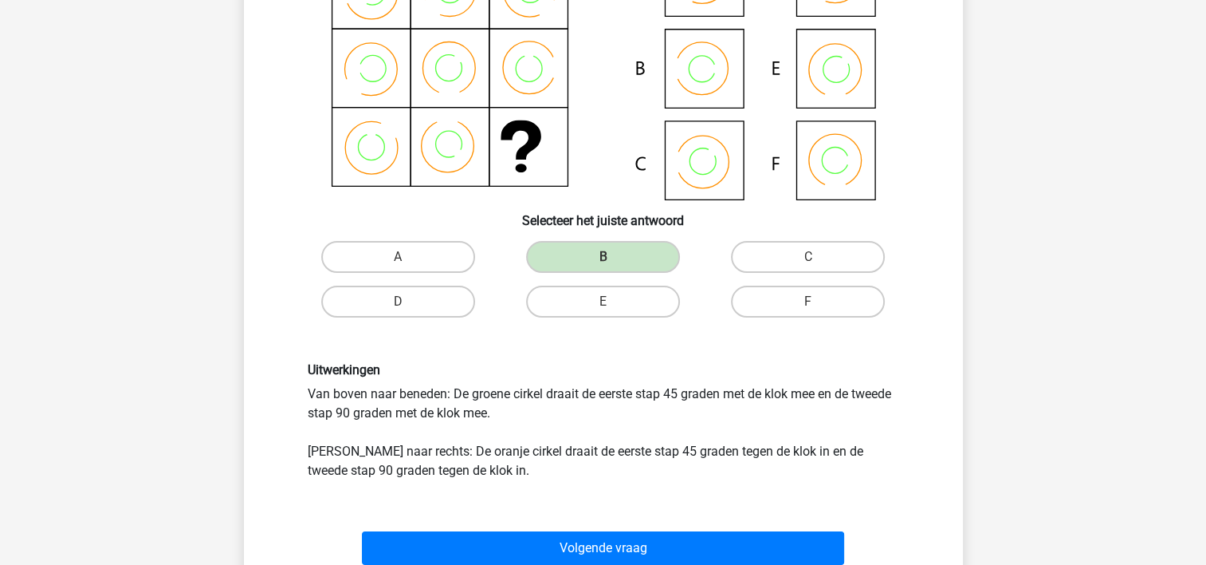
scroll to position [198, 0]
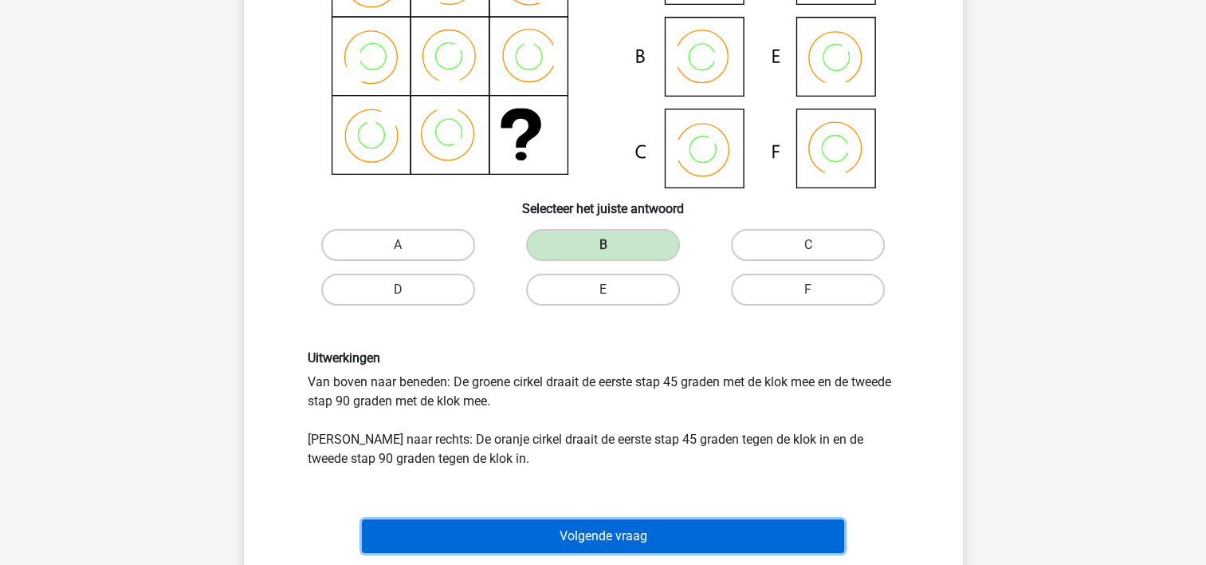
click at [590, 541] on button "Volgende vraag" at bounding box center [603, 535] width 482 height 33
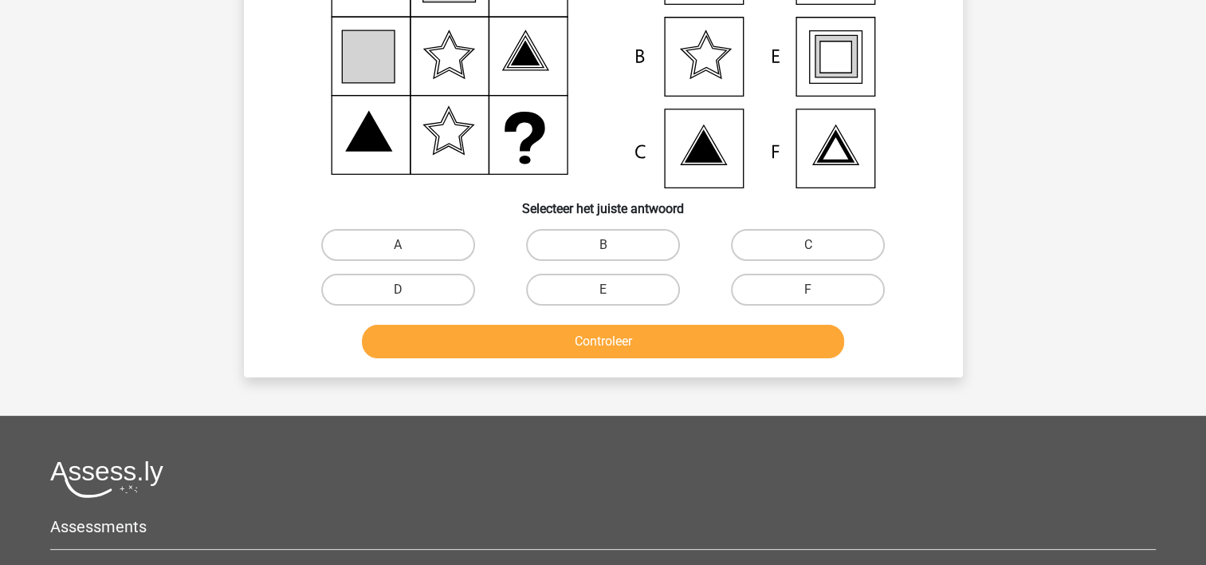
scroll to position [73, 0]
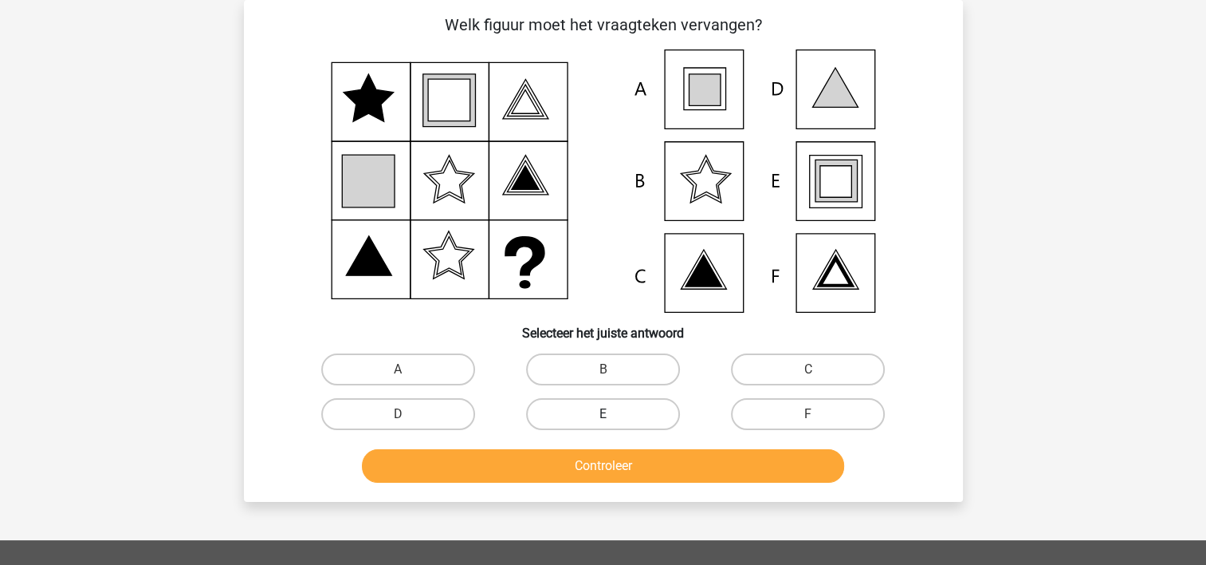
click at [616, 410] on label "E" at bounding box center [603, 414] width 154 height 32
click at [613, 414] on input "E" at bounding box center [608, 419] width 10 height 10
radio input "true"
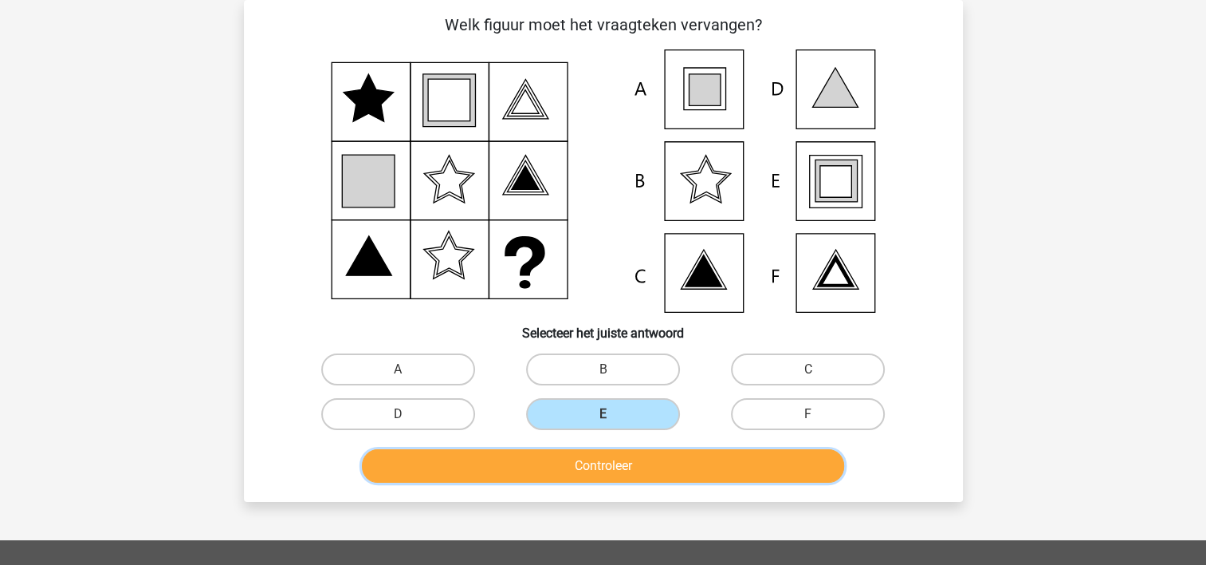
click at [596, 462] on button "Controleer" at bounding box center [603, 465] width 482 height 33
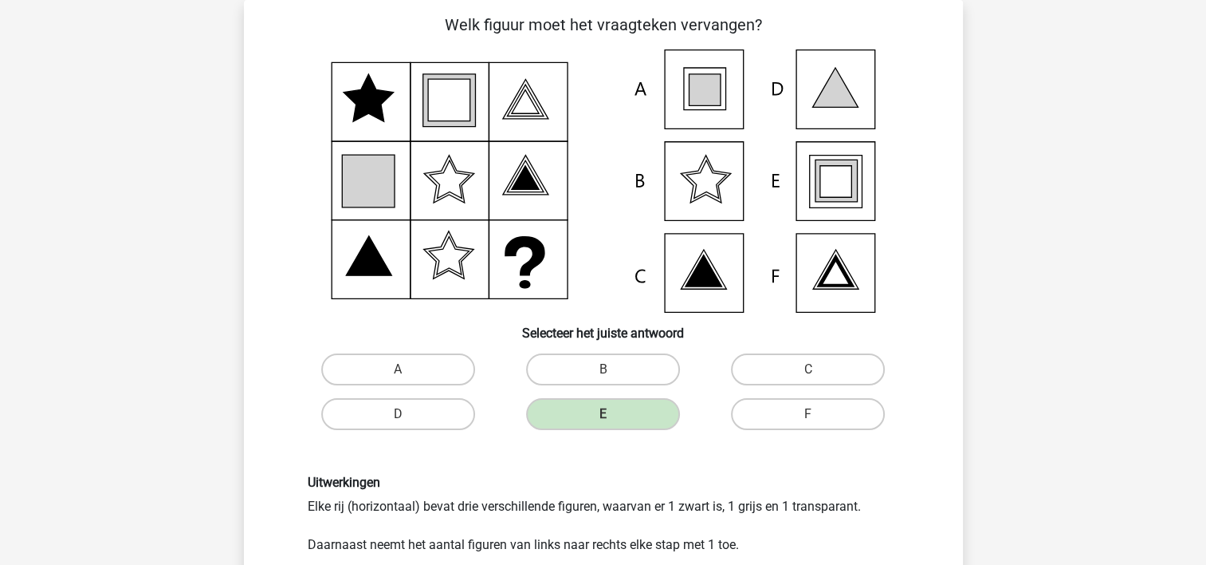
click at [570, 481] on h6 "Uitwerkingen" at bounding box center [604, 481] width 592 height 15
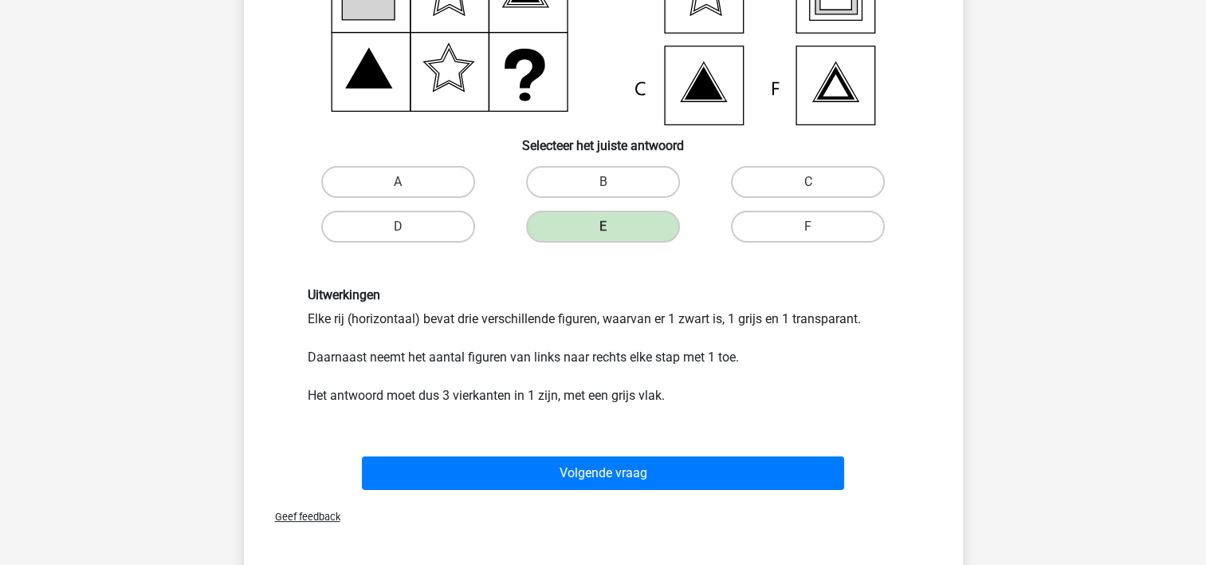
scroll to position [297, 0]
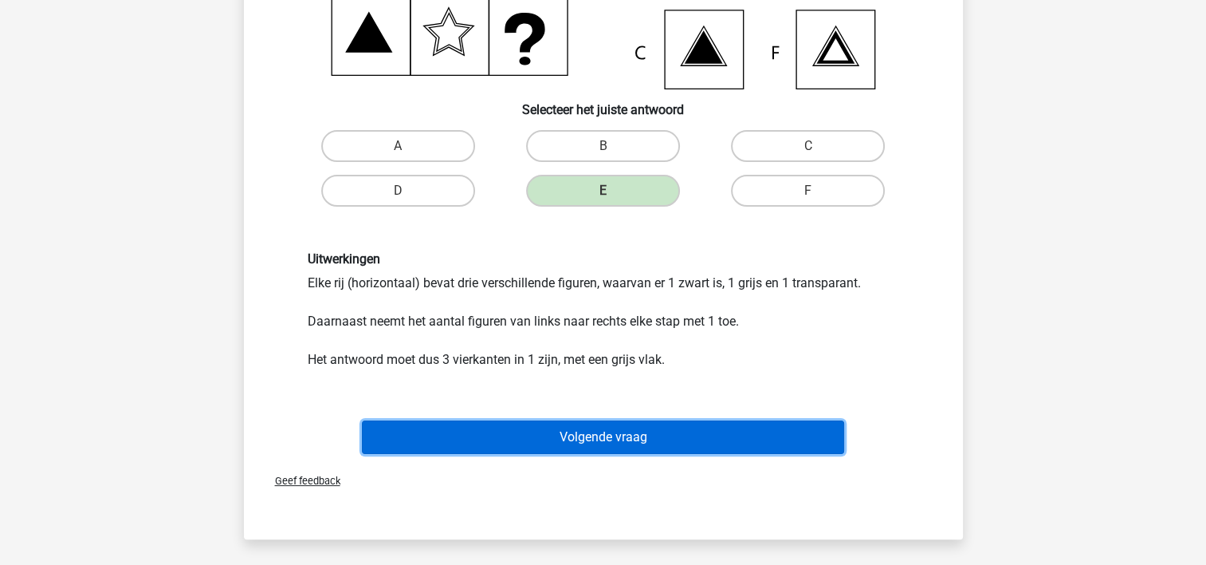
click at [569, 429] on button "Volgende vraag" at bounding box center [603, 436] width 482 height 33
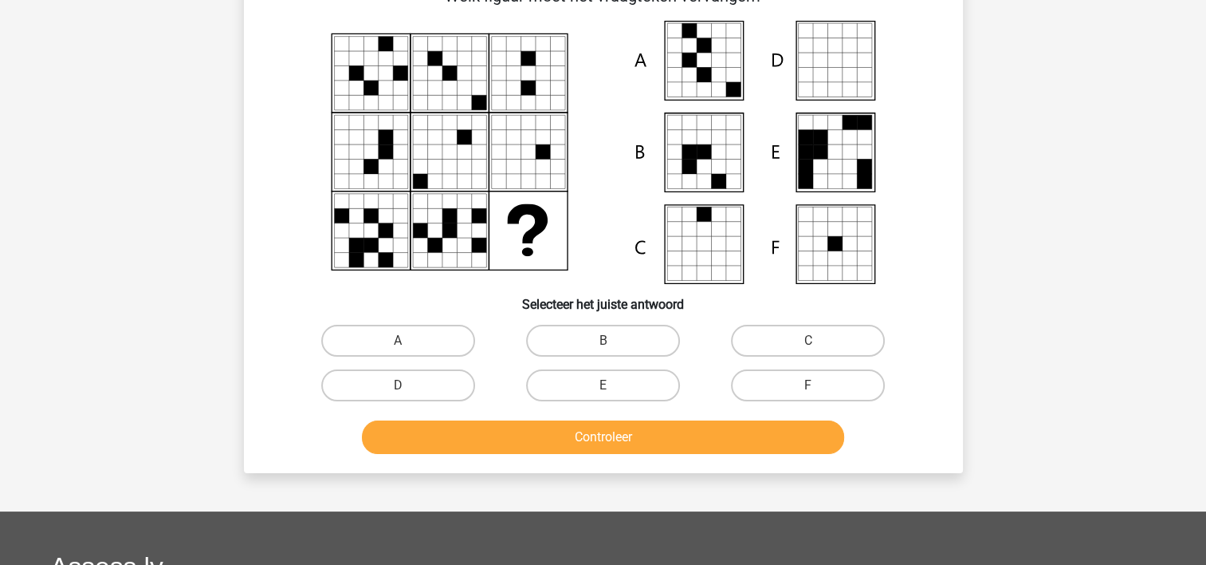
scroll to position [73, 0]
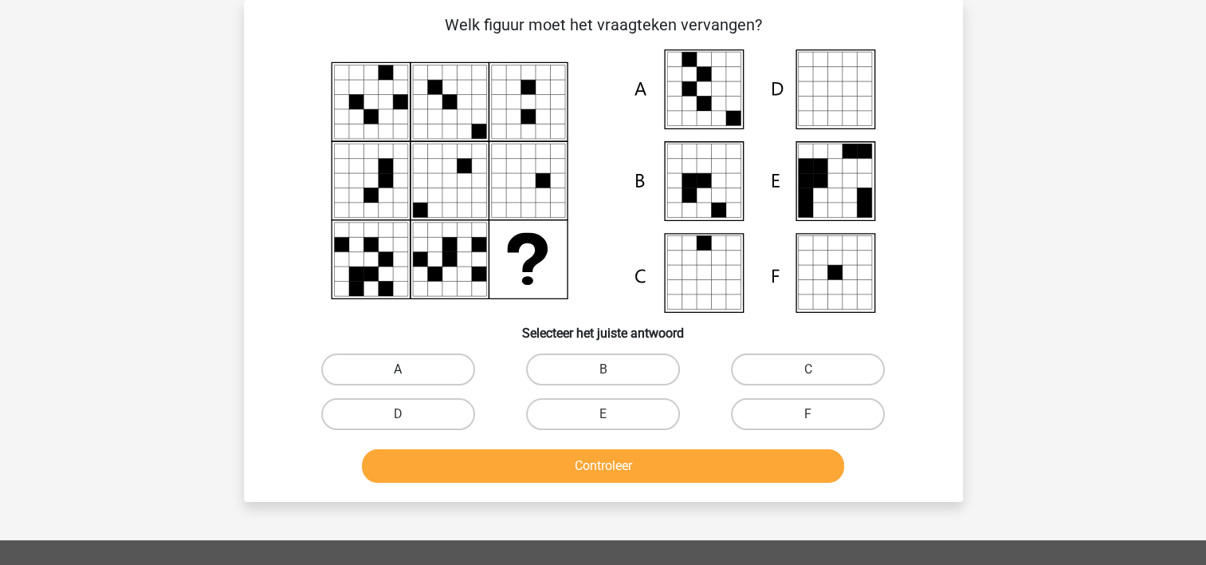
click at [392, 372] on label "A" at bounding box center [398, 369] width 154 height 32
click at [398, 372] on input "A" at bounding box center [403, 374] width 10 height 10
radio input "true"
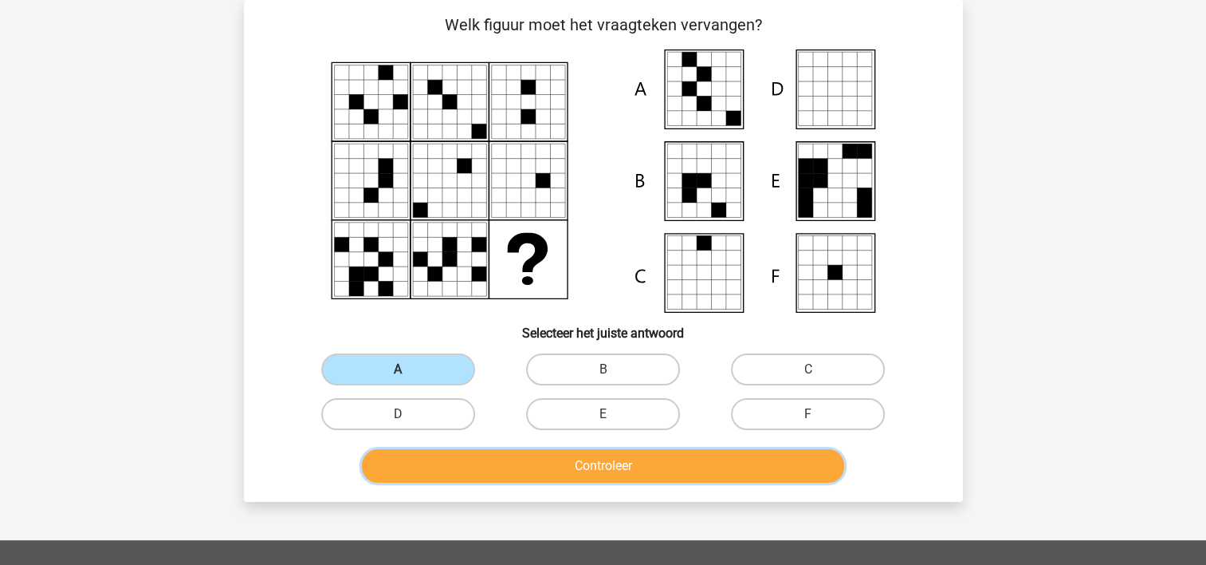
click at [523, 472] on button "Controleer" at bounding box center [603, 465] width 482 height 33
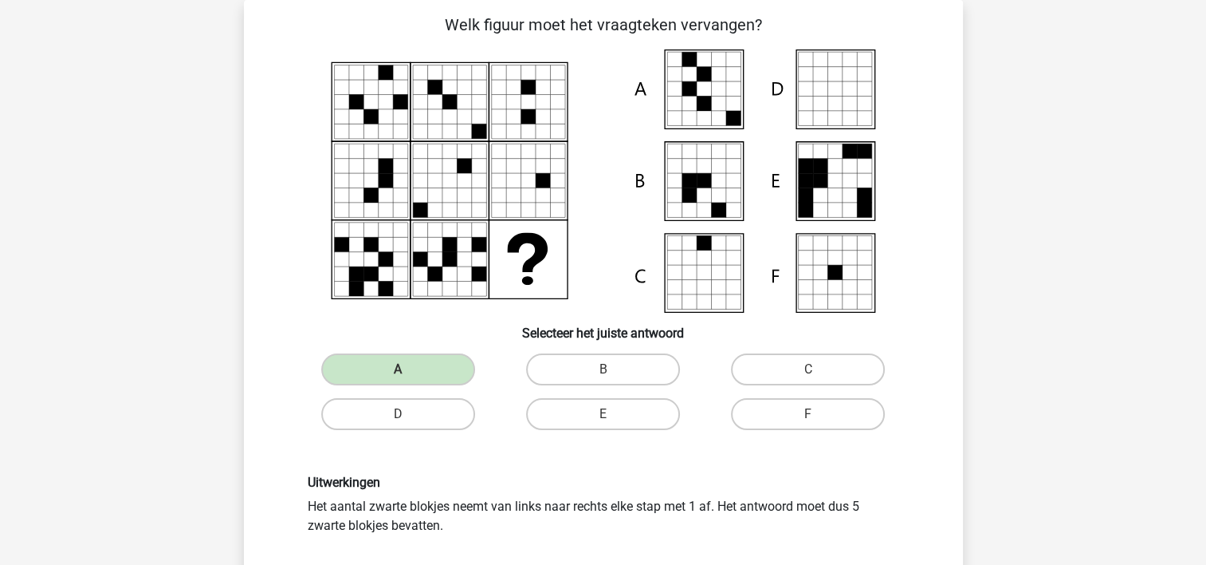
click at [523, 472] on div "Uitwerkingen Het aantal zwarte blokjes neemt van links naar rechts elke stap me…" at bounding box center [604, 504] width 668 height 136
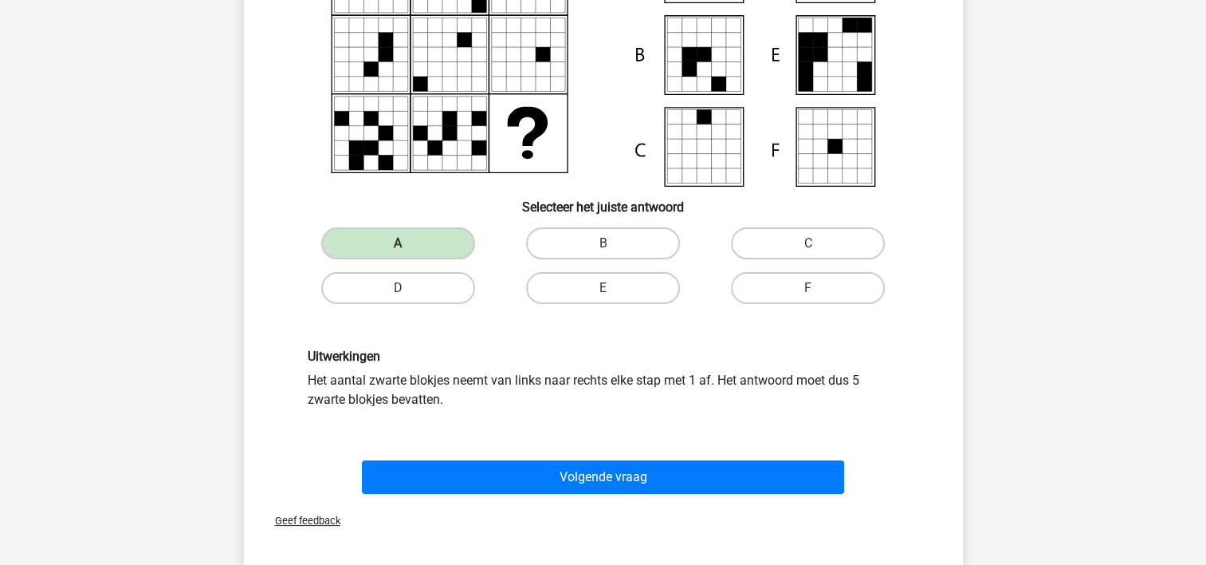
scroll to position [201, 0]
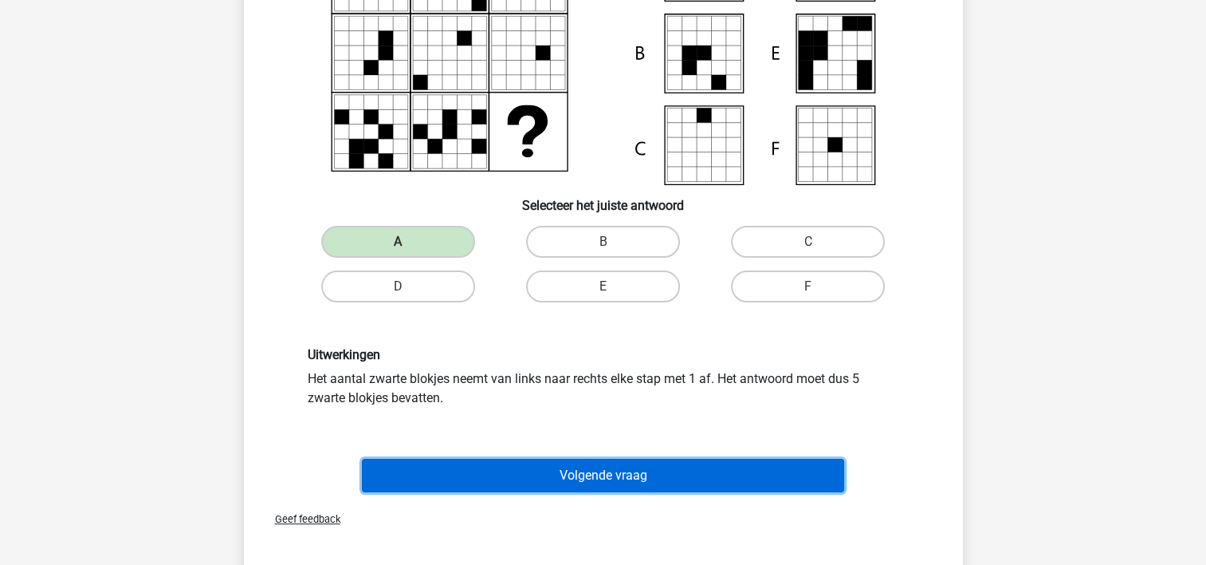
click at [523, 472] on button "Volgende vraag" at bounding box center [603, 474] width 482 height 33
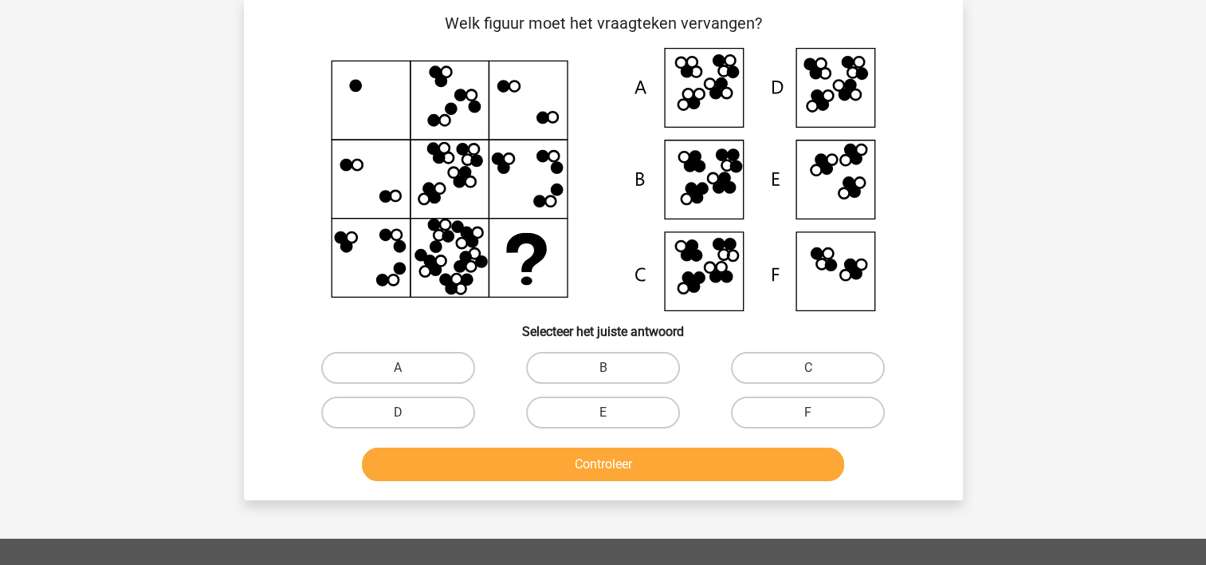
scroll to position [73, 0]
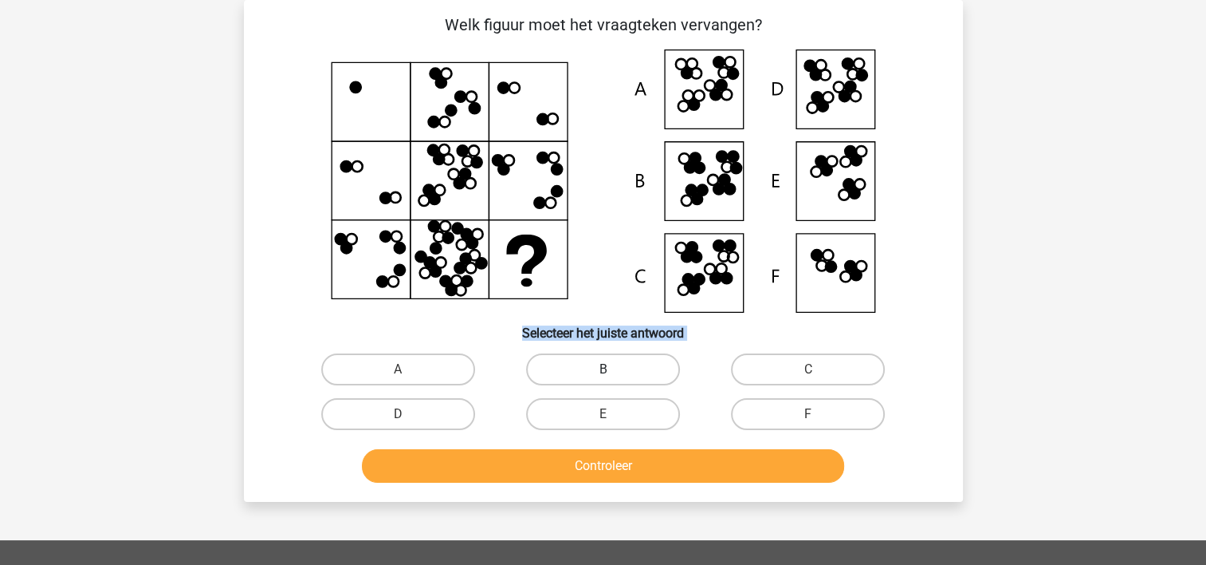
drag, startPoint x: 708, startPoint y: 171, endPoint x: 598, endPoint y: 368, distance: 225.6
click at [598, 368] on div "Welk figuur moet het vraagteken vervangen?" at bounding box center [603, 251] width 706 height 476
click at [598, 368] on label "B" at bounding box center [603, 369] width 154 height 32
click at [603, 369] on input "B" at bounding box center [608, 374] width 10 height 10
radio input "true"
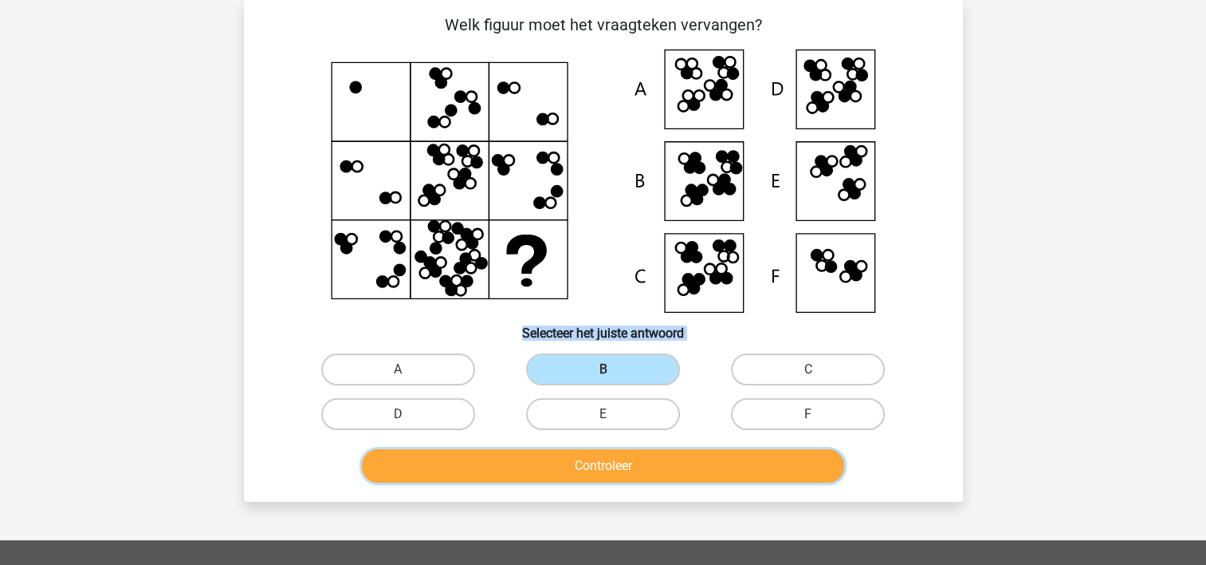
click at [541, 456] on button "Controleer" at bounding box center [603, 465] width 482 height 33
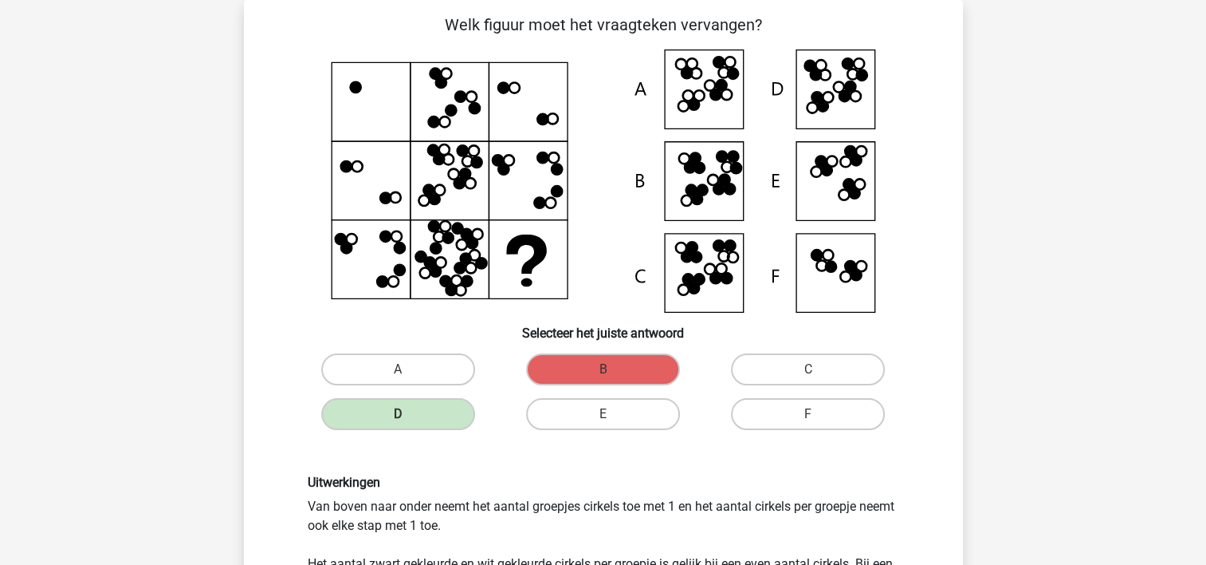
click at [541, 456] on div "Uitwerkingen Van boven naar onder neemt het aantal groepjes cirkels toe met 1 e…" at bounding box center [604, 533] width 668 height 194
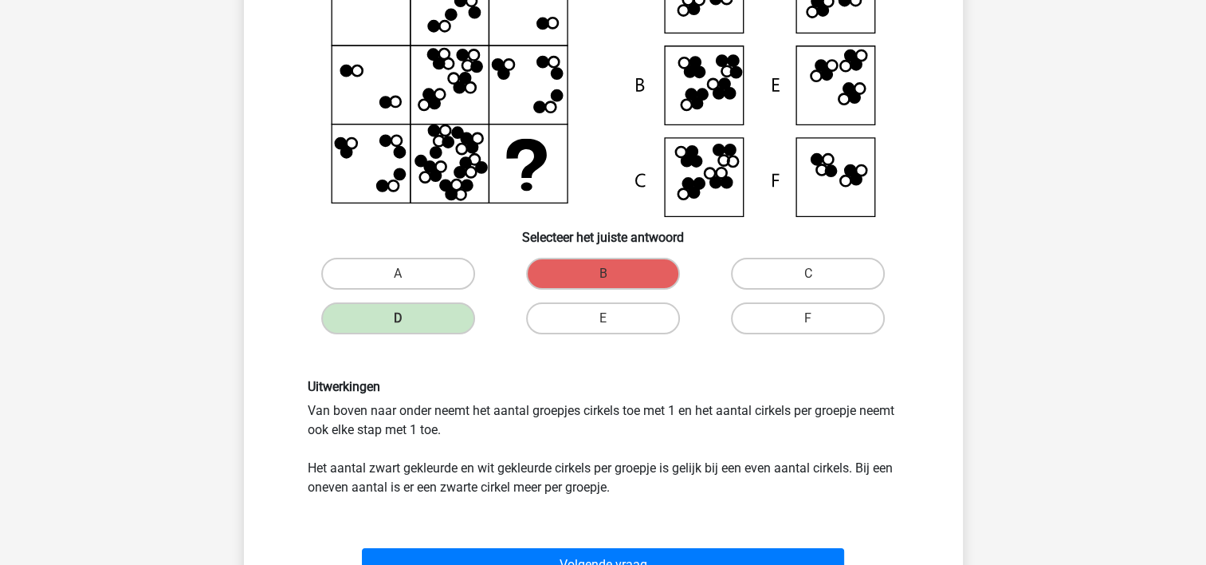
scroll to position [201, 0]
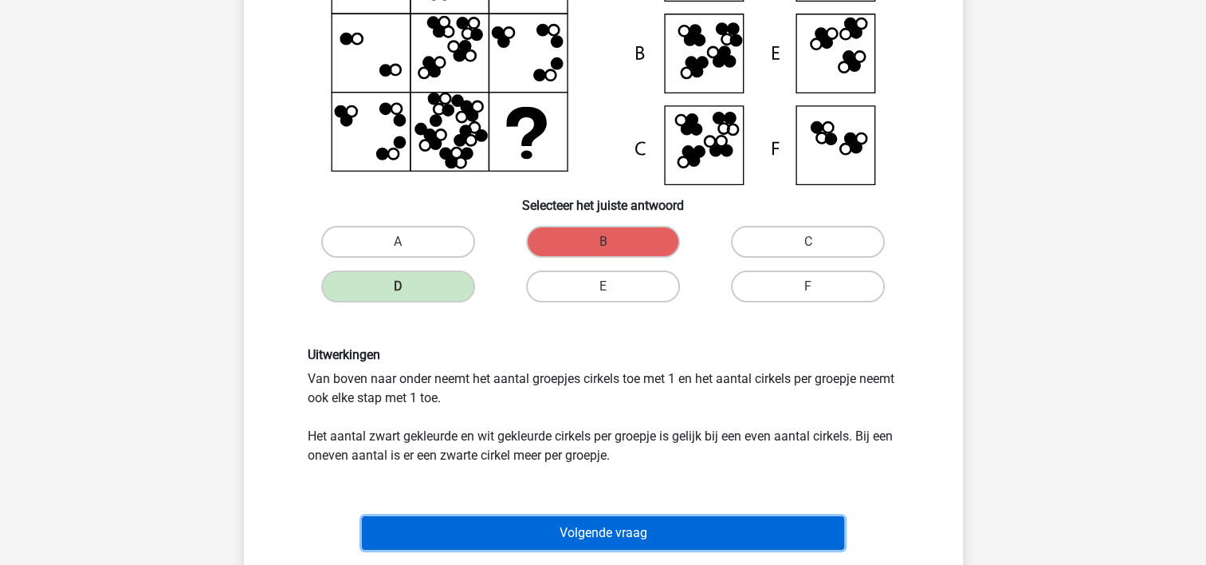
click at [558, 521] on button "Volgende vraag" at bounding box center [603, 532] width 482 height 33
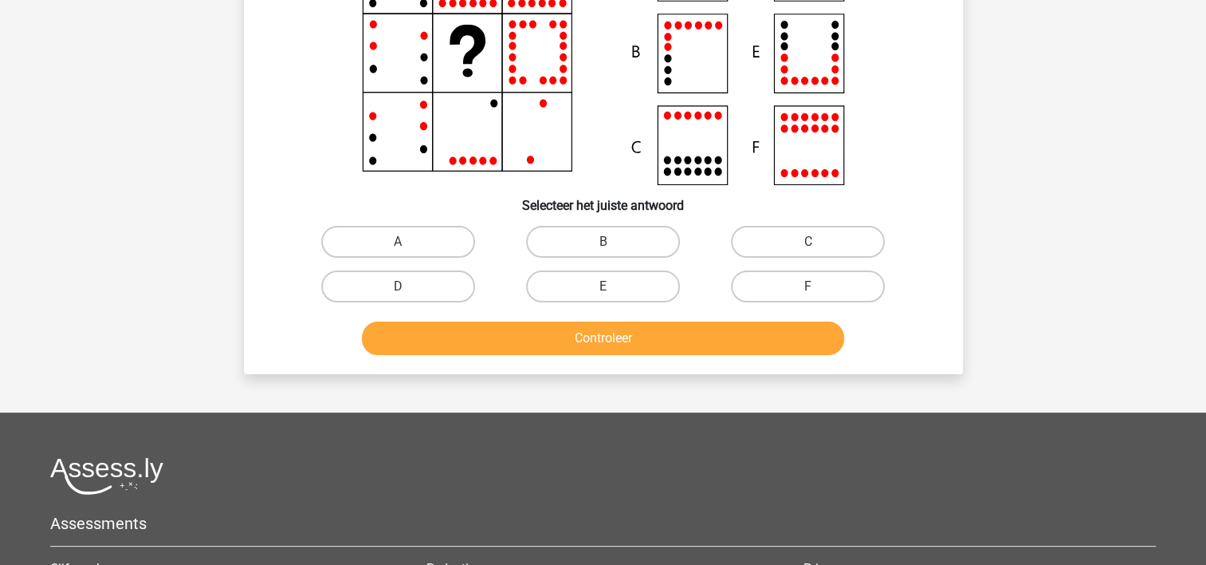
scroll to position [73, 0]
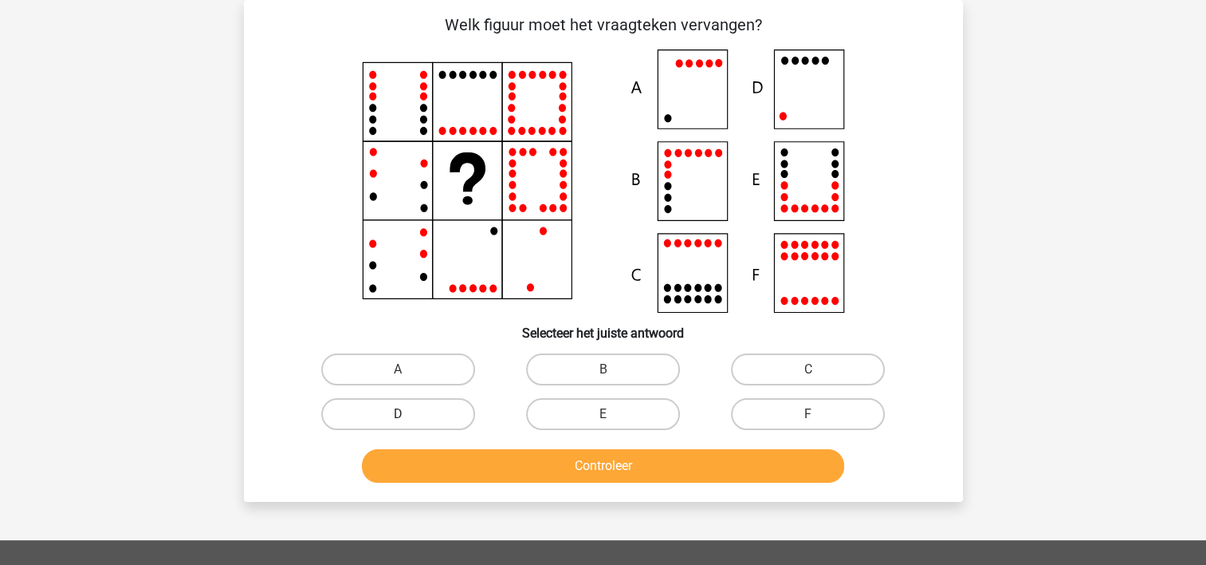
click at [419, 409] on label "D" at bounding box center [398, 414] width 154 height 32
click at [408, 414] on input "D" at bounding box center [403, 419] width 10 height 10
radio input "true"
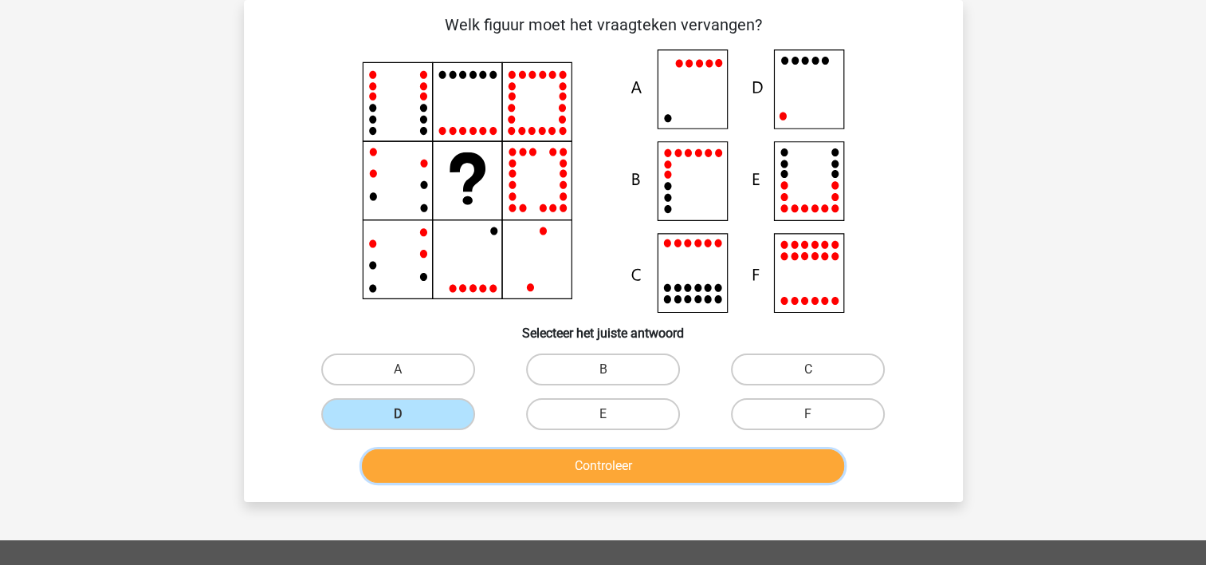
click at [502, 456] on button "Controleer" at bounding box center [603, 465] width 482 height 33
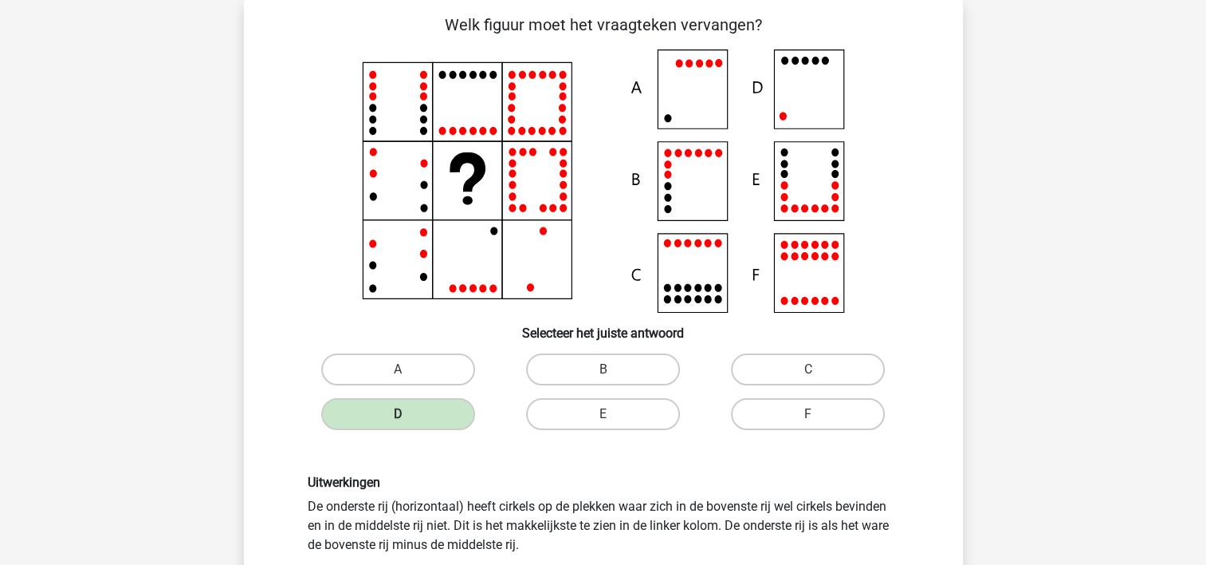
click at [502, 456] on div "Uitwerkingen De onderste rij (horizontaal) heeft cirkels op de plekken waar zic…" at bounding box center [604, 542] width 668 height 213
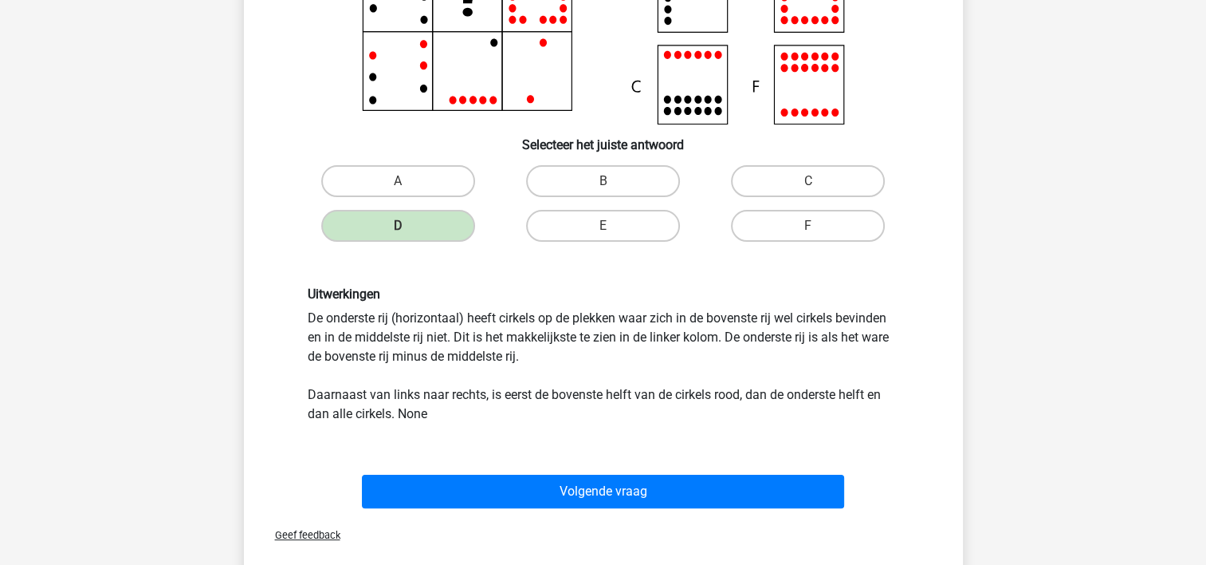
scroll to position [265, 0]
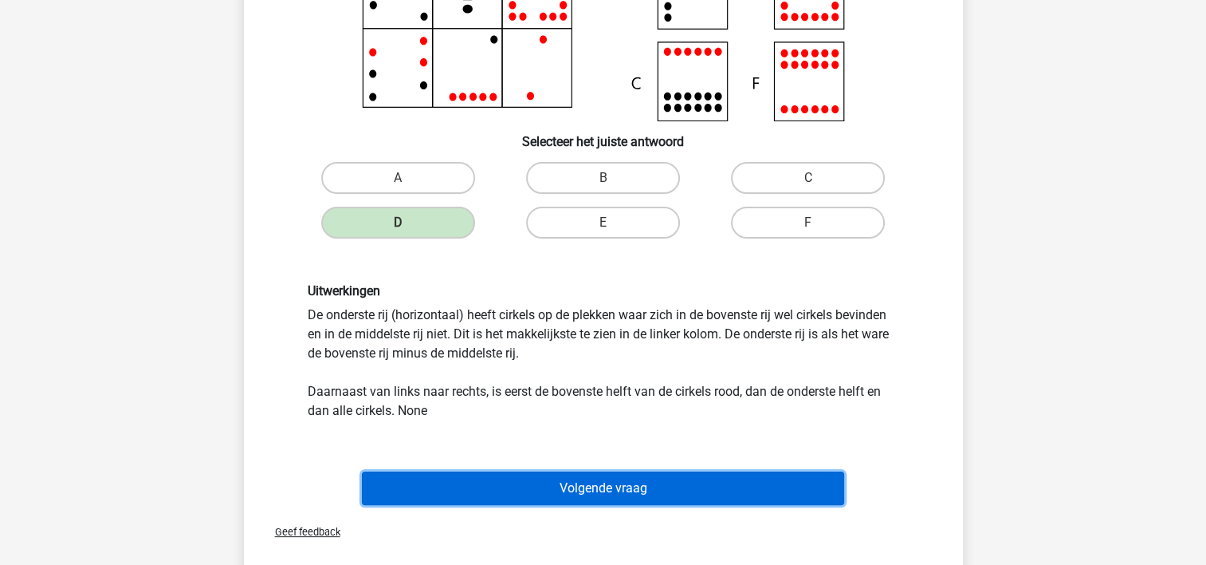
click at [529, 477] on button "Volgende vraag" at bounding box center [603, 487] width 482 height 33
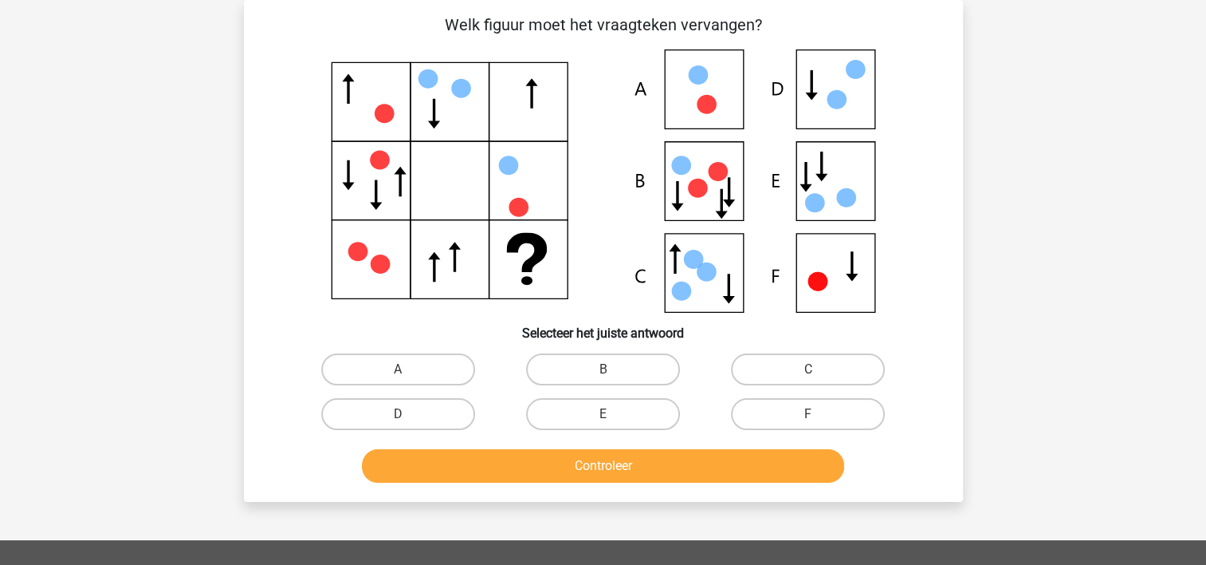
scroll to position [41, 0]
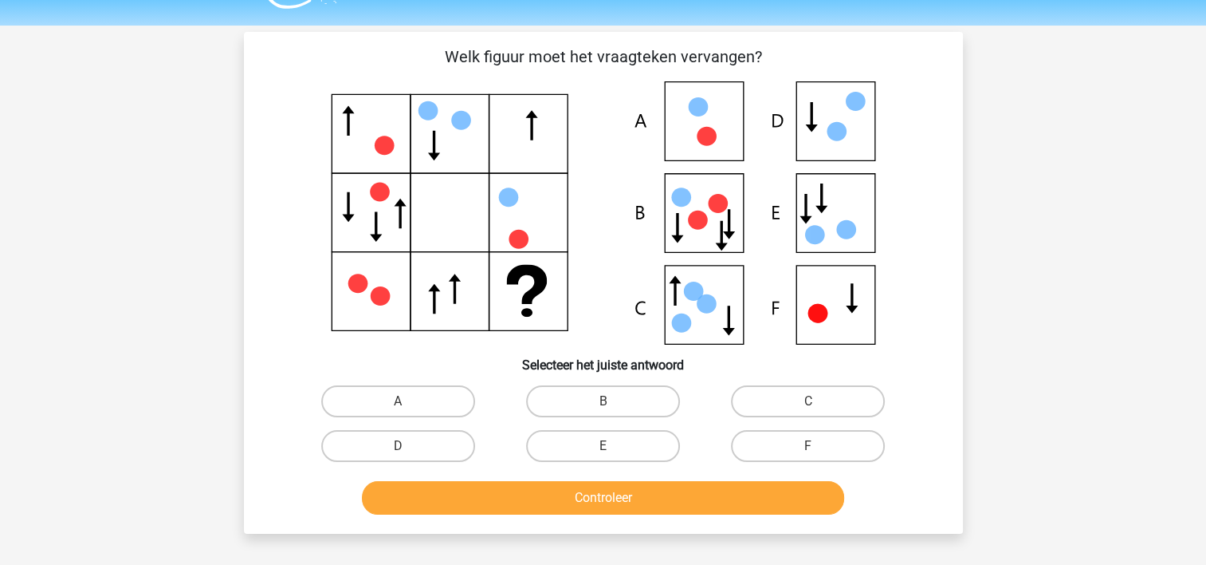
click at [844, 317] on icon at bounding box center [603, 212] width 643 height 263
click at [843, 203] on icon at bounding box center [603, 212] width 643 height 263
click at [606, 447] on input "E" at bounding box center [608, 451] width 10 height 10
radio input "true"
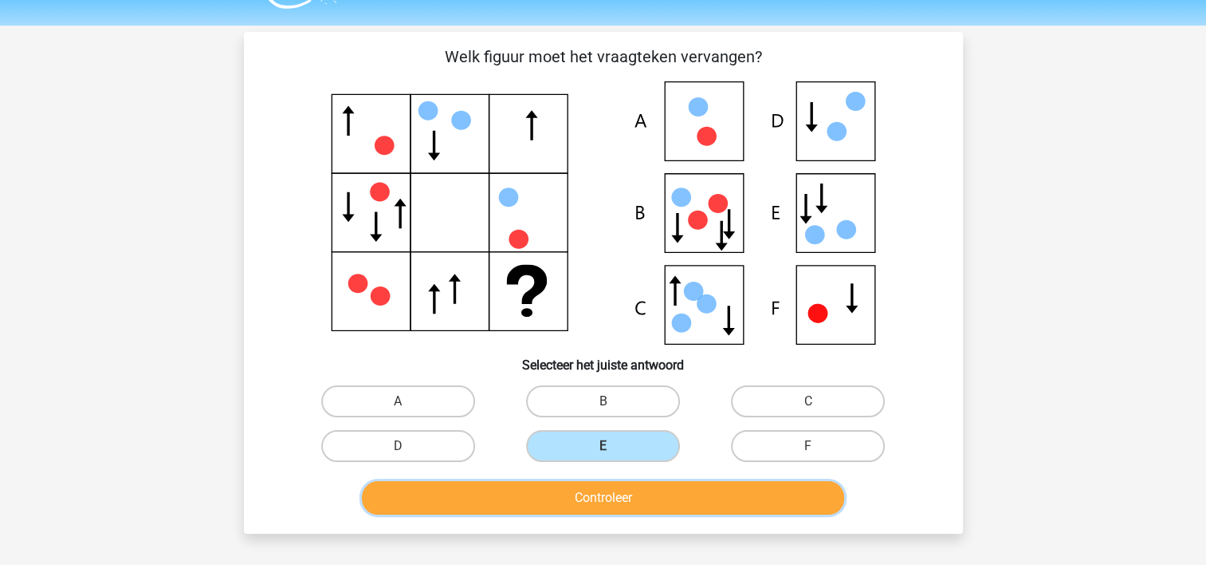
click at [593, 490] on button "Controleer" at bounding box center [603, 497] width 482 height 33
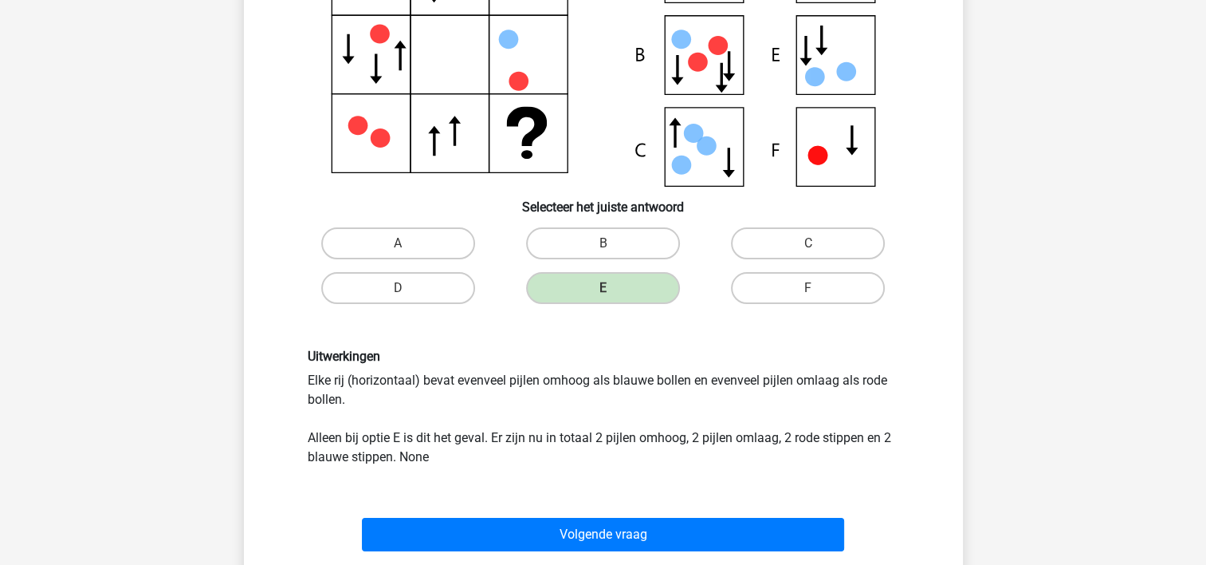
scroll to position [201, 0]
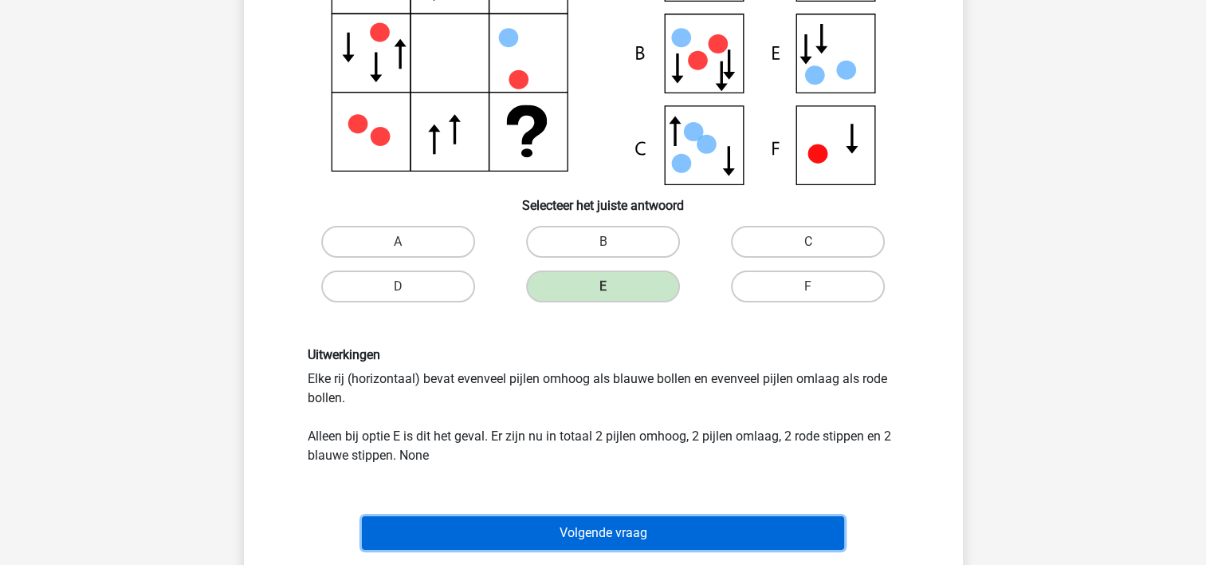
click at [560, 529] on button "Volgende vraag" at bounding box center [603, 532] width 482 height 33
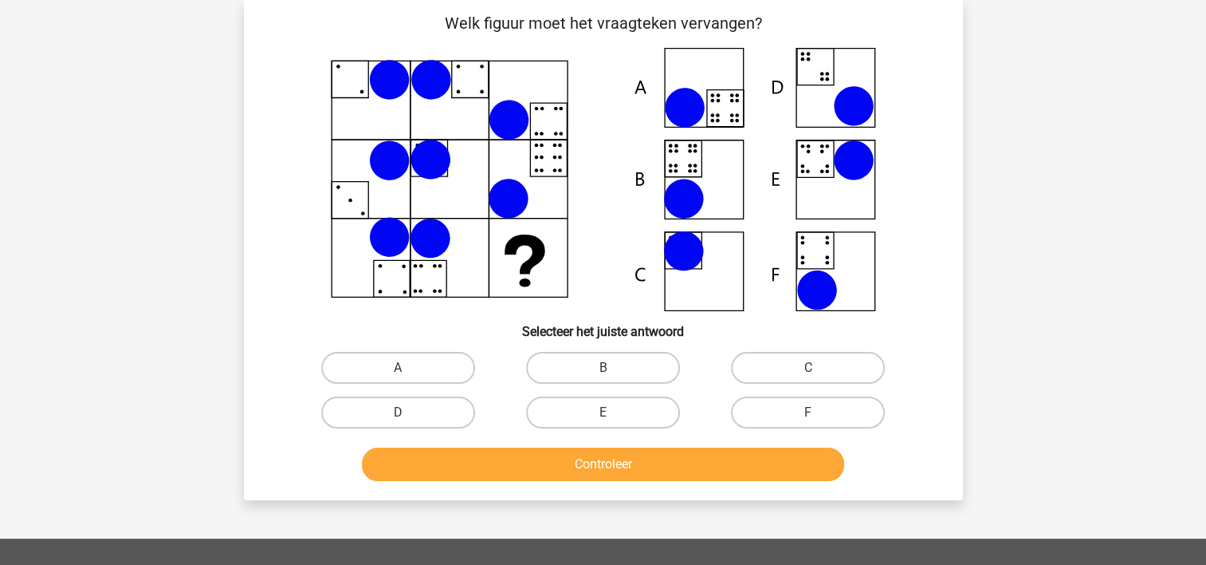
scroll to position [73, 0]
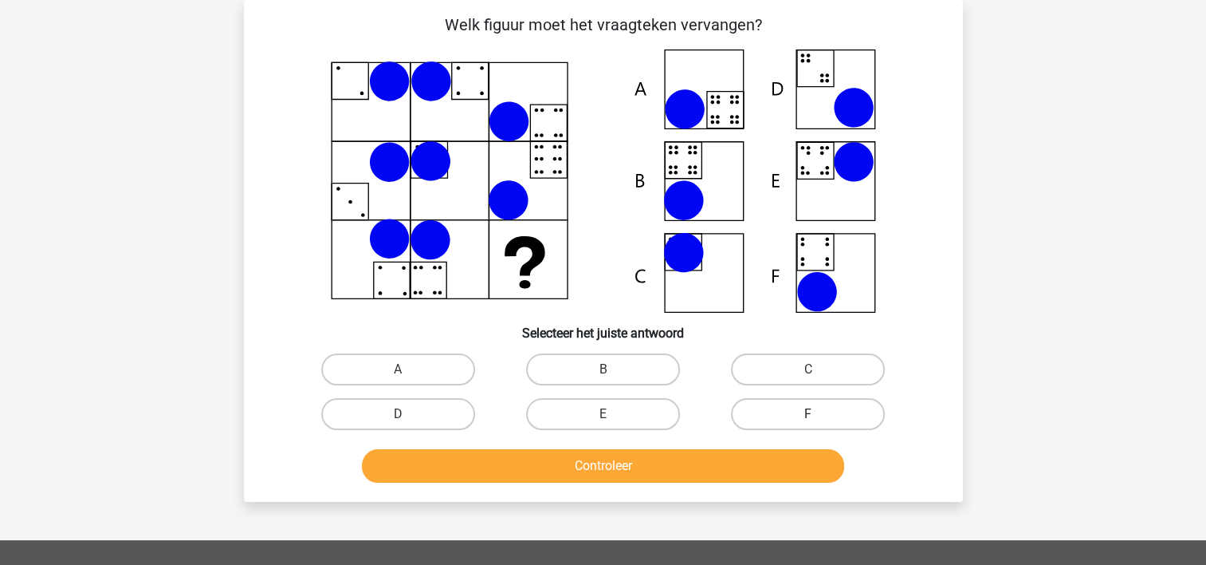
click at [797, 406] on label "F" at bounding box center [808, 414] width 154 height 32
click at [809, 414] on input "F" at bounding box center [814, 419] width 10 height 10
radio input "true"
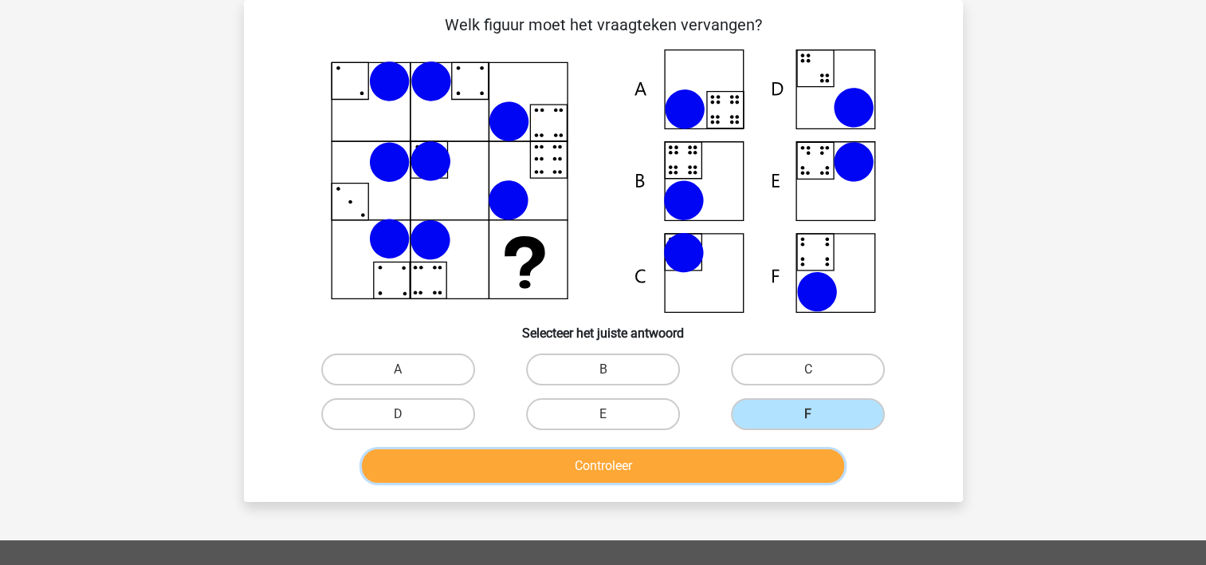
click at [700, 464] on button "Controleer" at bounding box center [603, 465] width 482 height 33
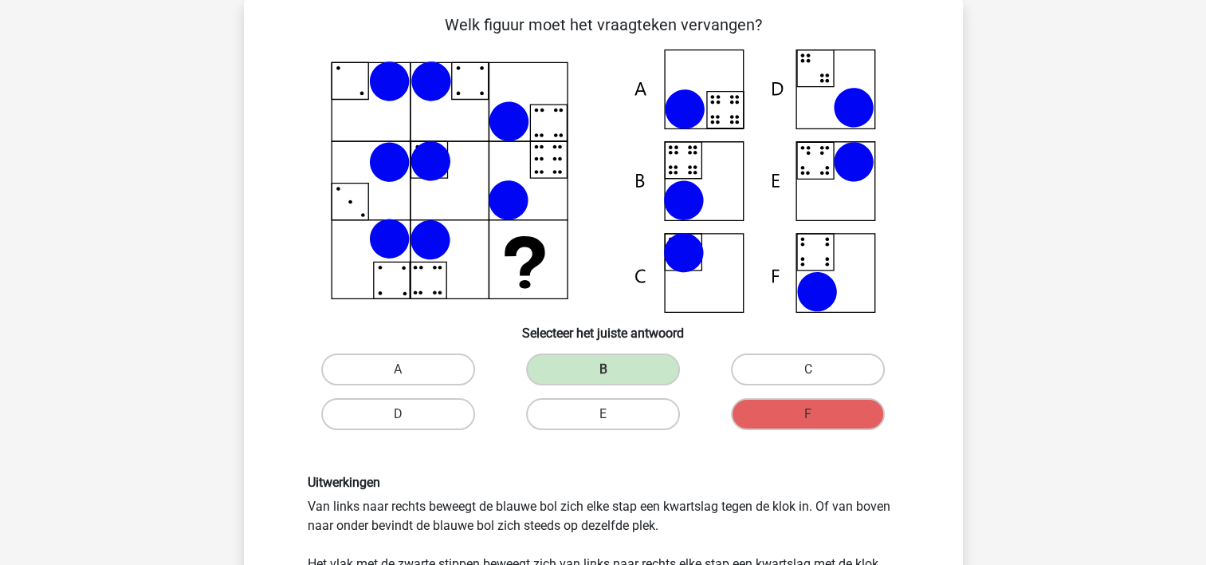
click at [700, 464] on div "Uitwerkingen Van links naar rechts beweegt de blauwe bol zich elke stap een kwa…" at bounding box center [604, 552] width 668 height 232
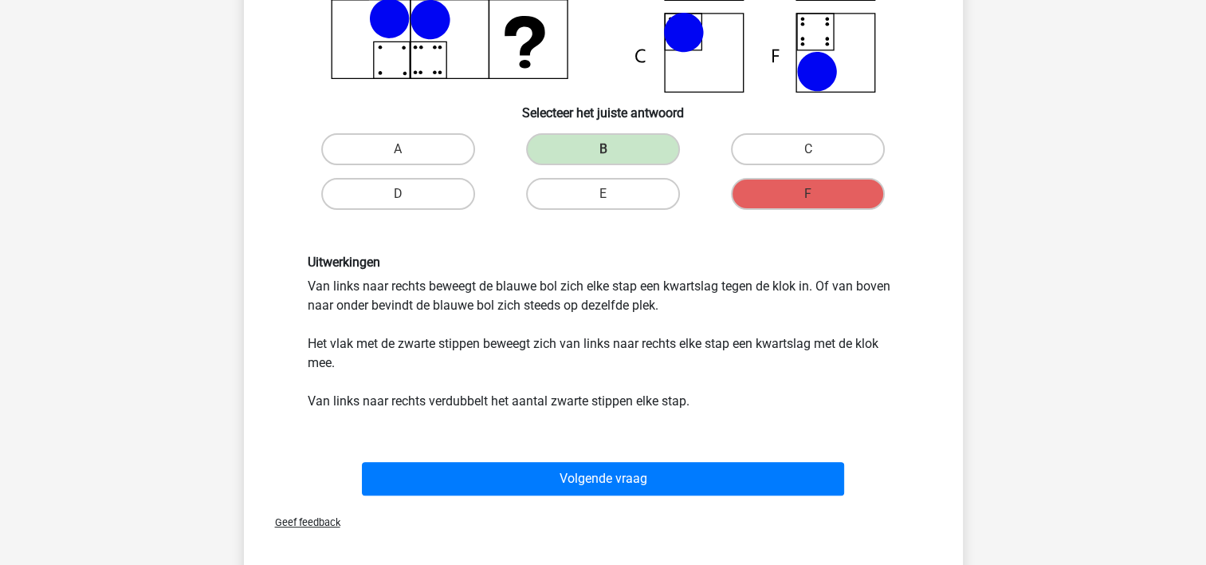
scroll to position [297, 0]
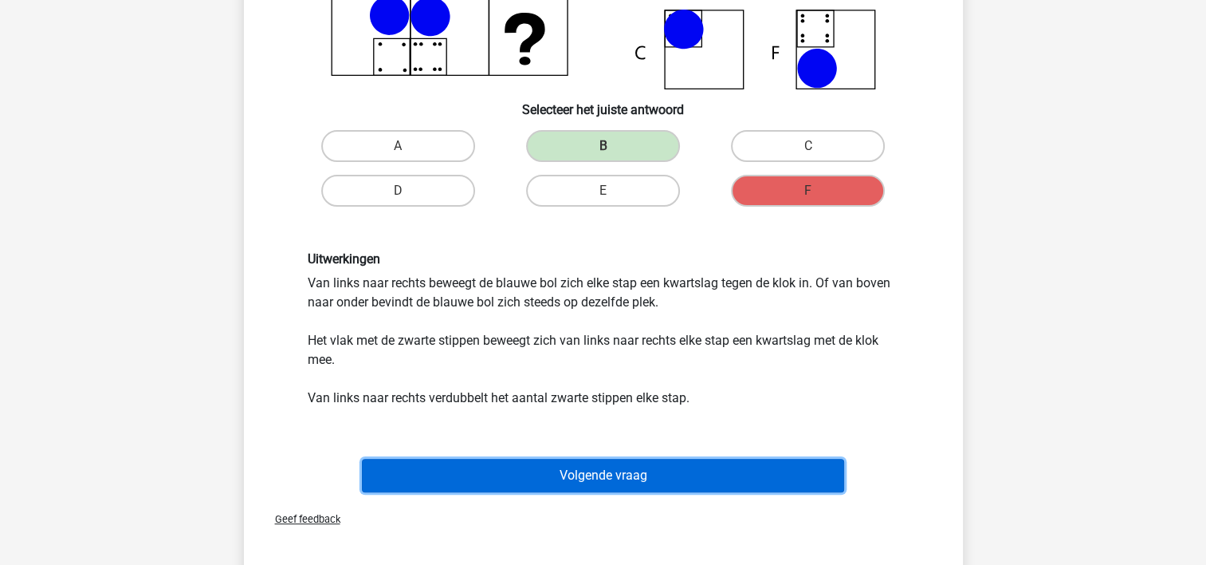
click at [646, 471] on button "Volgende vraag" at bounding box center [603, 474] width 482 height 33
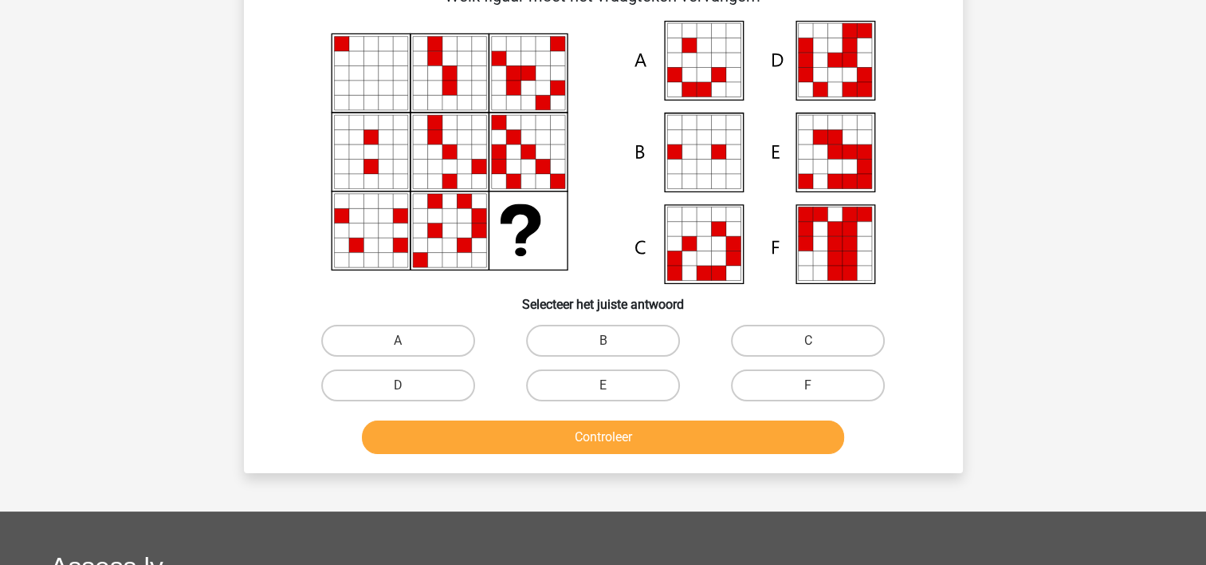
scroll to position [73, 0]
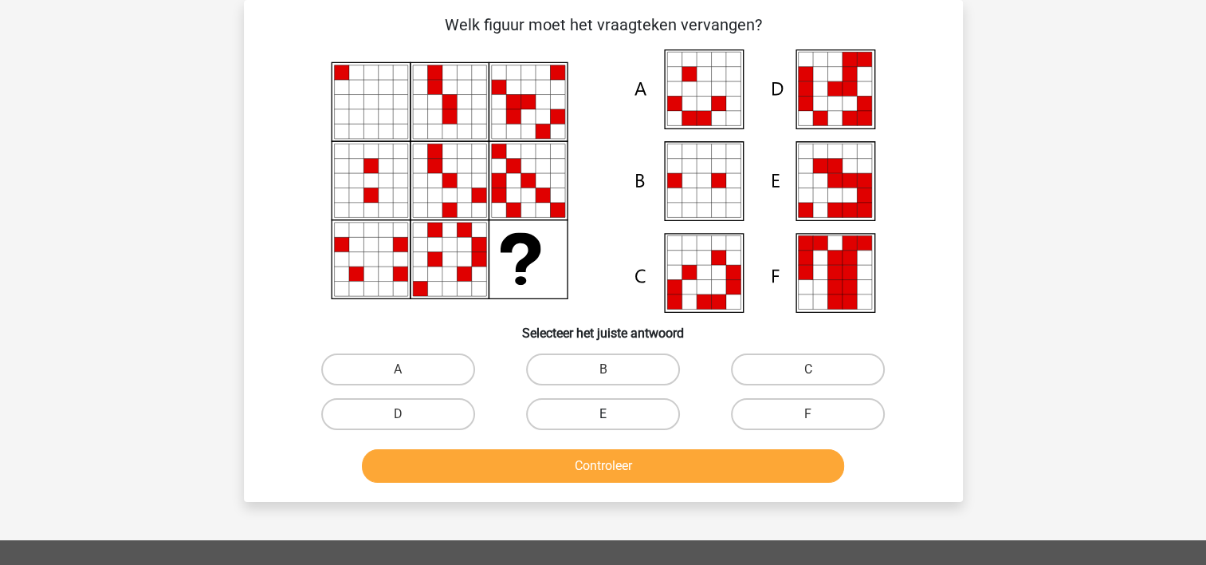
click at [596, 414] on label "E" at bounding box center [603, 414] width 154 height 32
click at [603, 414] on input "E" at bounding box center [608, 419] width 10 height 10
radio input "true"
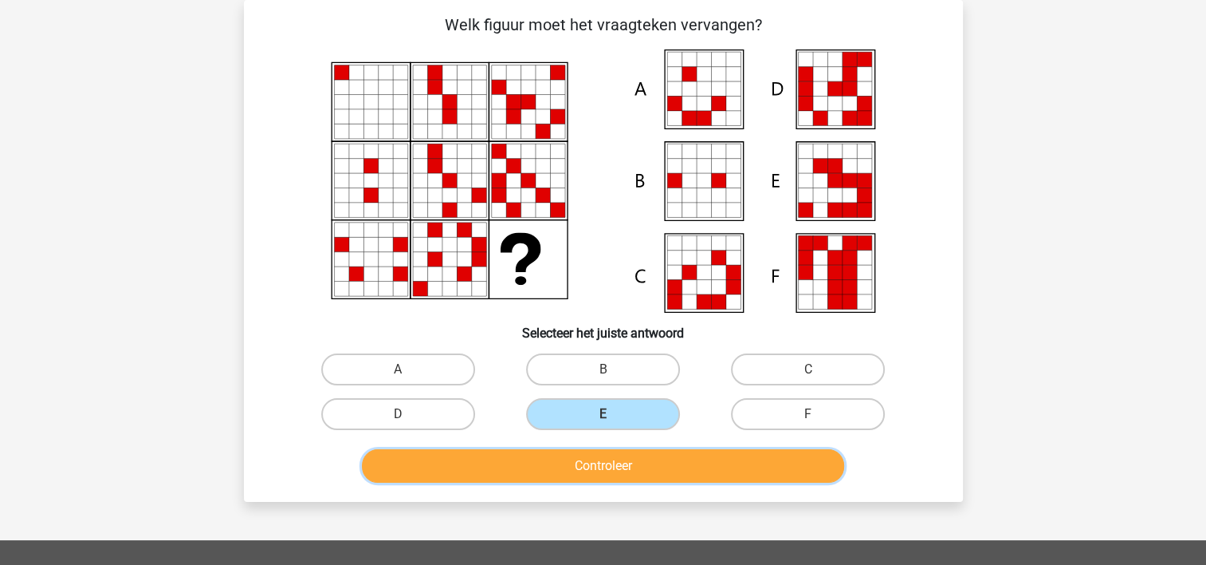
click at [596, 469] on button "Controleer" at bounding box center [603, 465] width 482 height 33
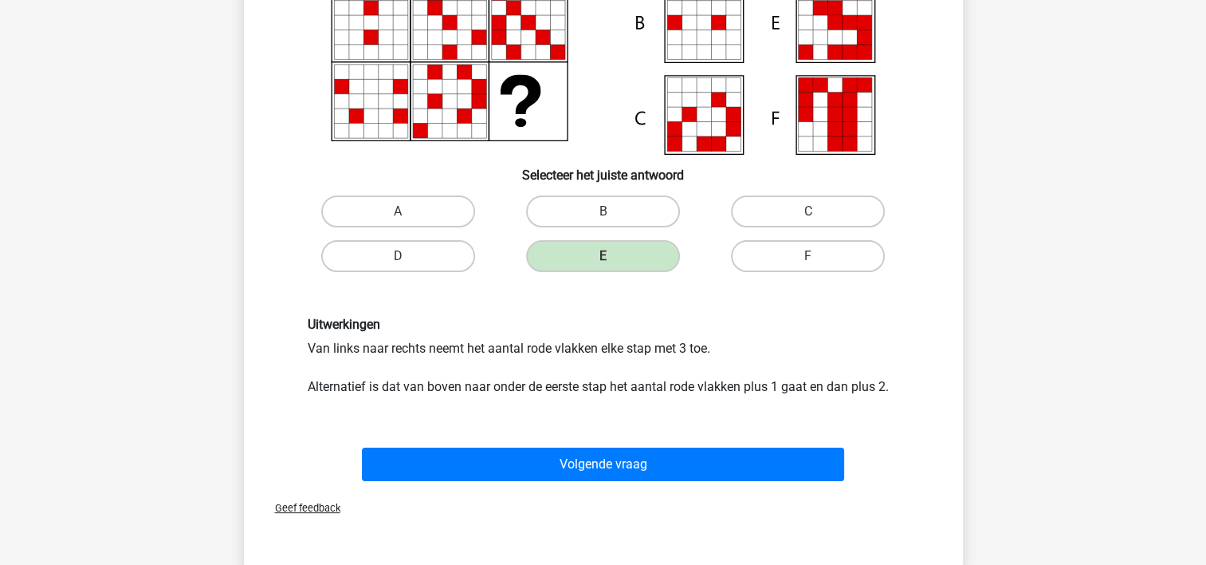
scroll to position [265, 0]
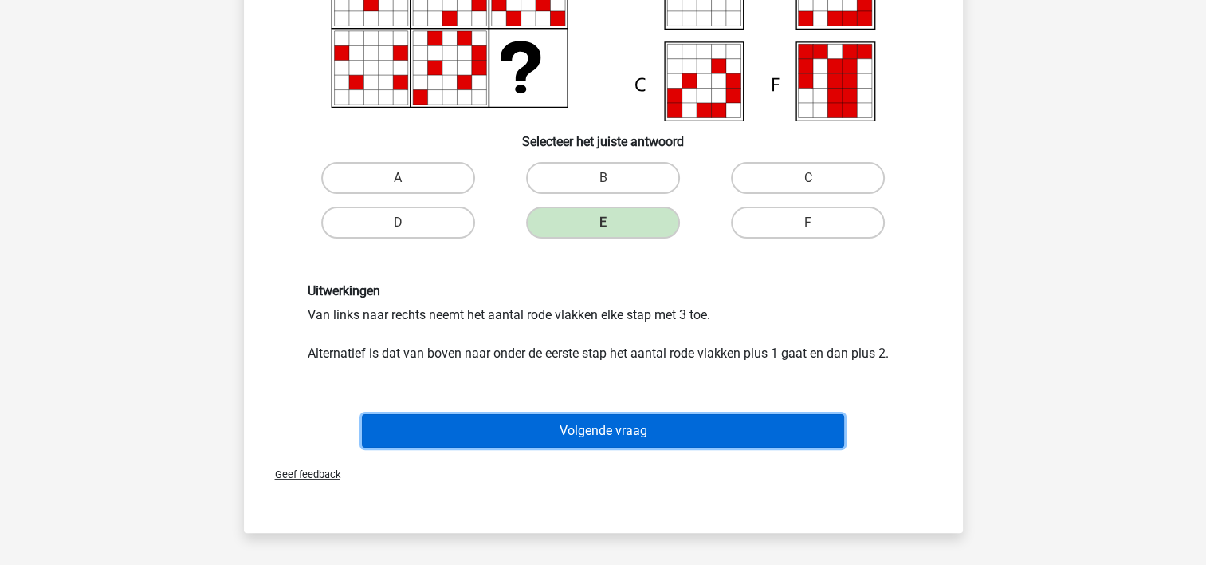
click at [593, 434] on button "Volgende vraag" at bounding box center [603, 430] width 482 height 33
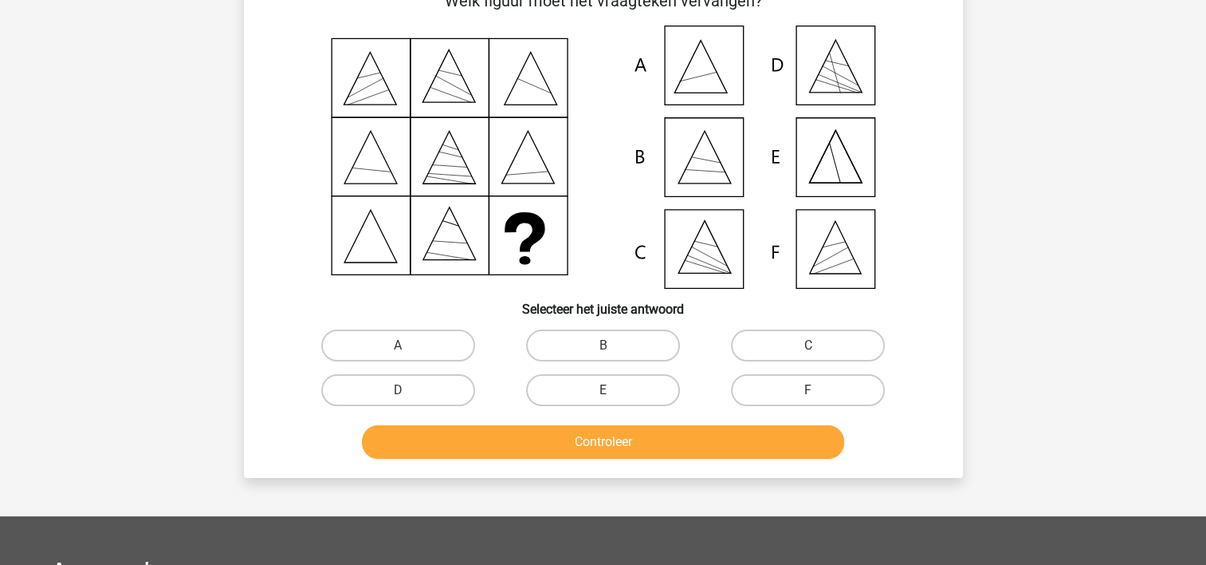
scroll to position [73, 0]
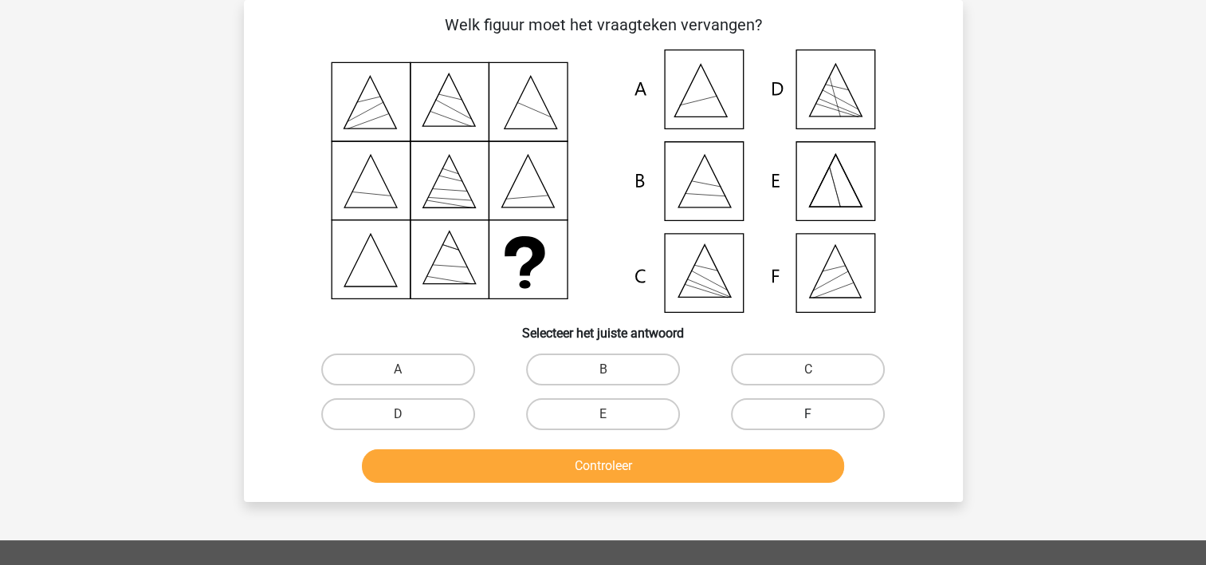
click at [797, 408] on label "F" at bounding box center [808, 414] width 154 height 32
click at [809, 414] on input "F" at bounding box center [814, 419] width 10 height 10
radio input "true"
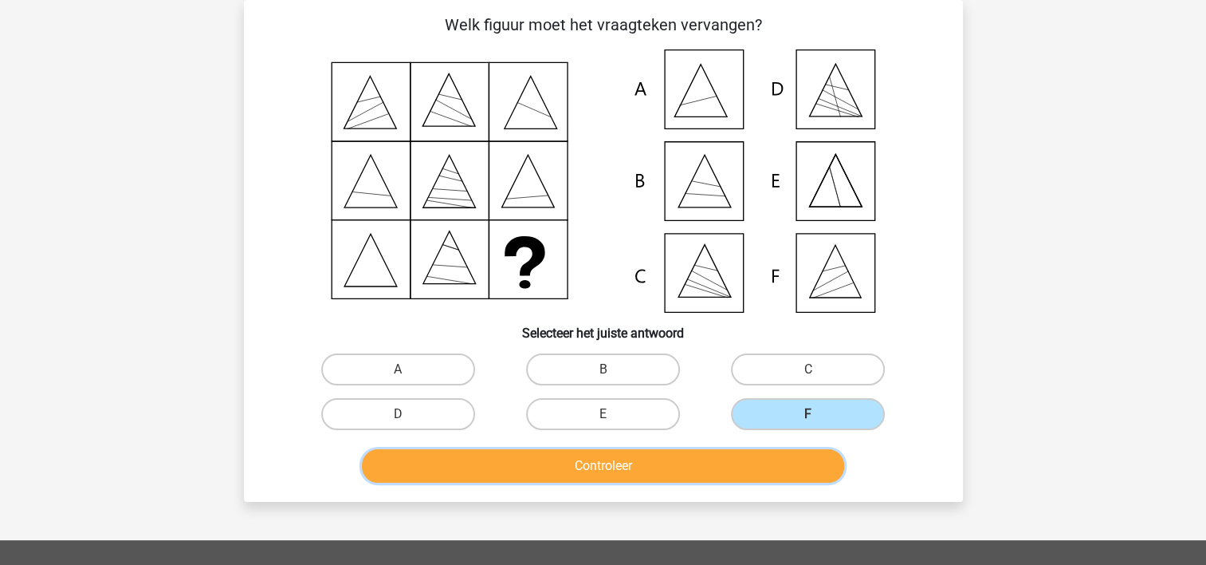
click at [746, 465] on button "Controleer" at bounding box center [603, 465] width 482 height 33
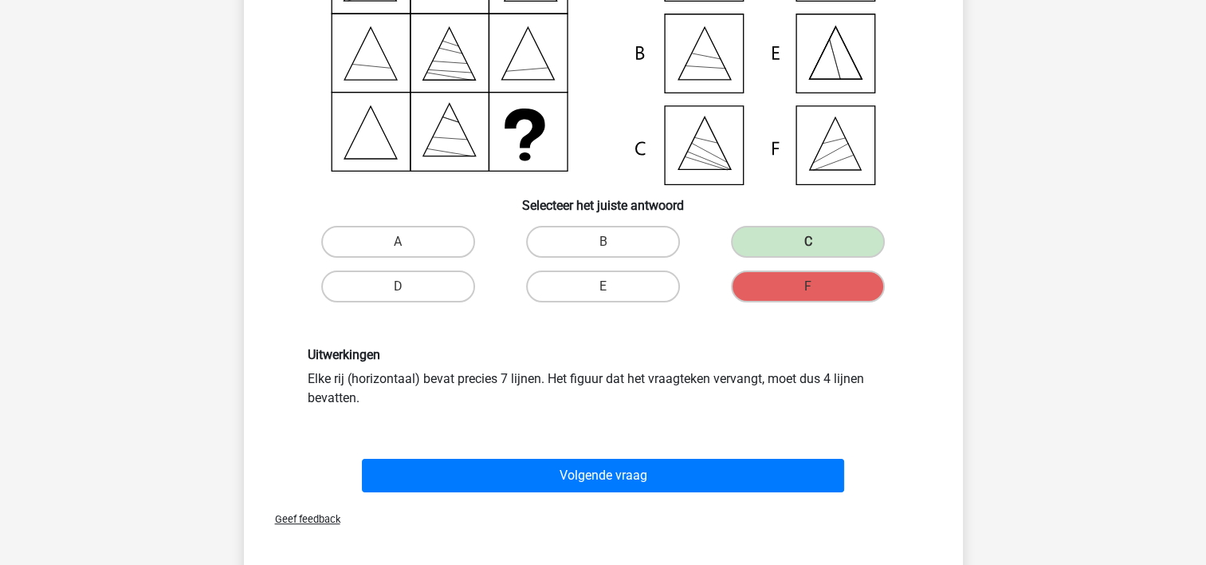
scroll to position [233, 0]
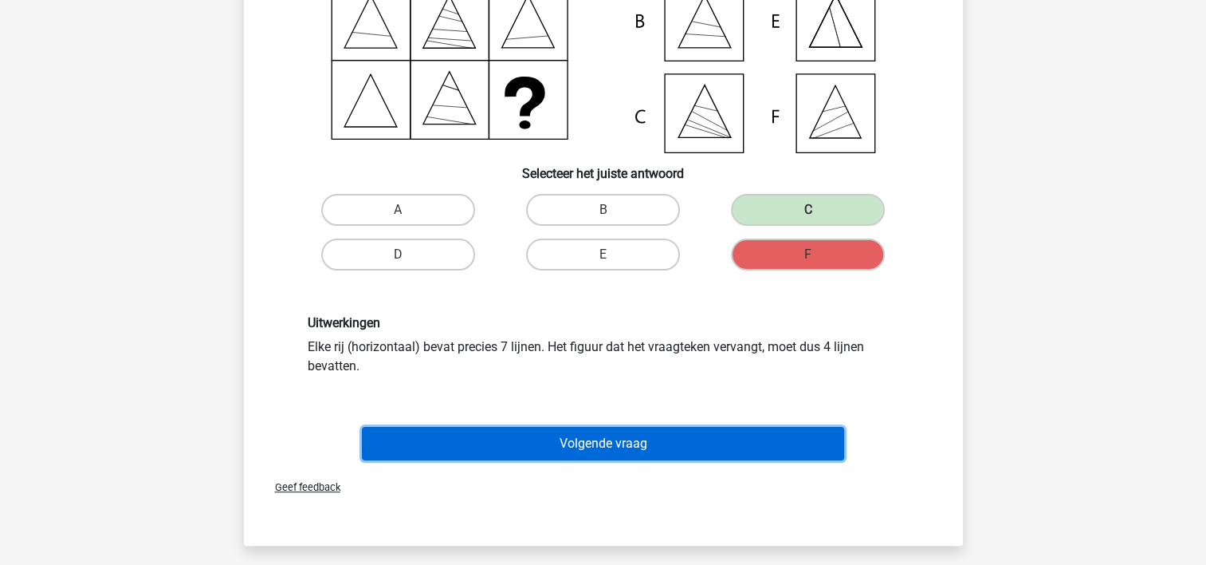
click at [679, 431] on button "Volgende vraag" at bounding box center [603, 443] width 482 height 33
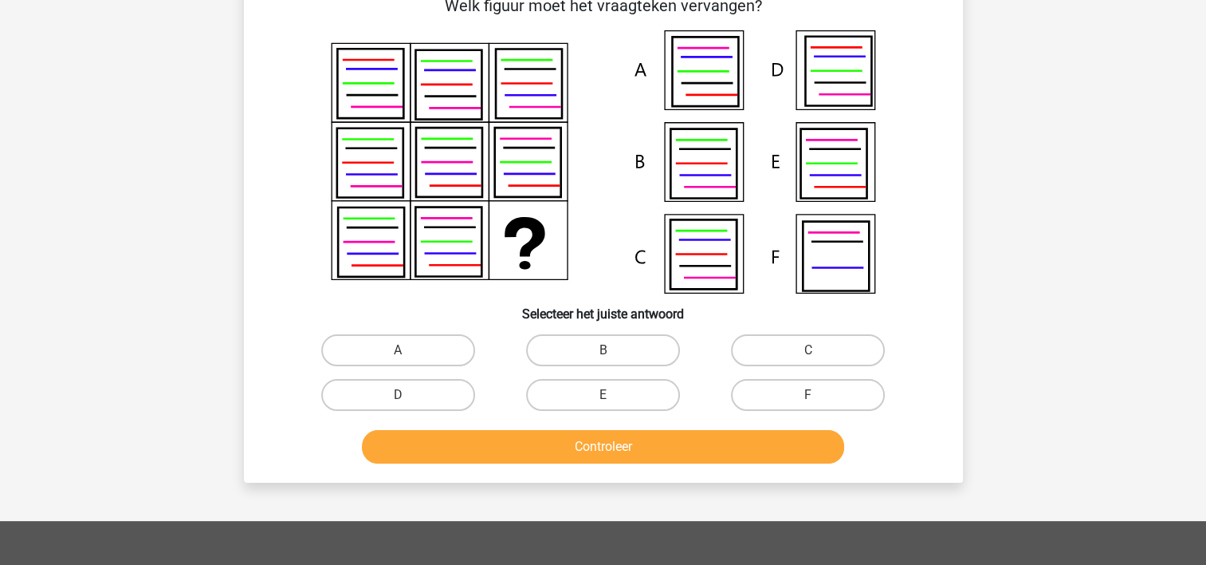
scroll to position [73, 0]
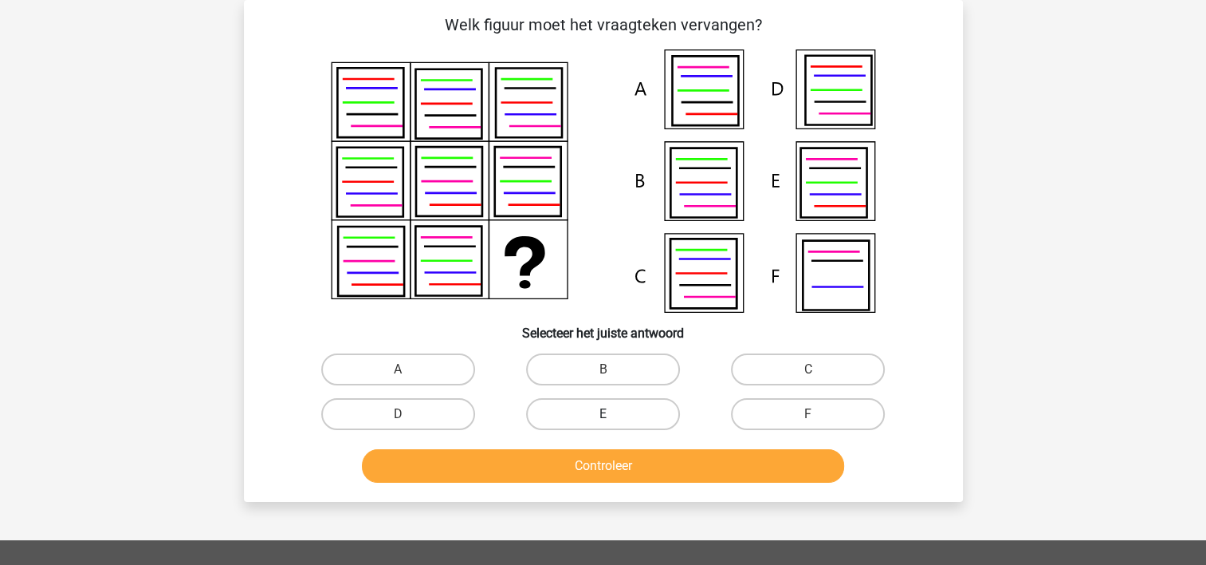
click at [595, 411] on label "E" at bounding box center [603, 414] width 154 height 32
click at [603, 414] on input "E" at bounding box center [608, 419] width 10 height 10
radio input "true"
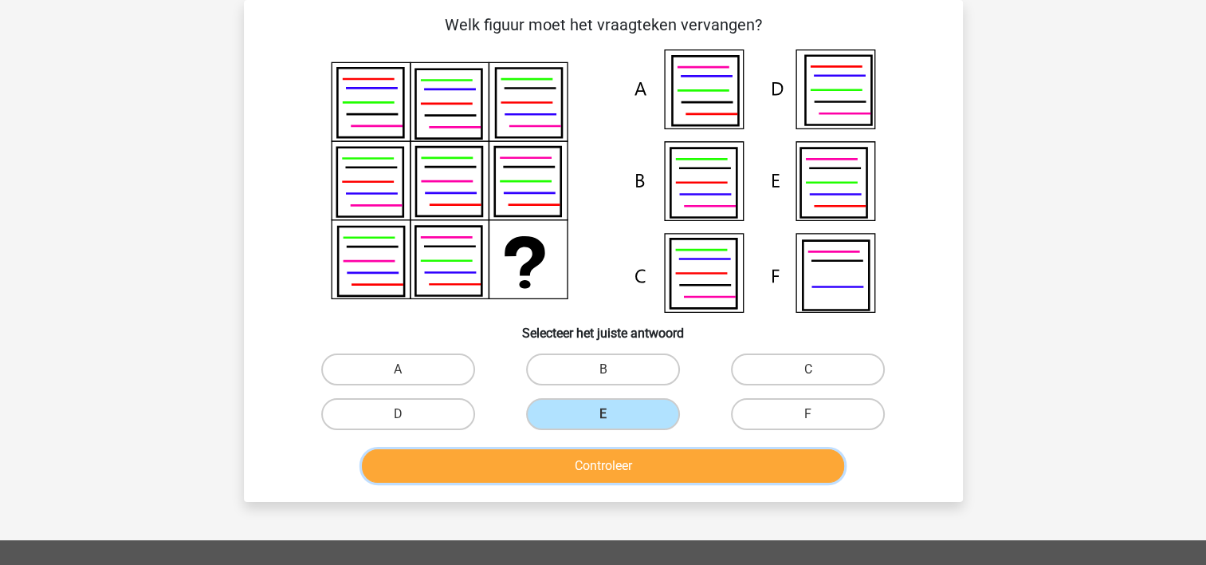
click at [558, 462] on button "Controleer" at bounding box center [603, 465] width 482 height 33
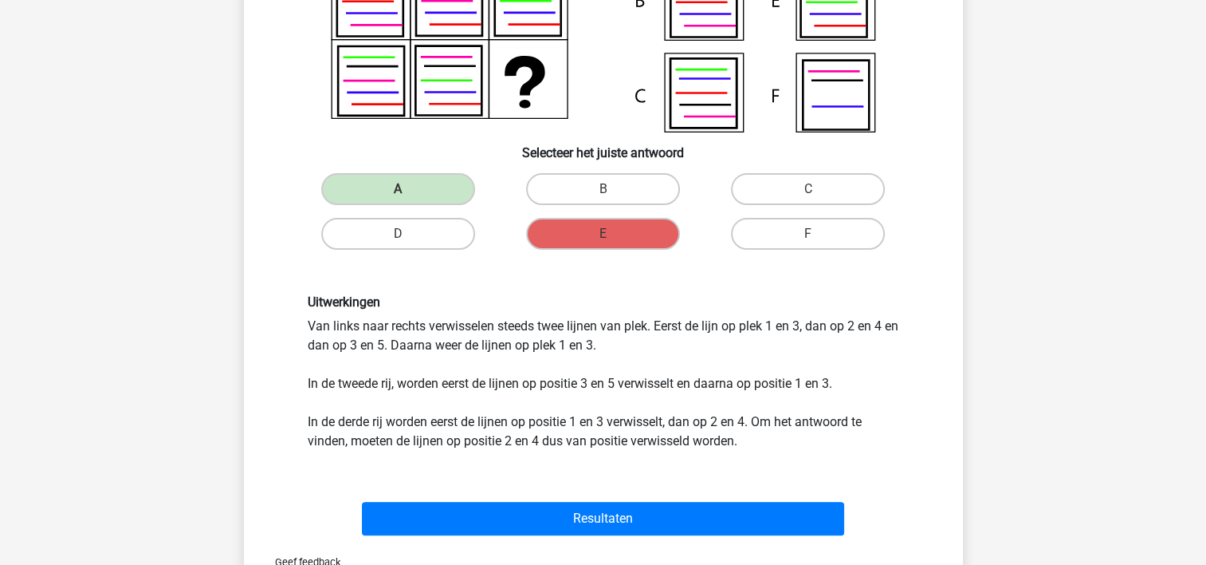
scroll to position [255, 0]
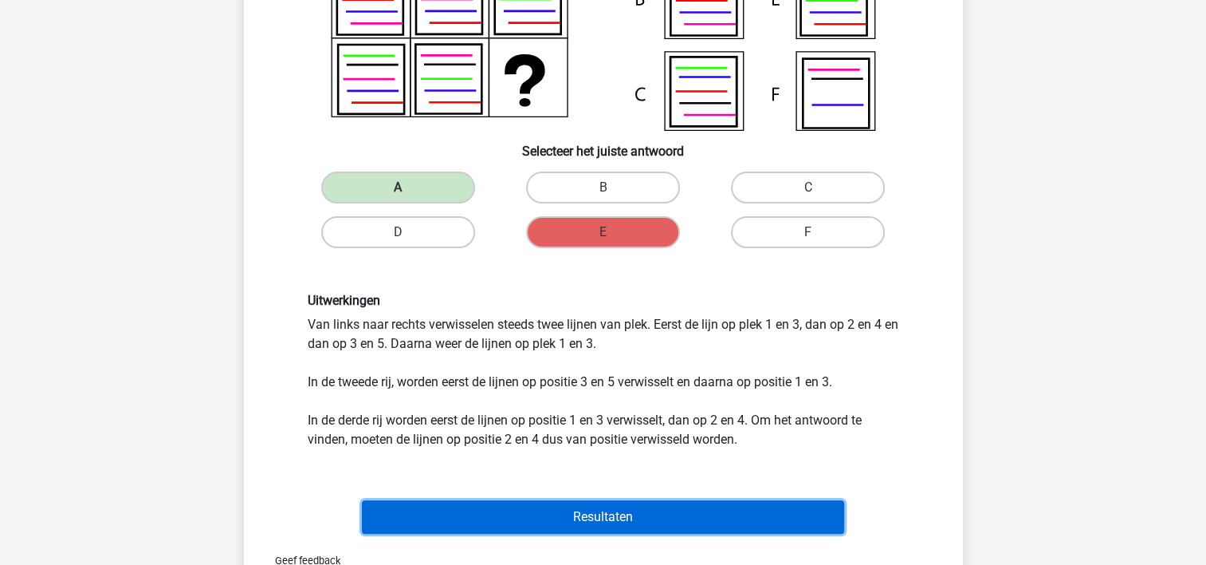
click at [549, 515] on button "Resultaten" at bounding box center [603, 516] width 482 height 33
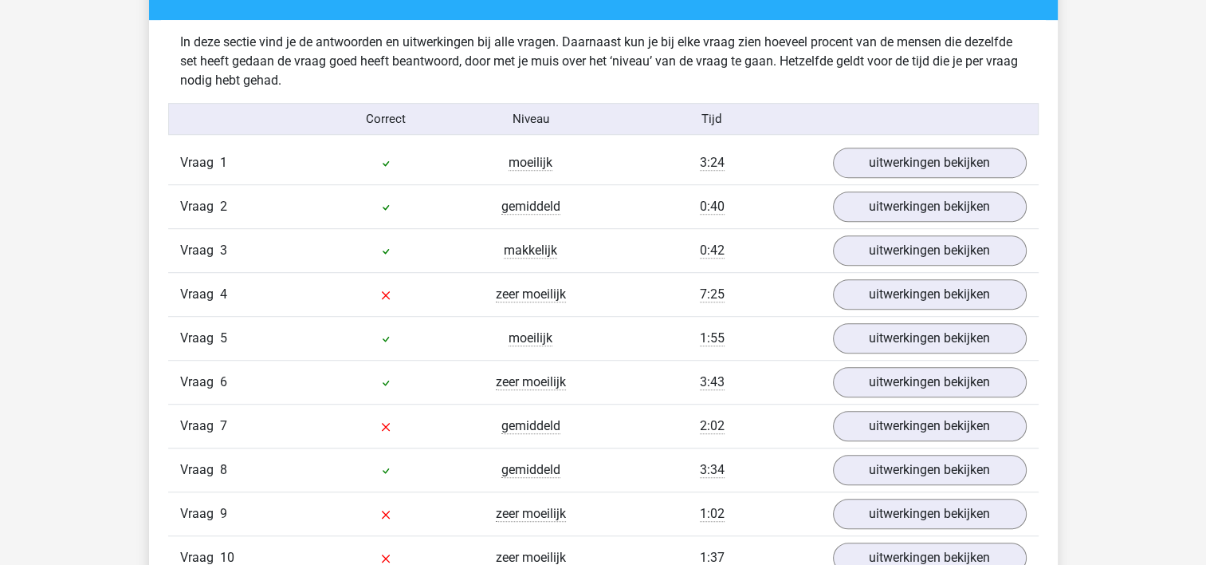
scroll to position [989, 0]
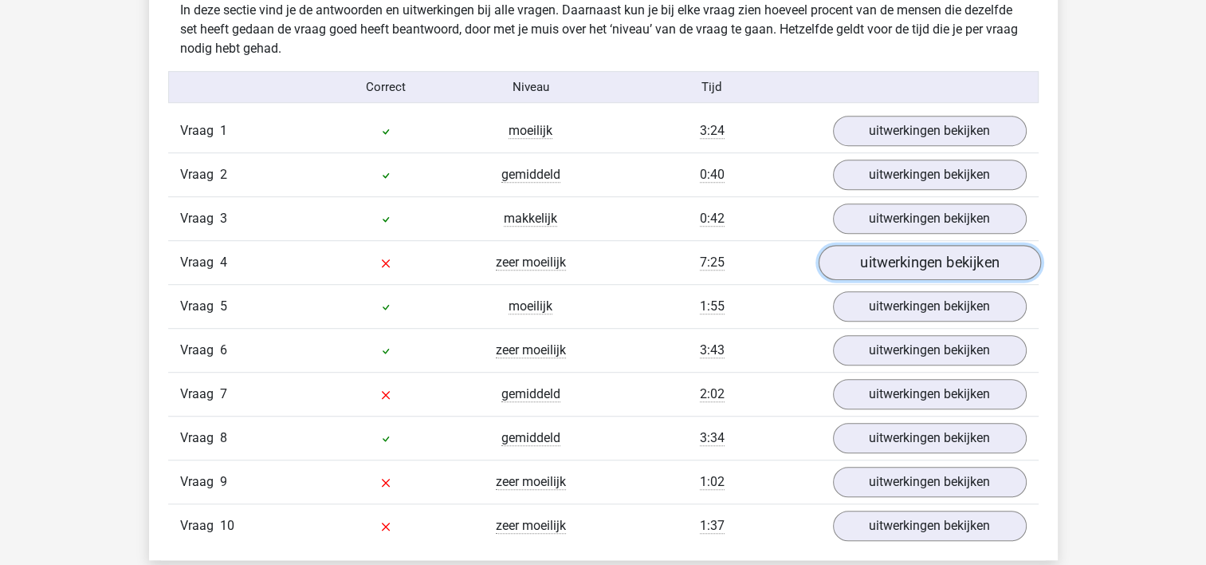
click at [907, 263] on link "uitwerkingen bekijken" at bounding box center [929, 263] width 222 height 35
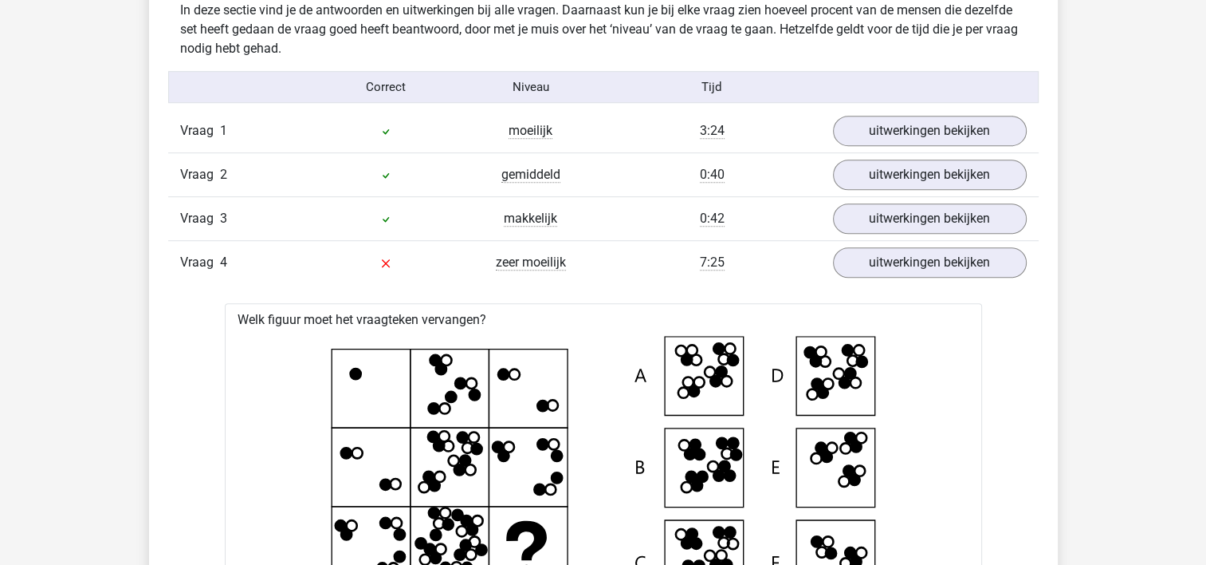
click at [730, 409] on icon at bounding box center [603, 467] width 706 height 263
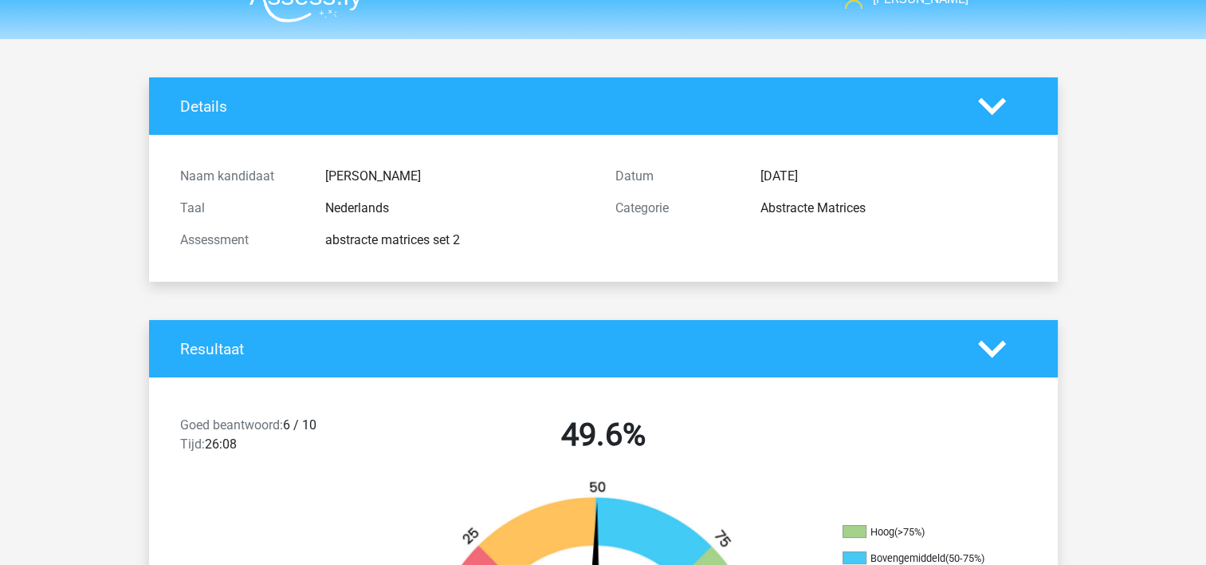
scroll to position [0, 0]
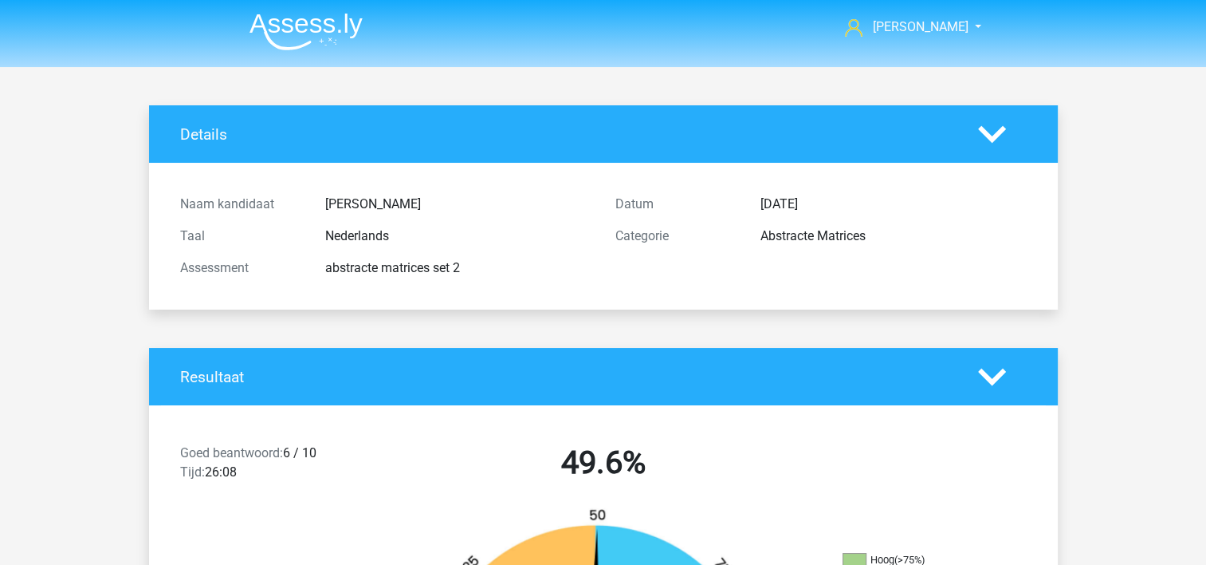
click at [1012, 128] on div at bounding box center [1002, 134] width 73 height 28
click at [993, 128] on icon at bounding box center [992, 134] width 28 height 28
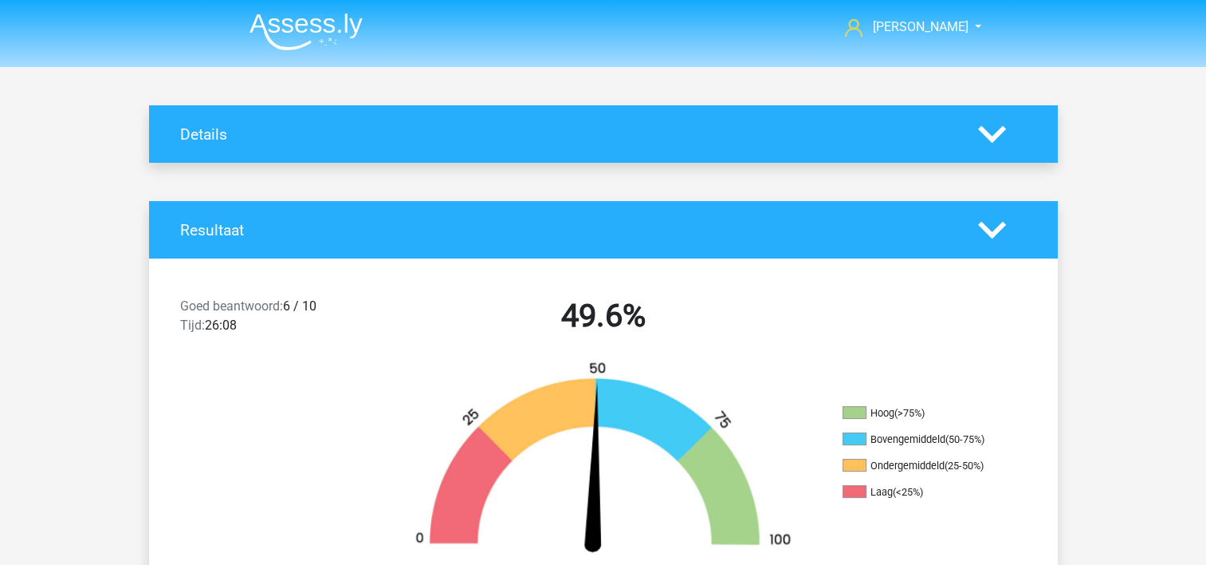
click at [993, 128] on icon at bounding box center [992, 134] width 28 height 28
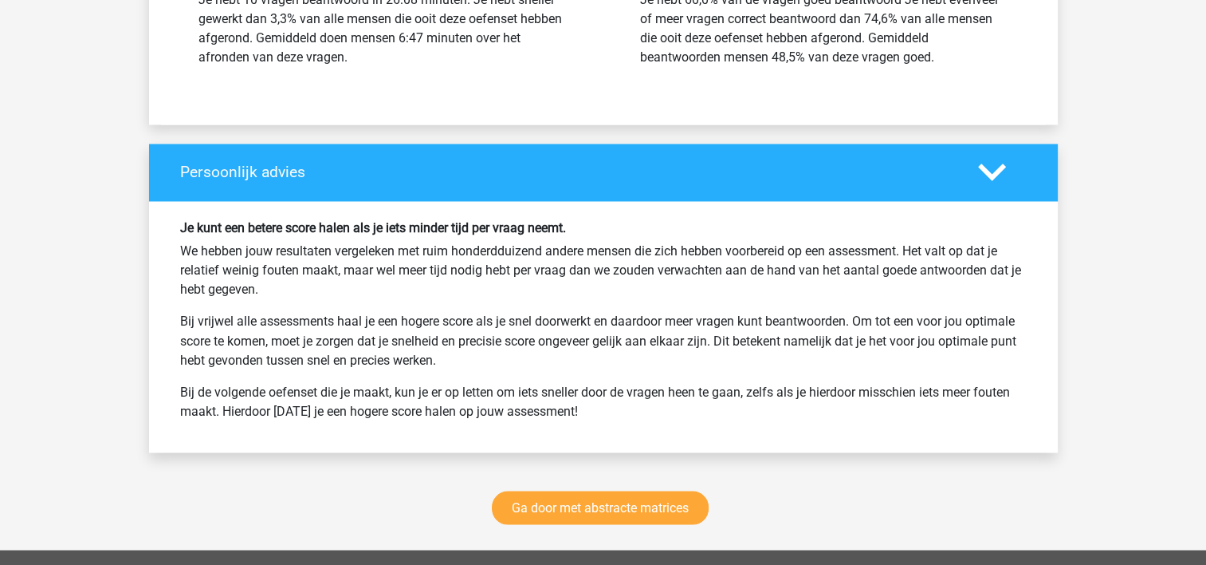
scroll to position [2679, 0]
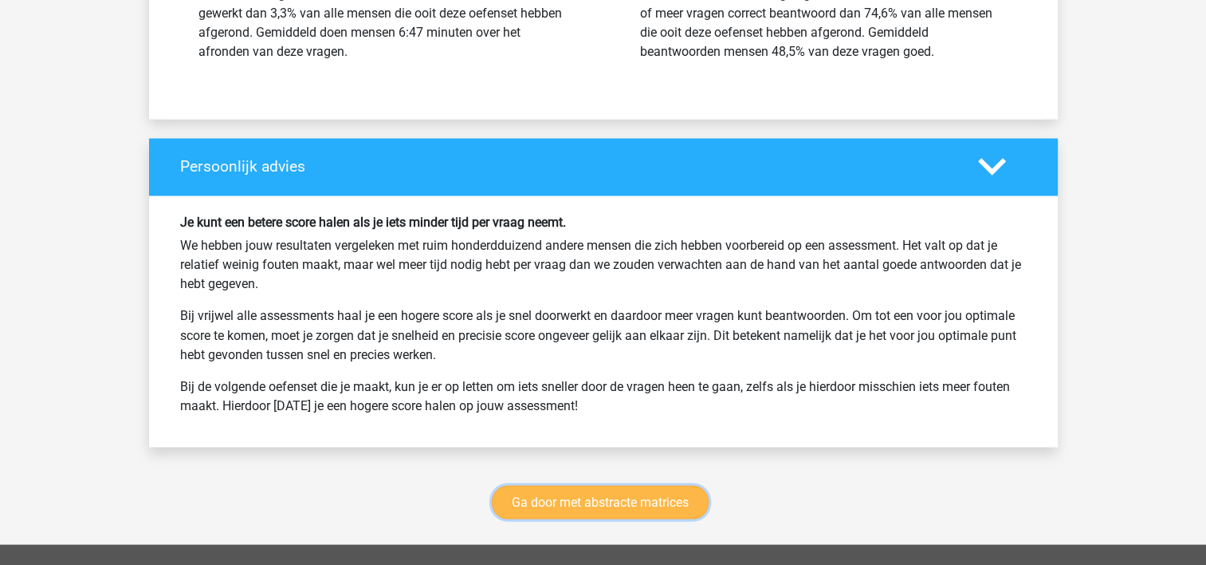
click at [625, 489] on link "Ga door met abstracte matrices" at bounding box center [600, 501] width 217 height 33
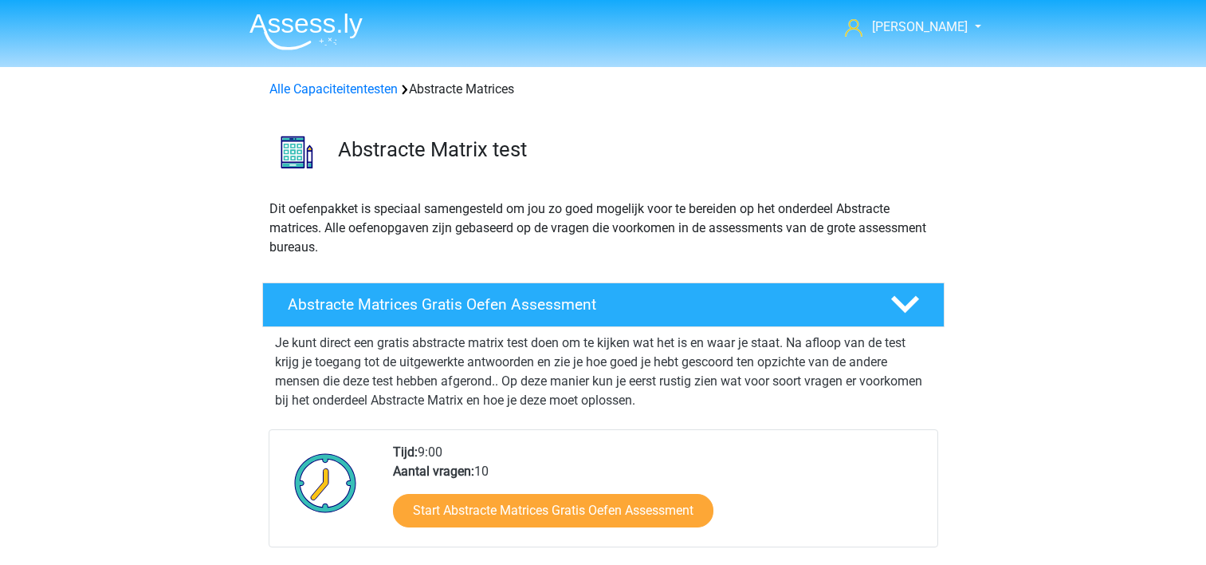
scroll to position [711, 0]
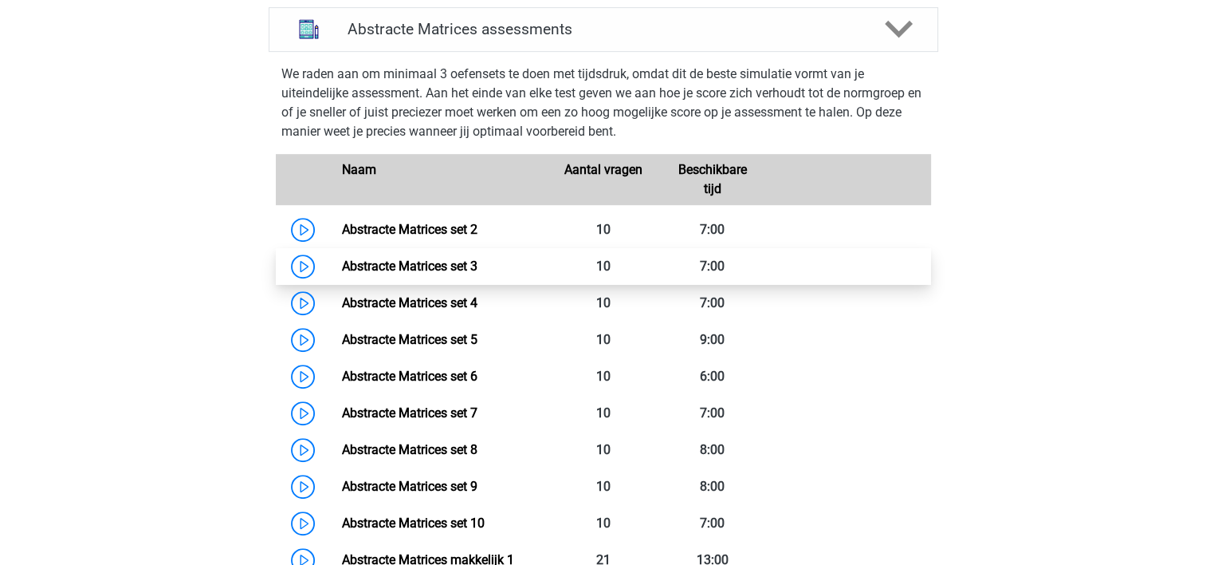
click at [376, 269] on link "Abstracte Matrices set 3" at bounding box center [410, 265] width 136 height 15
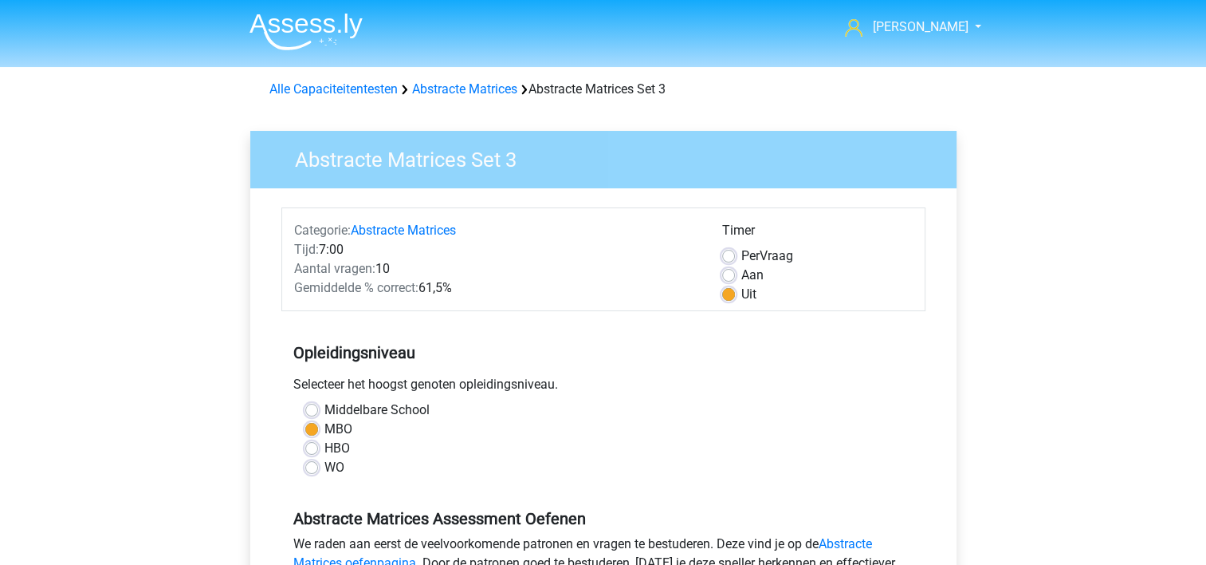
click at [755, 372] on div "Opleidingsniveau Selecteer het hoogst genoten opleidingsniveau. Middelbare Scho…" at bounding box center [603, 403] width 644 height 172
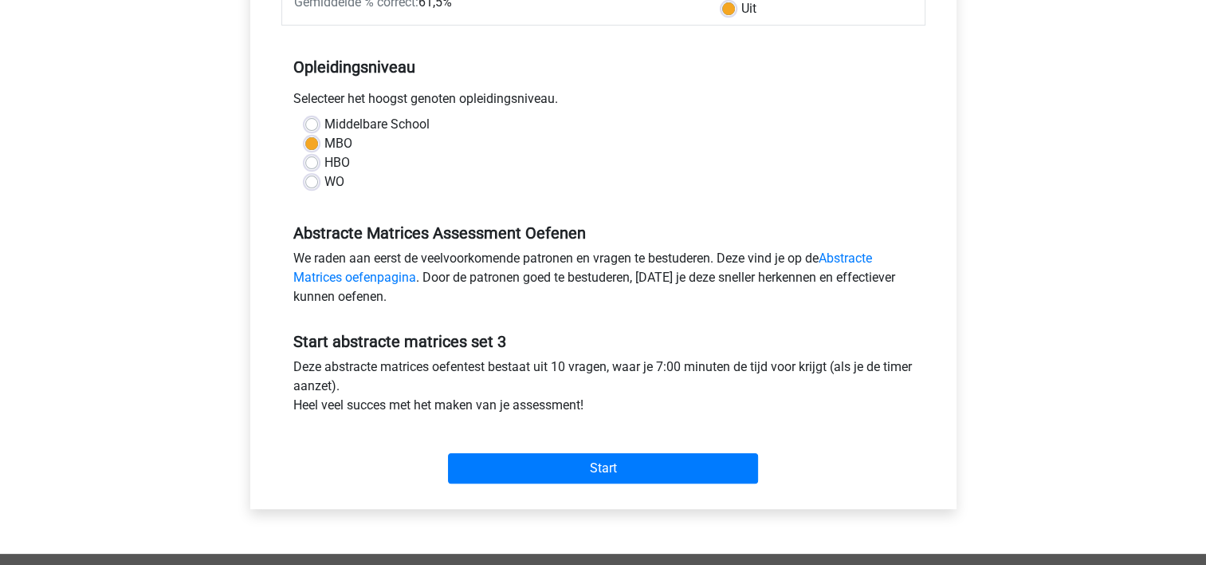
scroll to position [287, 0]
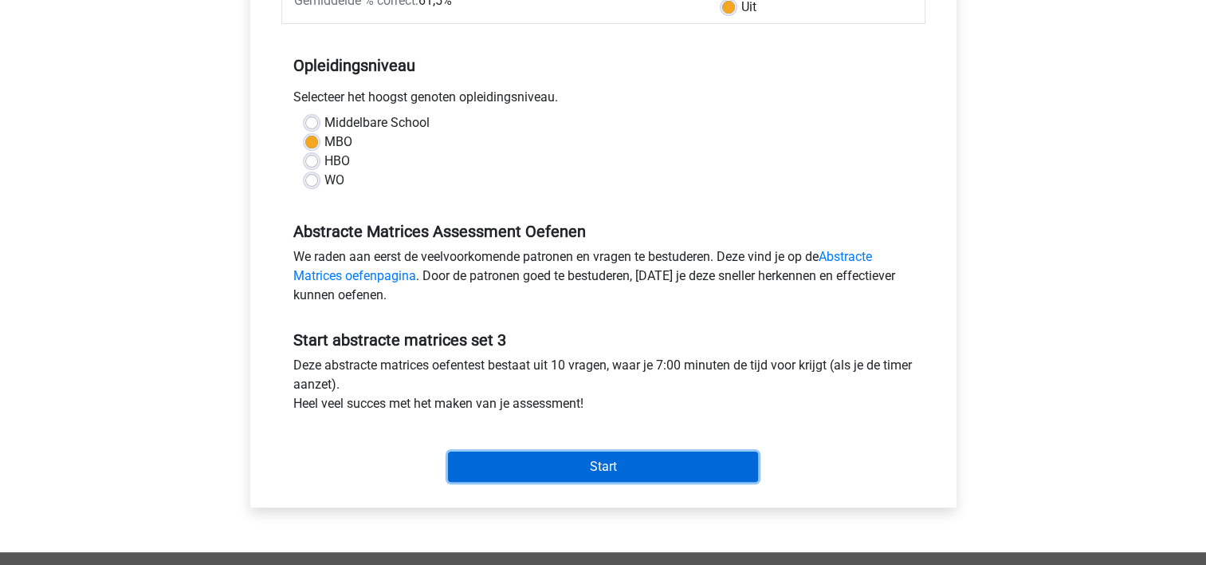
click at [525, 466] on input "Start" at bounding box center [603, 466] width 310 height 30
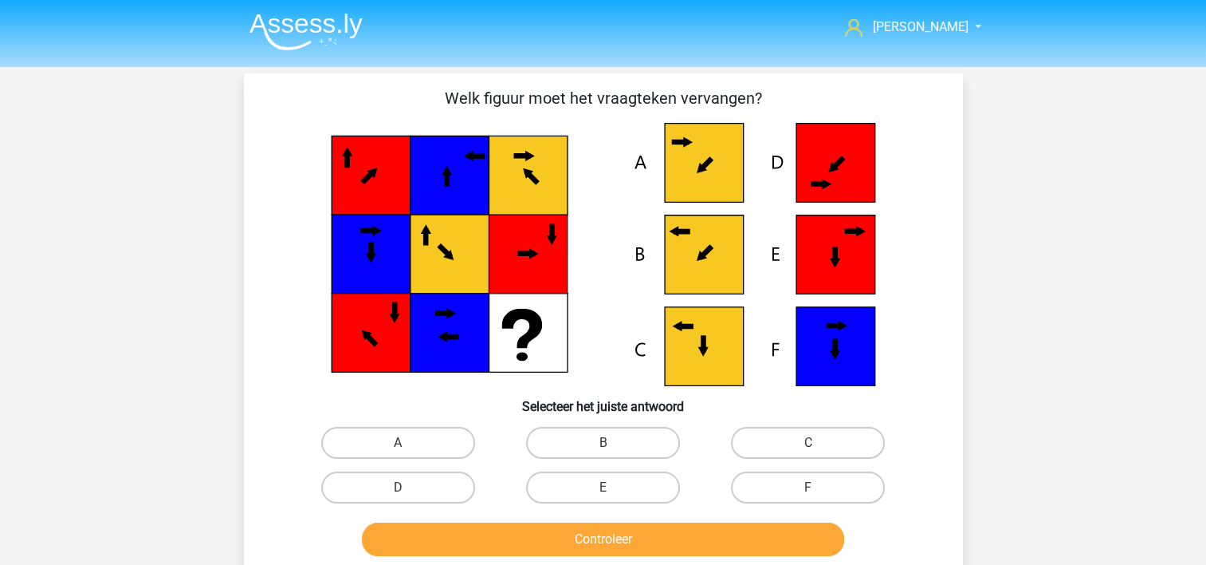
click at [29, 217] on div "[PERSON_NAME] [EMAIL_ADDRESS][DOMAIN_NAME] Nederlands English" at bounding box center [603, 517] width 1206 height 1034
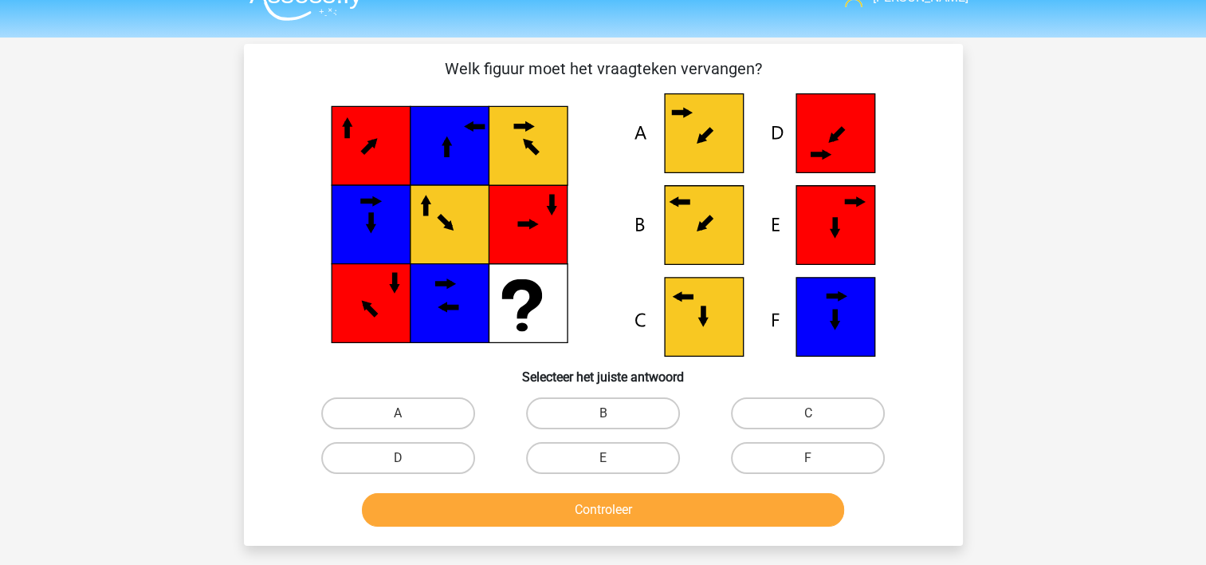
scroll to position [32, 0]
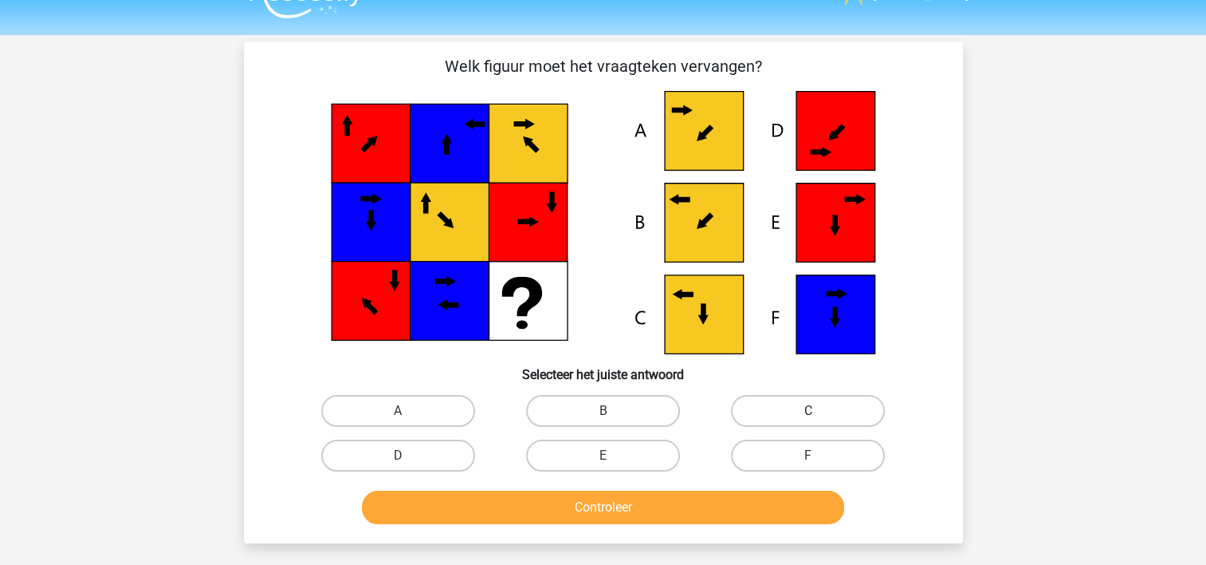
click at [797, 409] on label "C" at bounding box center [808, 411] width 154 height 32
click at [809, 411] on input "C" at bounding box center [814, 416] width 10 height 10
radio input "true"
click at [606, 497] on button "Controleer" at bounding box center [603, 506] width 482 height 33
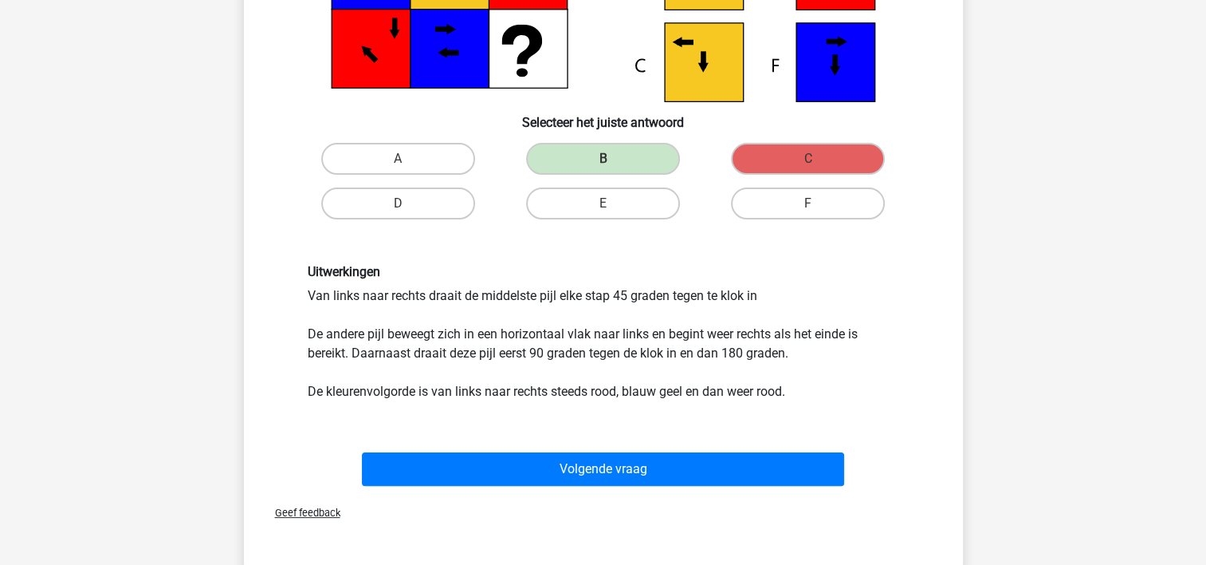
scroll to position [287, 0]
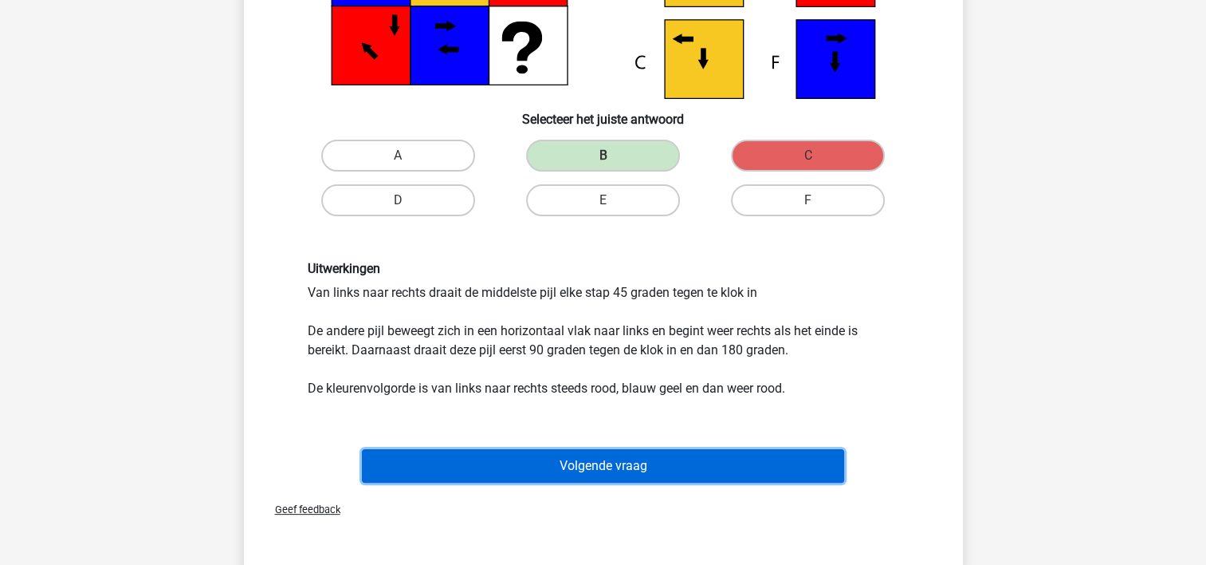
click at [609, 472] on button "Volgende vraag" at bounding box center [603, 465] width 482 height 33
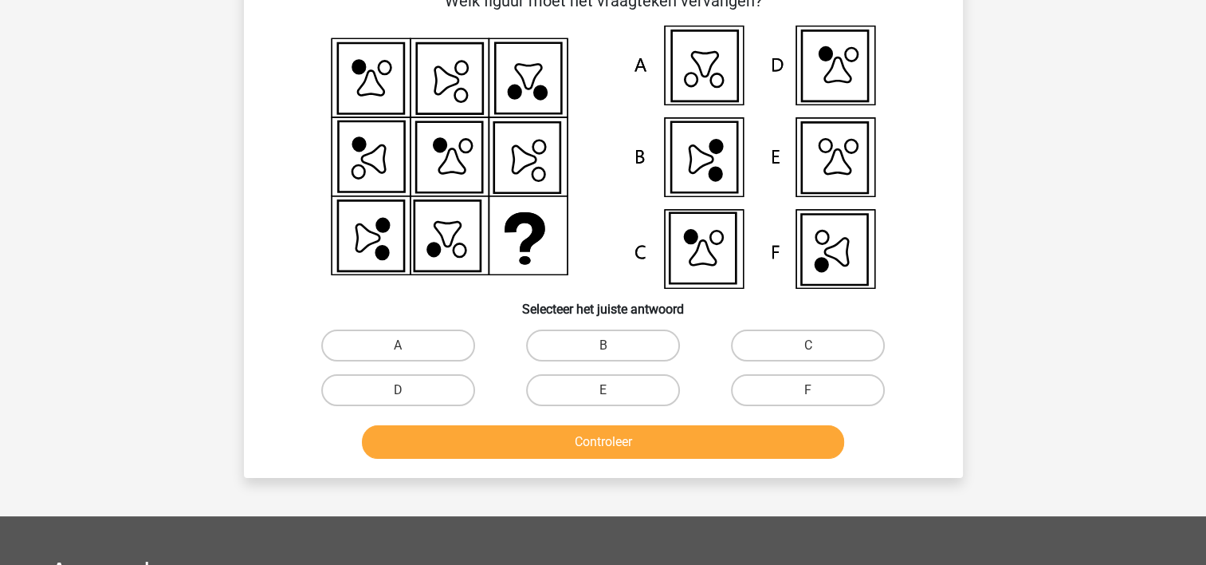
scroll to position [73, 0]
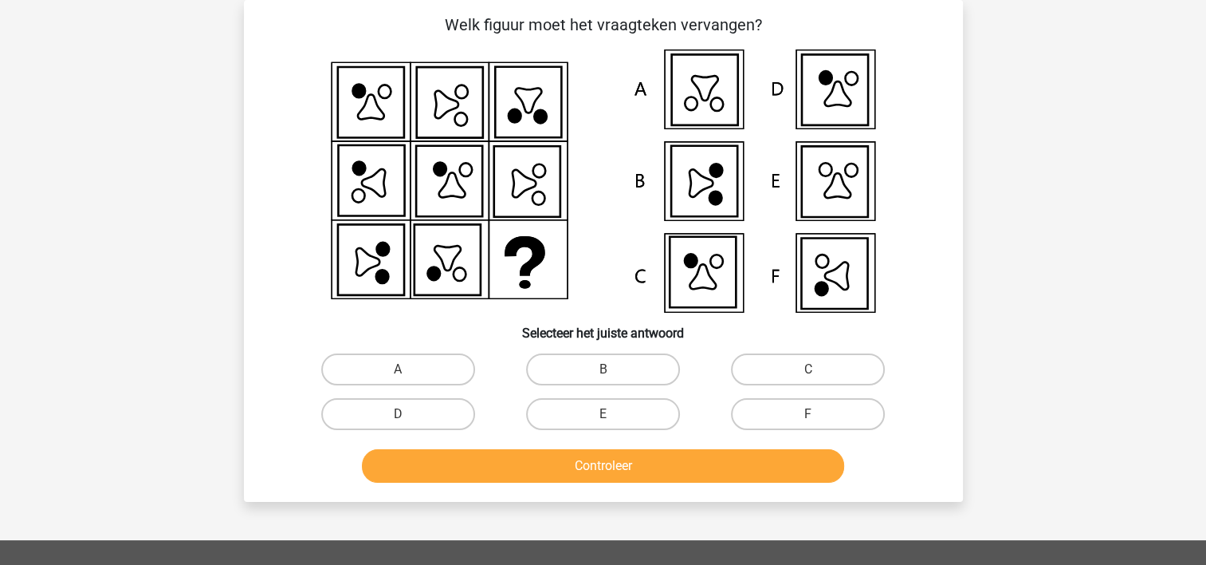
click at [831, 270] on icon at bounding box center [835, 275] width 23 height 27
click at [780, 408] on label "F" at bounding box center [808, 414] width 154 height 32
click at [809, 414] on input "F" at bounding box center [814, 419] width 10 height 10
radio input "true"
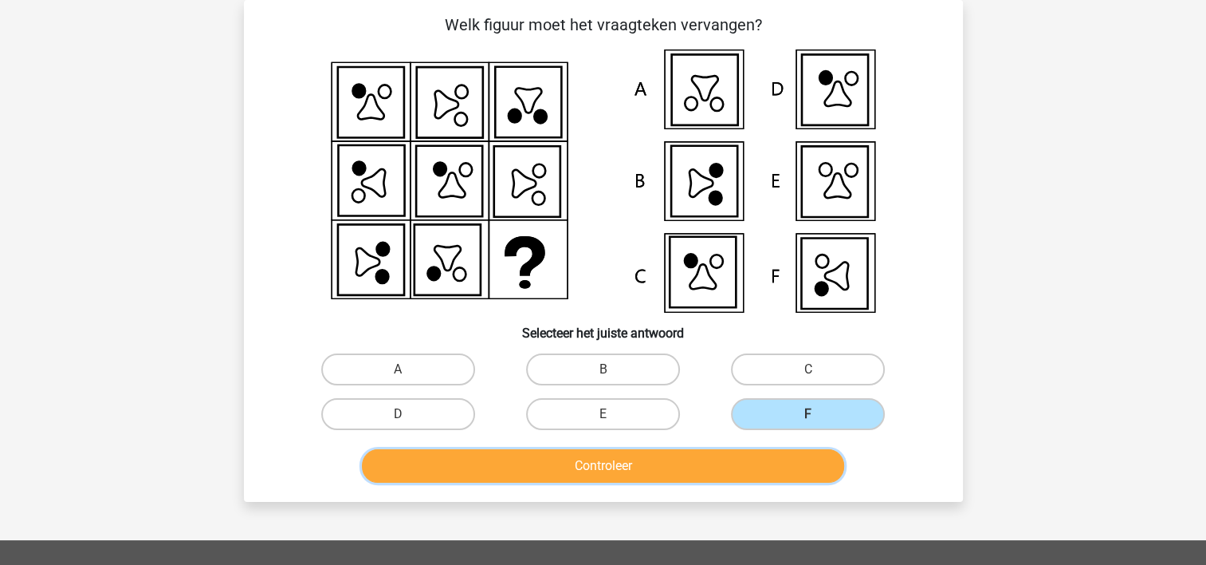
click at [737, 467] on button "Controleer" at bounding box center [603, 465] width 482 height 33
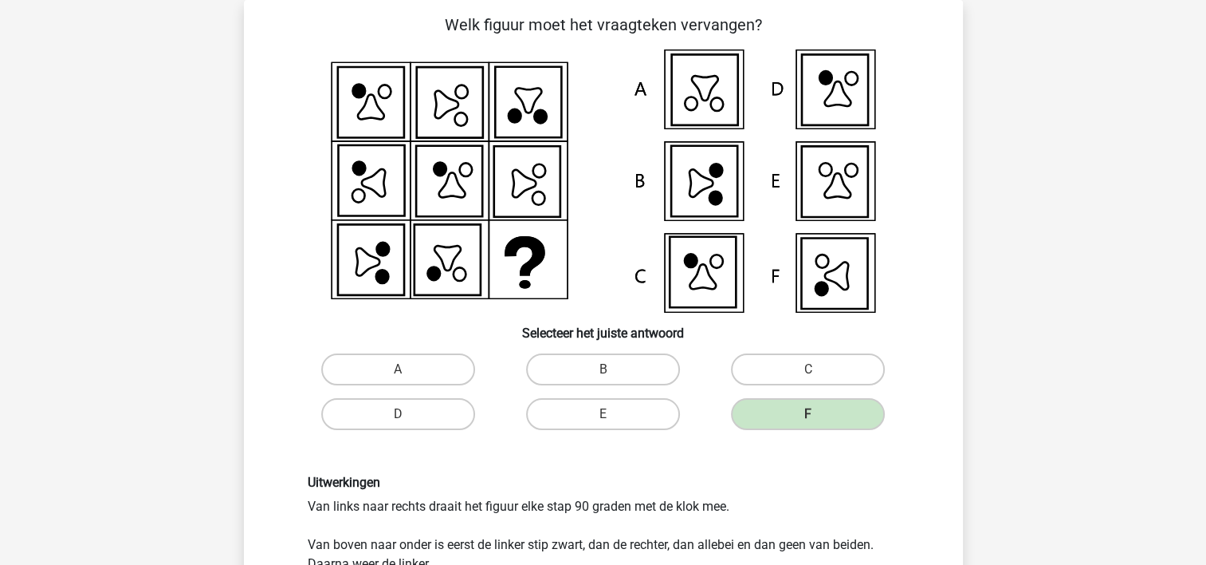
click at [737, 467] on div "Uitwerkingen Van links naar rechts draait het figuur elke stap 90 graden met de…" at bounding box center [604, 523] width 668 height 175
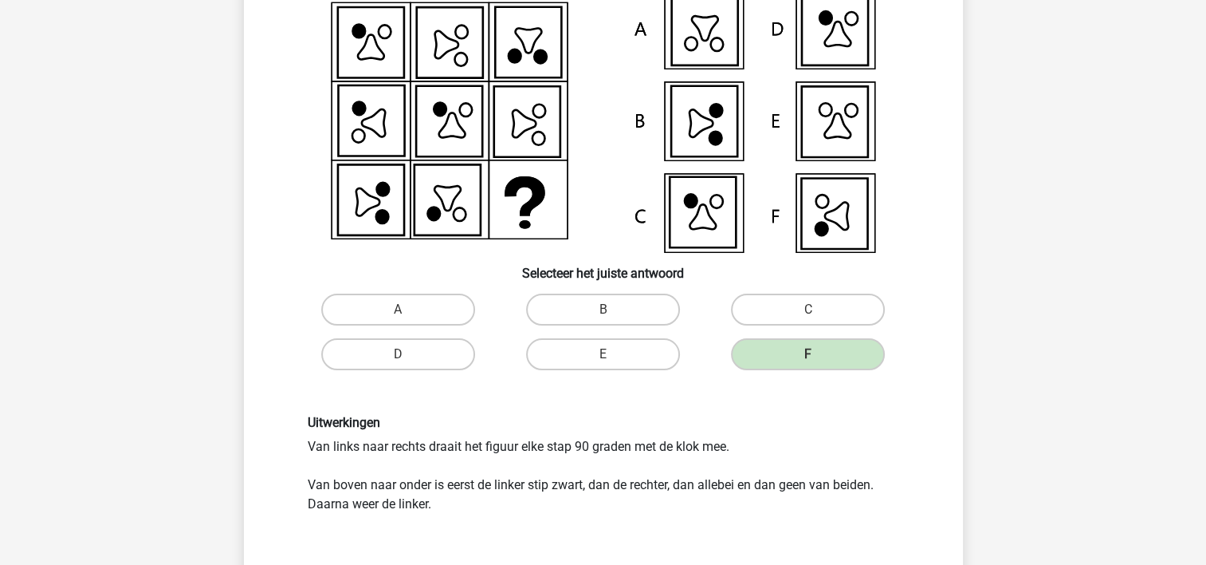
scroll to position [137, 0]
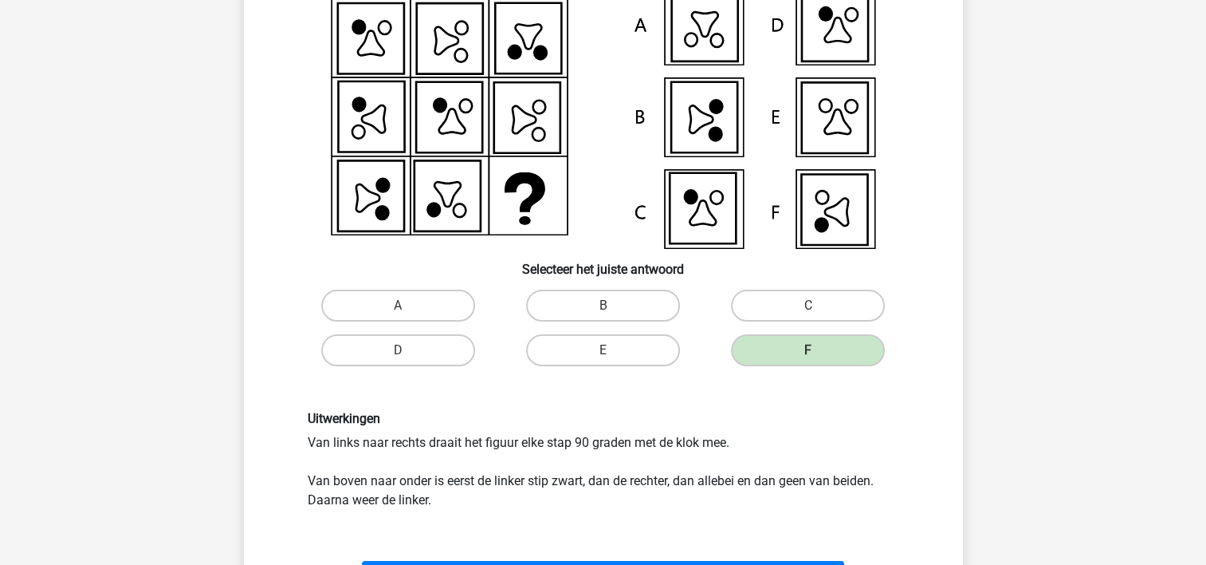
click at [689, 494] on div "Uitwerkingen Van links naar rechts draait het figuur elke stap 90 graden met de…" at bounding box center [604, 460] width 616 height 98
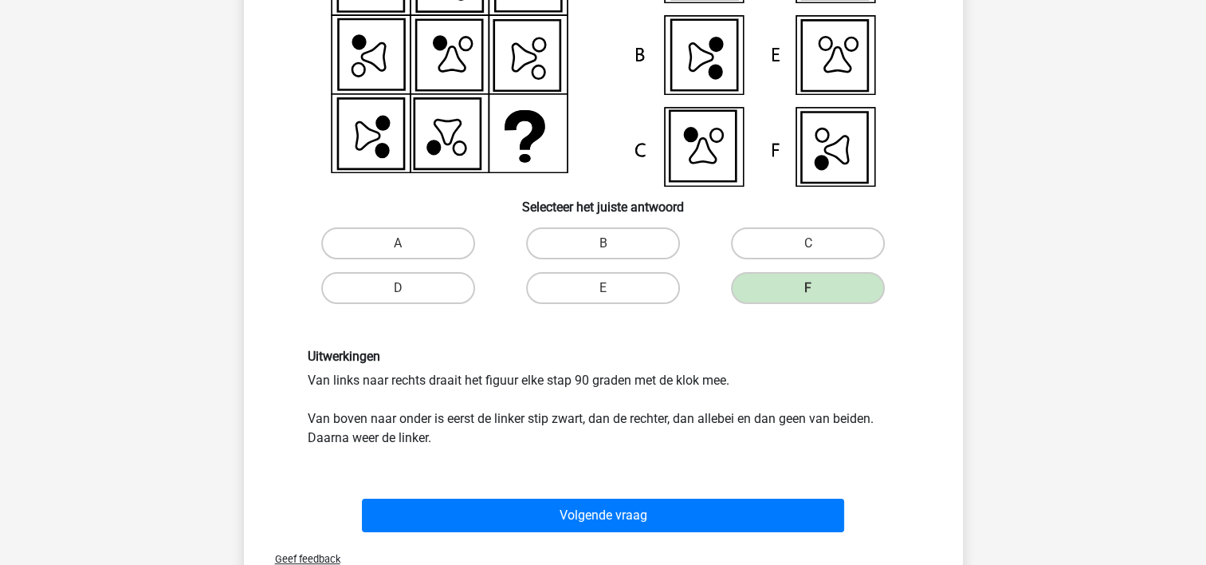
scroll to position [201, 0]
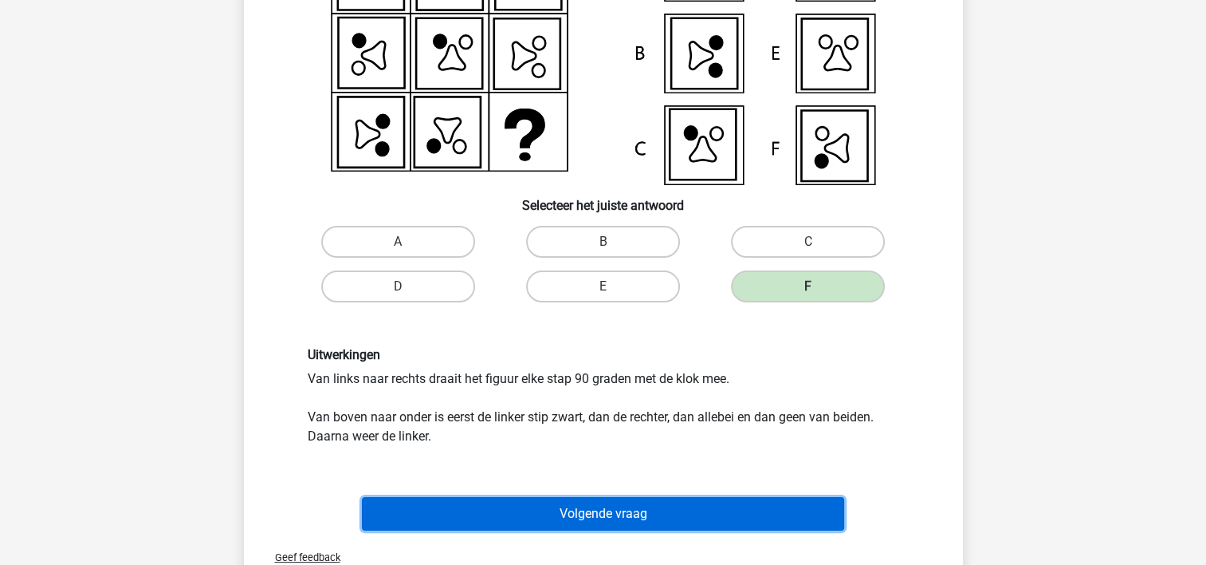
click at [649, 510] on button "Volgende vraag" at bounding box center [603, 513] width 482 height 33
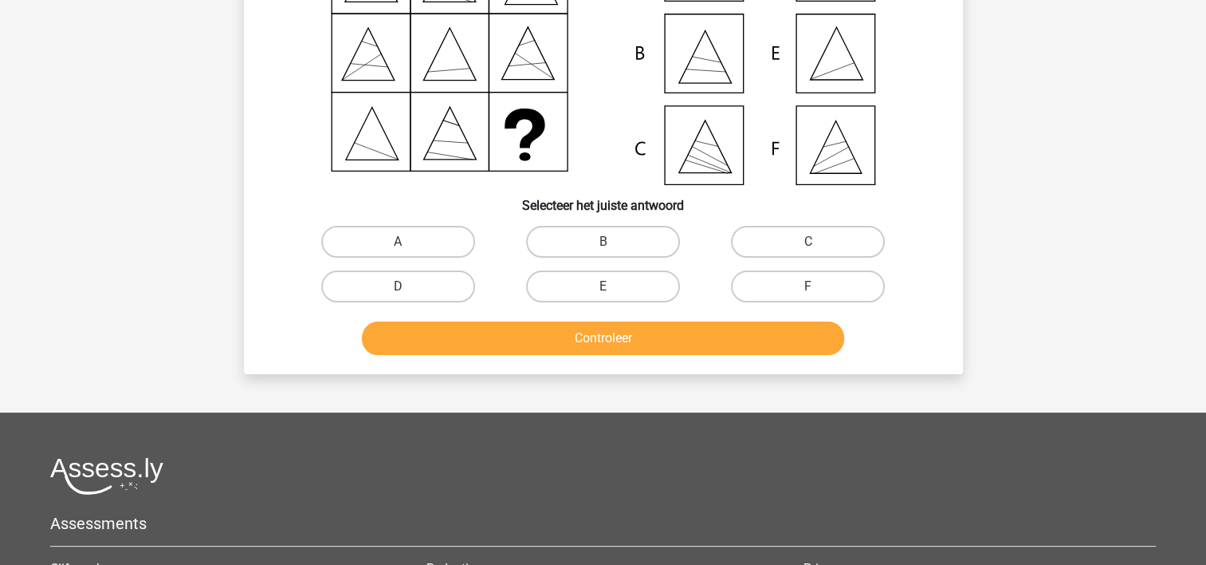
scroll to position [73, 0]
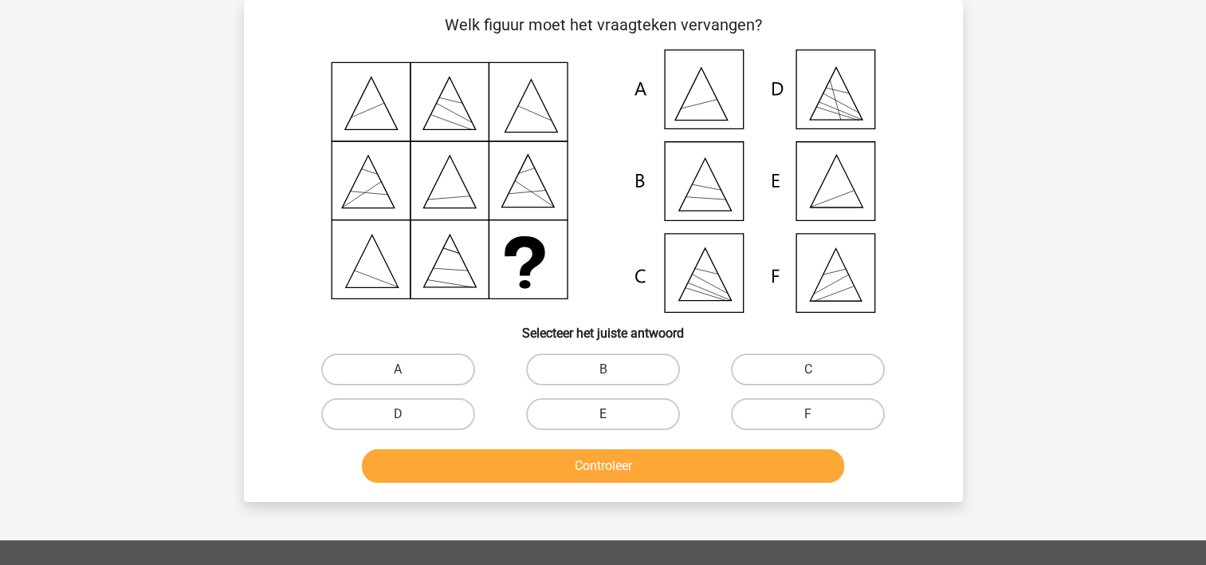
click at [601, 411] on label "E" at bounding box center [603, 414] width 154 height 32
click at [603, 414] on input "E" at bounding box center [608, 419] width 10 height 10
radio input "true"
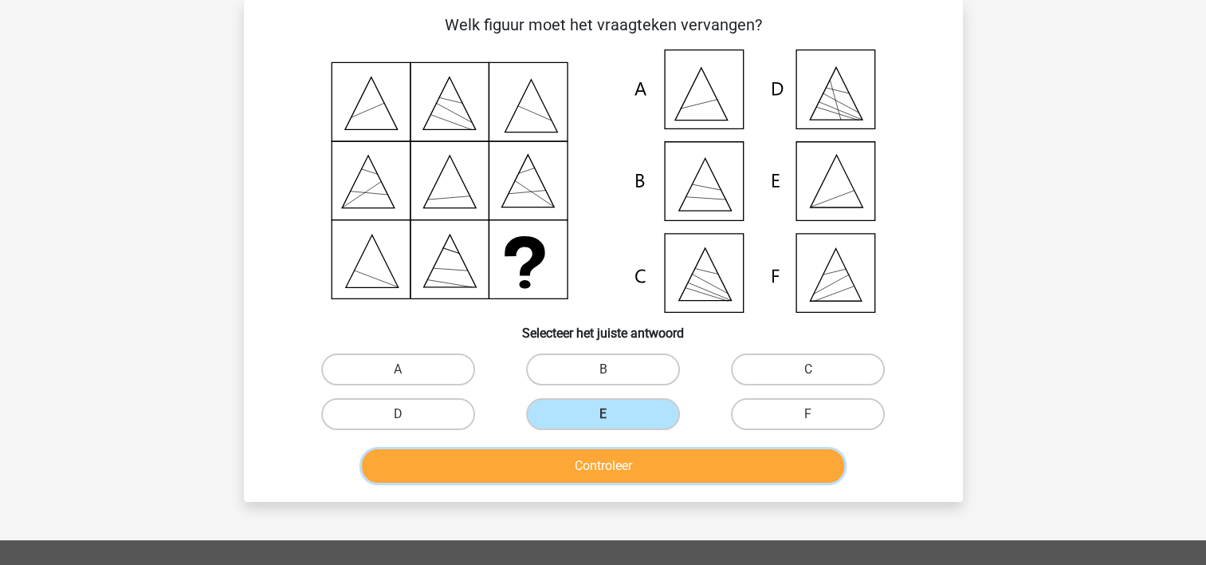
click at [581, 462] on button "Controleer" at bounding box center [603, 465] width 482 height 33
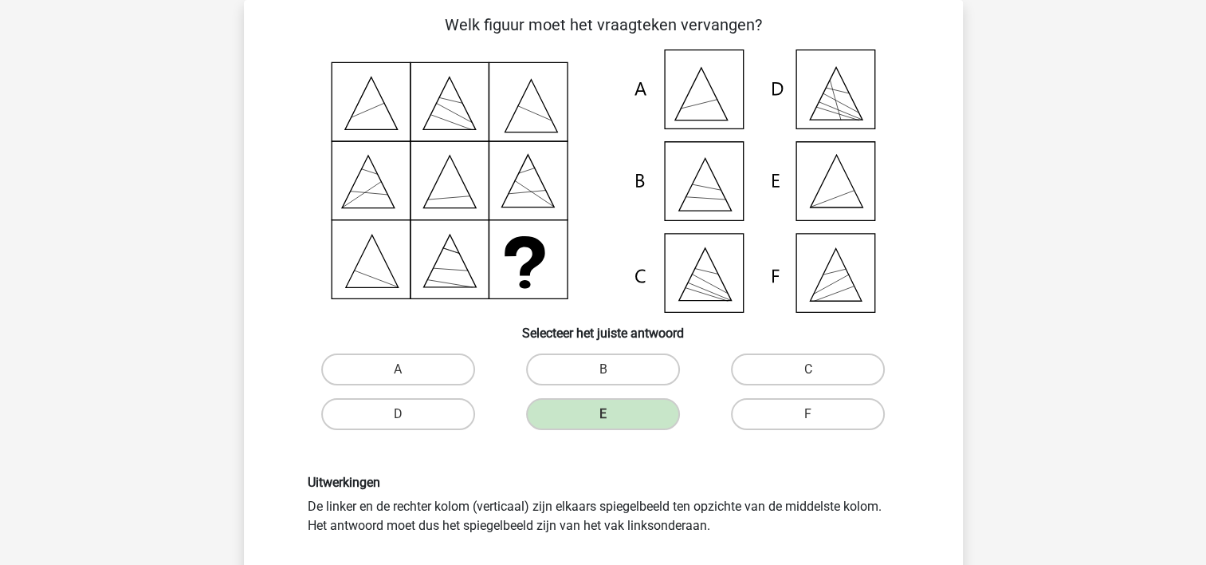
click at [498, 478] on h6 "Uitwerkingen" at bounding box center [604, 481] width 592 height 15
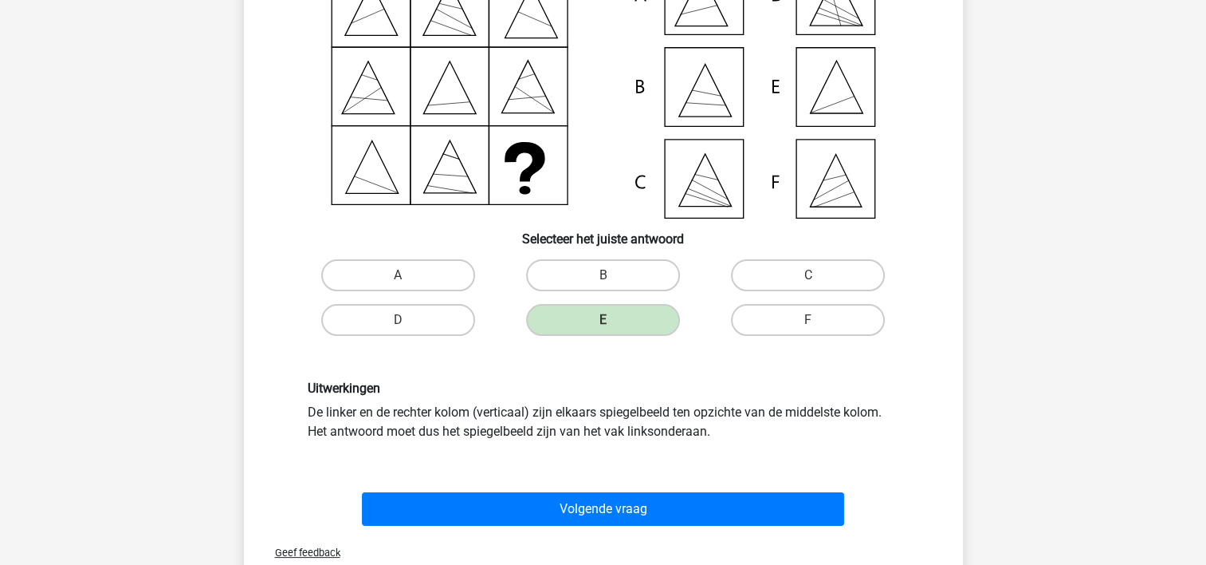
scroll to position [169, 0]
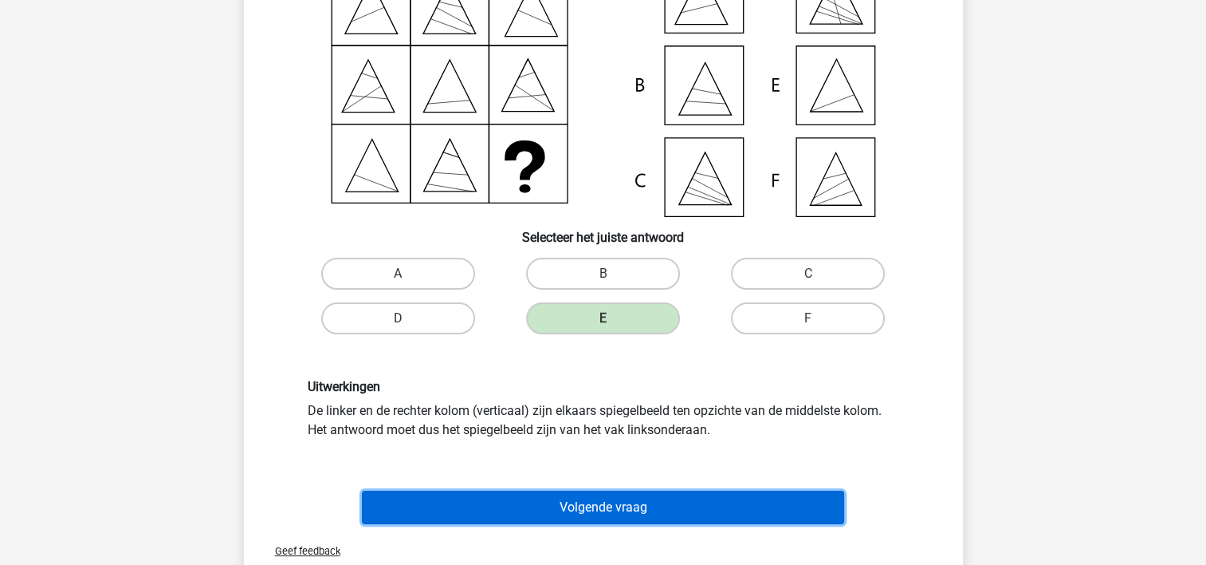
click at [510, 498] on button "Volgende vraag" at bounding box center [603, 506] width 482 height 33
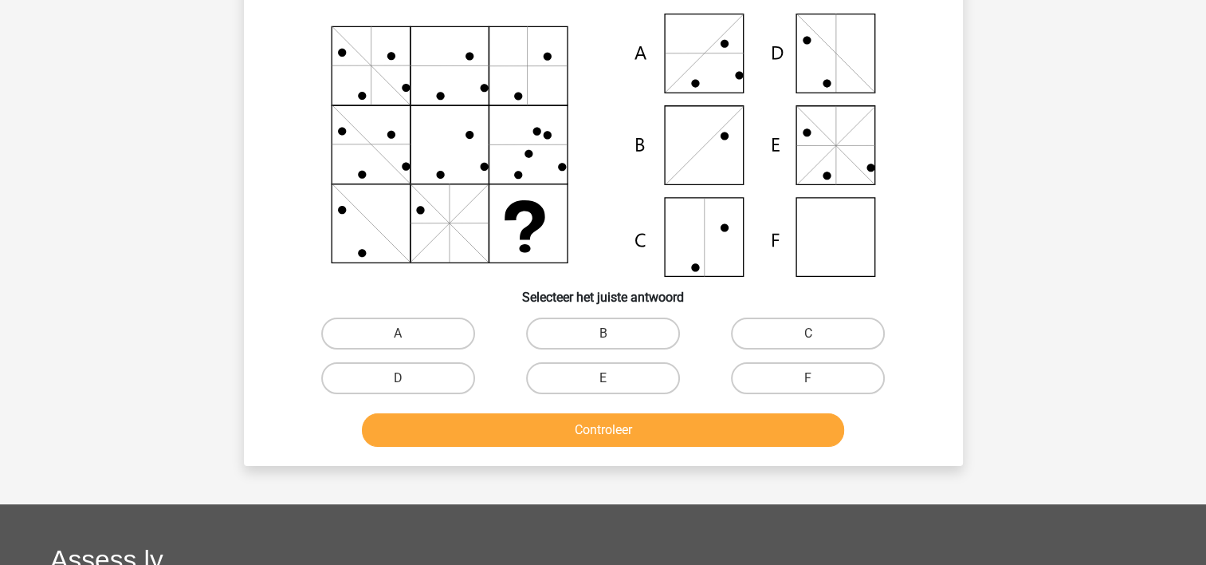
scroll to position [73, 0]
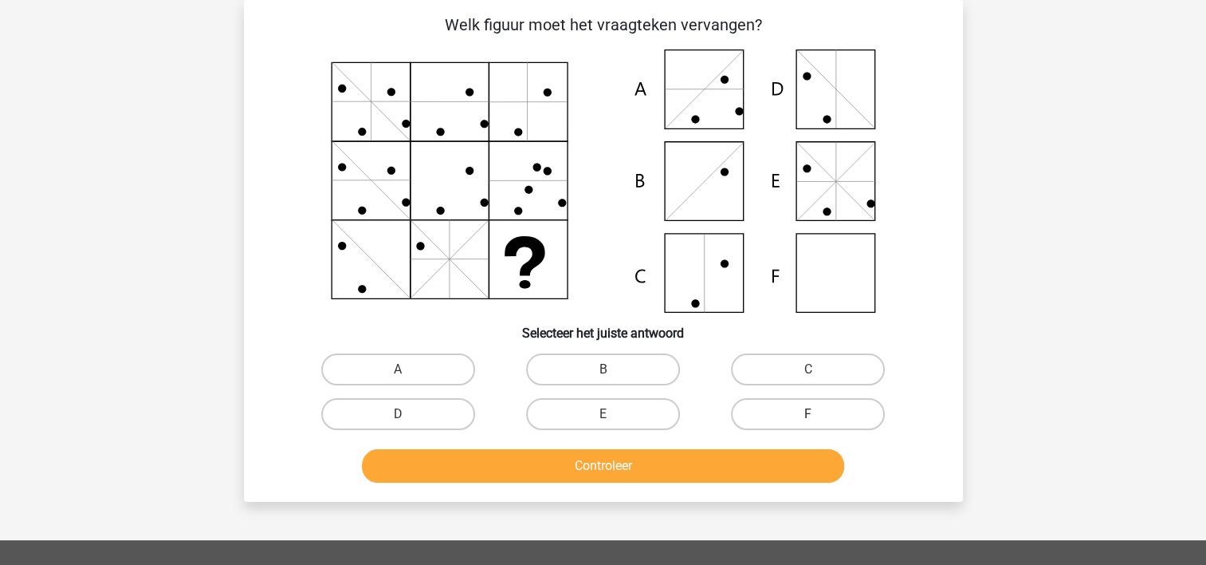
click at [805, 420] on label "F" at bounding box center [808, 414] width 154 height 32
click at [809, 420] on input "F" at bounding box center [814, 419] width 10 height 10
radio input "true"
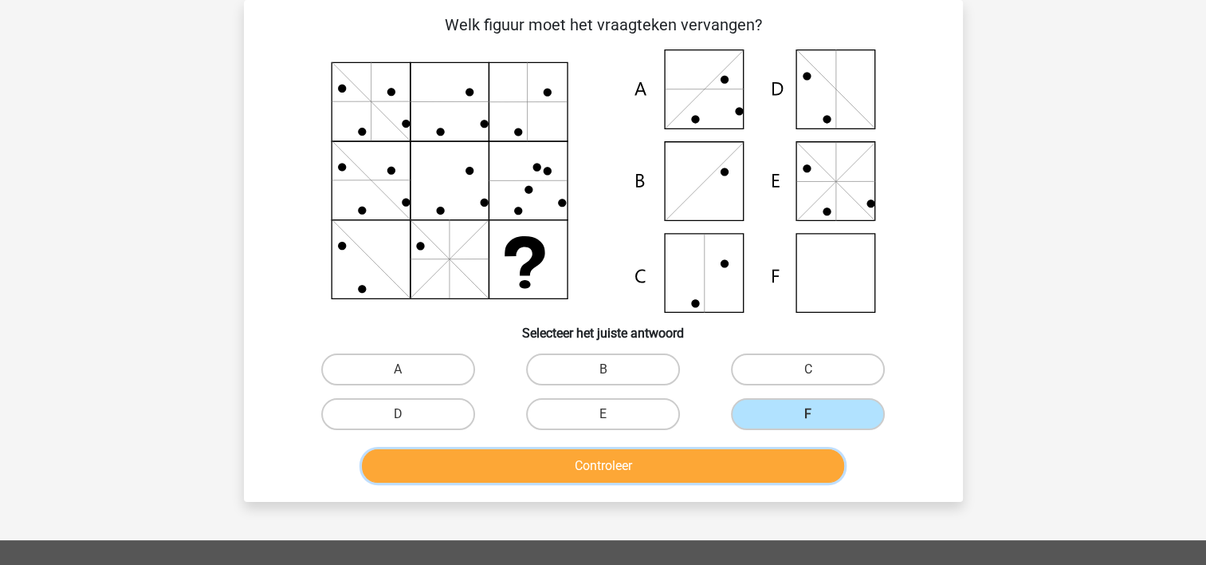
click at [740, 458] on button "Controleer" at bounding box center [603, 465] width 482 height 33
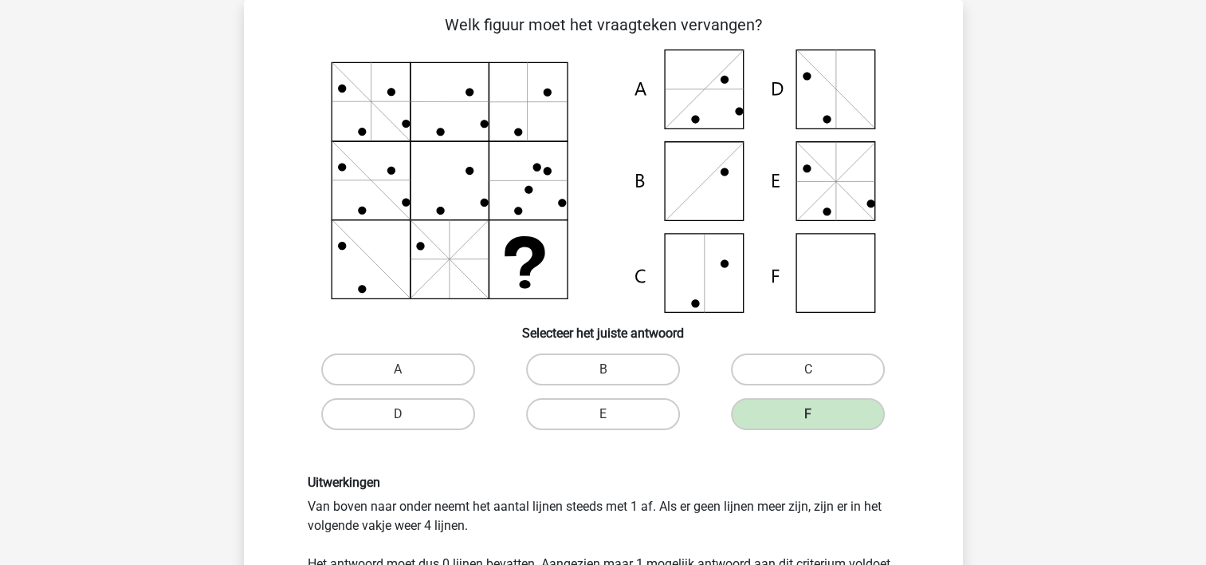
click at [740, 458] on div "Uitwerkingen Van boven naar onder neemt het aantal lijnen steeds met 1 af. Als …" at bounding box center [604, 533] width 668 height 194
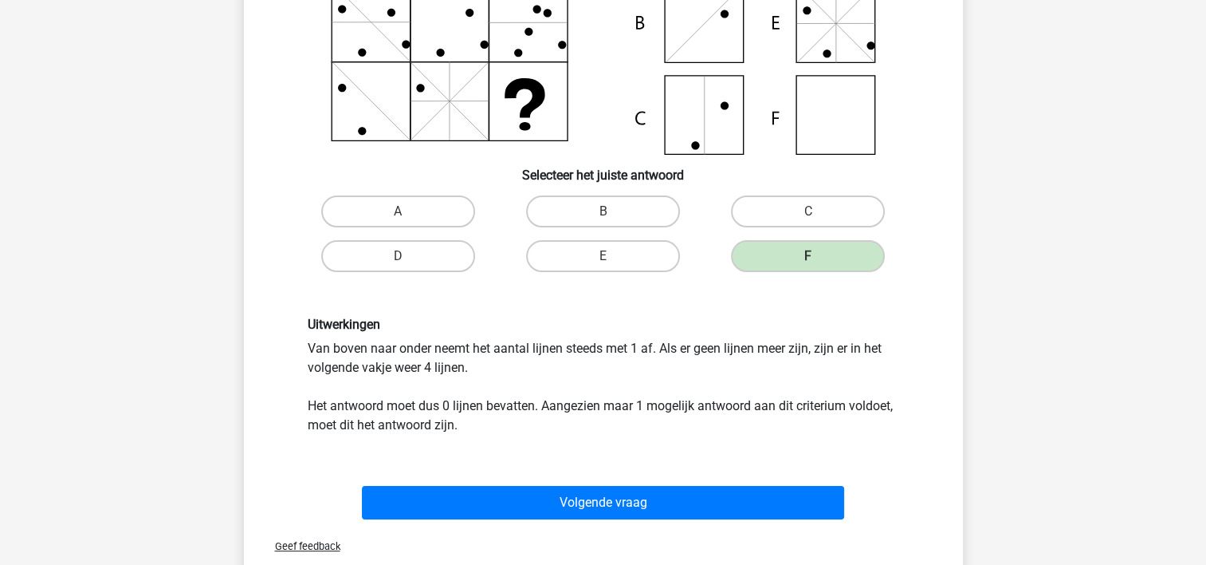
scroll to position [233, 0]
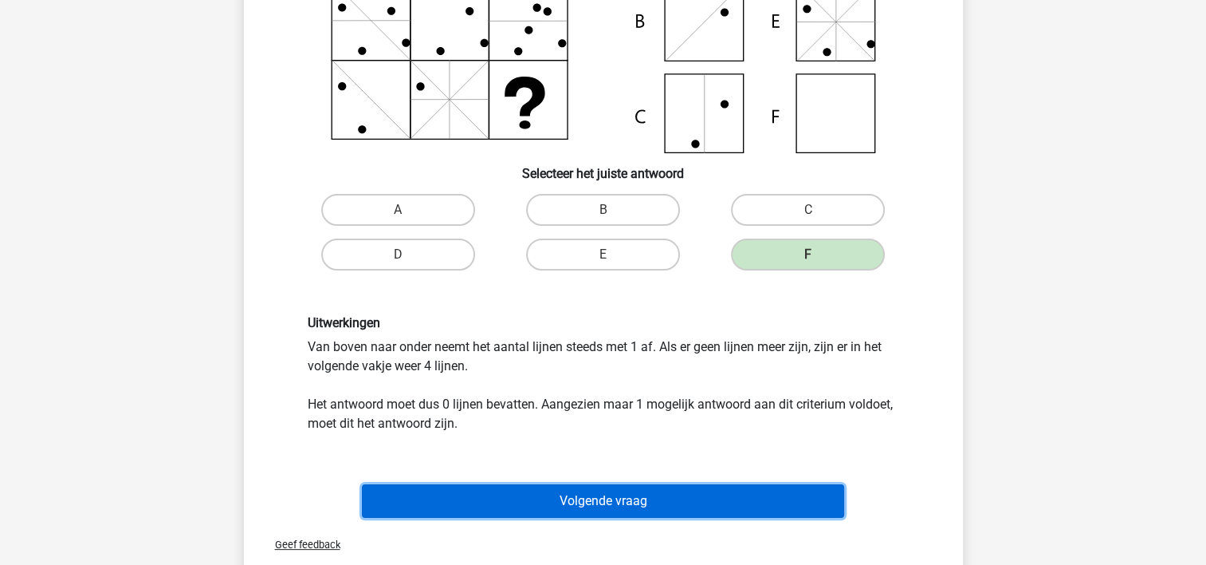
click at [532, 497] on button "Volgende vraag" at bounding box center [603, 500] width 482 height 33
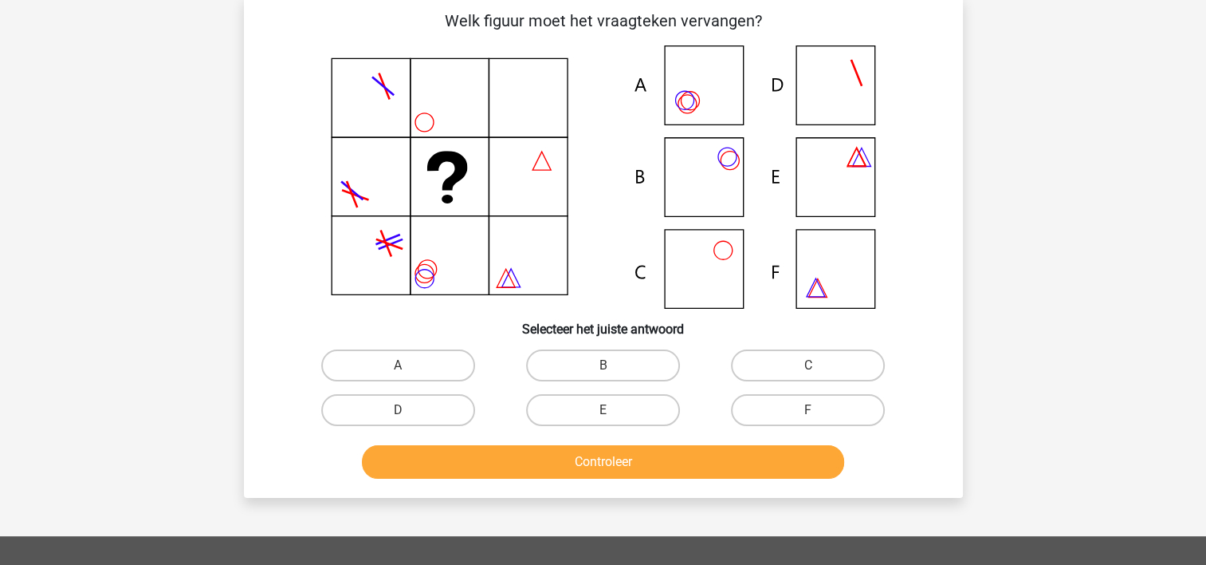
scroll to position [73, 0]
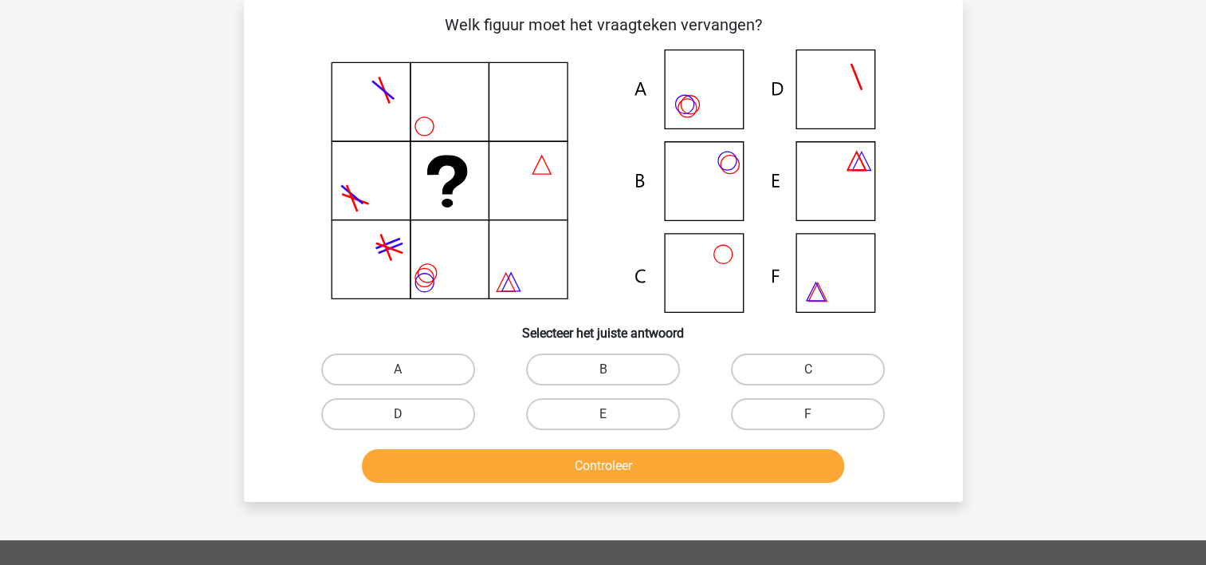
click at [711, 184] on icon at bounding box center [603, 180] width 643 height 263
click at [619, 360] on label "B" at bounding box center [603, 369] width 154 height 32
click at [613, 369] on input "B" at bounding box center [608, 374] width 10 height 10
radio input "true"
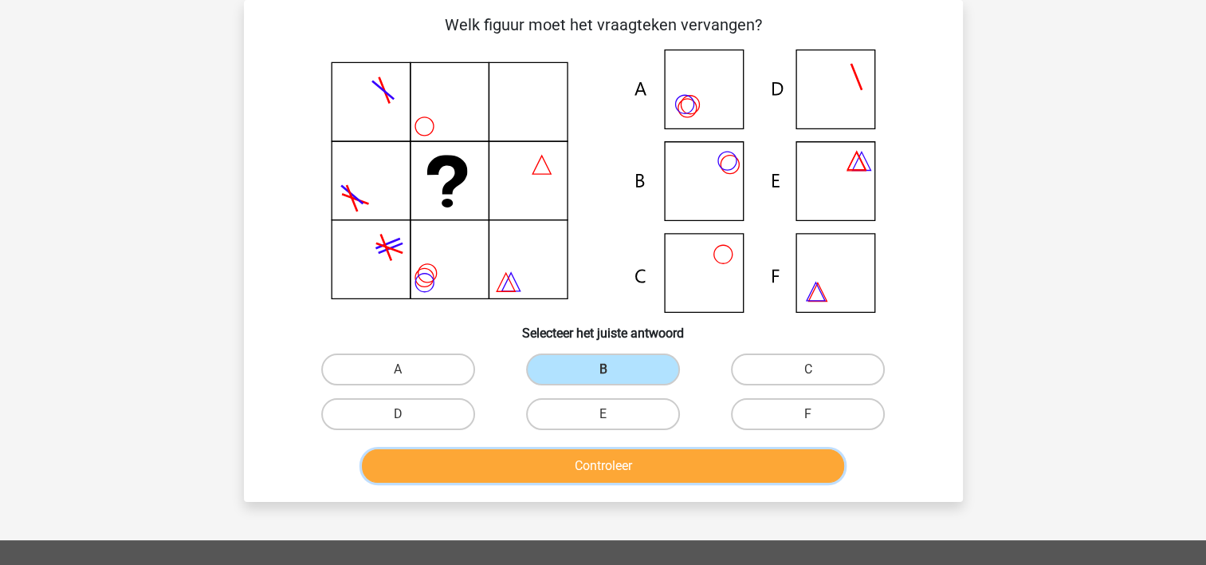
click at [553, 455] on button "Controleer" at bounding box center [603, 465] width 482 height 33
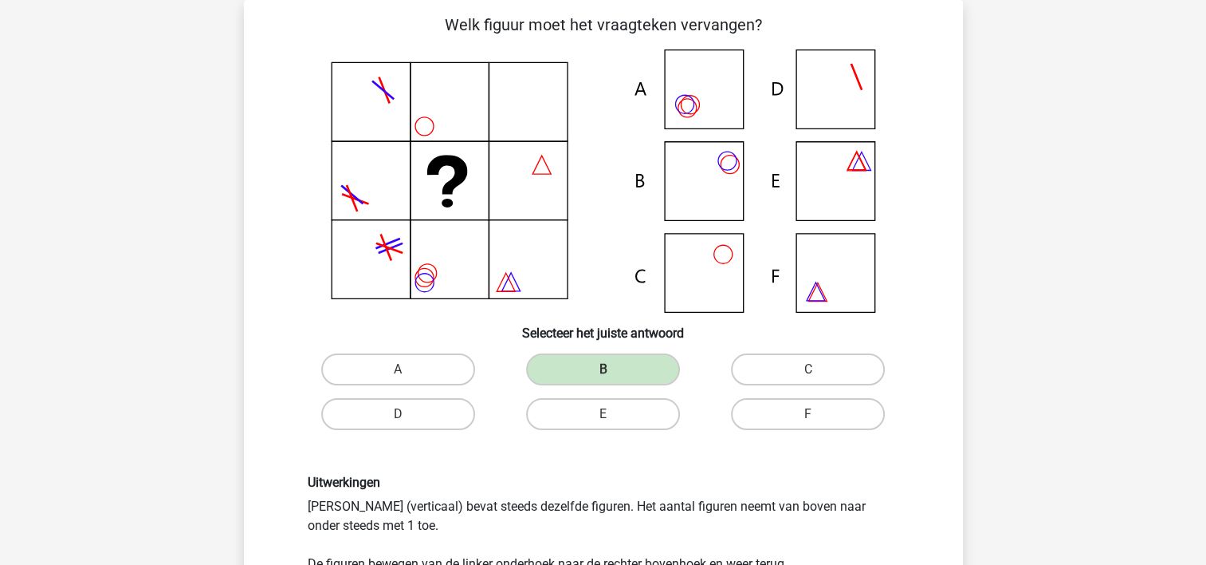
click at [553, 455] on div "Uitwerkingen Elke kolom (verticaal) bevat steeds dezelfde figuren. Het aantal f…" at bounding box center [604, 552] width 668 height 232
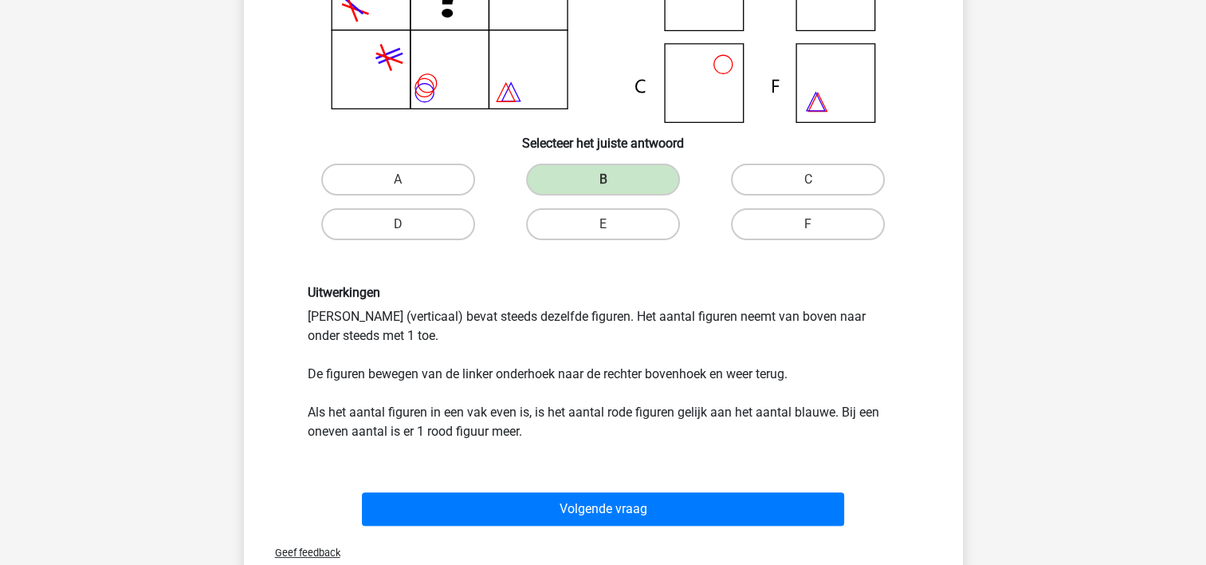
scroll to position [265, 0]
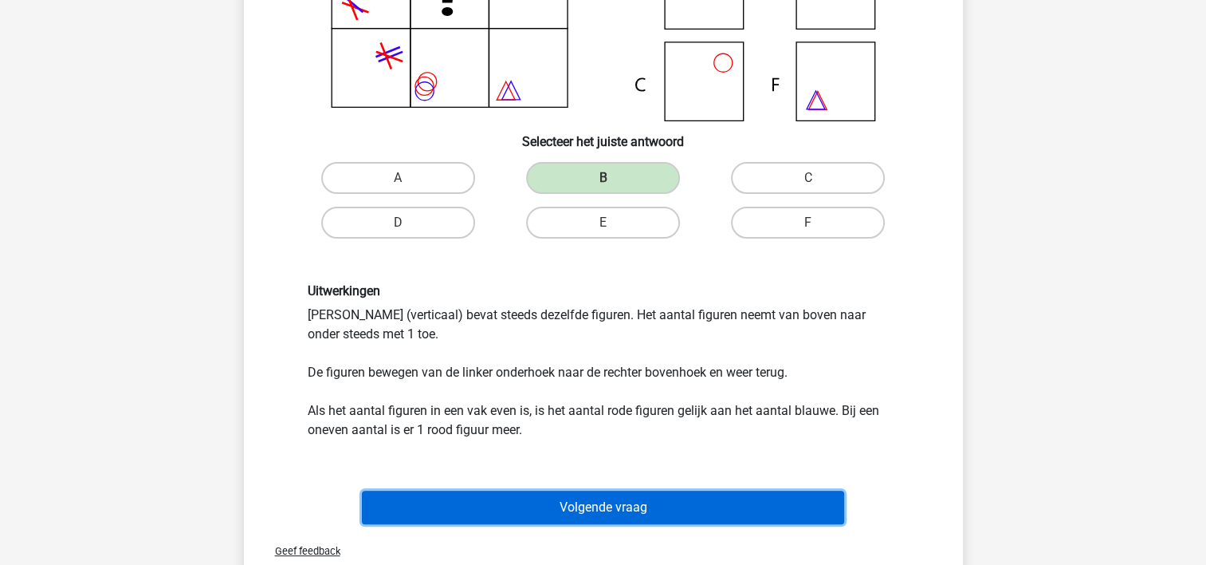
click at [552, 494] on button "Volgende vraag" at bounding box center [603, 506] width 482 height 33
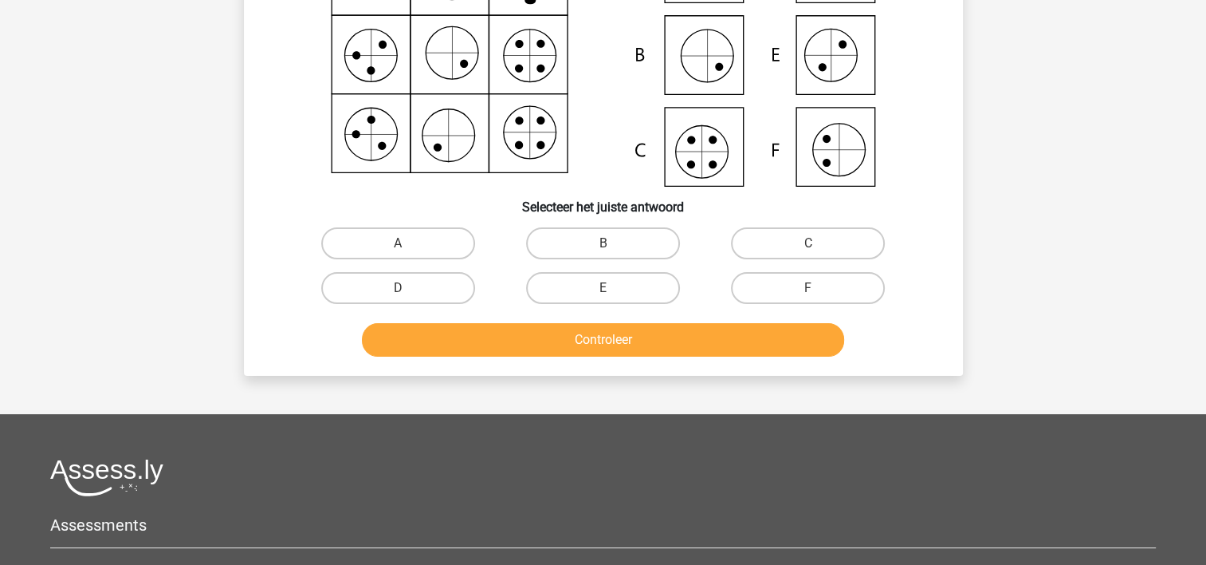
scroll to position [73, 0]
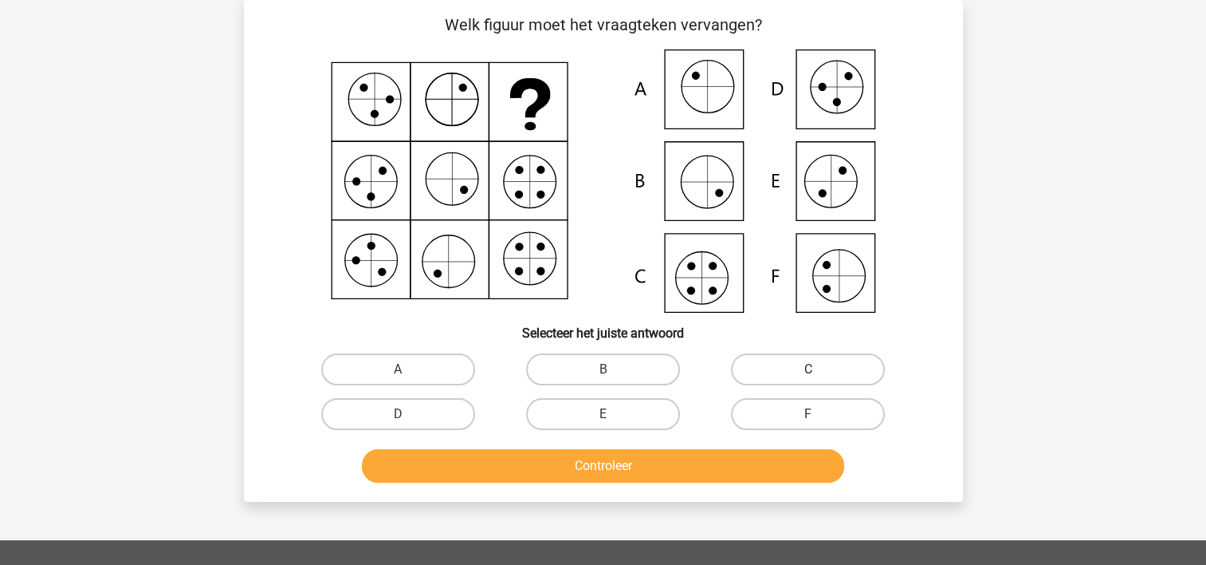
click at [803, 367] on label "C" at bounding box center [808, 369] width 154 height 32
click at [809, 369] on input "C" at bounding box center [814, 374] width 10 height 10
radio input "true"
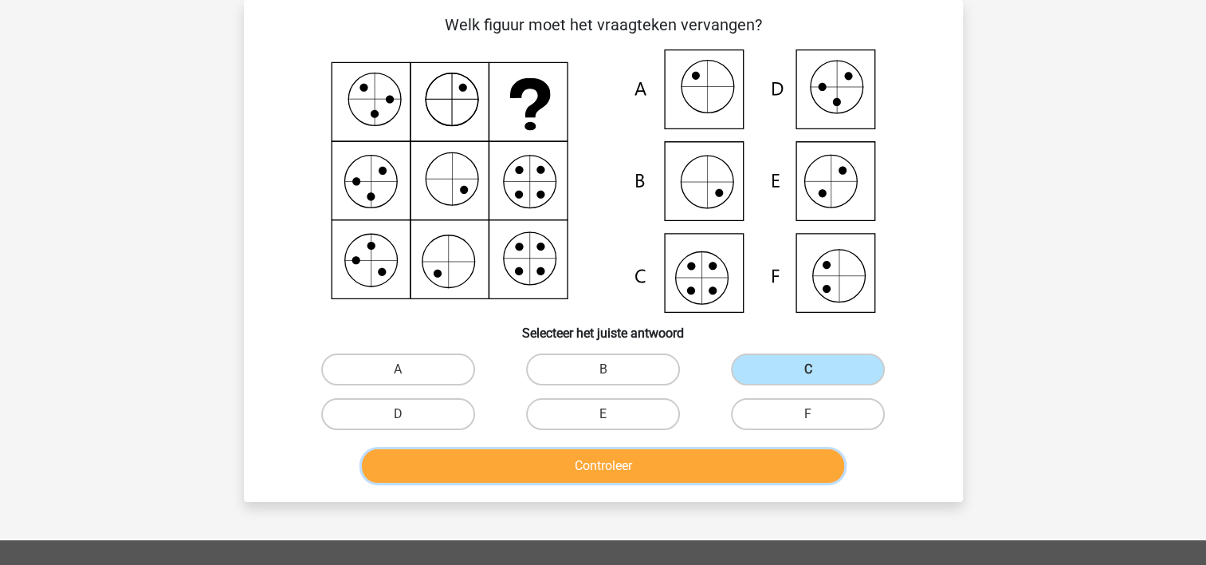
click at [639, 465] on button "Controleer" at bounding box center [603, 465] width 482 height 33
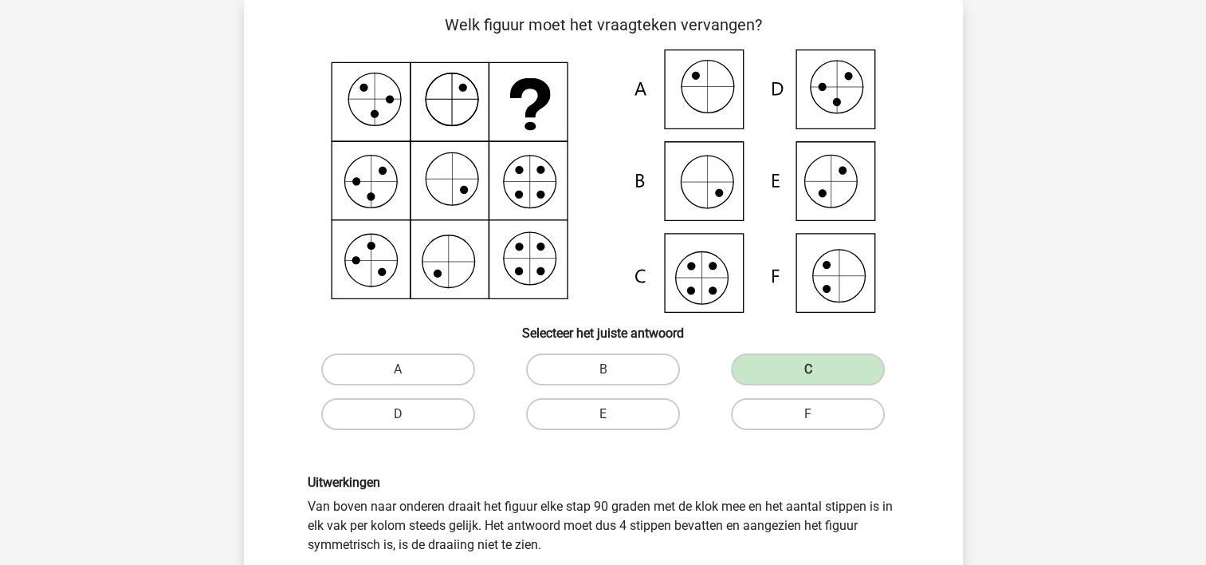
click at [639, 465] on div "Uitwerkingen Van boven naar onderen draait het figuur elke stap 90 graden met d…" at bounding box center [604, 513] width 668 height 155
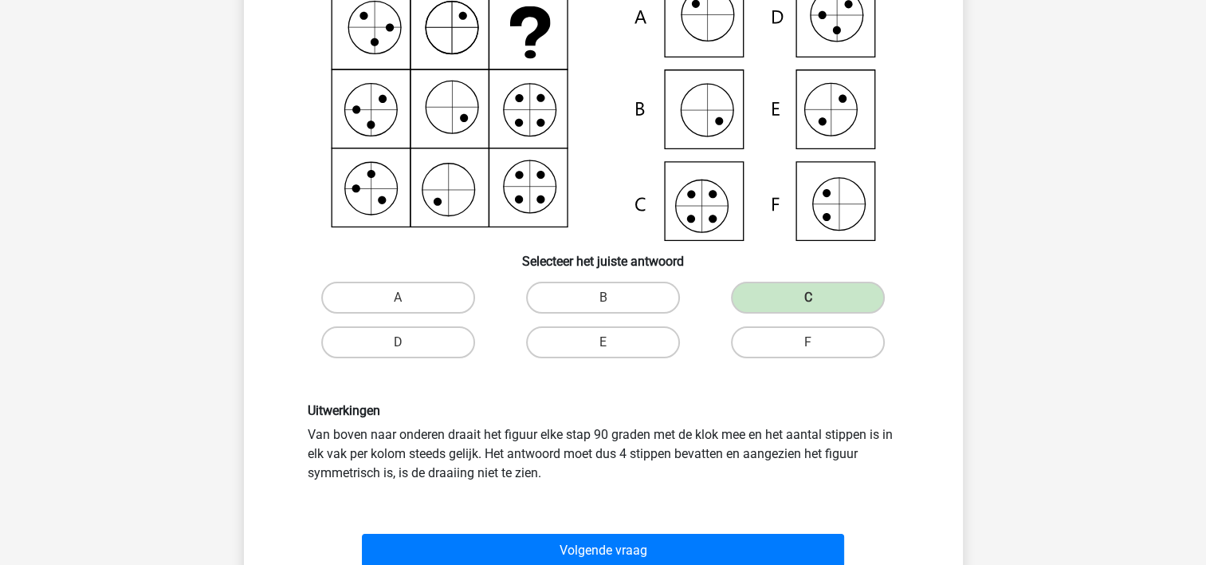
scroll to position [169, 0]
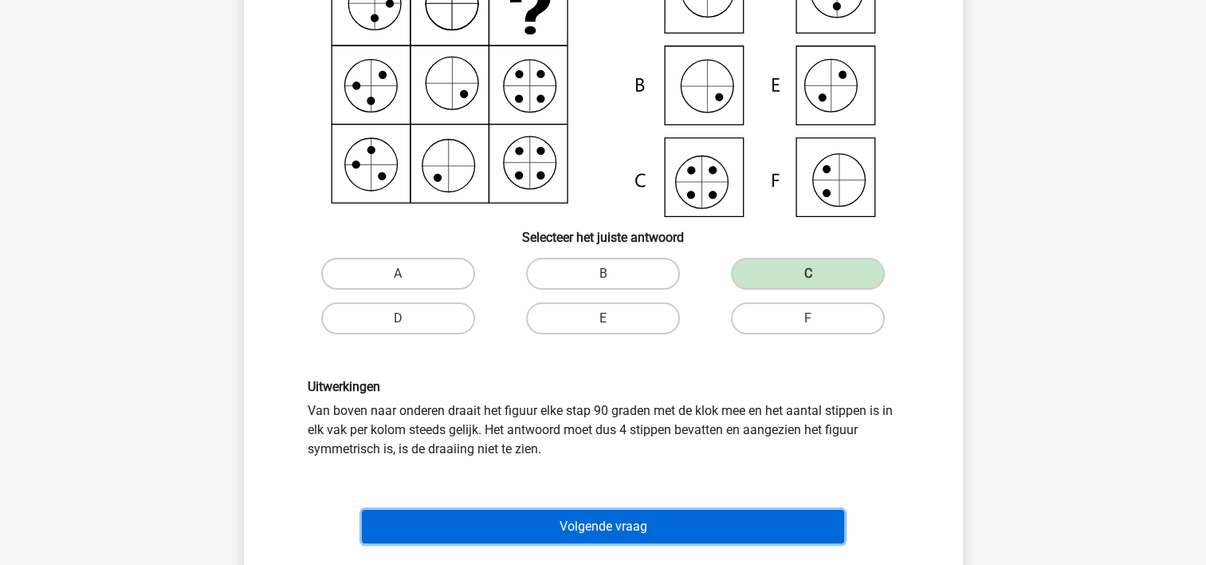
click at [592, 528] on button "Volgende vraag" at bounding box center [603, 526] width 482 height 33
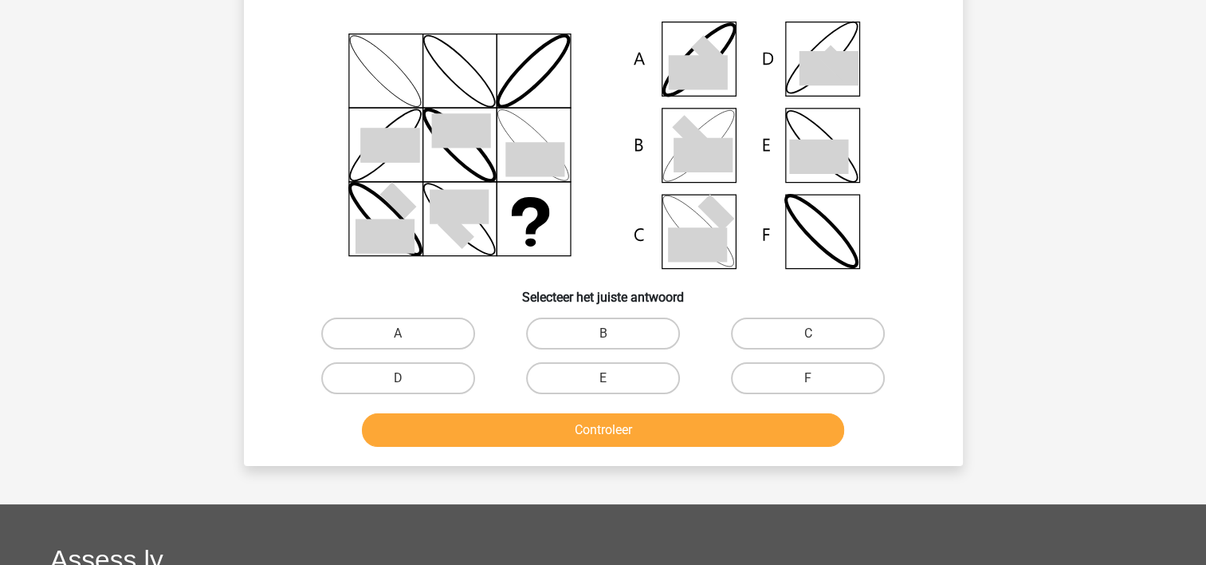
scroll to position [73, 0]
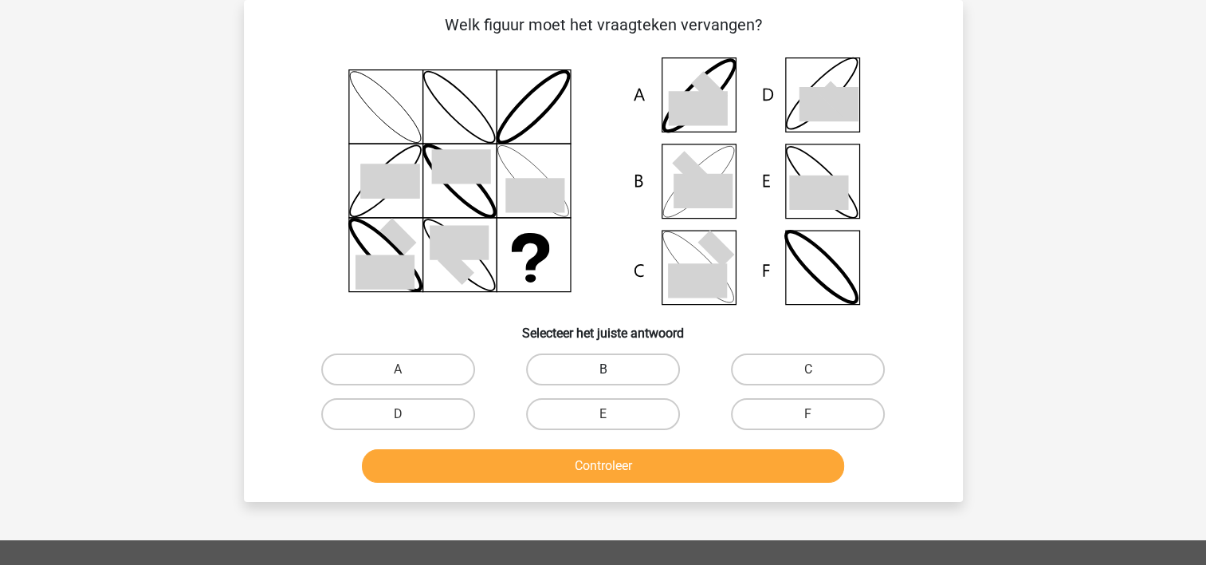
click at [580, 374] on label "B" at bounding box center [603, 369] width 154 height 32
click at [603, 374] on input "B" at bounding box center [608, 374] width 10 height 10
radio input "true"
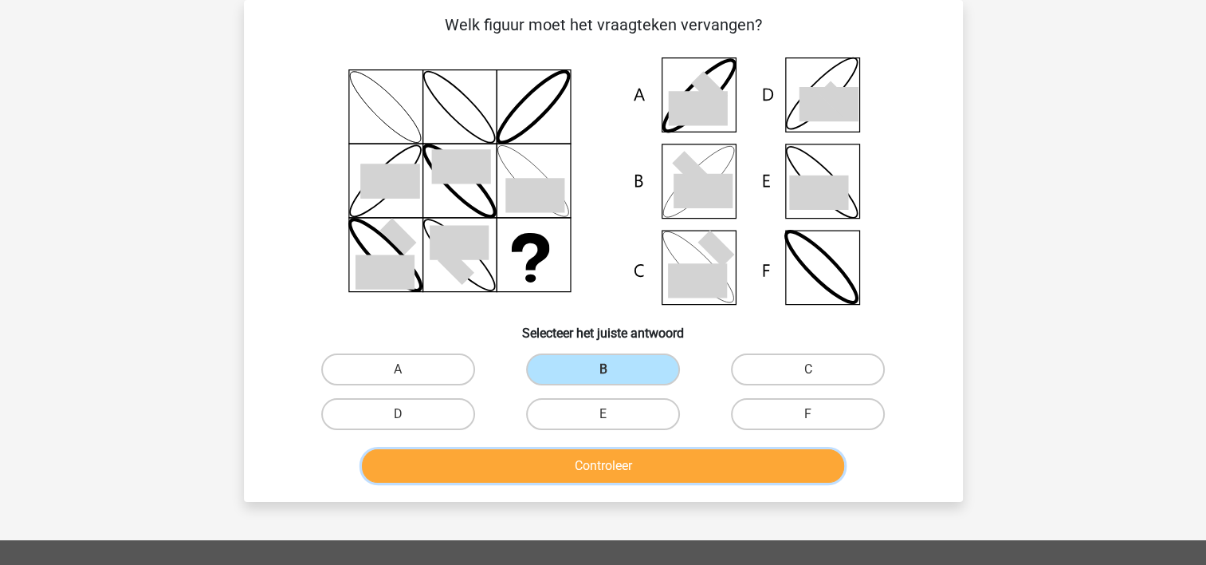
click at [529, 454] on button "Controleer" at bounding box center [603, 465] width 482 height 33
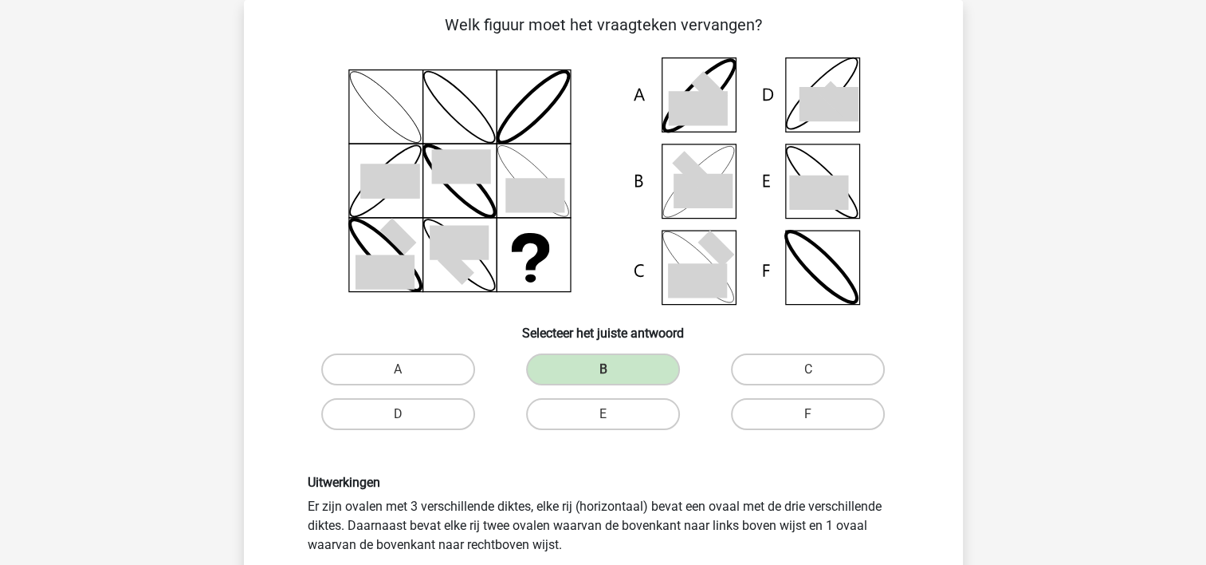
click at [529, 454] on div "Uitwerkingen Er zijn ovalen met 3 verschillende diktes, elke rij (horizontaal) …" at bounding box center [604, 561] width 668 height 251
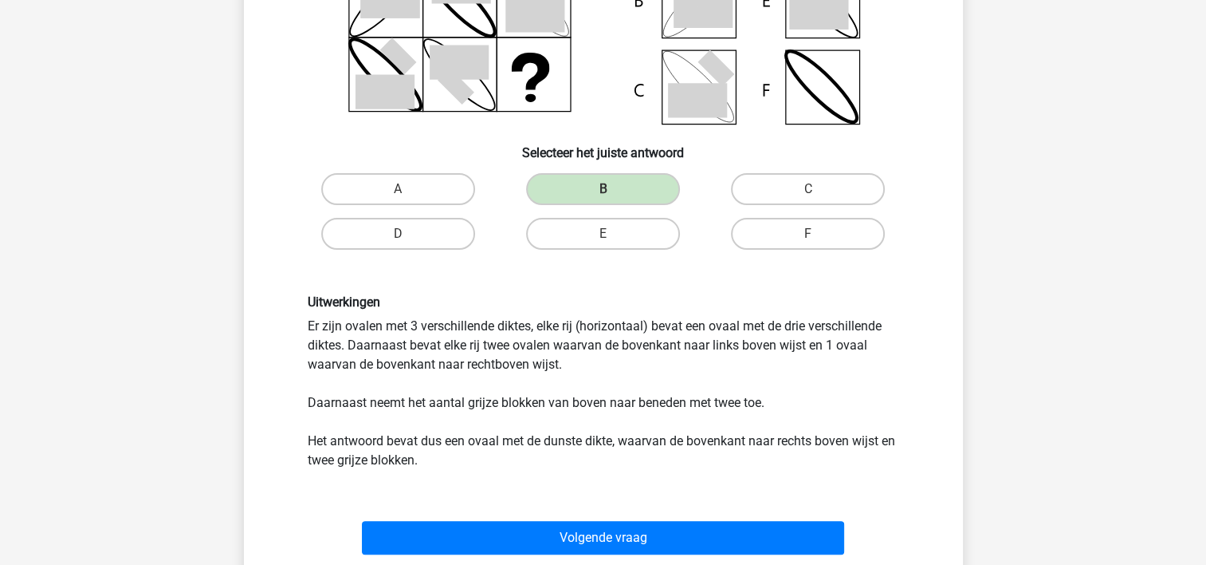
scroll to position [297, 0]
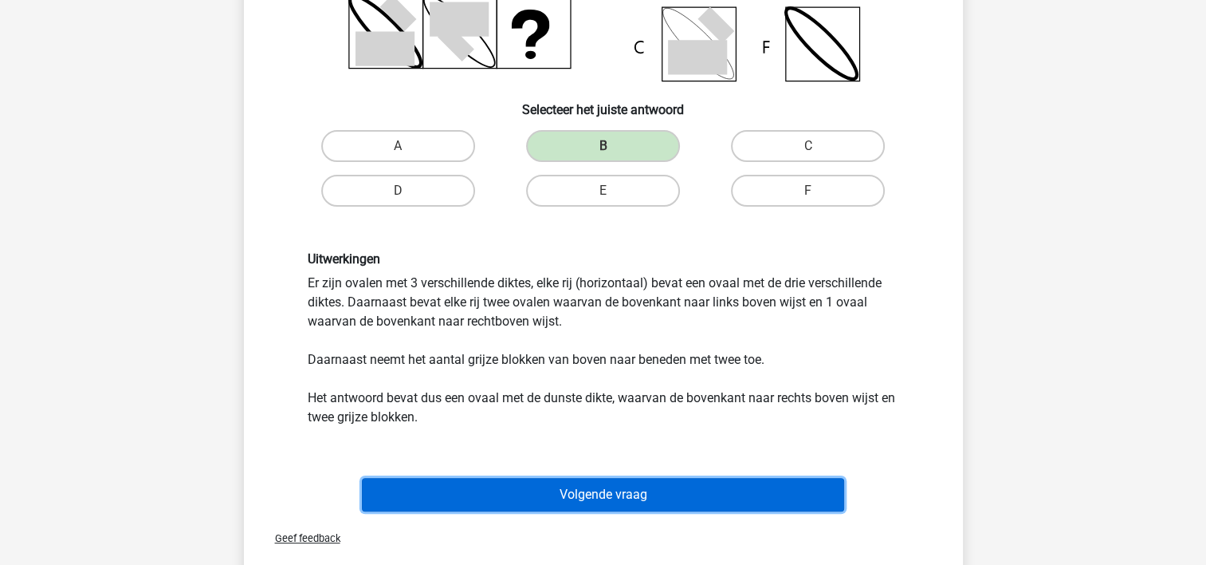
click at [537, 485] on button "Volgende vraag" at bounding box center [603, 494] width 482 height 33
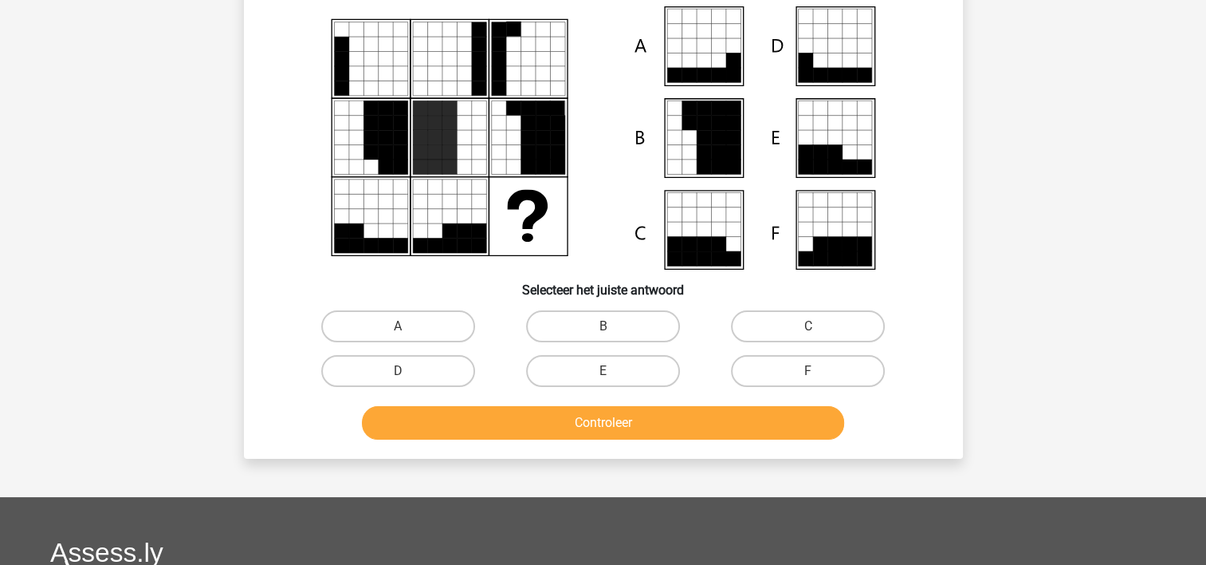
scroll to position [73, 0]
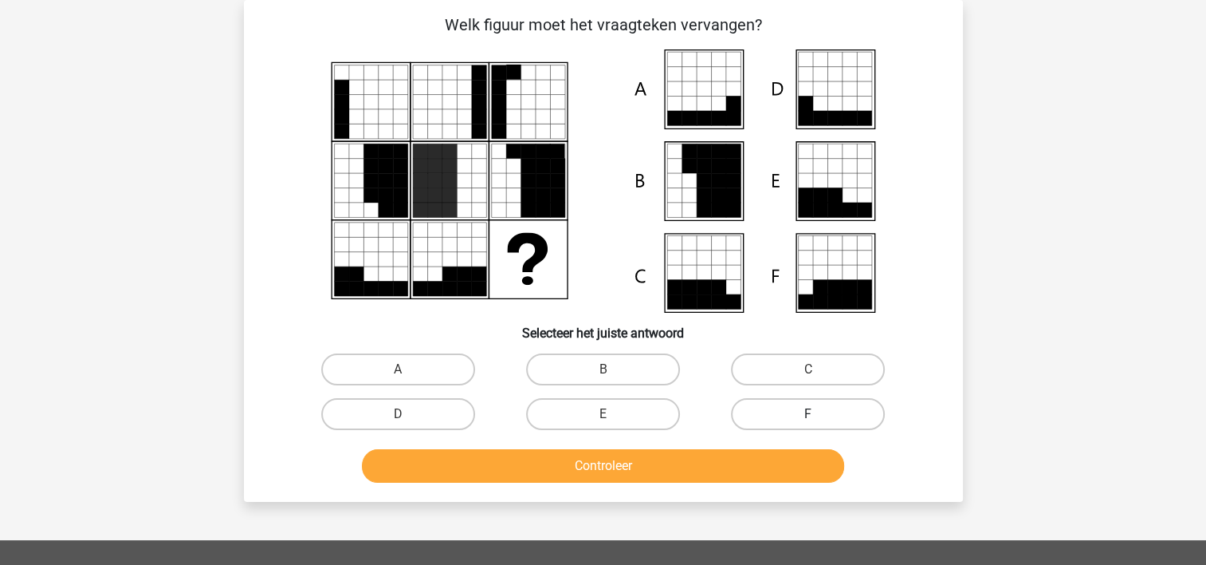
click at [775, 416] on label "F" at bounding box center [808, 414] width 154 height 32
click at [809, 416] on input "F" at bounding box center [814, 419] width 10 height 10
radio input "true"
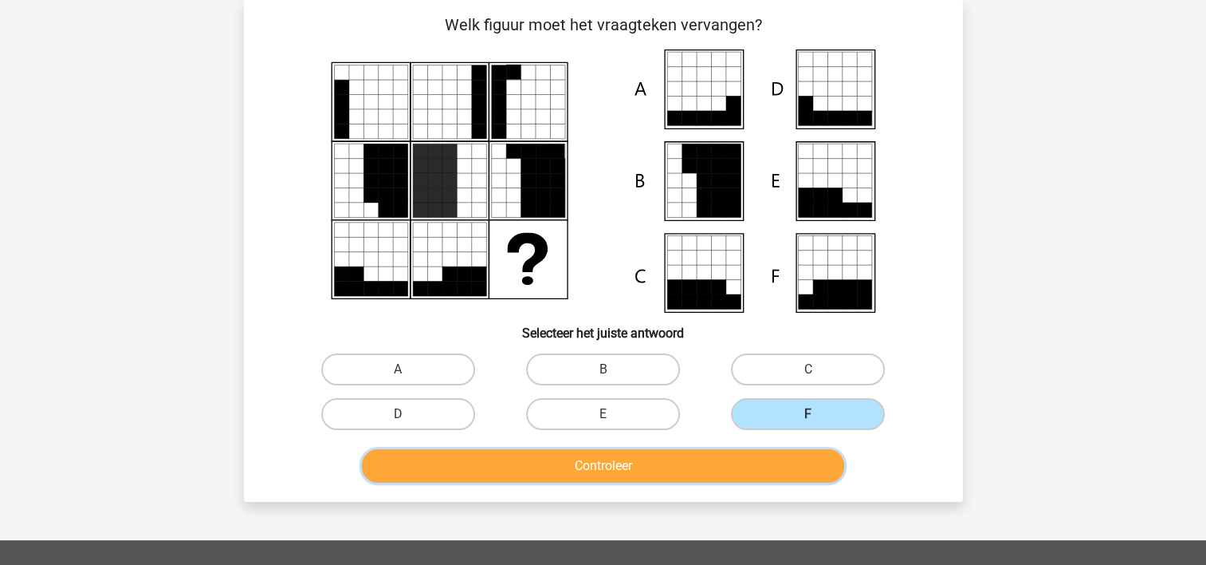
click at [683, 472] on button "Controleer" at bounding box center [603, 465] width 482 height 33
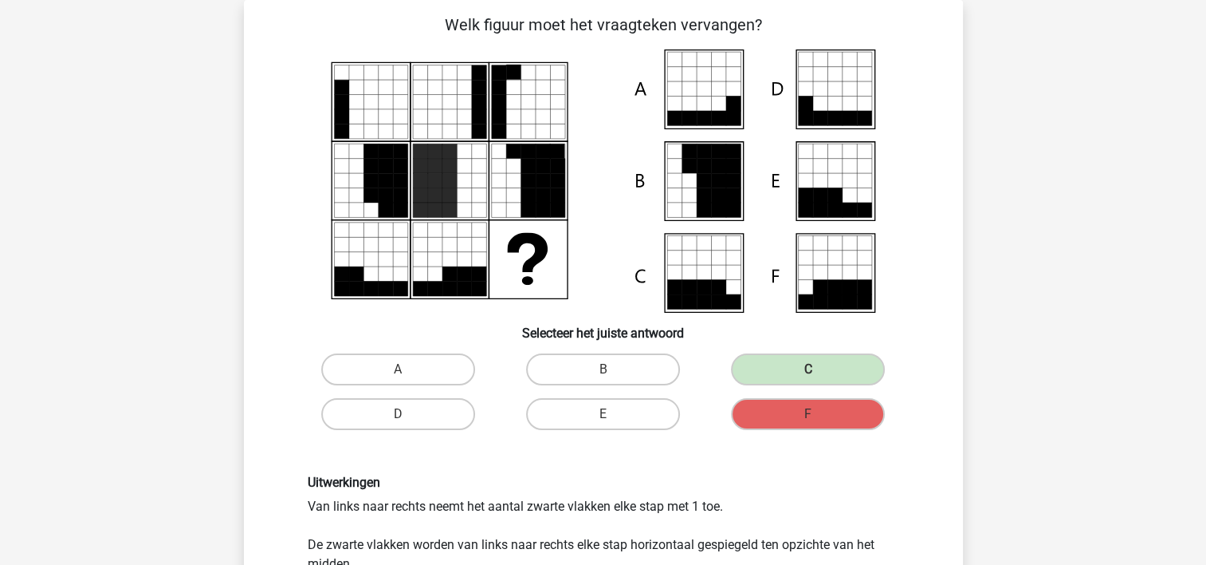
click at [683, 472] on div "Uitwerkingen Van links naar rechts neemt het aantal zwarte vlakken elke stap me…" at bounding box center [604, 523] width 668 height 175
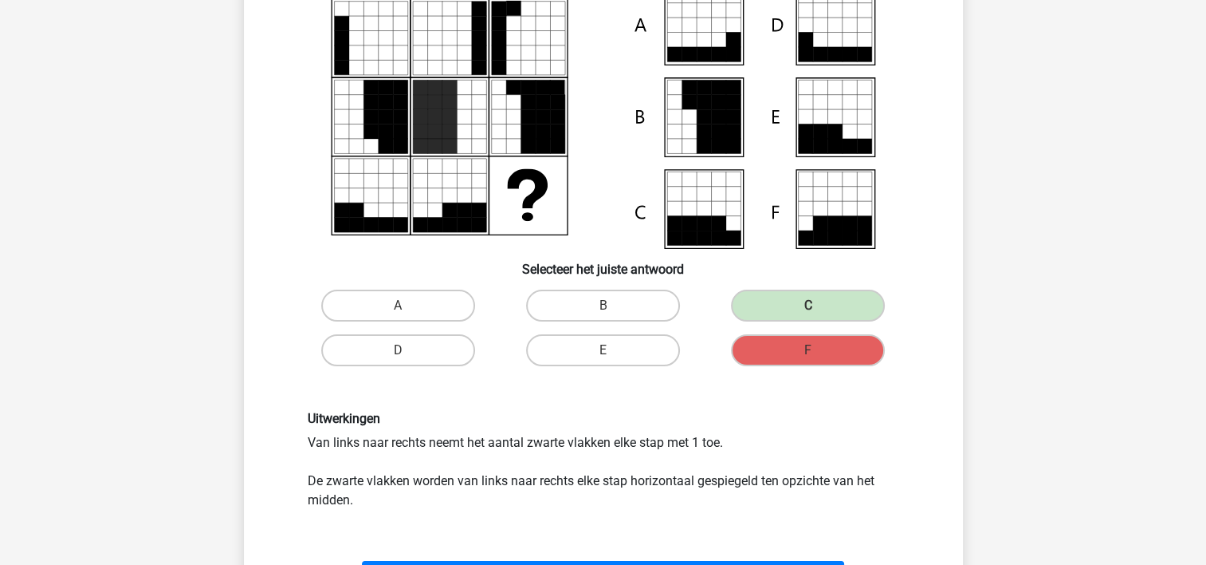
scroll to position [105, 0]
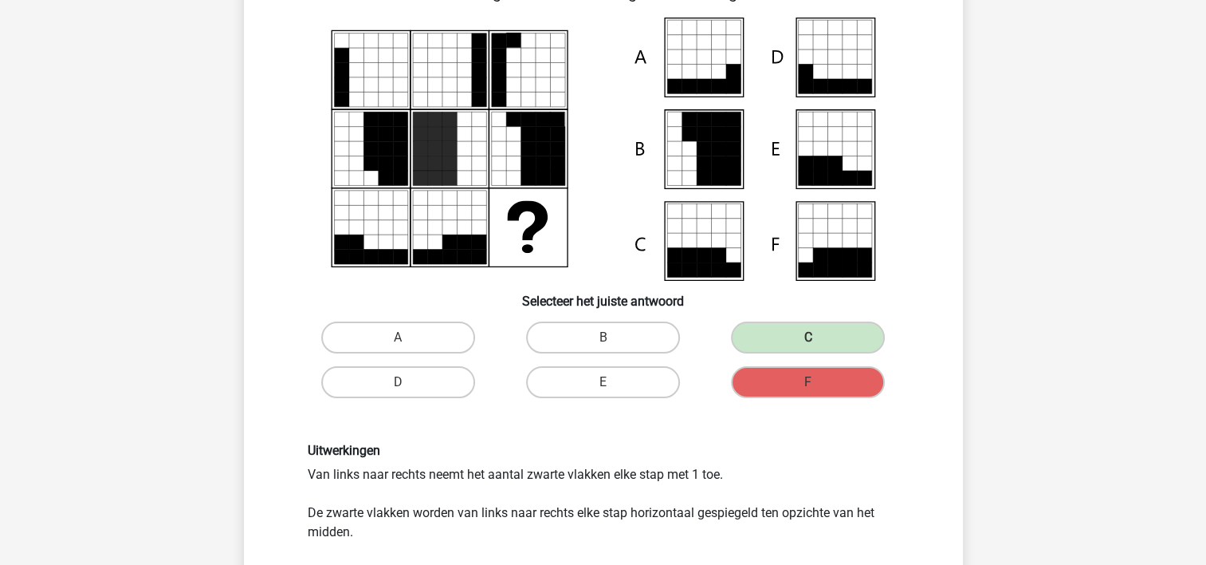
click at [665, 488] on div "Uitwerkingen Van links naar rechts neemt het aantal zwarte vlakken elke stap me…" at bounding box center [604, 492] width 616 height 98
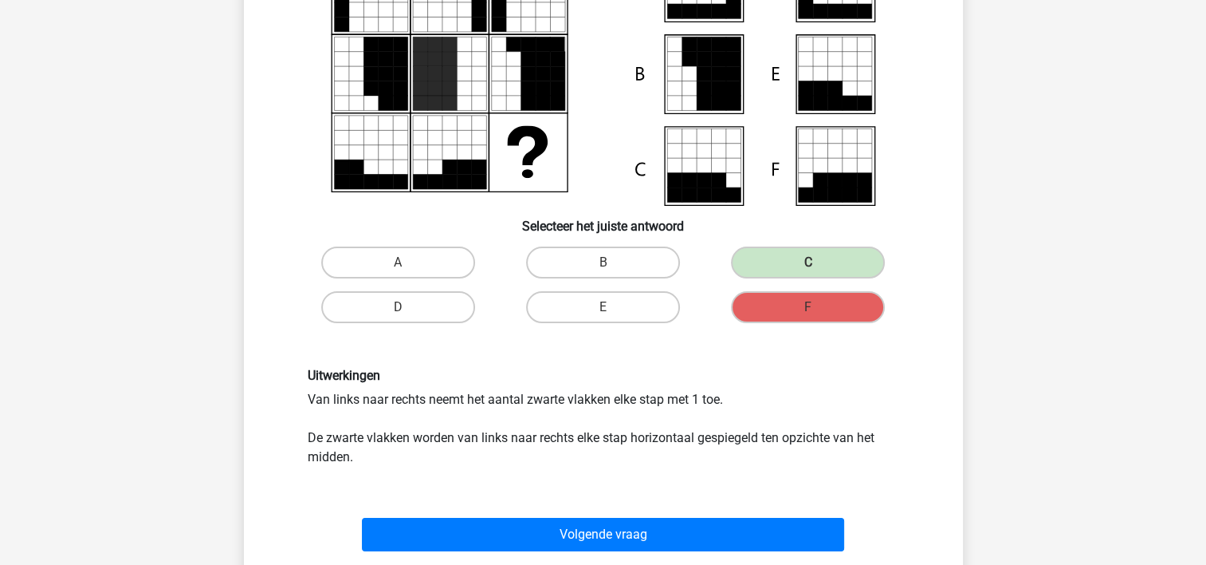
scroll to position [201, 0]
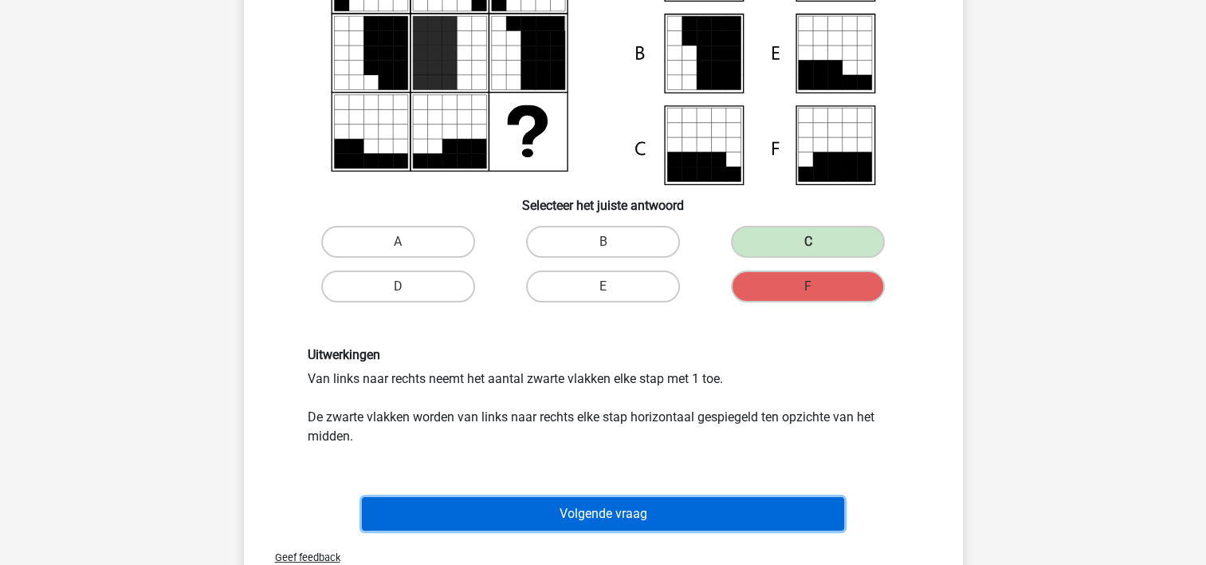
click at [649, 515] on button "Volgende vraag" at bounding box center [603, 513] width 482 height 33
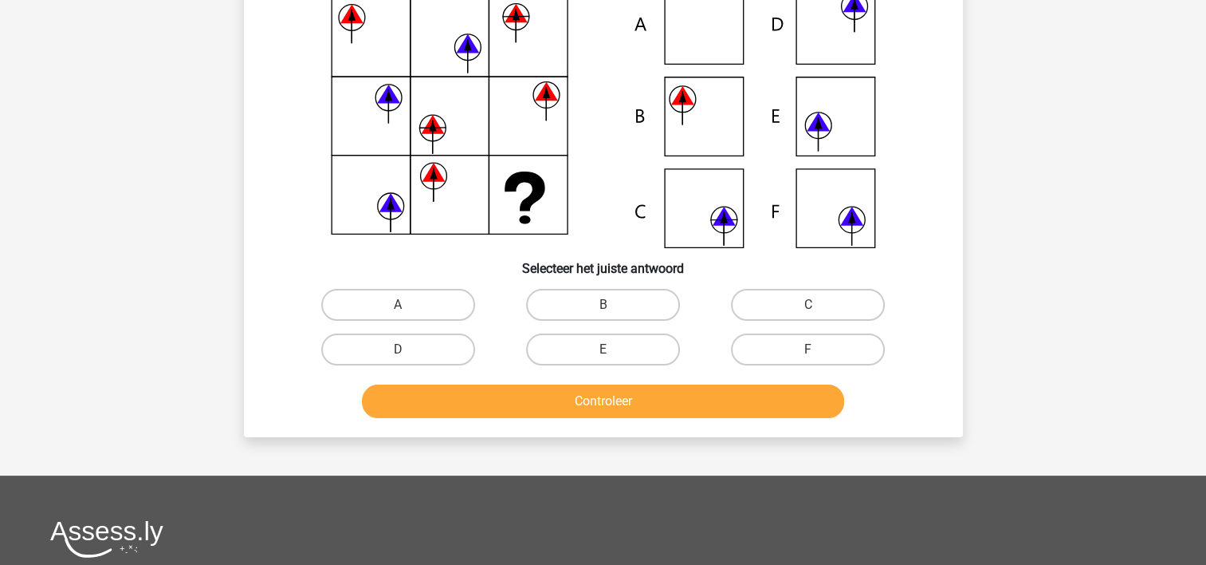
scroll to position [73, 0]
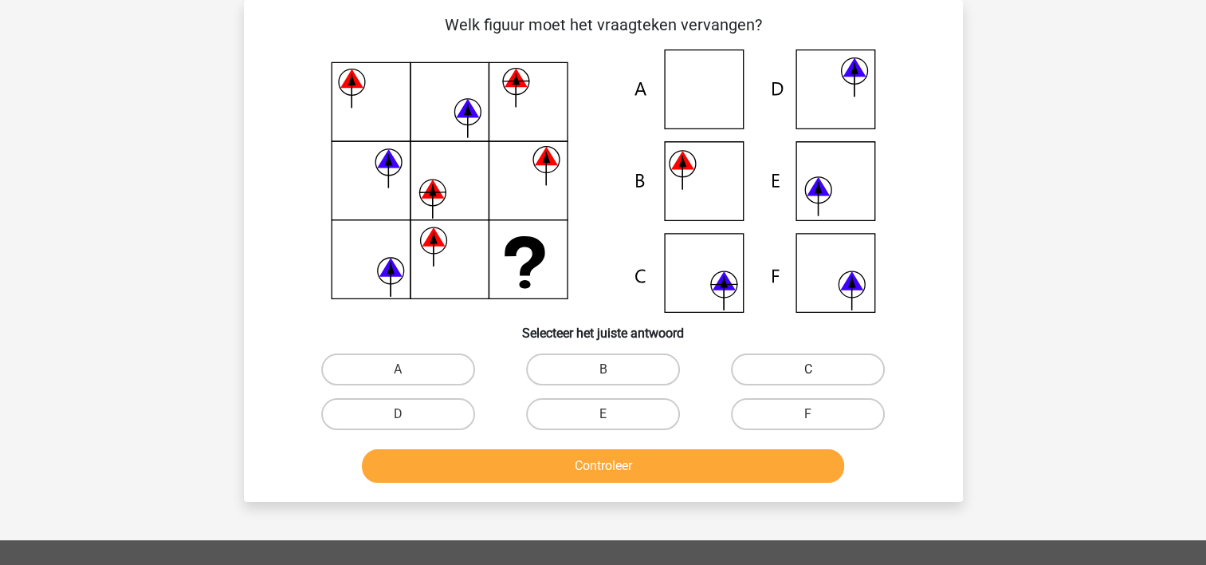
click at [774, 367] on label "C" at bounding box center [808, 369] width 154 height 32
click at [809, 369] on input "C" at bounding box center [814, 374] width 10 height 10
radio input "true"
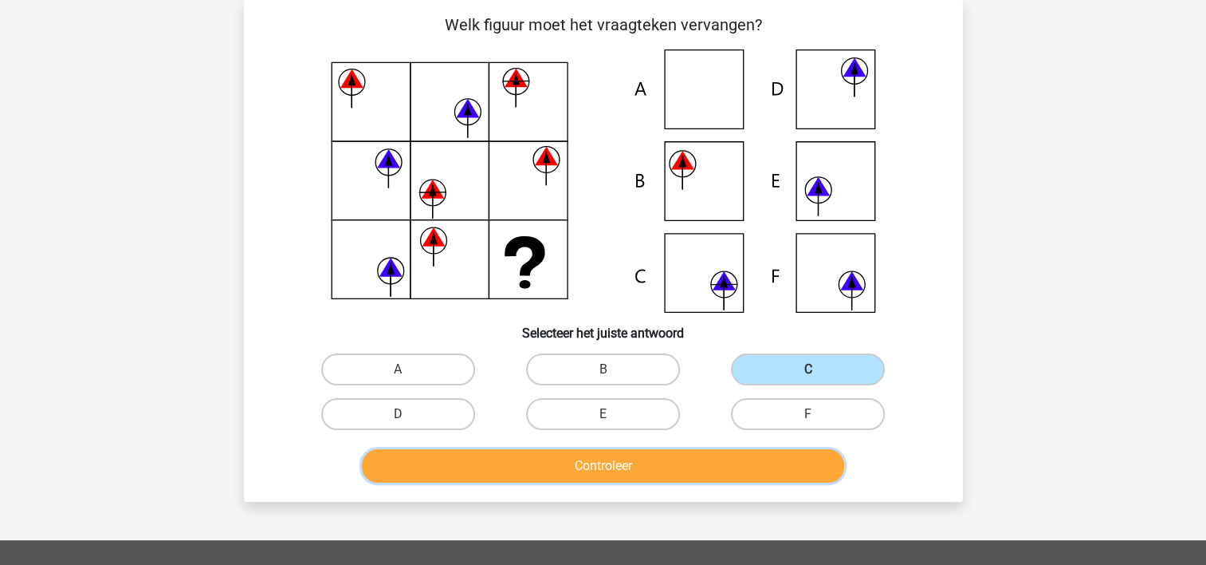
click at [635, 454] on button "Controleer" at bounding box center [603, 465] width 482 height 33
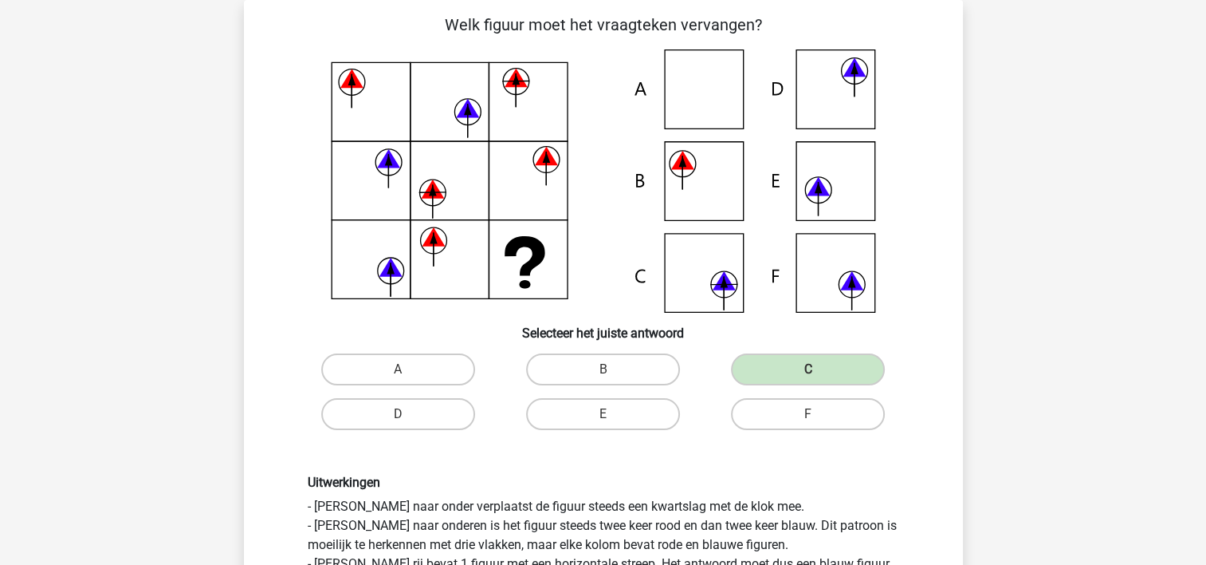
click at [635, 454] on div "Uitwerkingen - Van boven naar onder verplaatst de figuur steeds een kwartslag m…" at bounding box center [604, 533] width 668 height 194
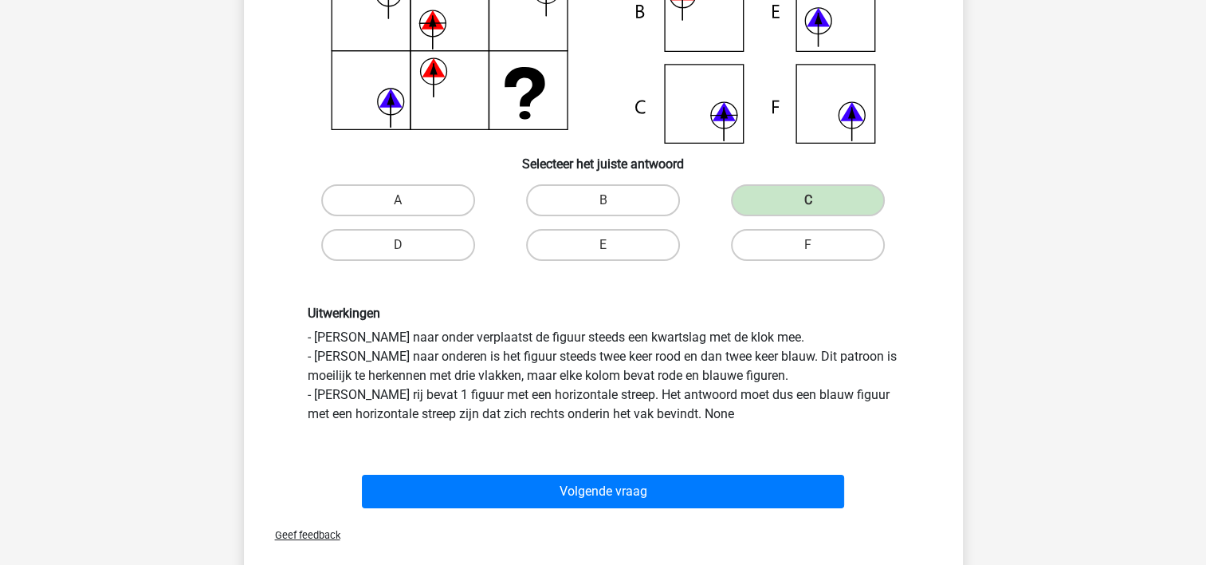
scroll to position [360, 0]
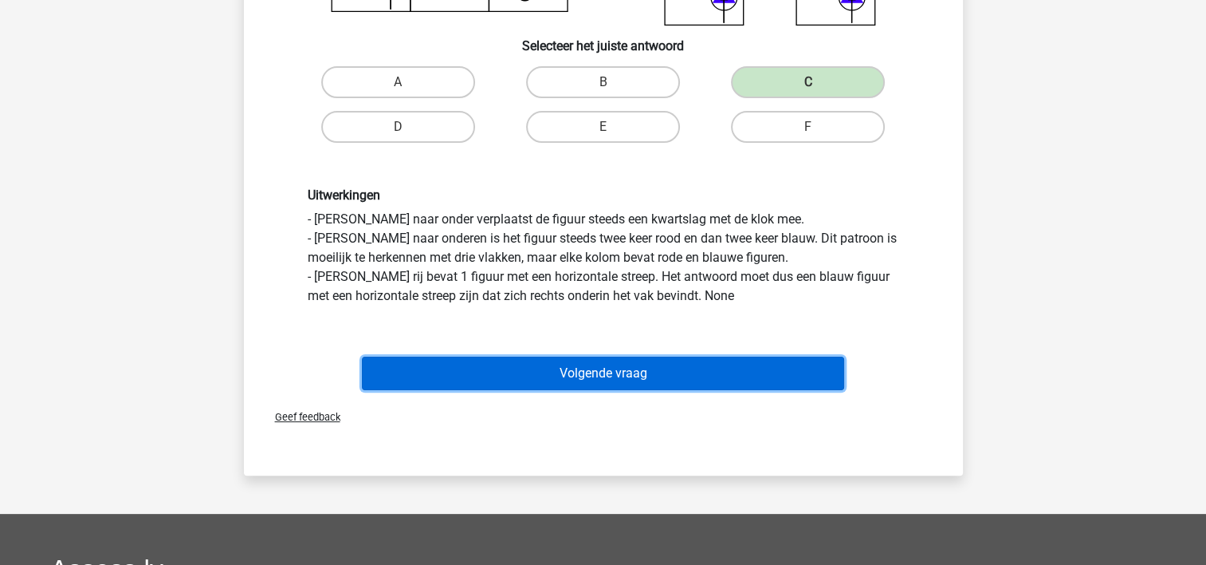
click at [613, 364] on button "Volgende vraag" at bounding box center [603, 372] width 482 height 33
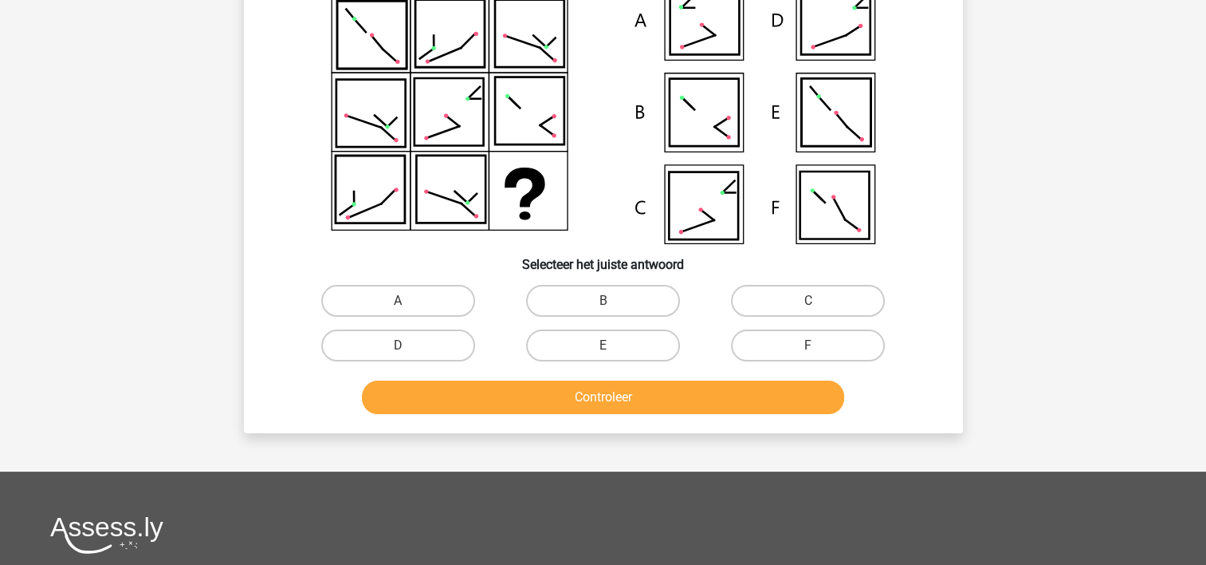
scroll to position [73, 0]
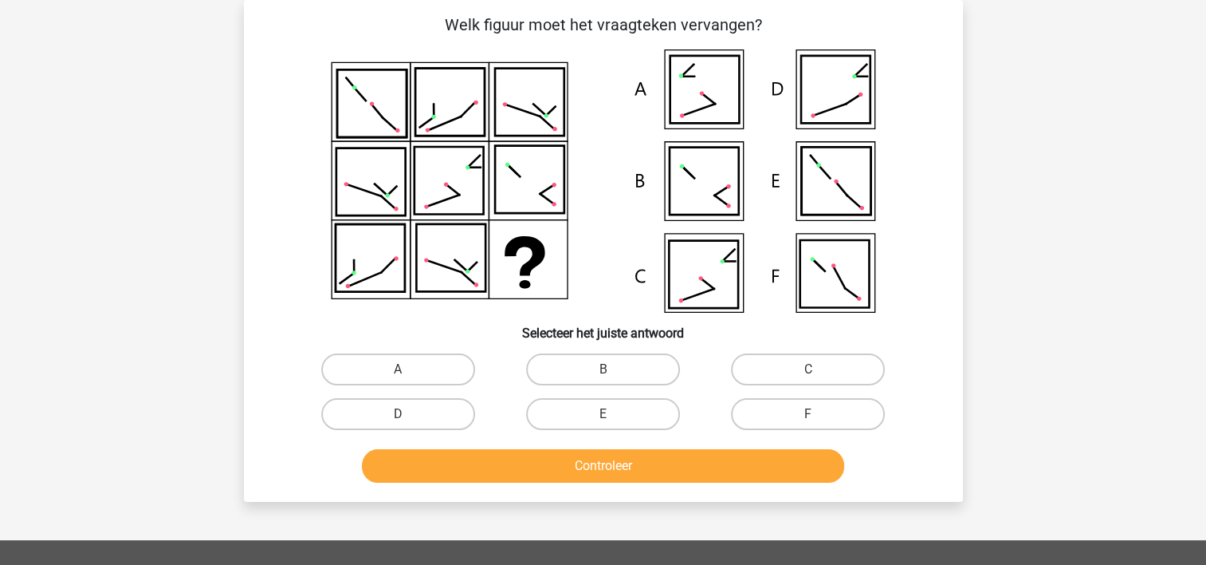
click at [832, 107] on icon at bounding box center [835, 89] width 69 height 67
click at [615, 363] on label "B" at bounding box center [603, 369] width 154 height 32
click at [613, 369] on input "B" at bounding box center [608, 374] width 10 height 10
radio input "true"
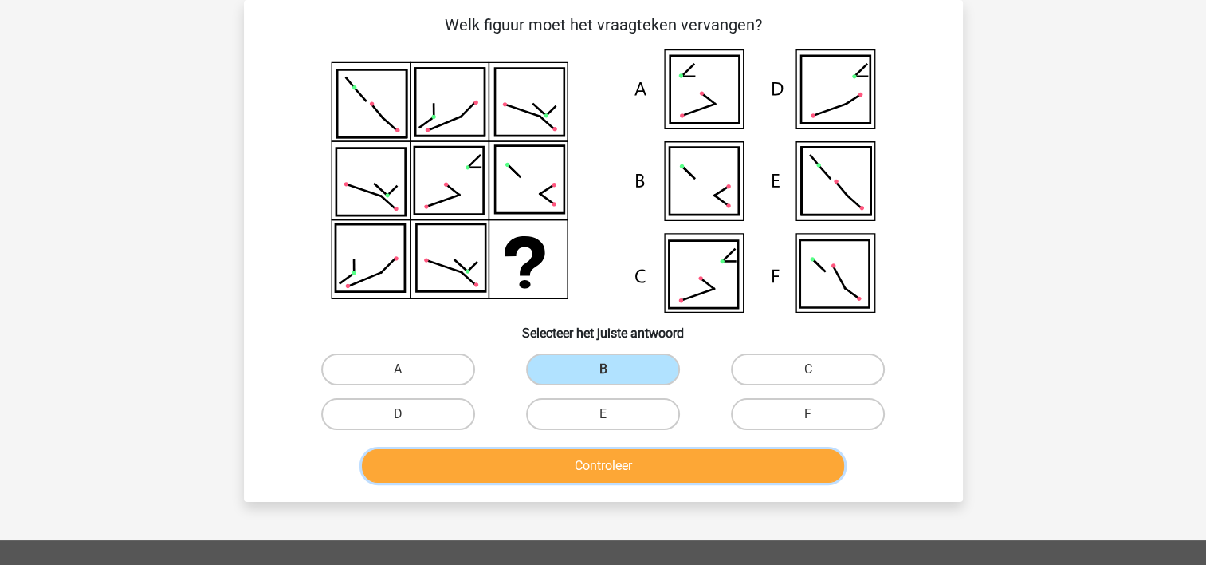
click at [549, 456] on button "Controleer" at bounding box center [603, 465] width 482 height 33
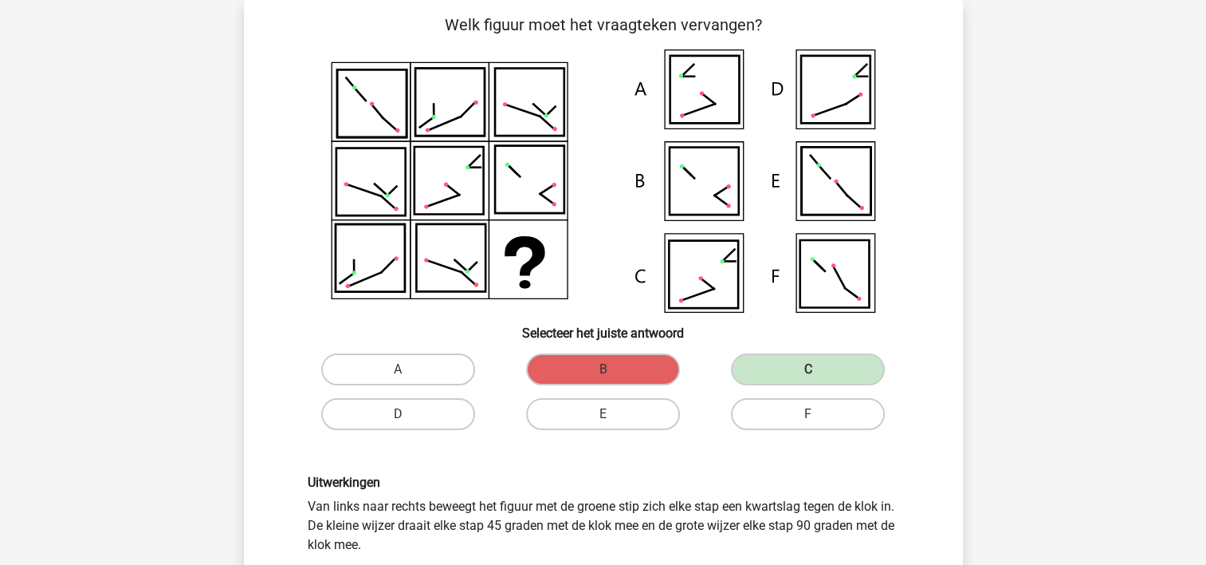
click at [549, 456] on div "Uitwerkingen Van links naar rechts beweegt het figuur met de groene stip zich e…" at bounding box center [604, 552] width 668 height 232
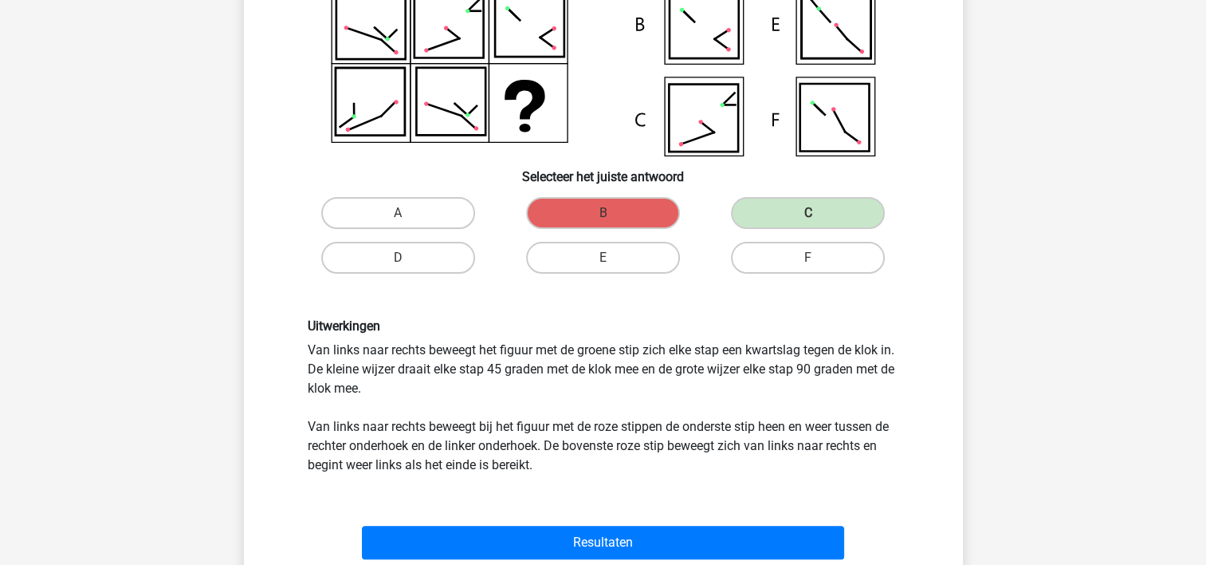
scroll to position [233, 0]
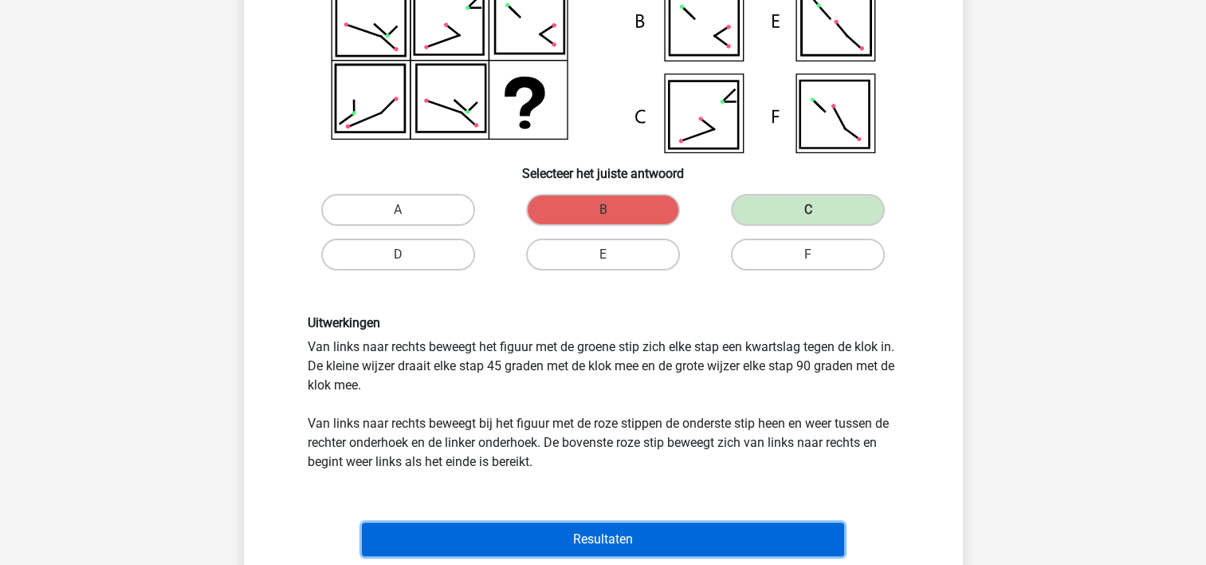
click at [571, 527] on button "Resultaten" at bounding box center [603, 538] width 482 height 33
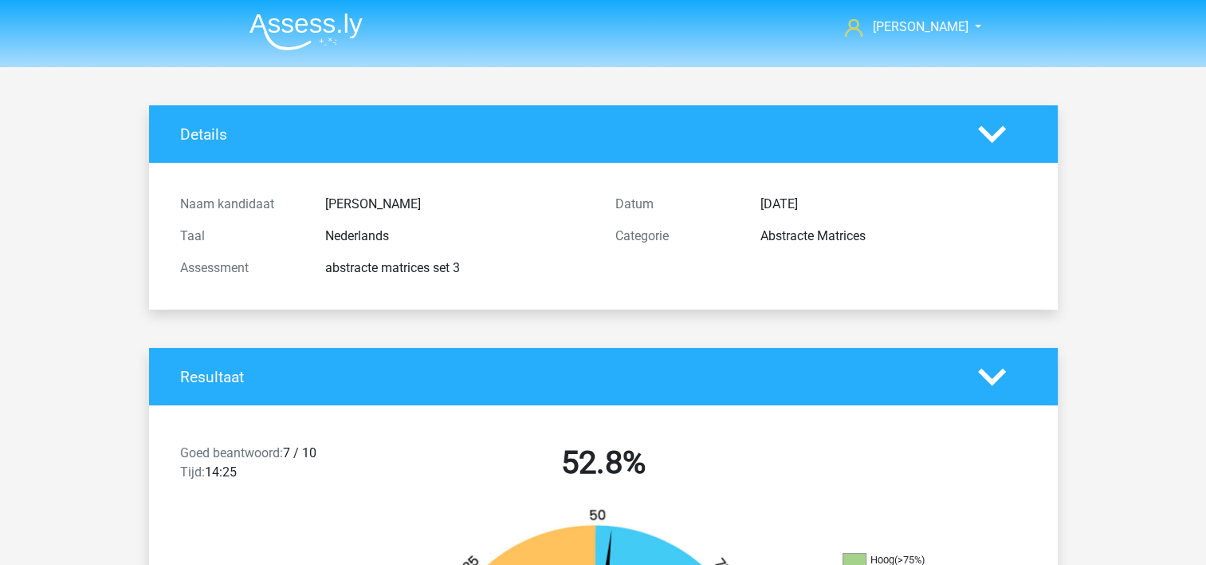
click at [434, 438] on div "Goed beantwoord: 7 / 10 Tijd: 14:25 52.8%" at bounding box center [603, 465] width 909 height 83
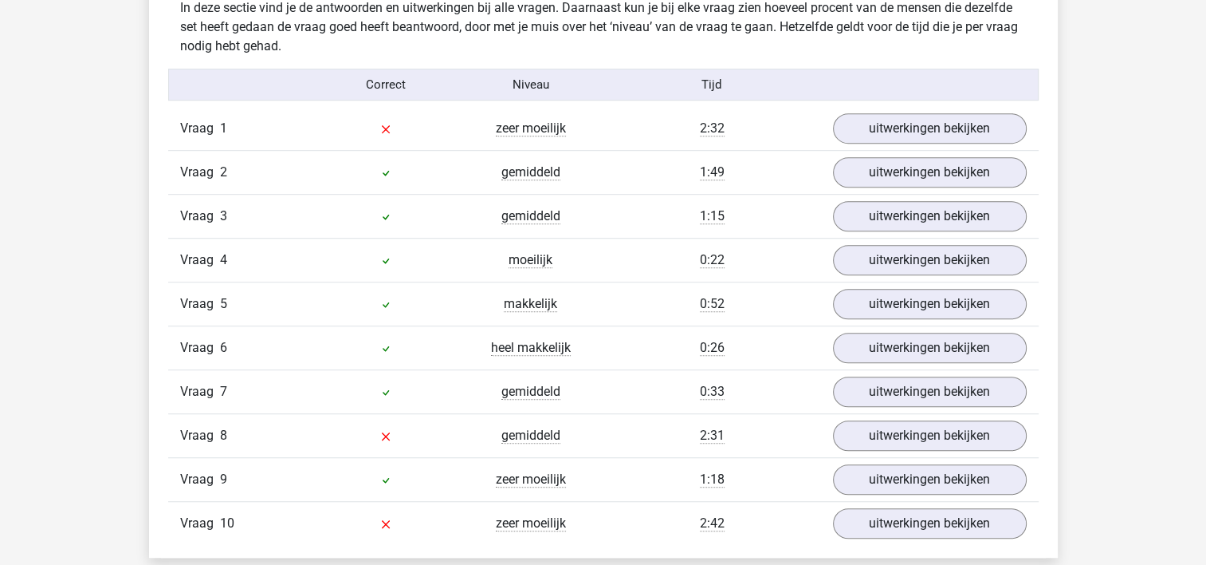
scroll to position [989, 0]
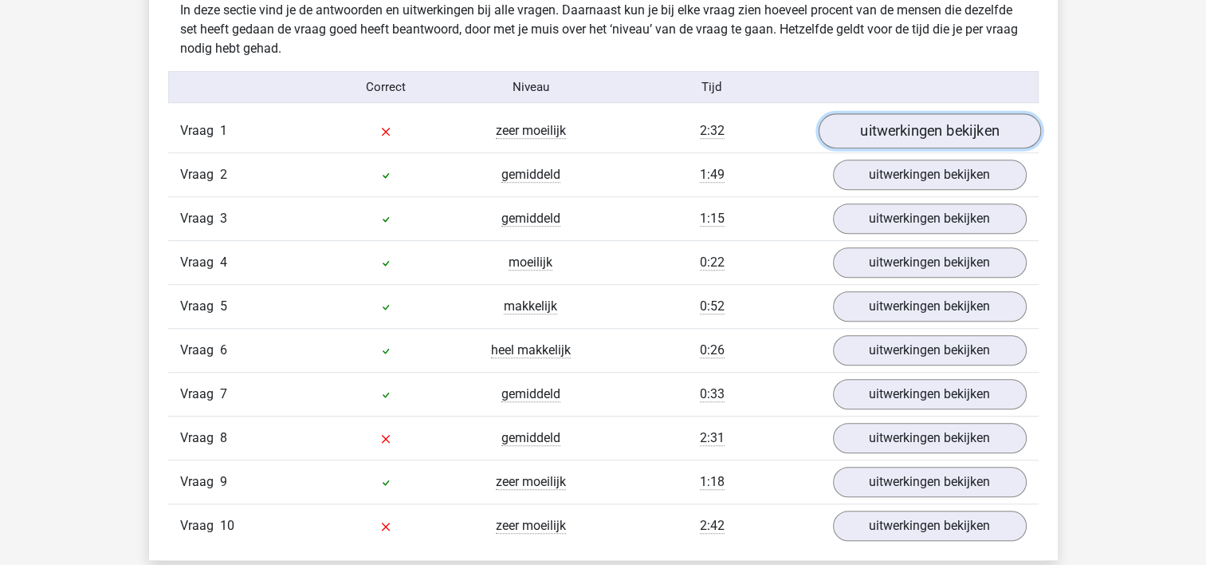
click at [966, 123] on link "uitwerkingen bekijken" at bounding box center [929, 131] width 222 height 35
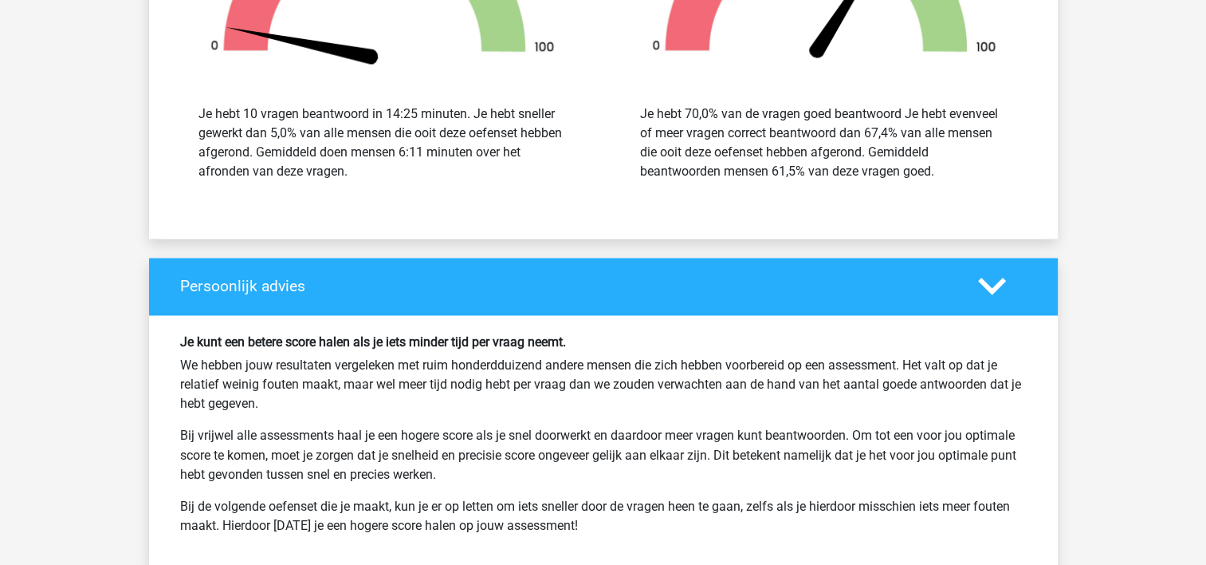
scroll to position [2488, 0]
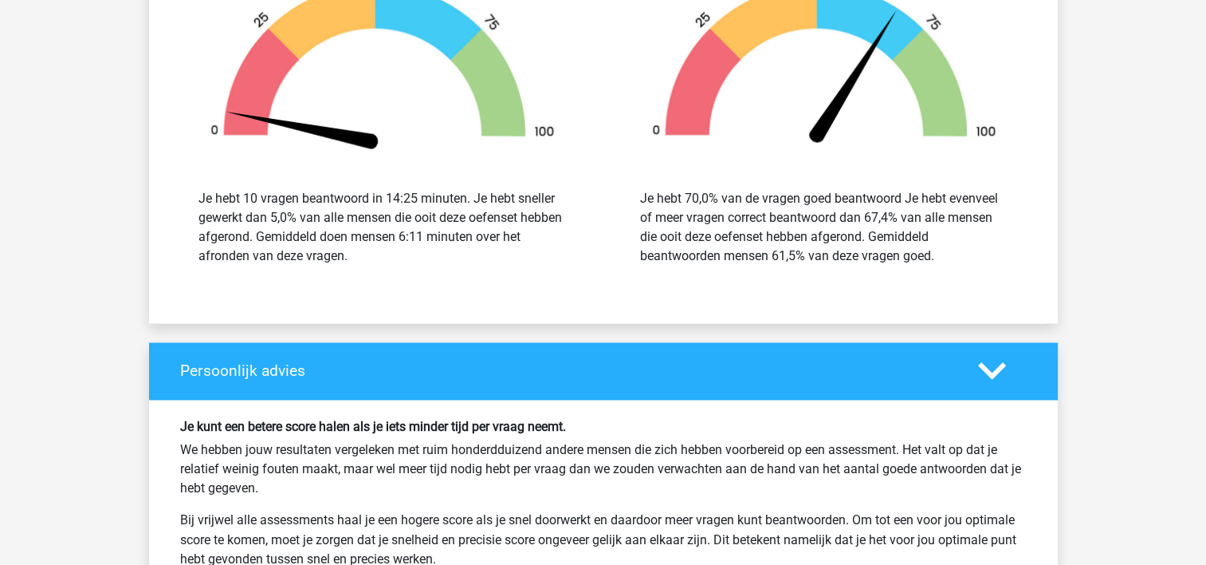
click at [472, 139] on img at bounding box center [383, 59] width 394 height 183
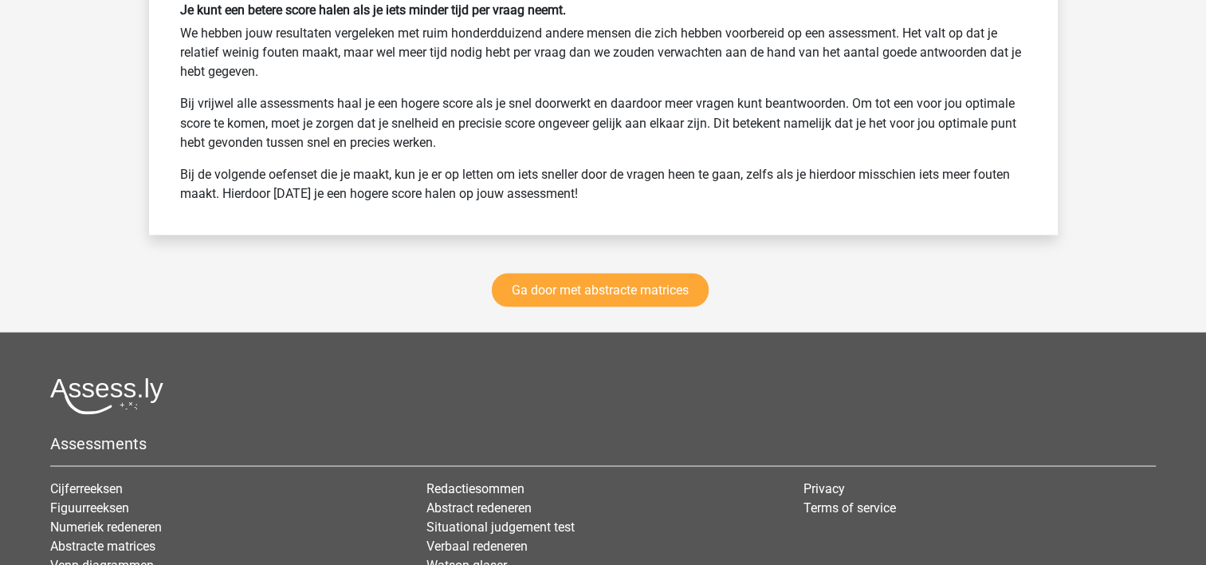
scroll to position [3087, 0]
